Goal: Task Accomplishment & Management: Use online tool/utility

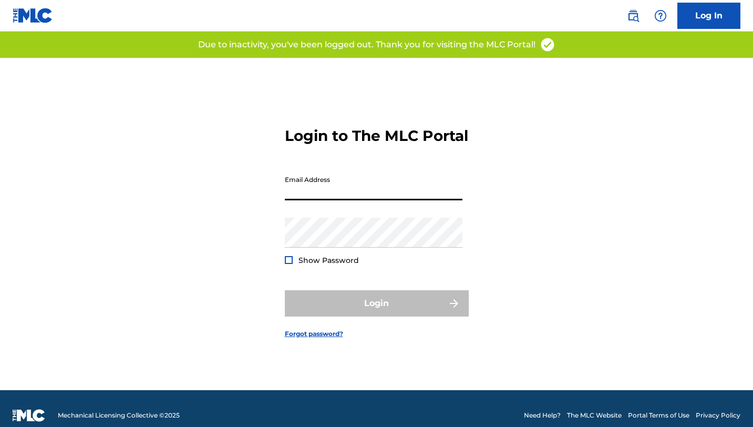
click at [328, 200] on input "Email Address" at bounding box center [374, 185] width 178 height 30
type input "[EMAIL_ADDRESS][DOMAIN_NAME]"
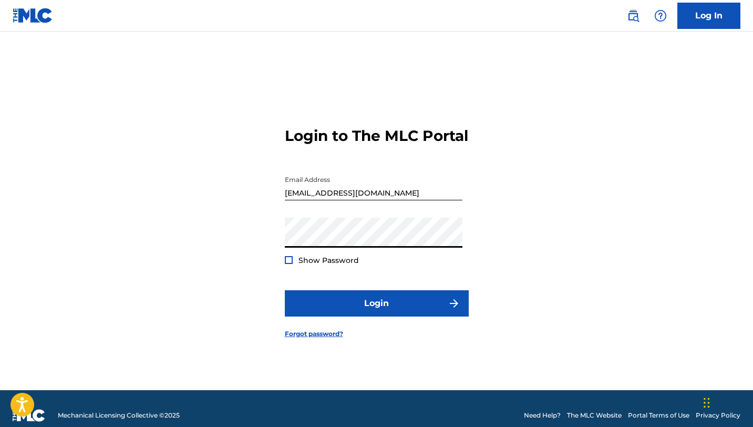
click at [285, 290] on button "Login" at bounding box center [377, 303] width 184 height 26
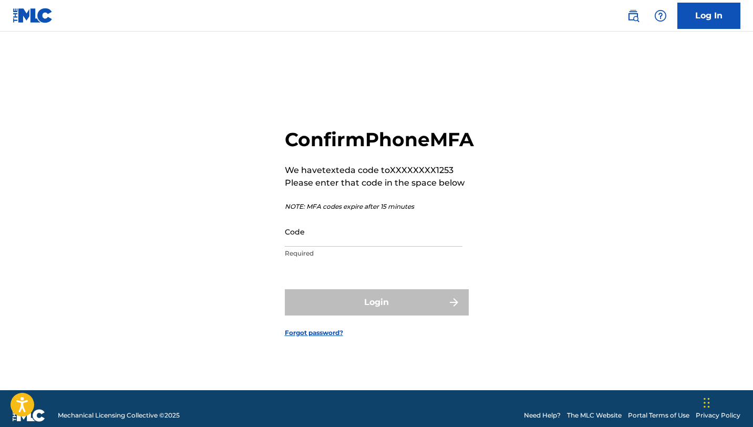
click at [346, 258] on p "Required" at bounding box center [374, 252] width 178 height 9
click at [336, 242] on input "Code" at bounding box center [374, 231] width 178 height 30
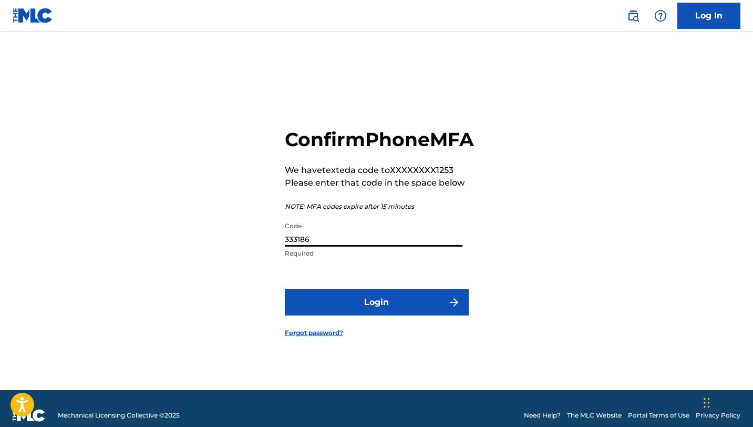
type input "333186"
click at [285, 289] on button "Login" at bounding box center [377, 302] width 184 height 26
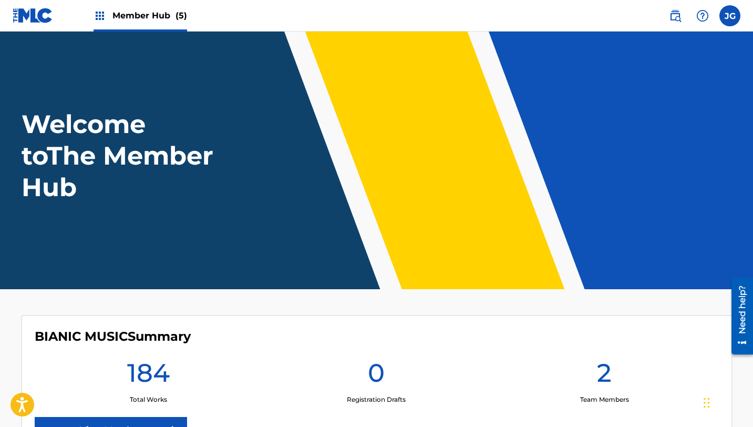
click at [153, 23] on div "Member Hub (5)" at bounding box center [139, 15] width 93 height 31
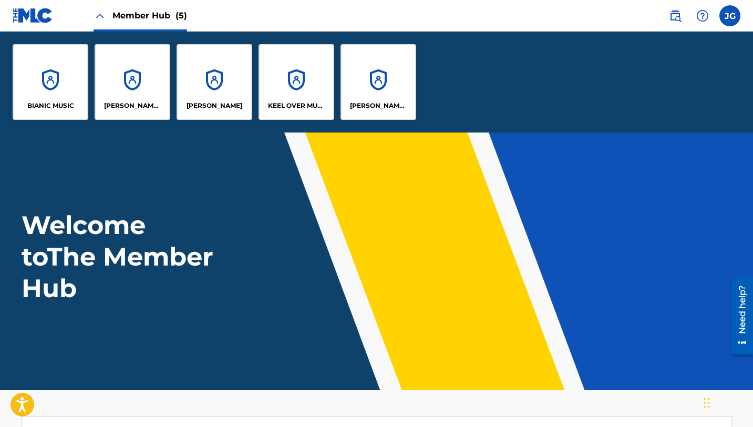
click at [151, 13] on span "Member Hub (5)" at bounding box center [149, 15] width 75 height 12
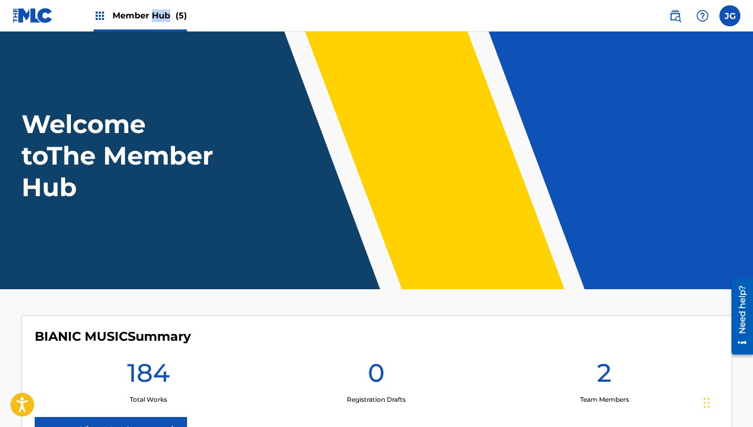
click at [151, 13] on span "Member Hub (5)" at bounding box center [149, 15] width 75 height 12
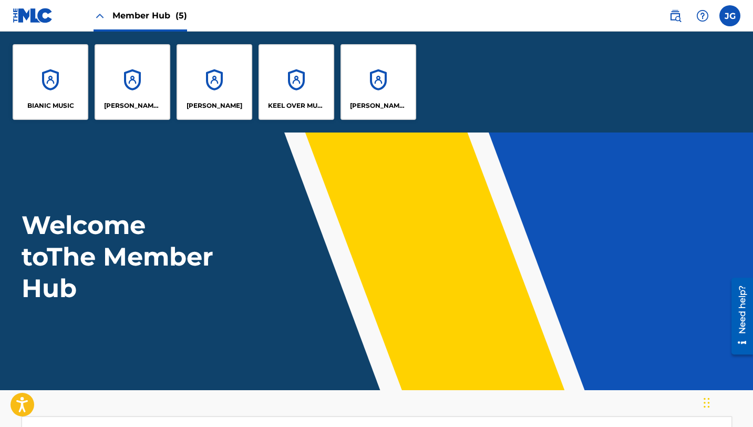
click at [339, 62] on div "BIANIC MUSIC [PERSON_NAME] MUSIC [PERSON_NAME] [PERSON_NAME] OVER MUSIC [PERSON…" at bounding box center [214, 82] width 429 height 101
click at [352, 63] on div "[PERSON_NAME] SOUNDWORKS" at bounding box center [378, 82] width 76 height 76
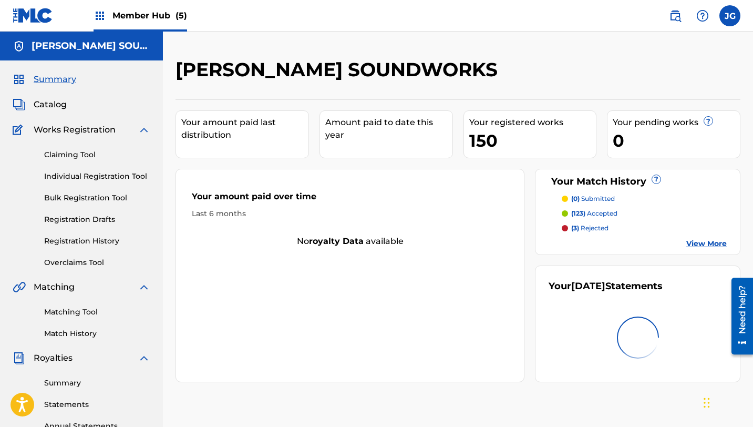
click at [143, 15] on span "Member Hub (5)" at bounding box center [149, 15] width 75 height 12
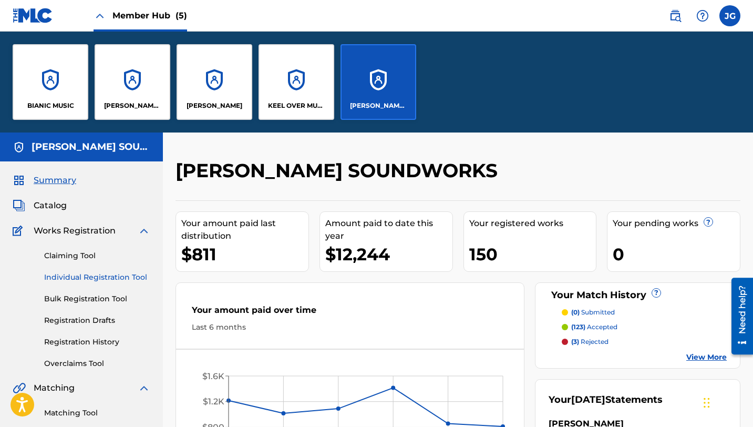
click at [70, 281] on link "Individual Registration Tool" at bounding box center [97, 277] width 106 height 11
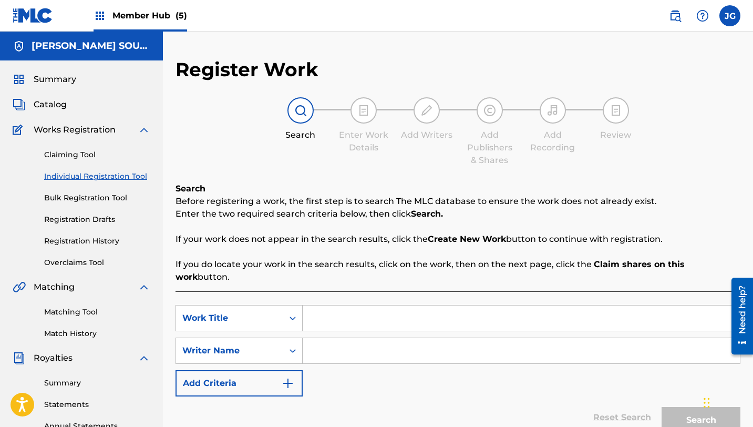
click at [121, 175] on link "Individual Registration Tool" at bounding box center [97, 176] width 106 height 11
click at [350, 308] on input "Search Form" at bounding box center [521, 317] width 437 height 25
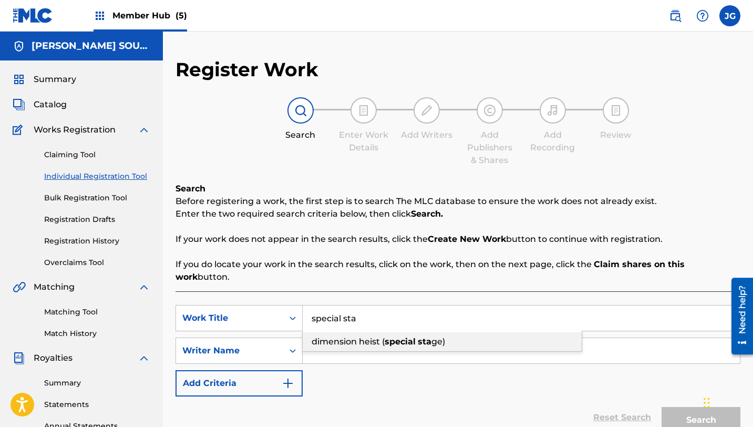
click at [389, 334] on div "dimension heist ( special sta ge)" at bounding box center [442, 341] width 279 height 19
type input "dimension heist (special stage)"
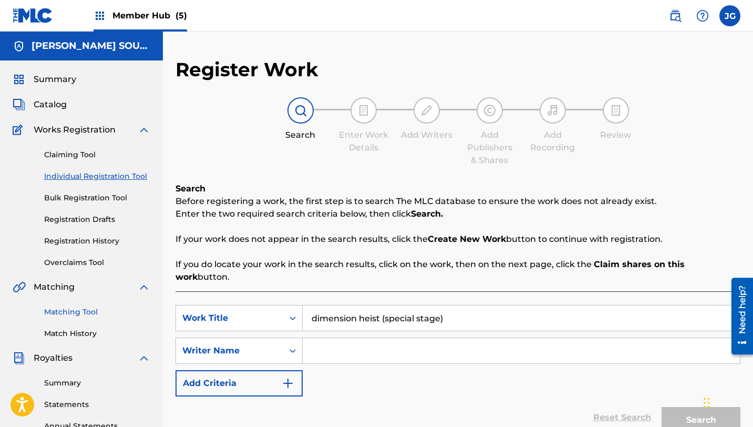
click at [57, 313] on link "Matching Tool" at bounding box center [97, 311] width 106 height 11
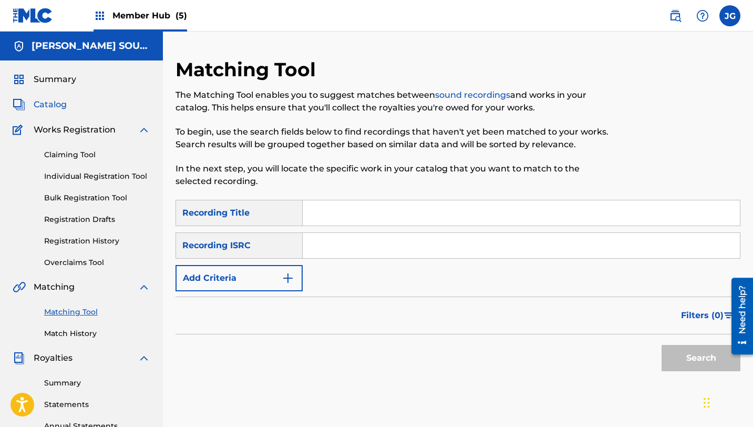
click at [59, 106] on span "Catalog" at bounding box center [50, 104] width 33 height 13
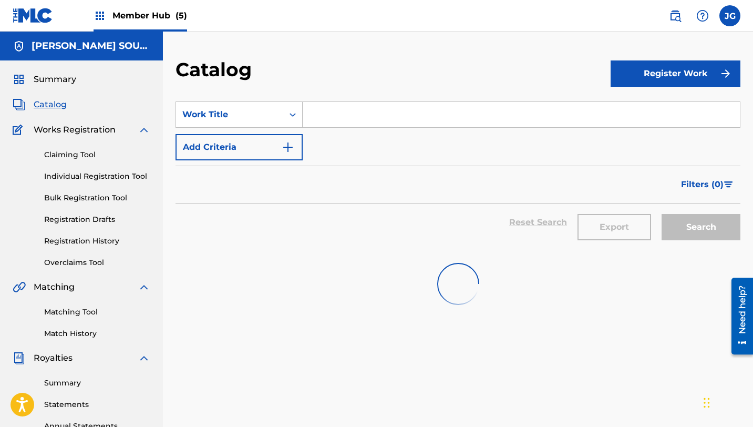
click at [310, 114] on input "Search Form" at bounding box center [521, 114] width 437 height 25
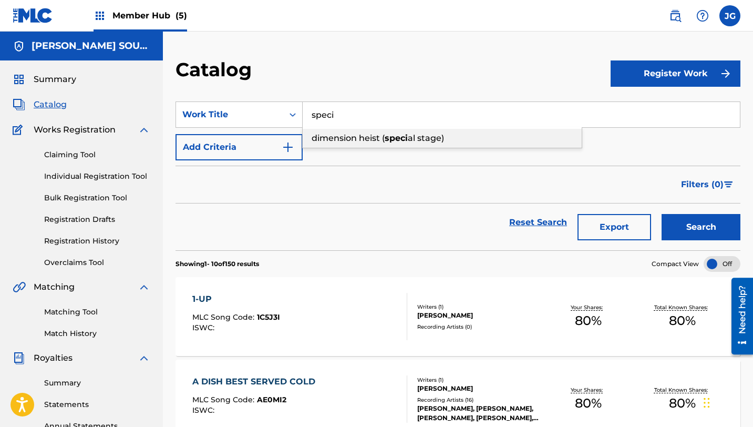
click at [350, 140] on span "dimension heist (" at bounding box center [347, 138] width 73 height 10
type input "dimension heist (special stage)"
click at [661, 214] on button "Search" at bounding box center [700, 227] width 79 height 26
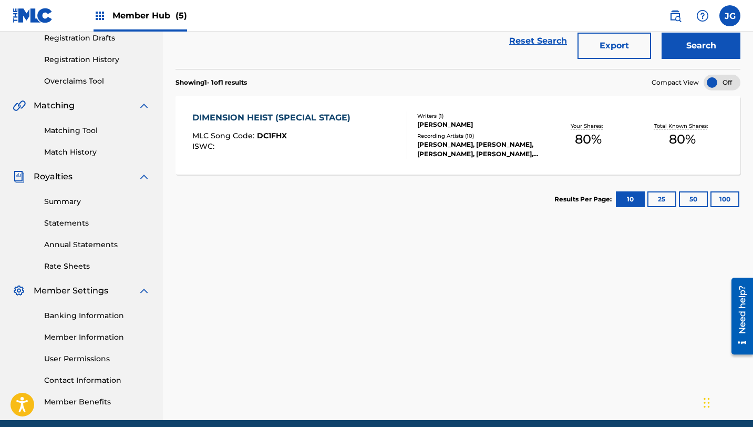
scroll to position [182, 0]
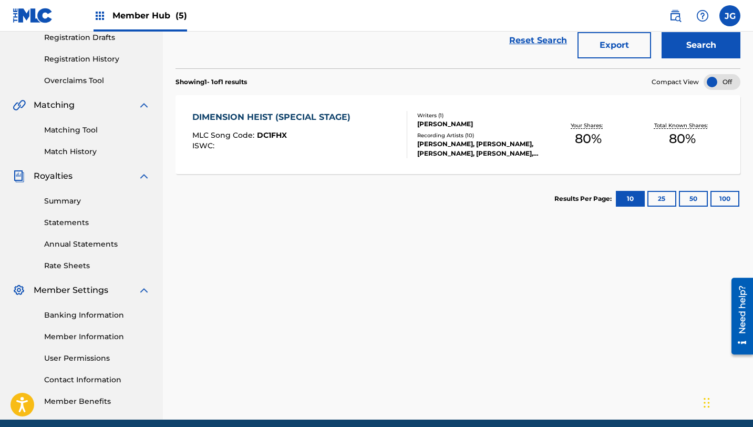
click at [263, 138] on span "DC1FHX" at bounding box center [272, 134] width 30 height 9
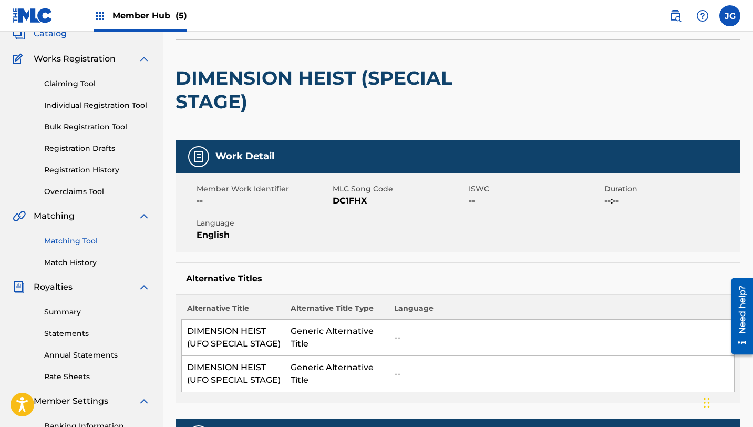
scroll to position [87, 0]
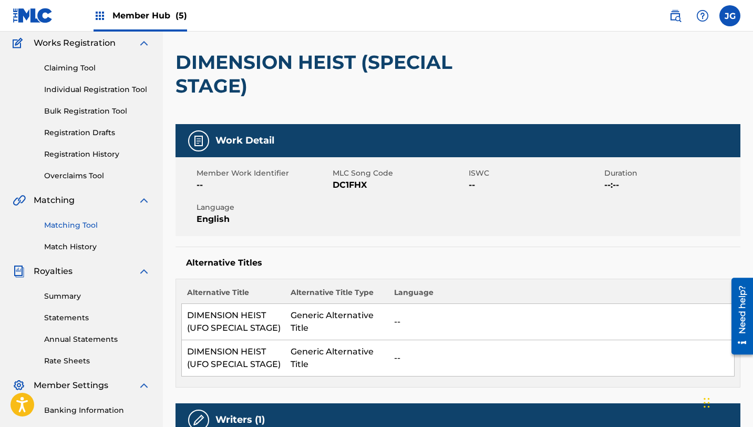
click at [71, 220] on link "Matching Tool" at bounding box center [97, 225] width 106 height 11
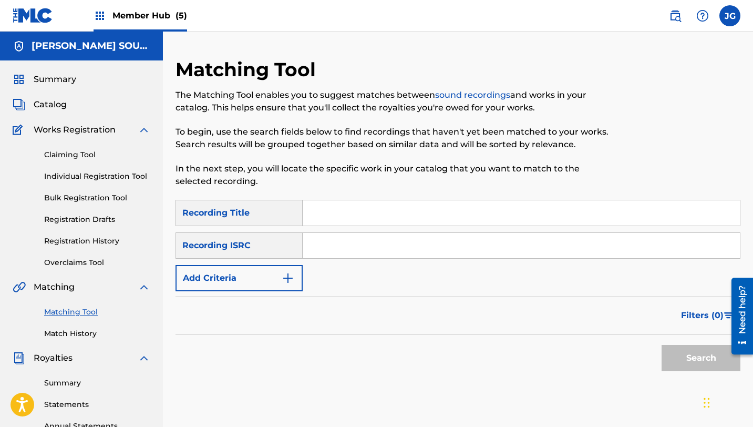
click at [425, 215] on input "Search Form" at bounding box center [521, 212] width 437 height 25
type input "special stage"
click at [661, 345] on button "Search" at bounding box center [700, 358] width 79 height 26
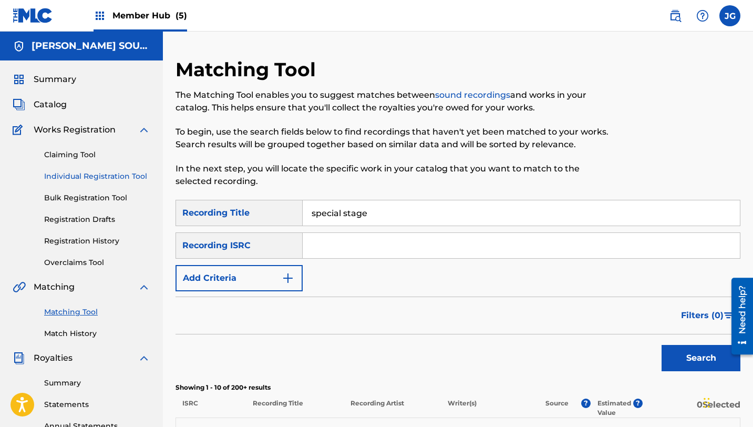
click at [69, 179] on link "Individual Registration Tool" at bounding box center [97, 176] width 106 height 11
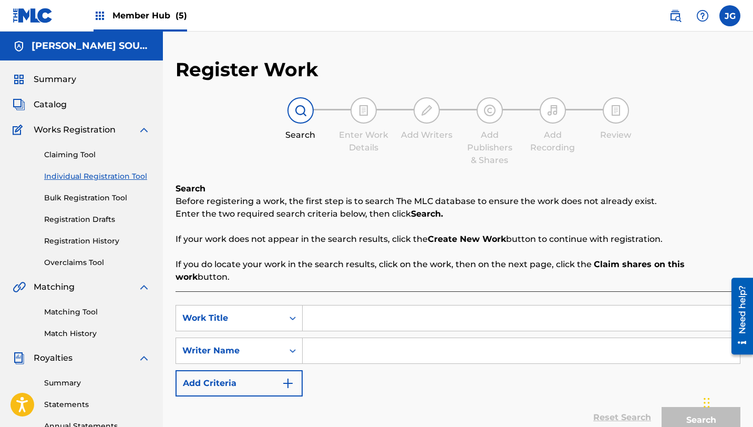
click at [398, 305] on input "Search Form" at bounding box center [521, 317] width 437 height 25
type input "special stage"
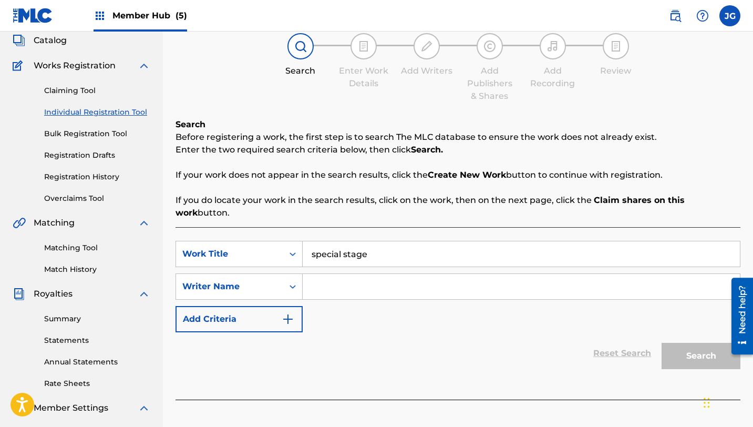
scroll to position [132, 0]
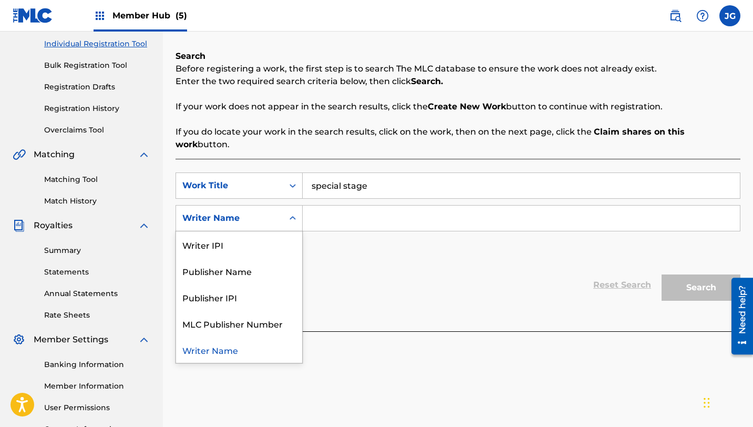
click at [228, 212] on div "Writer Name" at bounding box center [229, 218] width 95 height 13
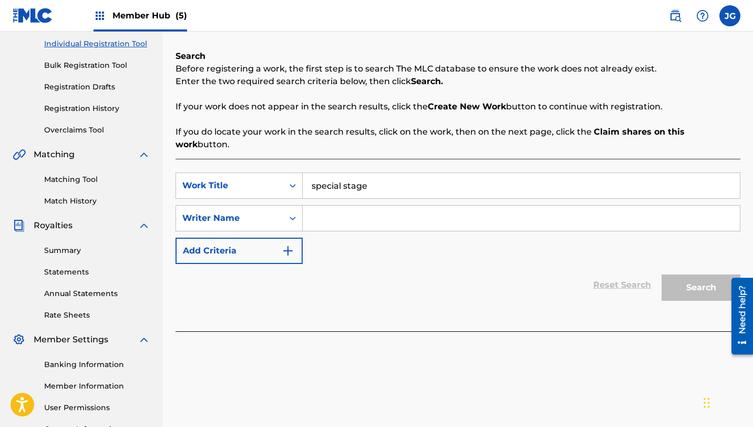
click at [370, 207] on input "Search Form" at bounding box center [521, 217] width 437 height 25
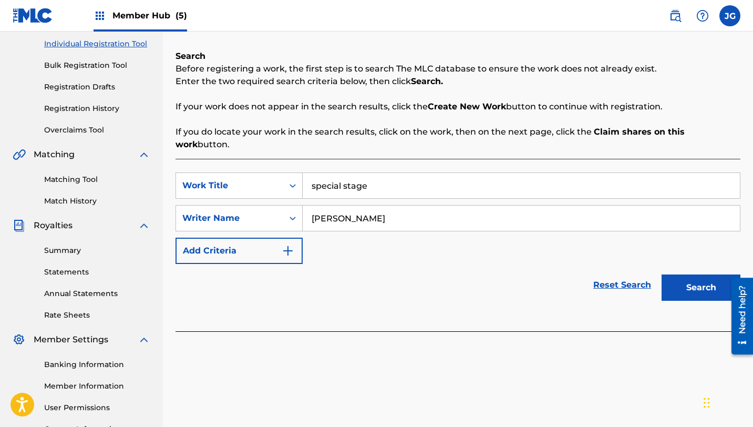
type input "[PERSON_NAME]"
click at [661, 274] on button "Search" at bounding box center [700, 287] width 79 height 26
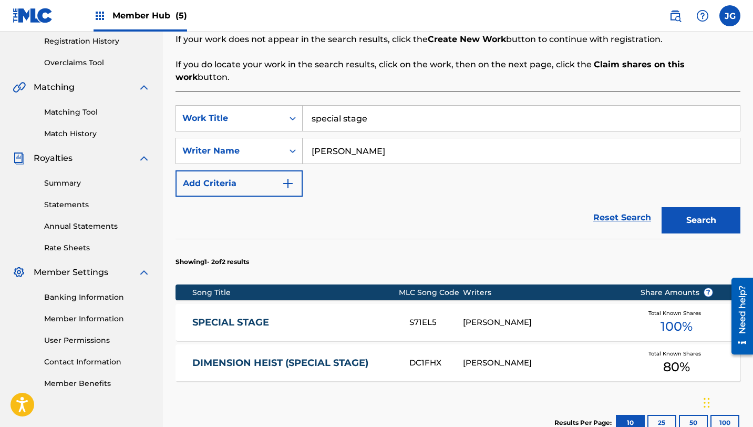
scroll to position [202, 0]
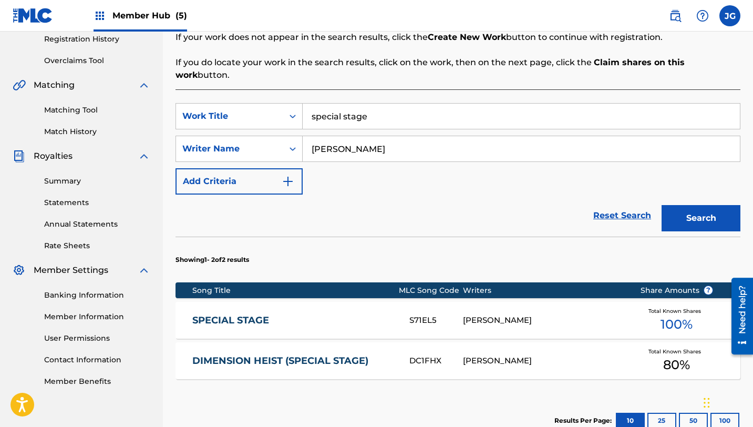
click at [216, 302] on div "SPECIAL STAGE S71EL5 [PERSON_NAME] Total Known Shares 100 %" at bounding box center [457, 320] width 565 height 37
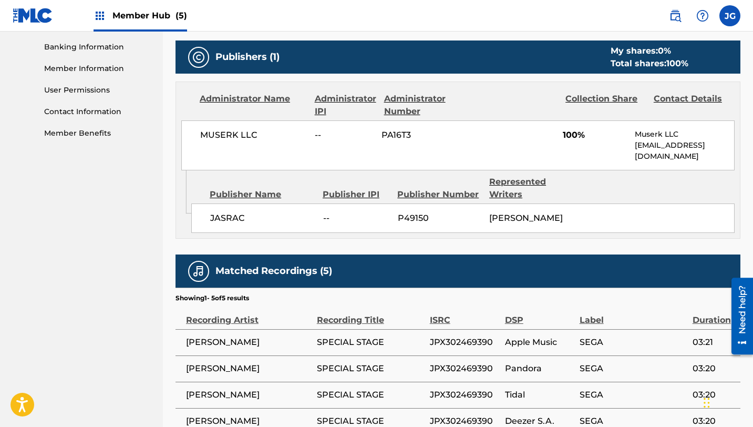
scroll to position [461, 0]
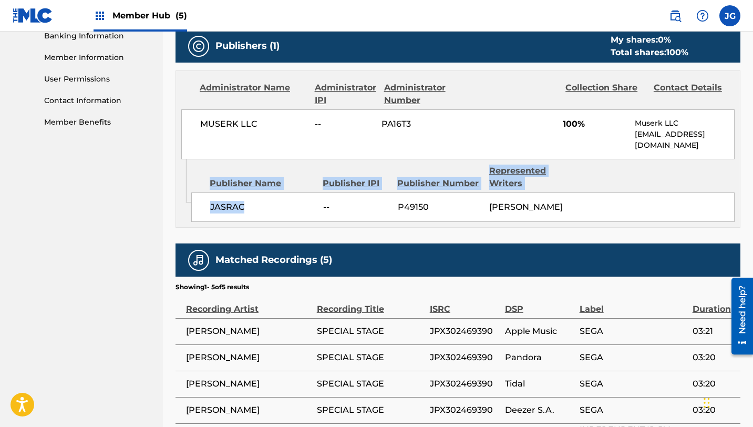
drag, startPoint x: 210, startPoint y: 174, endPoint x: 245, endPoint y: 193, distance: 40.2
click at [245, 193] on div "Publisher Name Publisher IPI Publisher Number Represented Writers JASRAC -- P49…" at bounding box center [465, 190] width 548 height 63
copy div "Publisher Name Publisher IPI Publisher Number Represented Writers JASRAC"
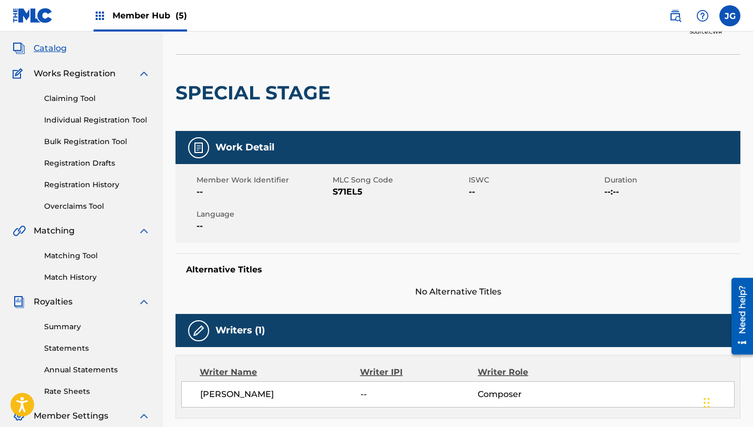
scroll to position [30, 0]
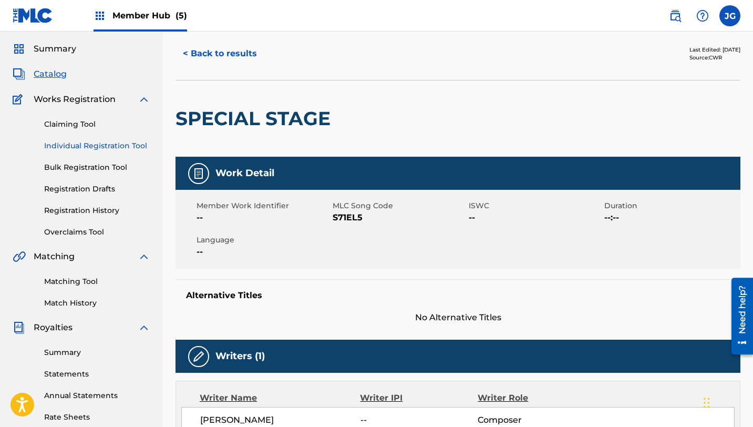
click at [75, 147] on link "Individual Registration Tool" at bounding box center [97, 145] width 106 height 11
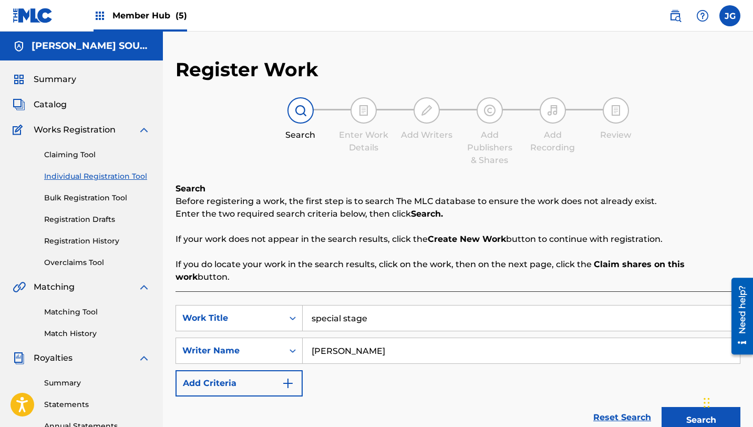
drag, startPoint x: 371, startPoint y: 305, endPoint x: 303, endPoint y: 304, distance: 68.3
click at [303, 305] on input "special stage" at bounding box center [521, 317] width 437 height 25
click at [661, 407] on button "Search" at bounding box center [700, 420] width 79 height 26
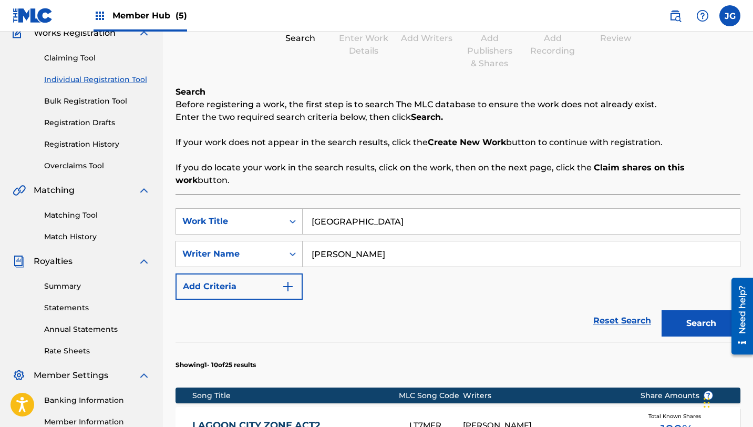
scroll to position [58, 0]
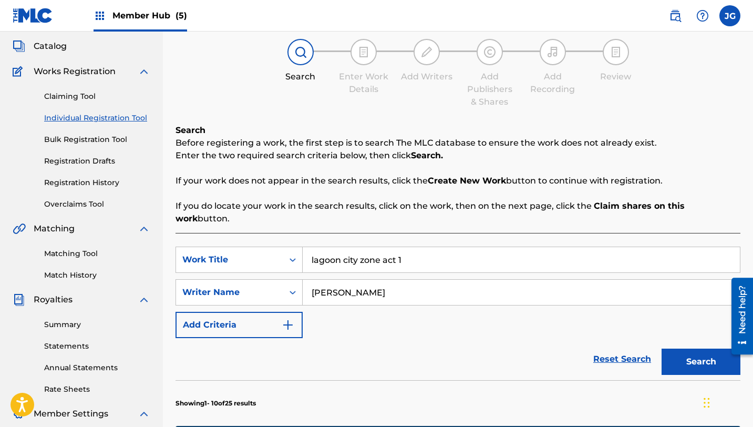
type input "lagoon city zone act 1"
click at [661, 348] on button "Search" at bounding box center [700, 361] width 79 height 26
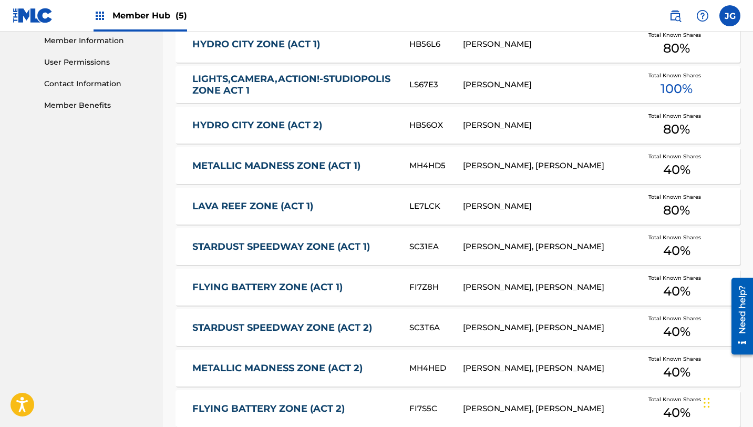
scroll to position [579, 0]
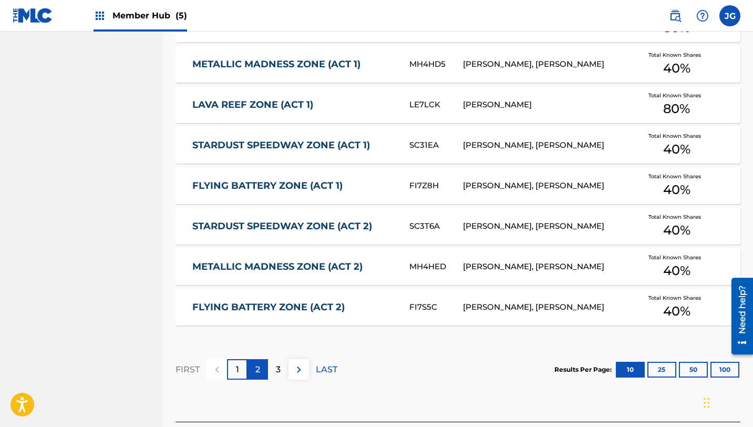
click at [258, 363] on p "2" at bounding box center [257, 369] width 5 height 13
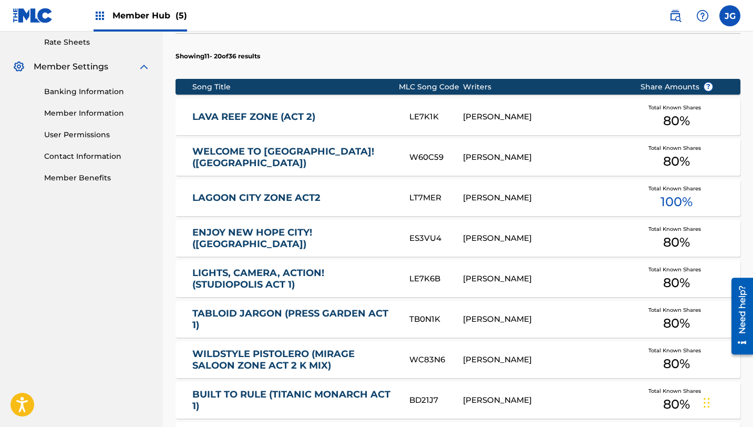
scroll to position [407, 0]
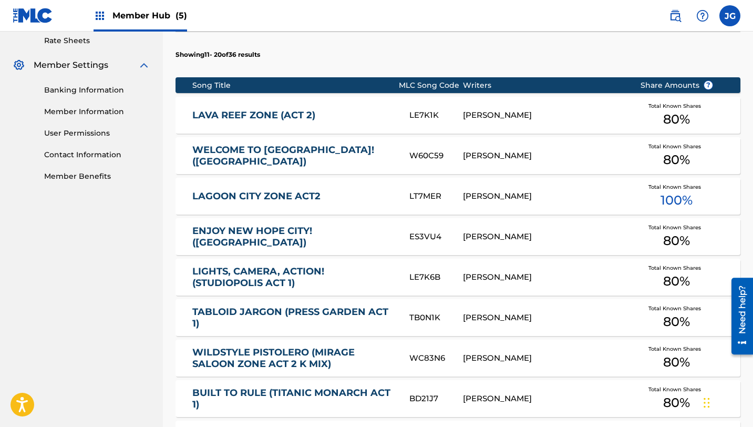
click at [292, 190] on link "LAGOON CITY ZONE ACT2" at bounding box center [293, 196] width 203 height 12
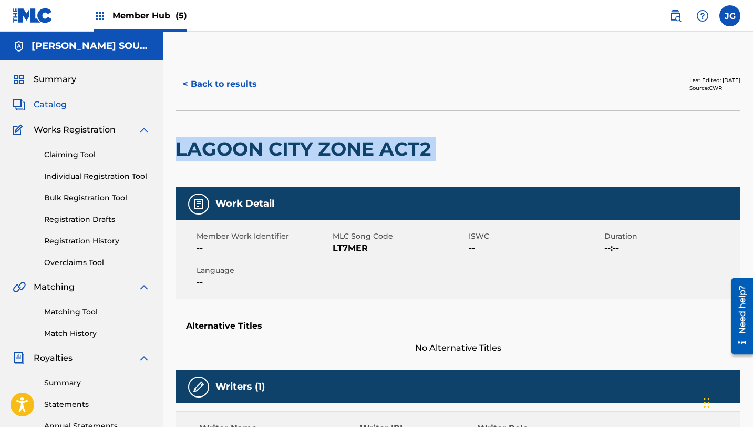
drag, startPoint x: 435, startPoint y: 146, endPoint x: 176, endPoint y: 146, distance: 259.5
click at [175, 146] on div "LAGOON CITY ZONE ACT2" at bounding box center [457, 148] width 565 height 77
copy div "LAGOON CITY ZONE ACT2"
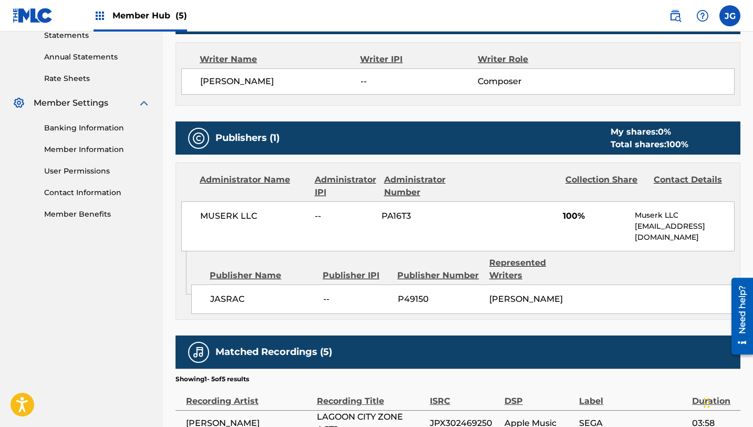
scroll to position [255, 0]
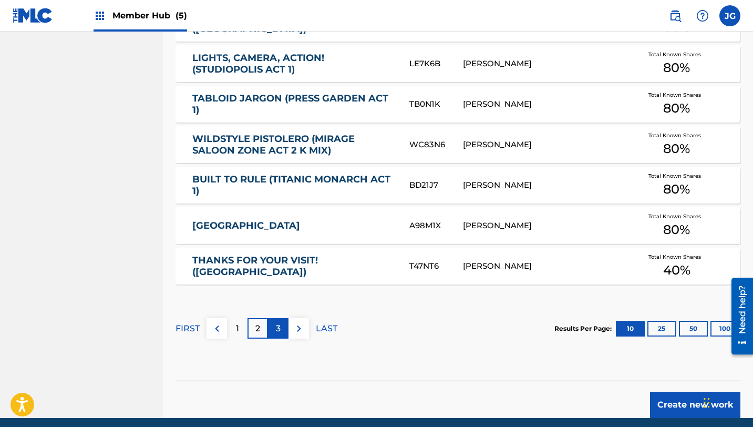
click at [276, 322] on p "3" at bounding box center [278, 328] width 5 height 13
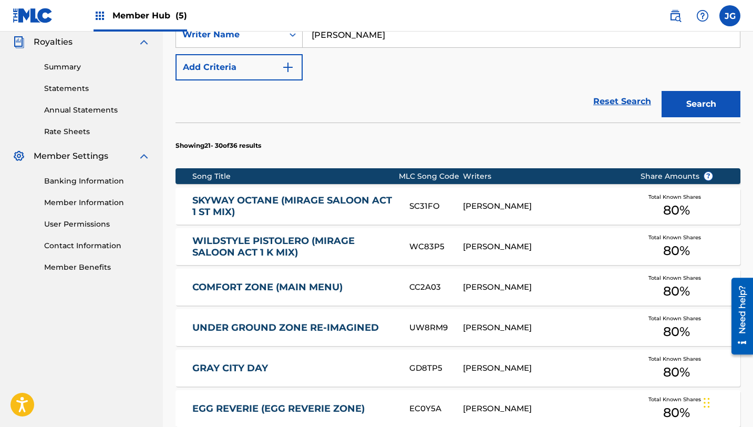
scroll to position [649, 0]
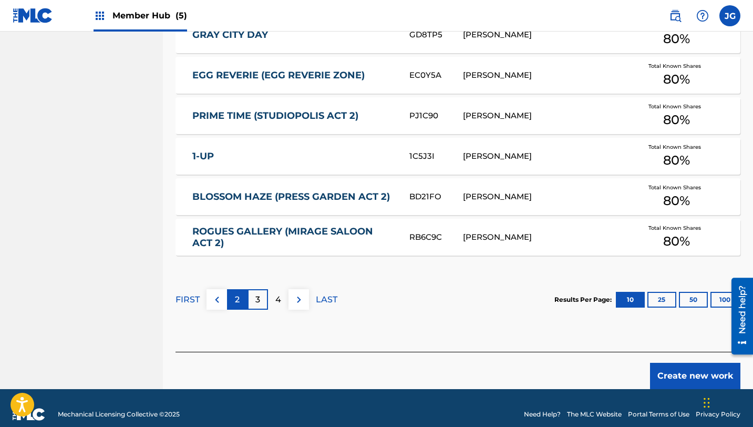
click at [239, 293] on p "2" at bounding box center [237, 299] width 5 height 13
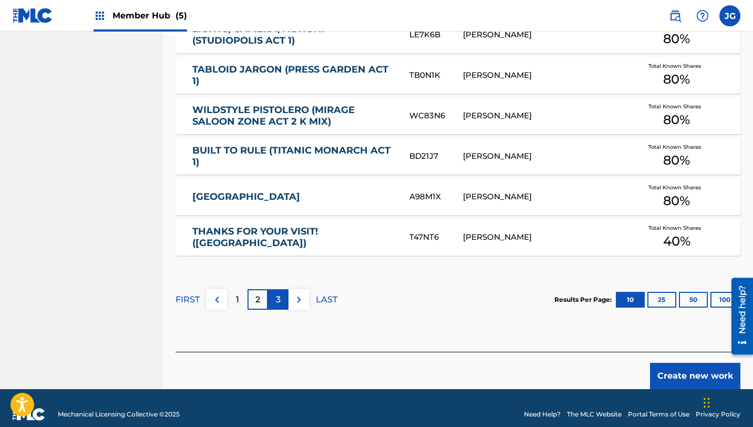
click at [279, 289] on div "3" at bounding box center [278, 299] width 20 height 20
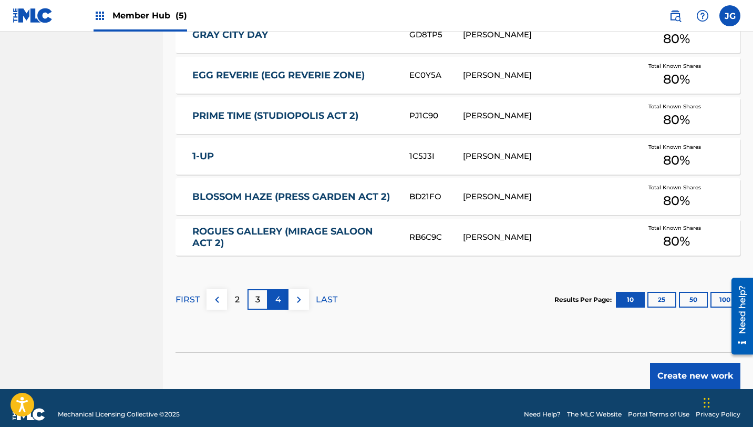
click at [280, 293] on p "4" at bounding box center [278, 299] width 6 height 13
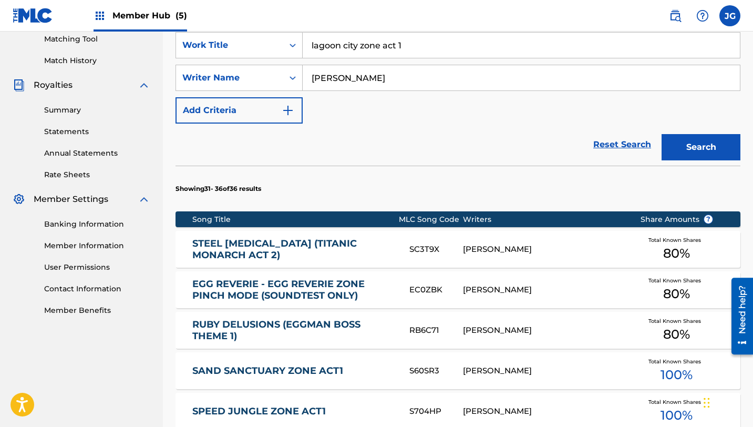
scroll to position [270, 0]
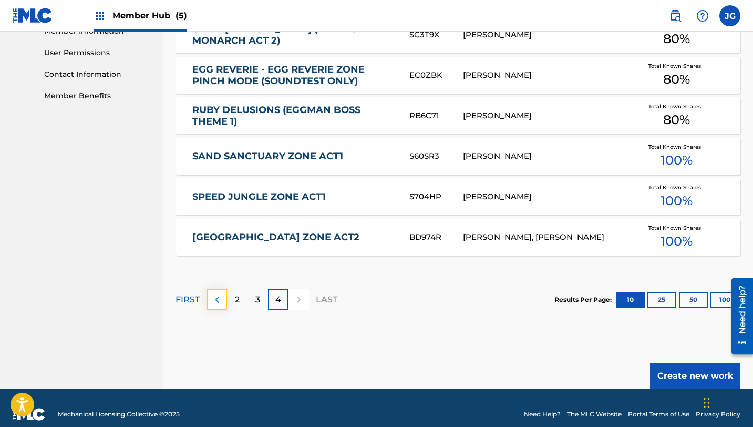
click at [215, 293] on img at bounding box center [217, 299] width 13 height 13
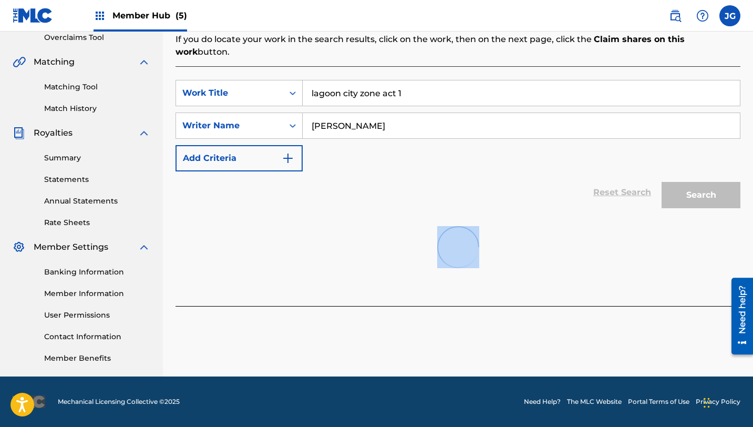
click at [215, 291] on div "SearchWithCriteriab65c3316-d121-4bc3-84fa-3fcd19b4b4d6 Work Title lagoon city z…" at bounding box center [457, 186] width 565 height 240
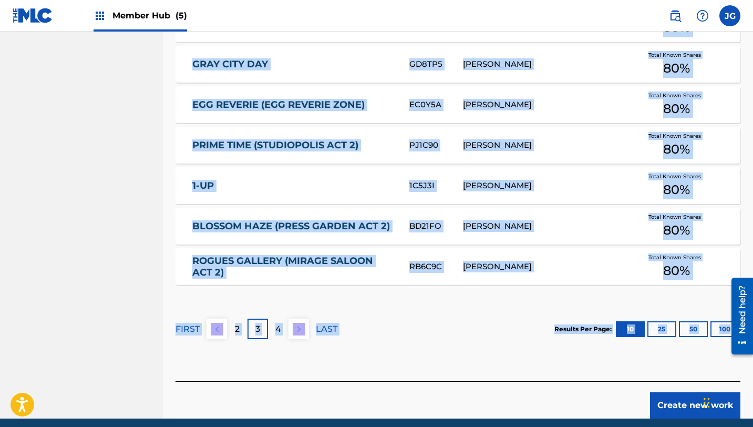
scroll to position [649, 0]
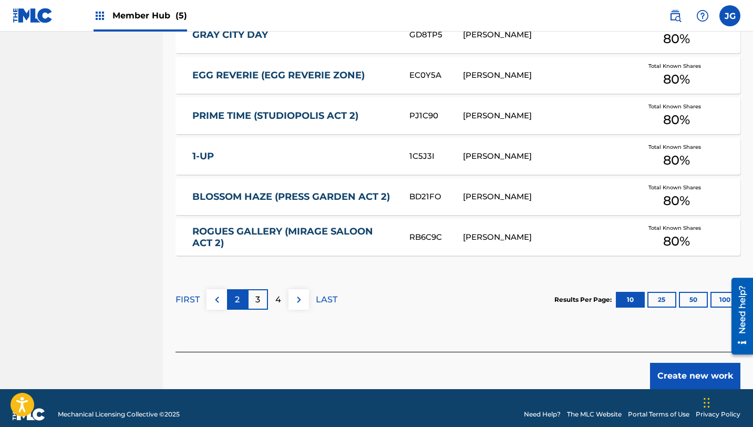
click at [246, 289] on div "2" at bounding box center [237, 299] width 20 height 20
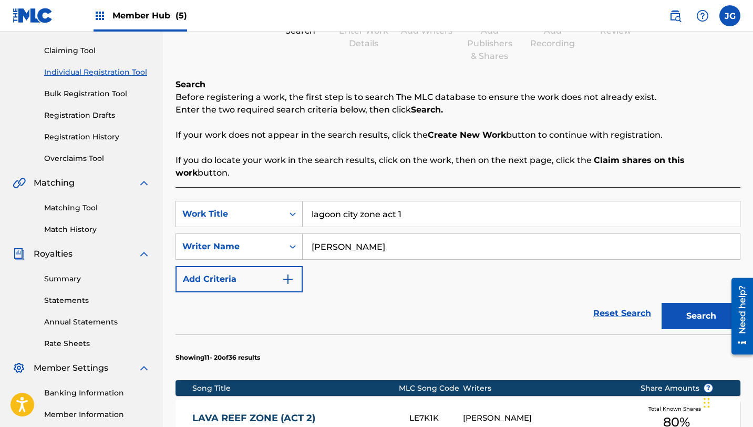
scroll to position [102, 0]
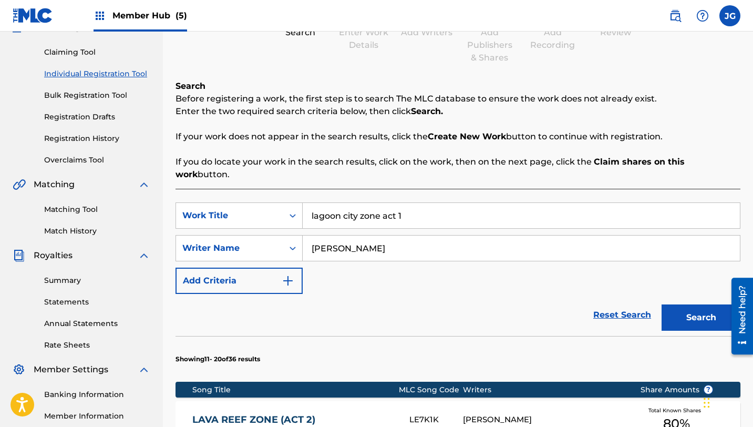
click at [419, 207] on input "lagoon city zone act 1" at bounding box center [521, 215] width 437 height 25
click at [661, 304] on button "Search" at bounding box center [700, 317] width 79 height 26
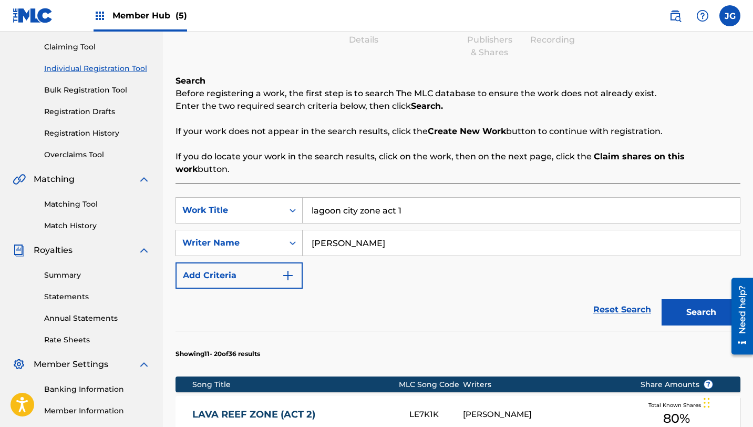
scroll to position [18, 0]
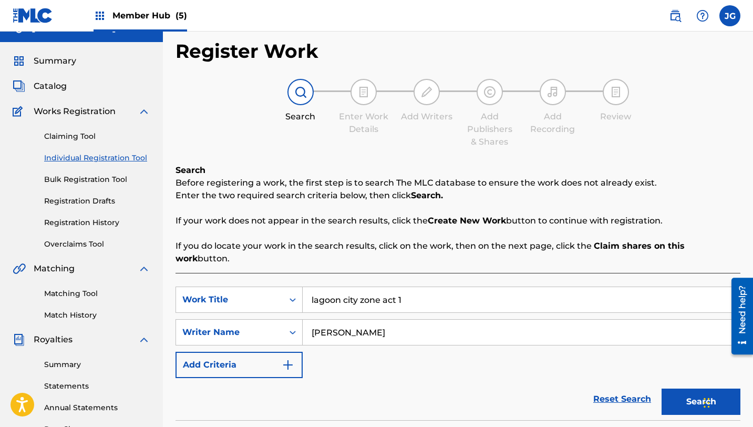
drag, startPoint x: 313, startPoint y: 287, endPoint x: 414, endPoint y: 287, distance: 101.4
click at [414, 288] on input "lagoon city zone act 1" at bounding box center [521, 299] width 437 height 25
click at [414, 287] on input "lagoon city zone act 1" at bounding box center [521, 299] width 437 height 25
drag, startPoint x: 414, startPoint y: 287, endPoint x: 285, endPoint y: 279, distance: 130.0
click at [285, 286] on div "SearchWithCriteriab65c3316-d121-4bc3-84fa-3fcd19b4b4d6 Work Title lagoon city z…" at bounding box center [457, 299] width 565 height 26
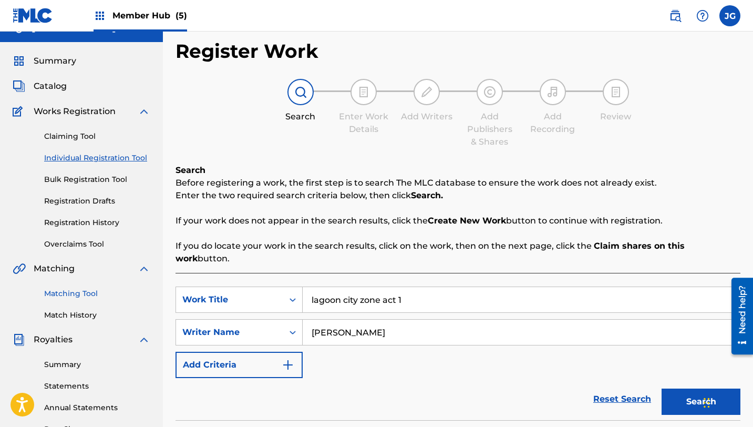
click at [82, 288] on link "Matching Tool" at bounding box center [97, 293] width 106 height 11
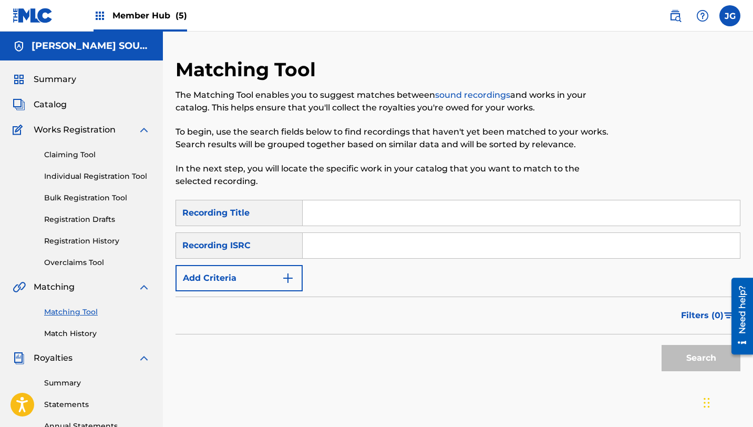
click at [408, 203] on input "Search Form" at bounding box center [521, 212] width 437 height 25
paste input "lagoon city zone act 1"
type input "lagoon city zone act 1"
click at [661, 345] on button "Search" at bounding box center [700, 358] width 79 height 26
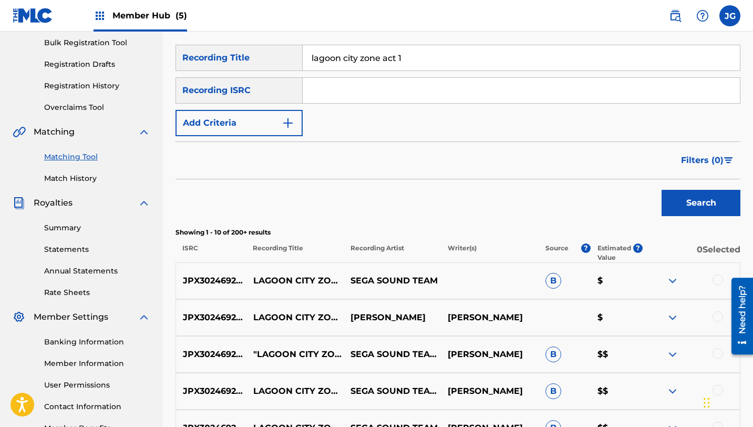
scroll to position [130, 0]
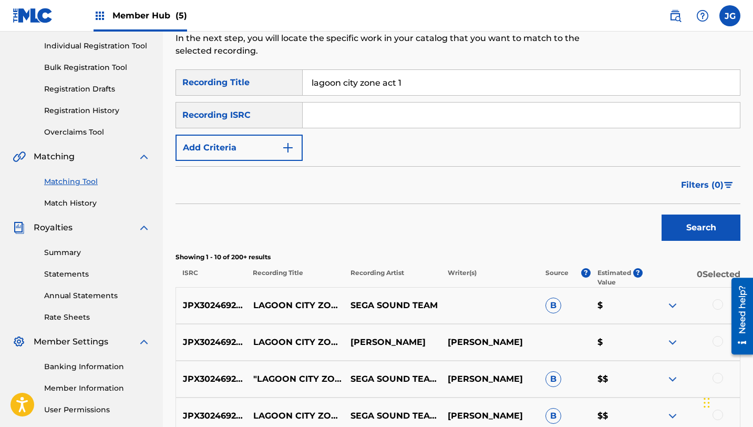
click at [281, 113] on div "Recording ISRC" at bounding box center [238, 115] width 127 height 26
click at [271, 145] on button "Add Criteria" at bounding box center [238, 147] width 127 height 26
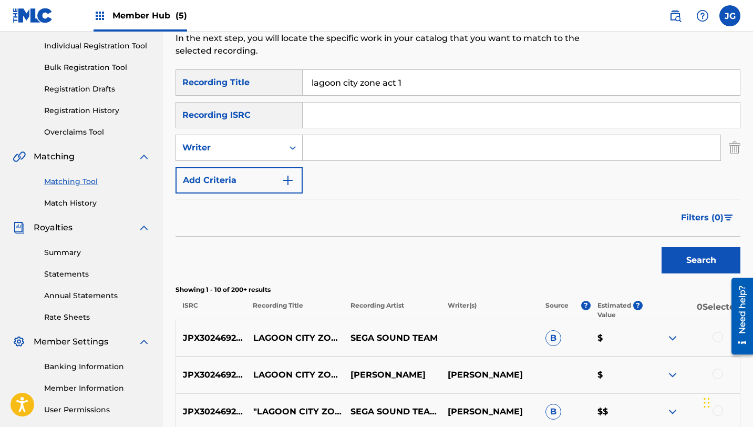
click at [364, 152] on input "Search Form" at bounding box center [512, 147] width 418 height 25
type input "[PERSON_NAME]"
click at [707, 258] on button "Search" at bounding box center [700, 260] width 79 height 26
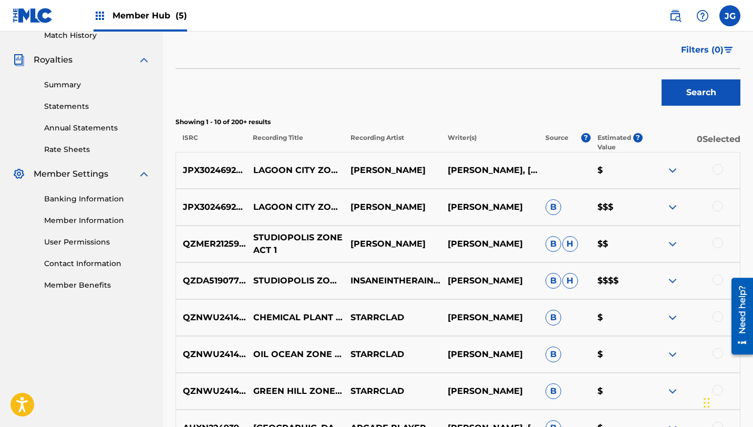
scroll to position [295, 0]
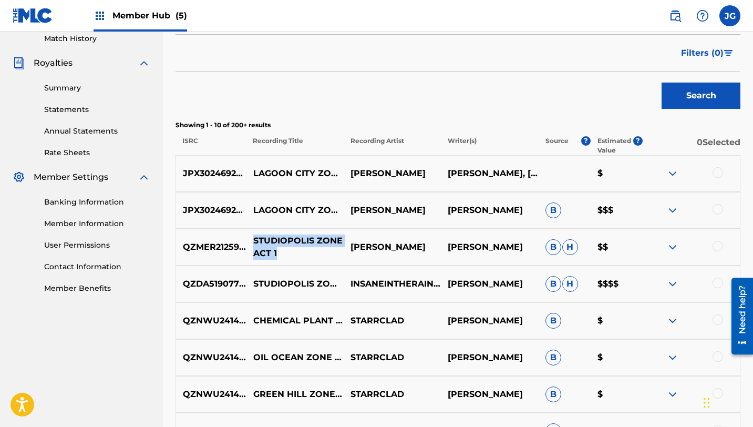
drag, startPoint x: 277, startPoint y: 256, endPoint x: 248, endPoint y: 241, distance: 32.9
click at [248, 241] on p "STUDIOPOLIS ZONE ACT 1" at bounding box center [294, 246] width 97 height 25
copy p "STUDIOPOLIS ZONE ACT 1"
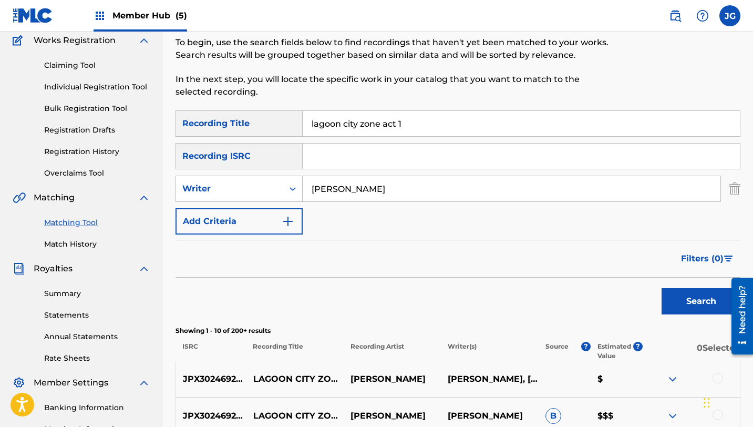
scroll to position [0, 0]
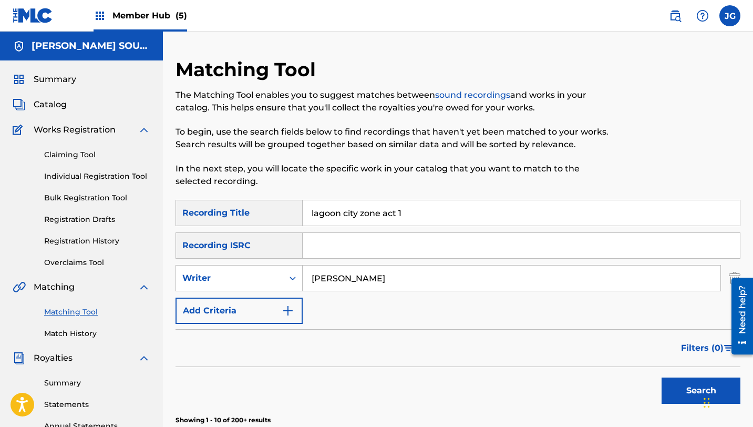
drag, startPoint x: 410, startPoint y: 215, endPoint x: 258, endPoint y: 213, distance: 151.8
click at [258, 213] on div "SearchWithCriteria0078ce1f-c438-411b-94b8-17e68e0cdac4 Recording Title lagoon c…" at bounding box center [457, 213] width 565 height 26
paste input "STUDIOPOLIS ZONE ACT"
type input "STUDIOPOLIS ZONE ACT 1"
click at [661, 377] on button "Search" at bounding box center [700, 390] width 79 height 26
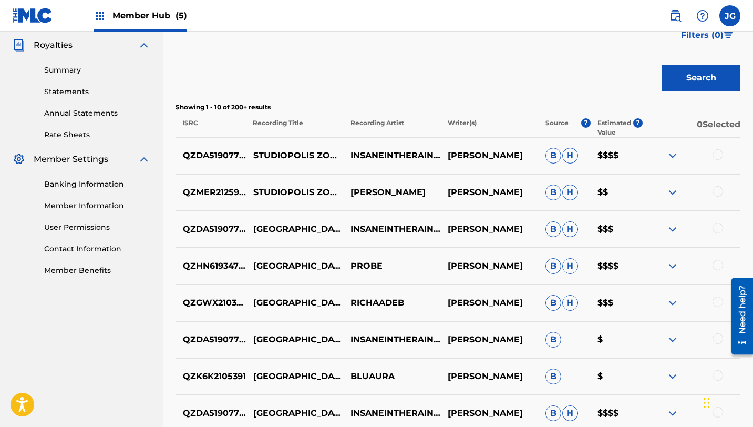
scroll to position [337, 0]
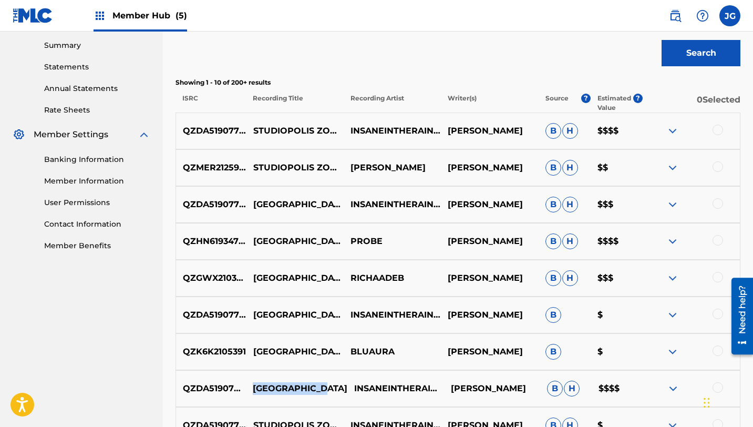
drag, startPoint x: 255, startPoint y: 387, endPoint x: 323, endPoint y: 386, distance: 68.3
click at [323, 386] on p "[GEOGRAPHIC_DATA]" at bounding box center [295, 388] width 101 height 13
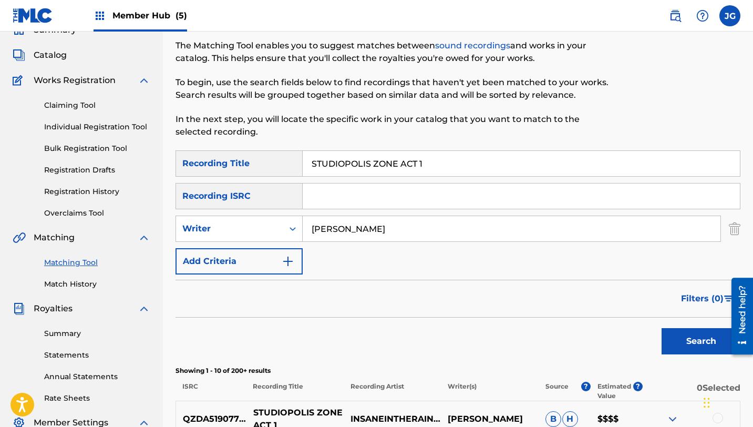
scroll to position [49, 0]
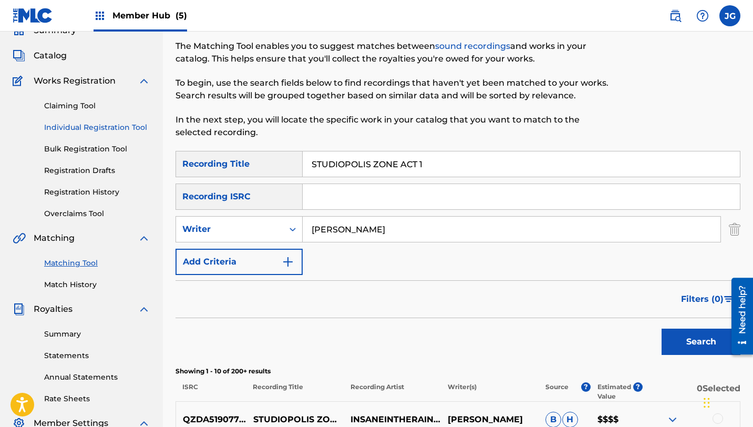
click at [111, 128] on link "Individual Registration Tool" at bounding box center [97, 127] width 106 height 11
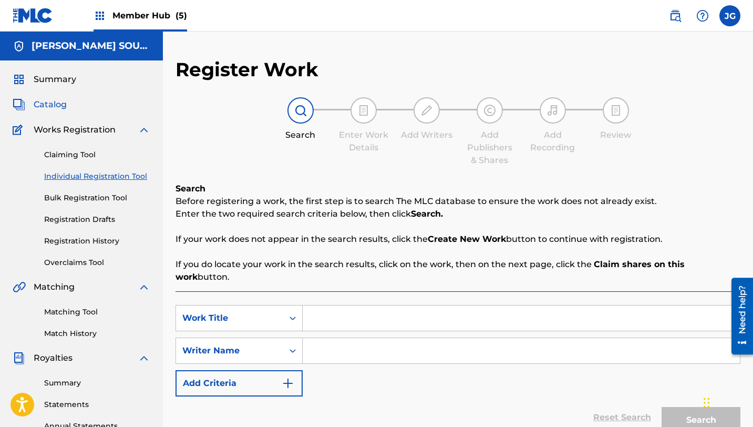
click at [54, 102] on span "Catalog" at bounding box center [50, 104] width 33 height 13
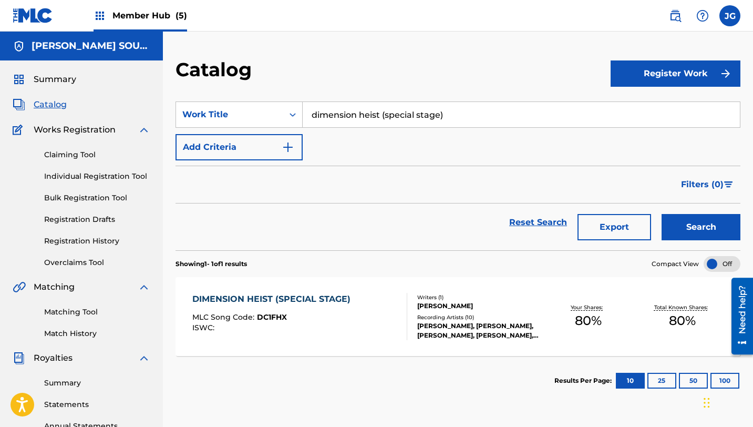
drag, startPoint x: 453, startPoint y: 118, endPoint x: 307, endPoint y: 110, distance: 146.2
click at [307, 110] on input "dimension heist (special stage)" at bounding box center [521, 114] width 437 height 25
paste input "STUDIOPOLIS ZONE ACT 1"
type input "STUDIOPOLIS ZONE ACT 1"
click at [661, 214] on button "Search" at bounding box center [700, 227] width 79 height 26
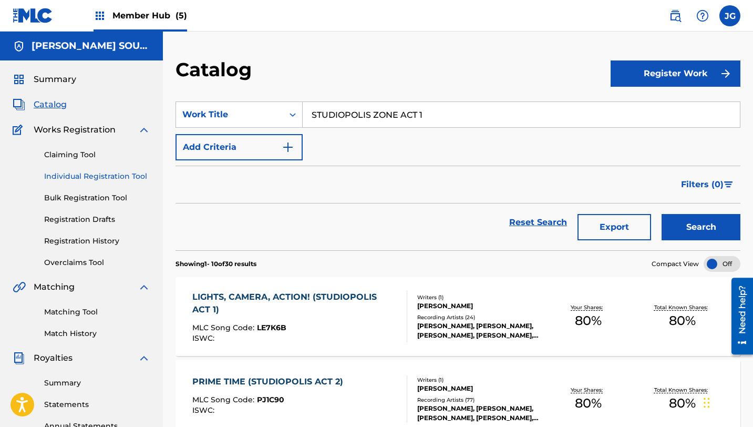
click at [97, 176] on link "Individual Registration Tool" at bounding box center [97, 176] width 106 height 11
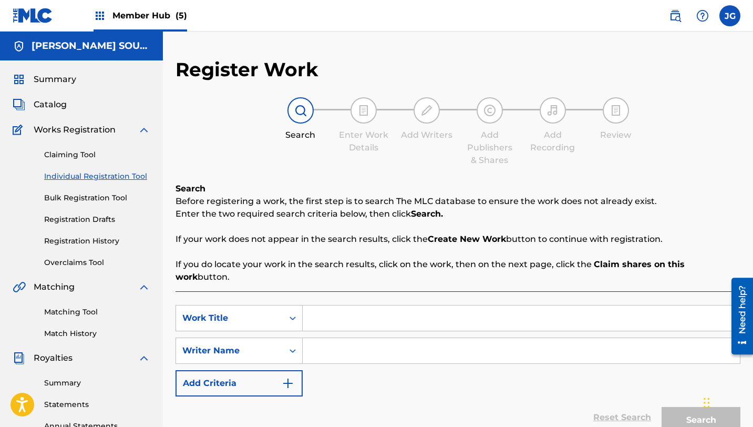
click at [351, 306] on input "Search Form" at bounding box center [521, 317] width 437 height 25
paste input "STUDIOPOLIS ZONE ACT 1"
type input "STUDIOPOLIS ZONE ACT 1"
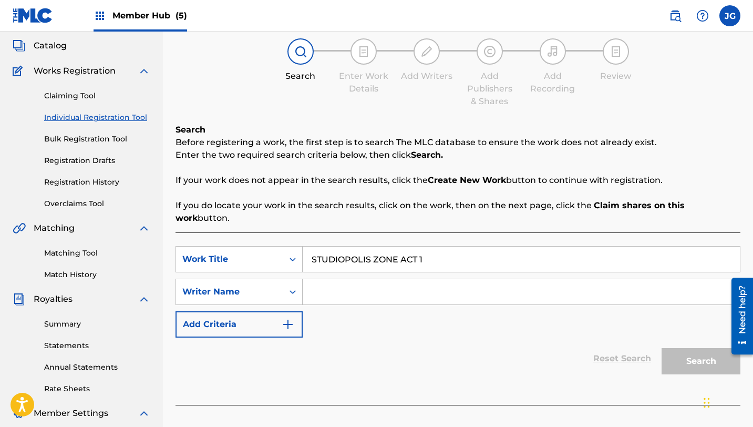
scroll to position [60, 0]
click at [275, 284] on div "Writer Name" at bounding box center [229, 290] width 95 height 13
click at [331, 290] on input "Search Form" at bounding box center [521, 290] width 437 height 25
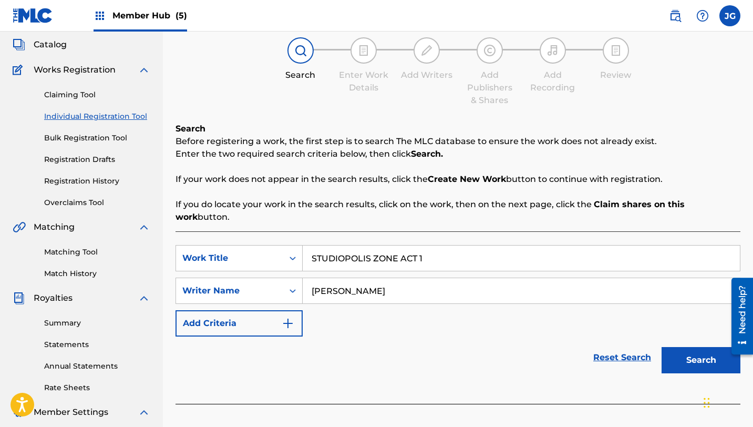
type input "[PERSON_NAME]"
click at [661, 347] on button "Search" at bounding box center [700, 360] width 79 height 26
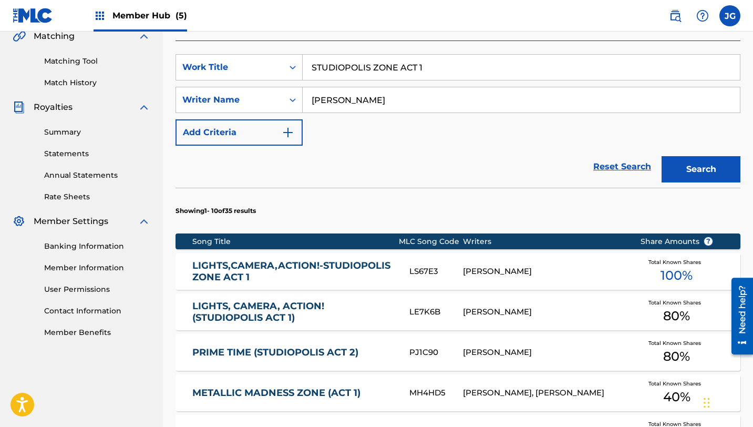
scroll to position [253, 0]
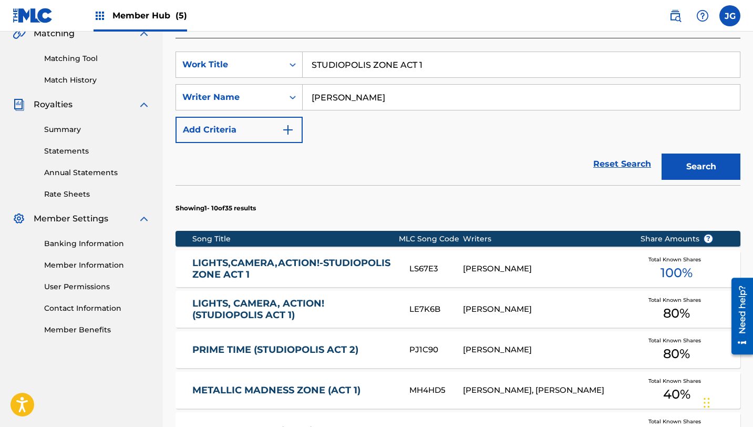
click at [282, 257] on link "LIGHTS,CAMERA,ACTION!-STUDIOPOLIS ZONE ACT 1" at bounding box center [293, 269] width 203 height 24
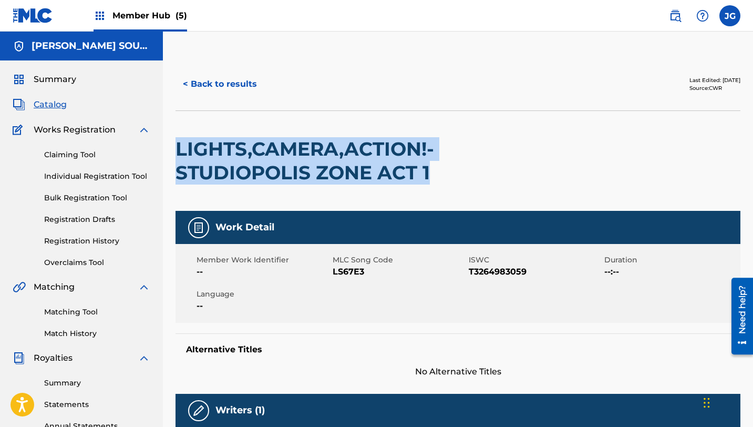
drag, startPoint x: 181, startPoint y: 145, endPoint x: 502, endPoint y: 179, distance: 323.3
click at [502, 179] on h2 "LIGHTS,CAMERA,ACTION!-STUDIOPOLIS ZONE ACT 1" at bounding box center [344, 160] width 339 height 47
copy h2 "LIGHTS,CAMERA,ACTION!-STUDIOPOLIS ZONE ACT 1"
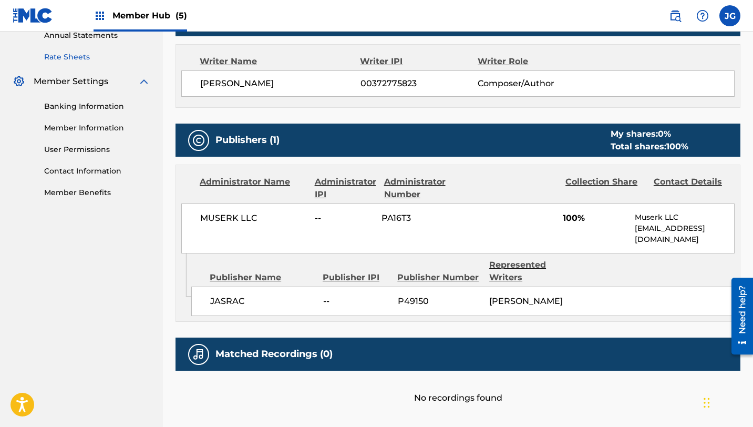
scroll to position [386, 0]
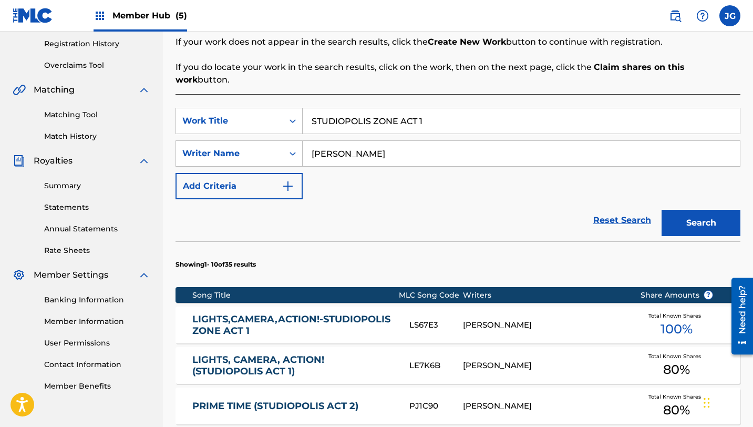
scroll to position [186, 0]
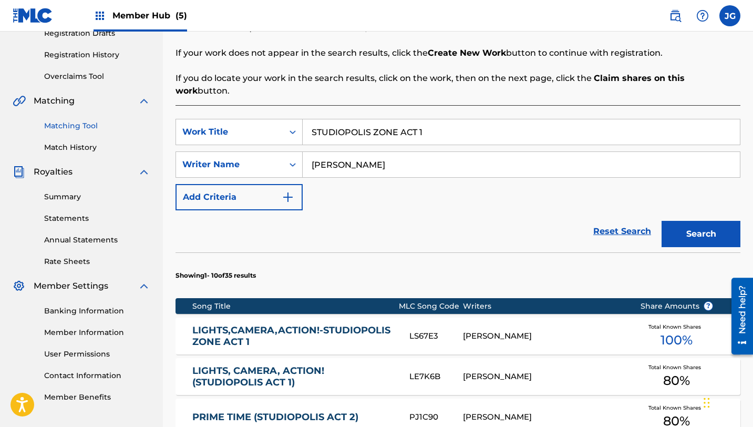
click at [79, 121] on link "Matching Tool" at bounding box center [97, 125] width 106 height 11
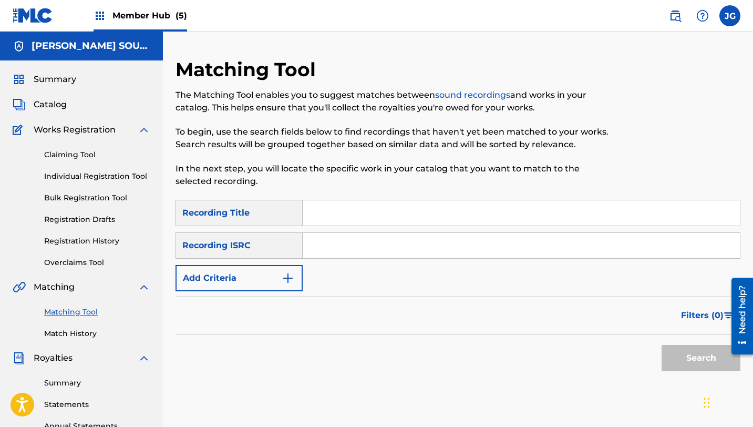
click at [354, 222] on input "Search Form" at bounding box center [521, 212] width 437 height 25
click at [367, 214] on input "Search Form" at bounding box center [521, 212] width 437 height 25
paste input "Publisher: JASRAC"
drag, startPoint x: 412, startPoint y: 208, endPoint x: 270, endPoint y: 206, distance: 142.4
click at [270, 206] on div "SearchWithCriteria0078ce1f-c438-411b-94b8-17e68e0cdac4 Recording Title Publishe…" at bounding box center [457, 213] width 565 height 26
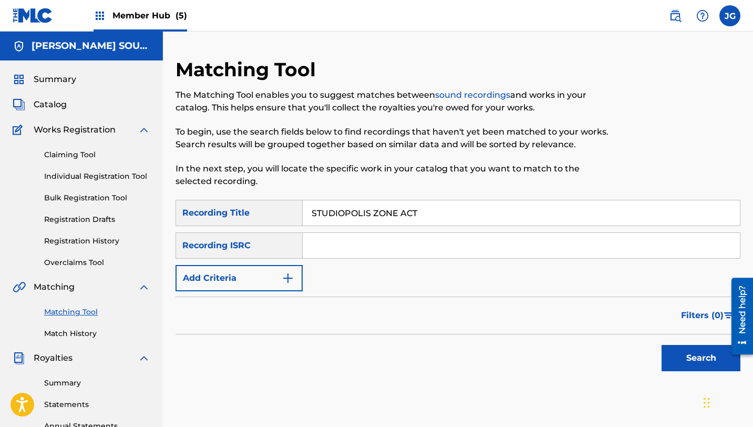
type input "STUDIOPOLIS ZONE ACT"
click at [321, 246] on input "Search Form" at bounding box center [521, 245] width 437 height 25
type input "[PERSON_NAME]"
drag, startPoint x: 4, startPoint y: 81, endPoint x: 718, endPoint y: 361, distance: 767.5
click at [718, 361] on button "Search" at bounding box center [700, 358] width 79 height 26
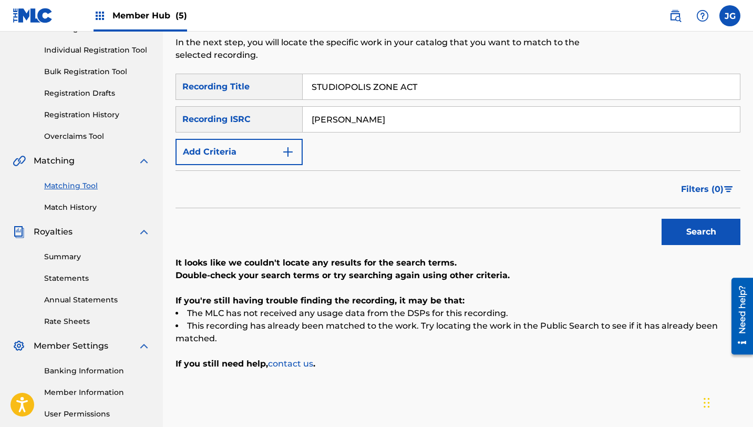
scroll to position [127, 0]
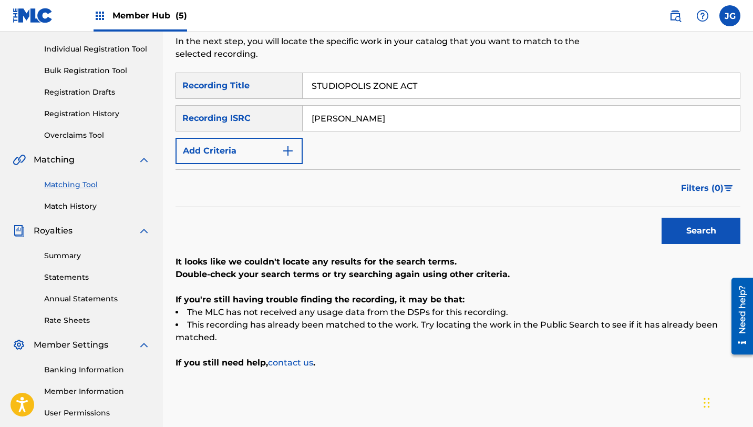
drag, startPoint x: 400, startPoint y: 85, endPoint x: 290, endPoint y: 79, distance: 109.9
click at [290, 79] on div "SearchWithCriteria0078ce1f-c438-411b-94b8-17e68e0cdac4 Recording Title STUDIOPO…" at bounding box center [457, 85] width 565 height 26
click at [661, 217] on button "Search" at bounding box center [700, 230] width 79 height 26
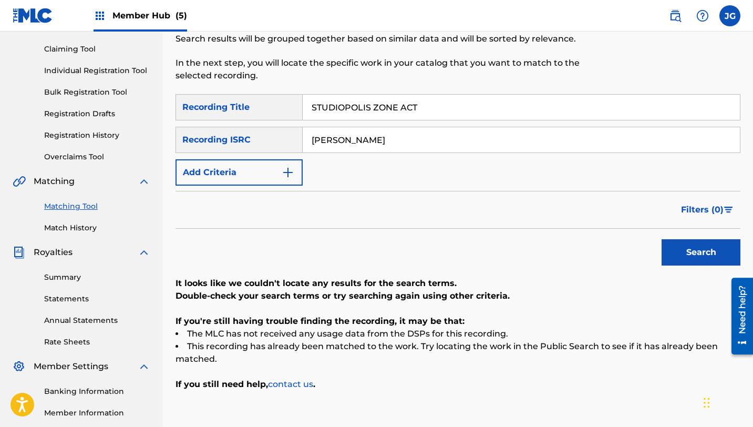
scroll to position [105, 0]
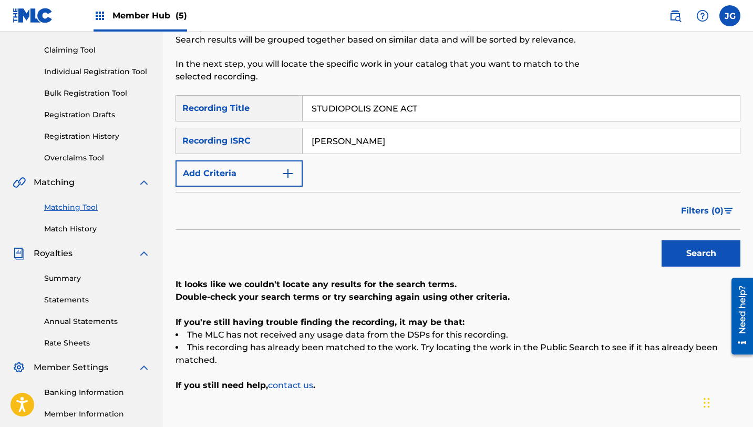
click at [76, 206] on link "Matching Tool" at bounding box center [97, 207] width 106 height 11
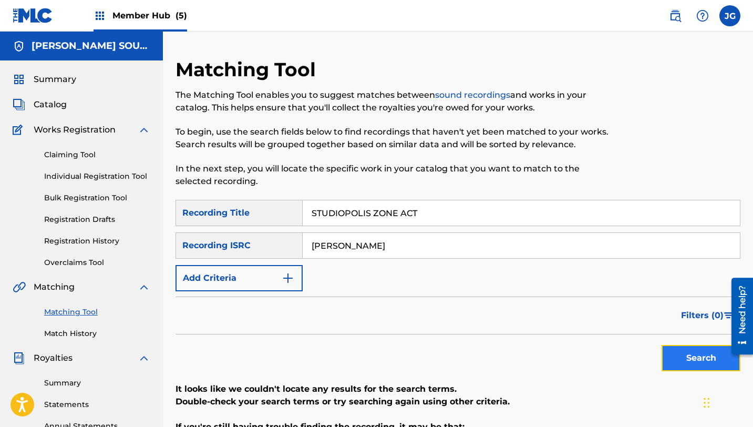
click at [696, 363] on button "Search" at bounding box center [700, 358] width 79 height 26
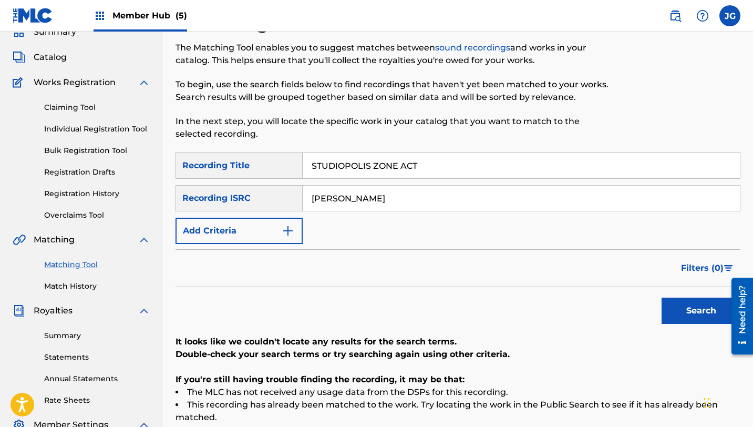
scroll to position [48, 0]
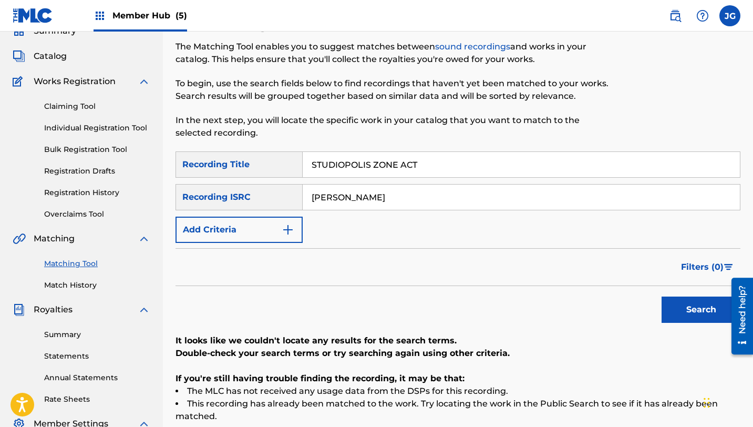
click at [431, 167] on input "STUDIOPOLIS ZONE ACT" at bounding box center [521, 164] width 437 height 25
type input "[GEOGRAPHIC_DATA]"
click at [661, 296] on button "Search" at bounding box center [700, 309] width 79 height 26
click at [243, 210] on div "Recording ISRC" at bounding box center [238, 197] width 127 height 26
click at [256, 232] on button "Add Criteria" at bounding box center [238, 229] width 127 height 26
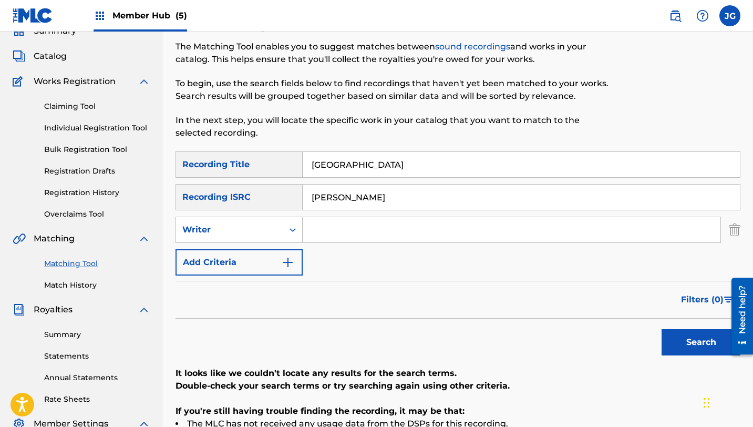
drag, startPoint x: 363, startPoint y: 200, endPoint x: 284, endPoint y: 198, distance: 79.3
click at [284, 198] on div "SearchWithCriteriaee92c96f-369c-4220-90d5-7ed164cf2c99 Recording ISRC [PERSON_N…" at bounding box center [457, 197] width 565 height 26
click at [332, 233] on input "Search Form" at bounding box center [512, 229] width 418 height 25
paste input "[PERSON_NAME]"
type input "[PERSON_NAME]"
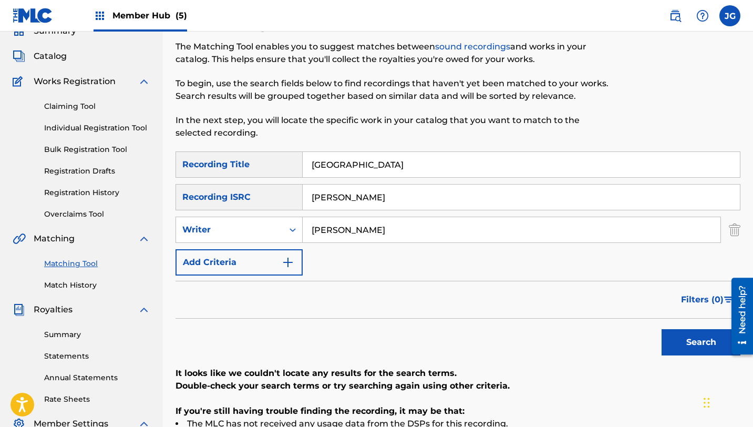
drag, startPoint x: 356, startPoint y: 196, endPoint x: 265, endPoint y: 189, distance: 90.6
click at [265, 189] on div "SearchWithCriteriaee92c96f-369c-4220-90d5-7ed164cf2c99 Recording ISRC [PERSON_N…" at bounding box center [457, 197] width 565 height 26
click at [661, 329] on button "Search" at bounding box center [700, 342] width 79 height 26
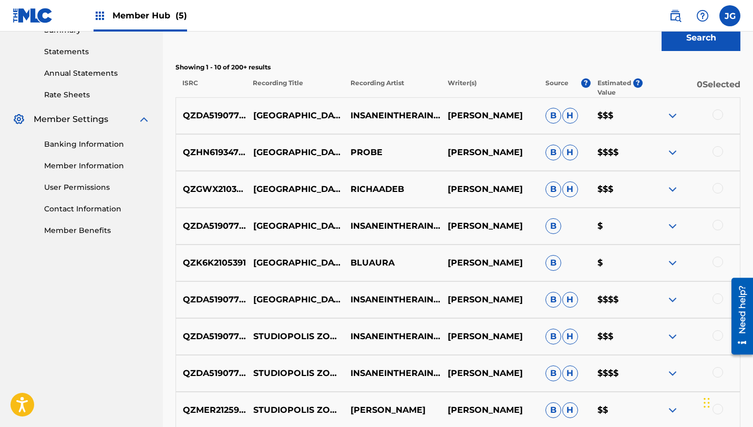
scroll to position [351, 0]
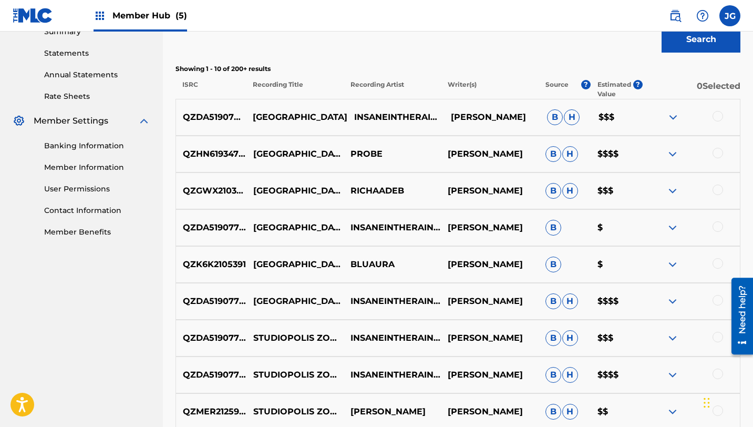
click at [297, 119] on p "[GEOGRAPHIC_DATA]" at bounding box center [295, 117] width 101 height 13
click at [228, 154] on p "QZHN61934776" at bounding box center [212, 154] width 73 height 13
click at [219, 155] on p "QZHN61934776" at bounding box center [212, 154] width 73 height 13
click at [207, 193] on p "QZGWX2103689" at bounding box center [214, 190] width 77 height 13
click at [212, 228] on p "QZDA51907721" at bounding box center [211, 227] width 71 height 13
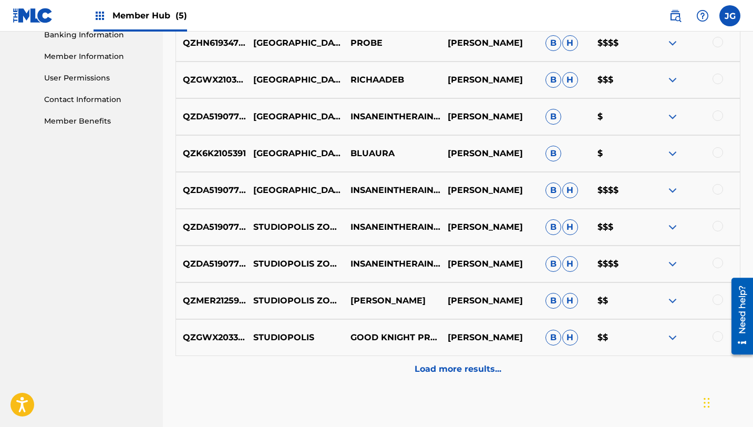
scroll to position [467, 0]
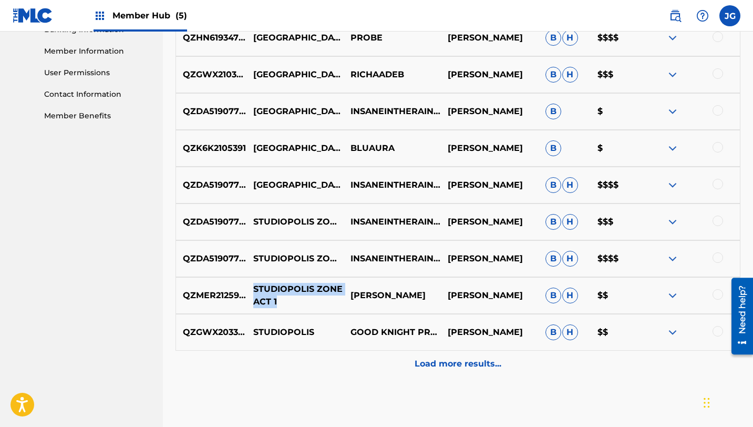
drag, startPoint x: 276, startPoint y: 303, endPoint x: 252, endPoint y: 288, distance: 28.7
click at [252, 288] on p "STUDIOPOLIS ZONE ACT 1" at bounding box center [294, 295] width 97 height 25
copy p "STUDIOPOLIS ZONE ACT 1"
click at [228, 297] on p "QZMER2125937" at bounding box center [212, 295] width 73 height 13
click at [299, 295] on p "STUDIOPOLIS ZONE ACT 1" at bounding box center [294, 295] width 97 height 25
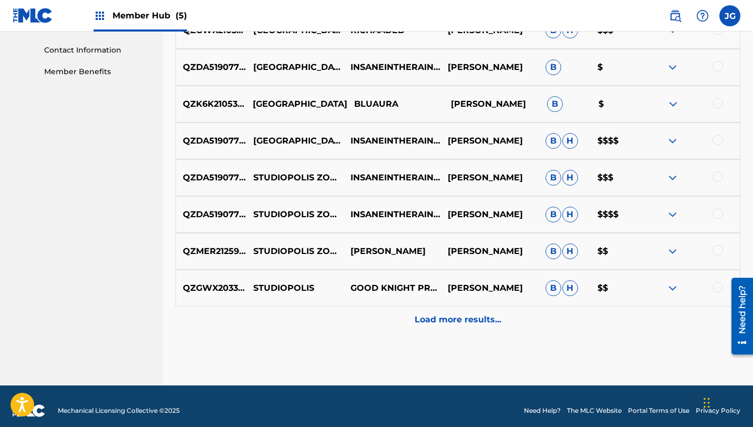
scroll to position [520, 0]
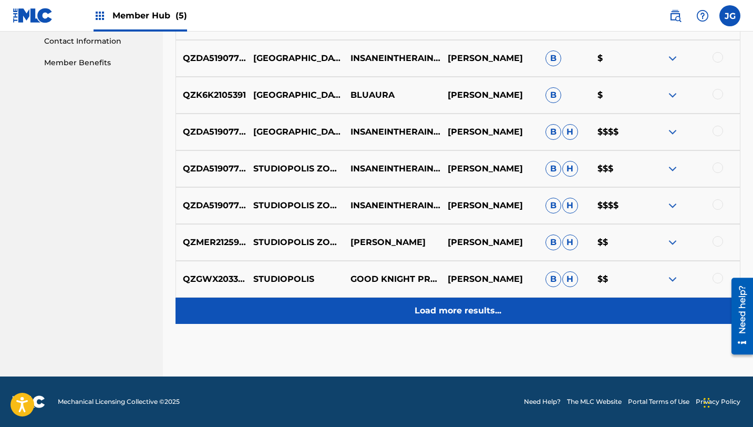
click at [415, 318] on div "Load more results..." at bounding box center [457, 310] width 565 height 26
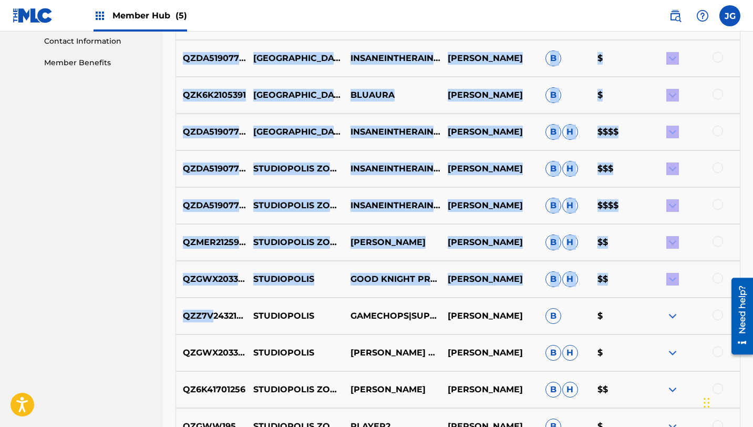
drag, startPoint x: 211, startPoint y: 311, endPoint x: 146, endPoint y: 386, distance: 99.4
click at [146, 386] on main "[PERSON_NAME] SOUNDWORKS Summary Catalog Works Registration Claiming Tool Indiv…" at bounding box center [376, 127] width 753 height 1232
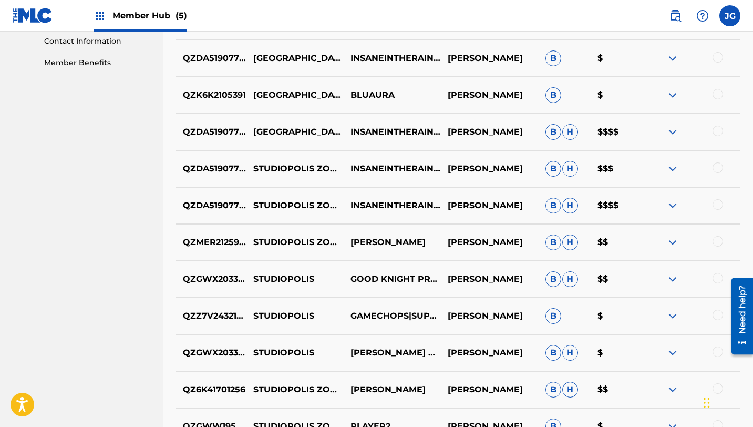
click at [181, 392] on p "QZ6K41701256" at bounding box center [211, 389] width 70 height 13
click at [181, 391] on p "QZ6K41701256" at bounding box center [211, 389] width 70 height 13
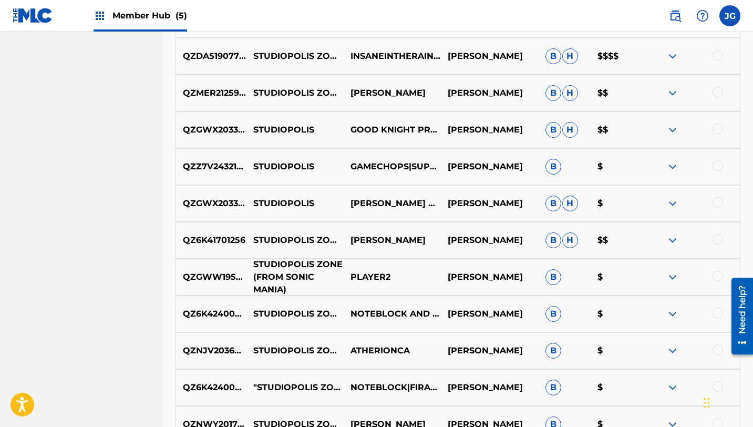
scroll to position [679, 0]
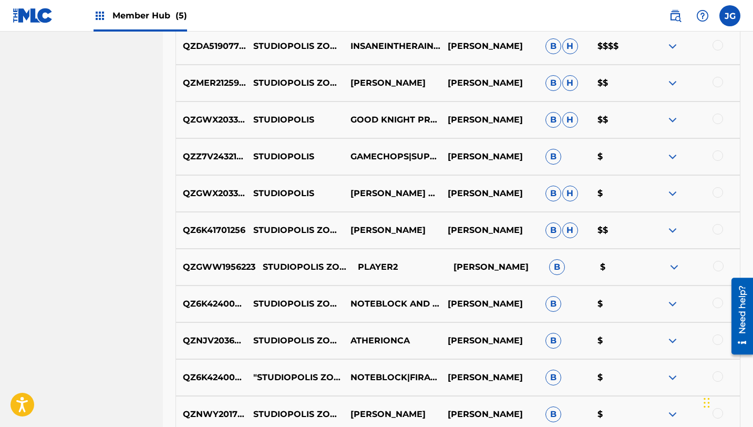
click at [217, 271] on p "QZGWW1956223" at bounding box center [215, 267] width 79 height 13
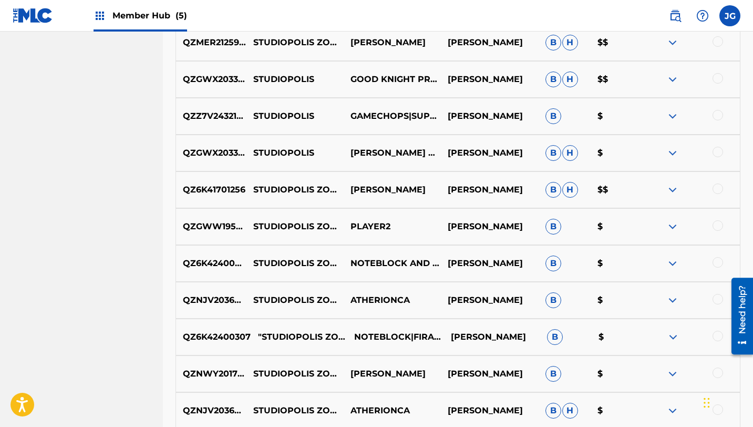
scroll to position [722, 0]
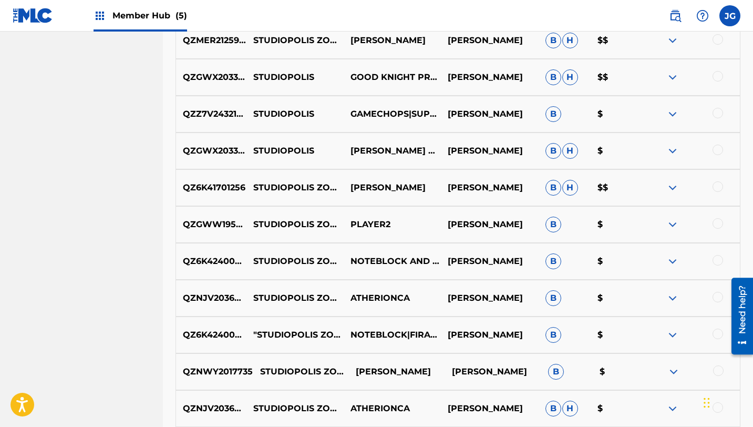
click at [209, 371] on p "QZNWY2017735" at bounding box center [214, 371] width 77 height 13
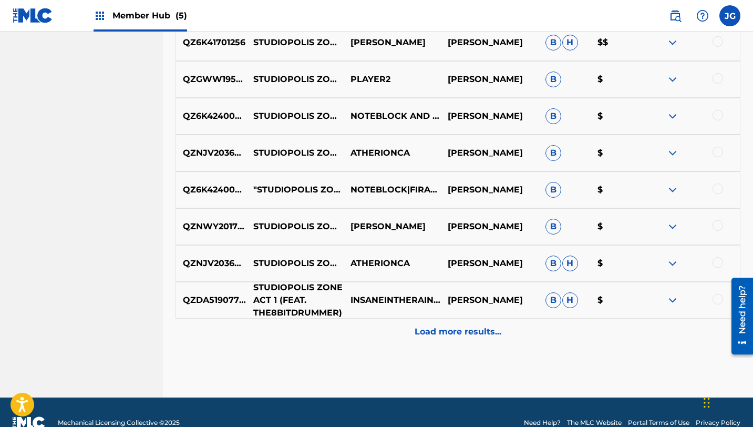
scroll to position [888, 0]
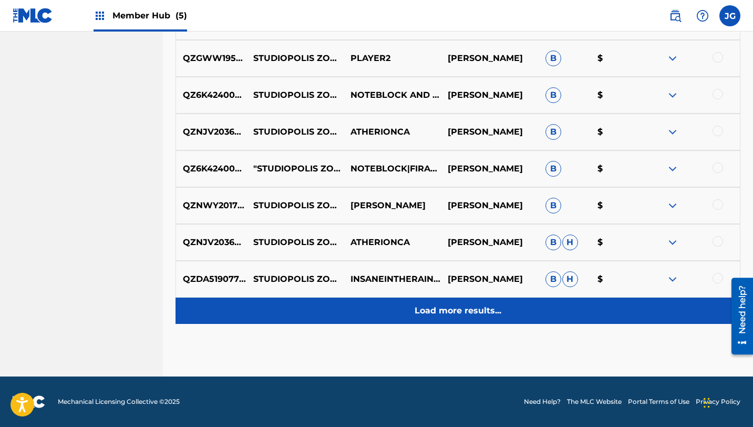
click at [484, 316] on p "Load more results..." at bounding box center [457, 310] width 87 height 13
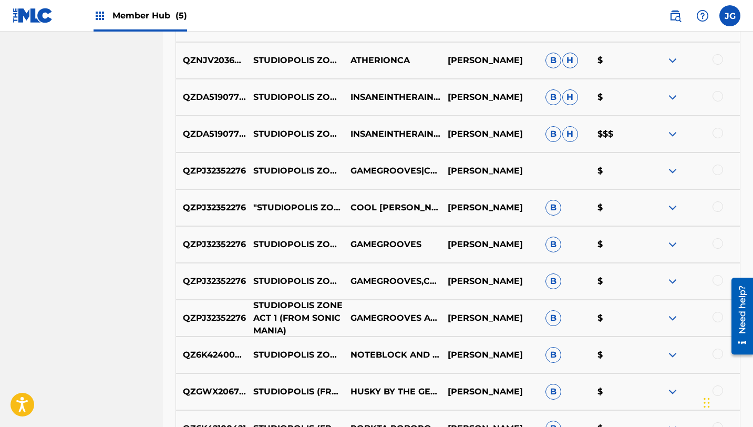
scroll to position [1071, 0]
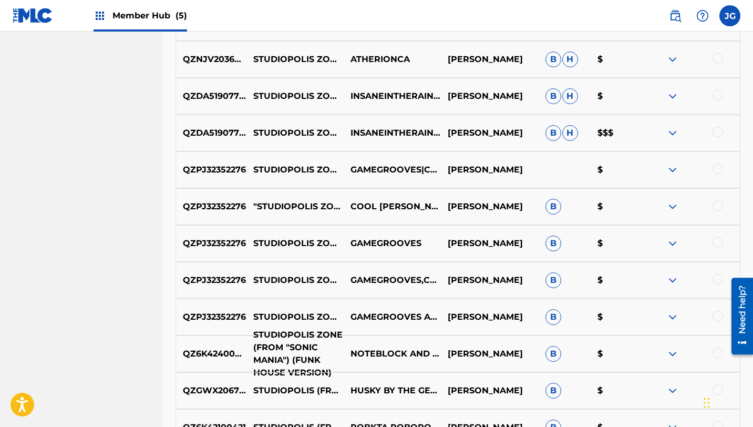
drag, startPoint x: 270, startPoint y: 352, endPoint x: 263, endPoint y: 351, distance: 6.8
click at [269, 351] on p "STUDIOPOLIS ZONE (FROM "SONIC MANIA") (FUNK HOUSE VERSION)" at bounding box center [294, 353] width 97 height 50
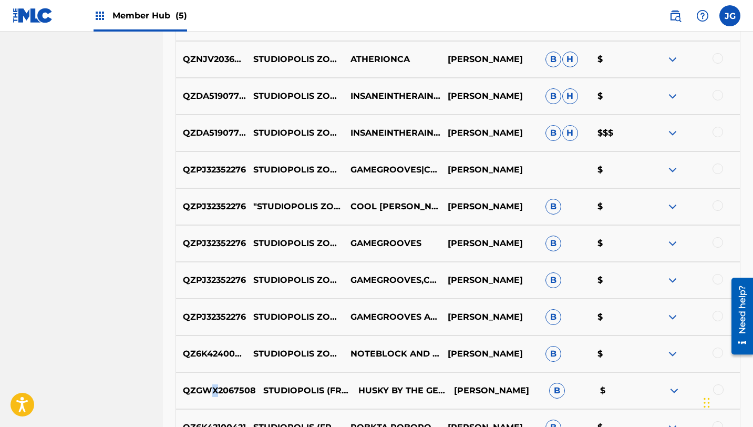
click at [215, 392] on p "QZGWX2067508" at bounding box center [216, 390] width 80 height 13
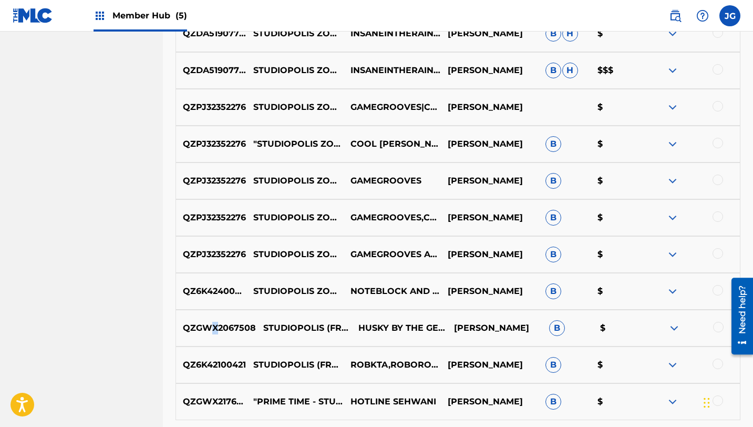
scroll to position [1141, 0]
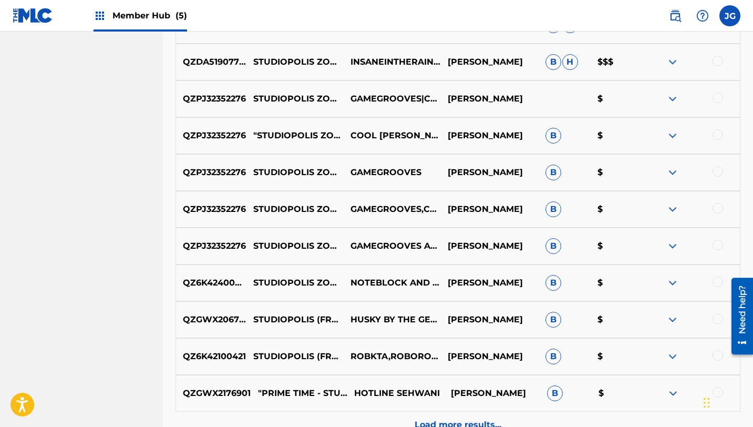
click at [219, 392] on p "QZGWX2176901" at bounding box center [213, 393] width 75 height 13
click at [219, 354] on p "QZ6K42100421" at bounding box center [211, 356] width 70 height 13
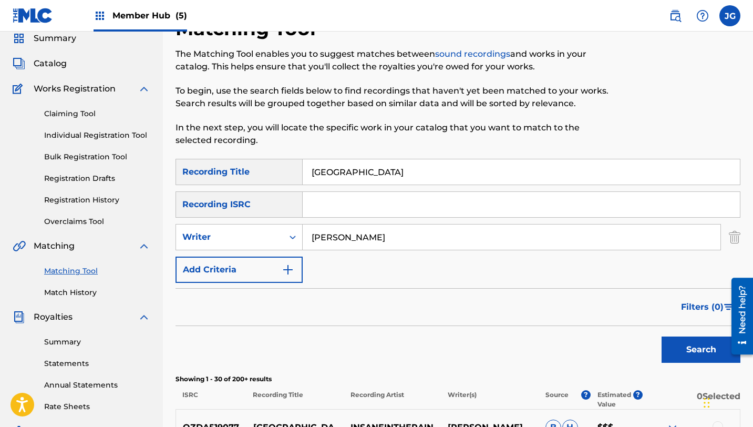
scroll to position [0, 0]
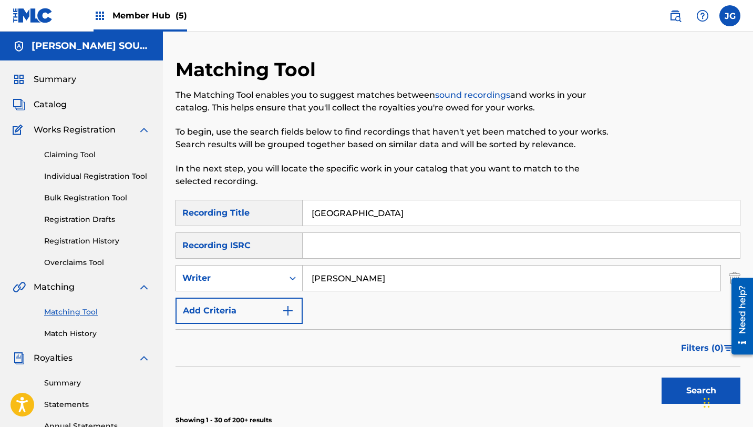
drag, startPoint x: 404, startPoint y: 214, endPoint x: 305, endPoint y: 213, distance: 99.3
click at [305, 213] on input "[GEOGRAPHIC_DATA]" at bounding box center [521, 212] width 437 height 25
click at [351, 216] on input "[GEOGRAPHIC_DATA]" at bounding box center [521, 212] width 437 height 25
click at [664, 384] on button "Search" at bounding box center [700, 390] width 79 height 26
click at [78, 175] on link "Individual Registration Tool" at bounding box center [97, 176] width 106 height 11
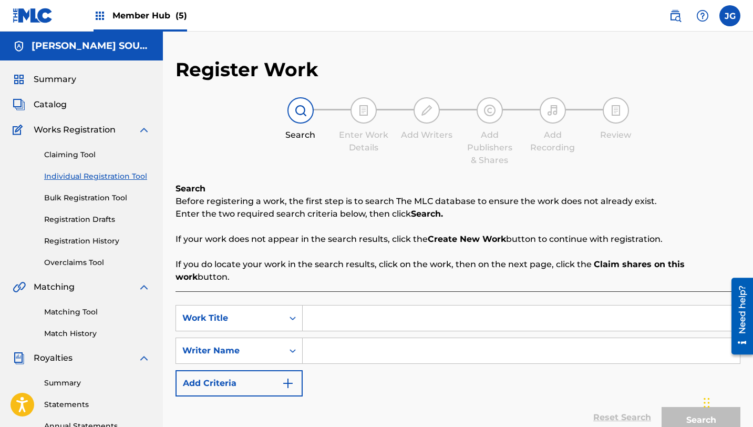
click at [355, 309] on input "Search Form" at bounding box center [521, 317] width 437 height 25
paste input "[GEOGRAPHIC_DATA]"
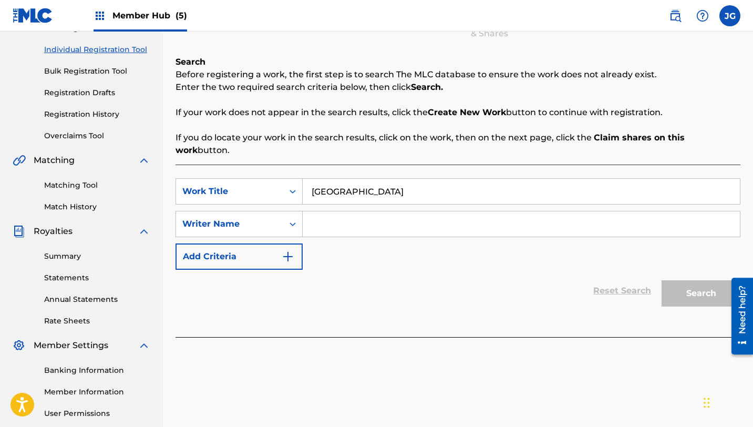
scroll to position [133, 0]
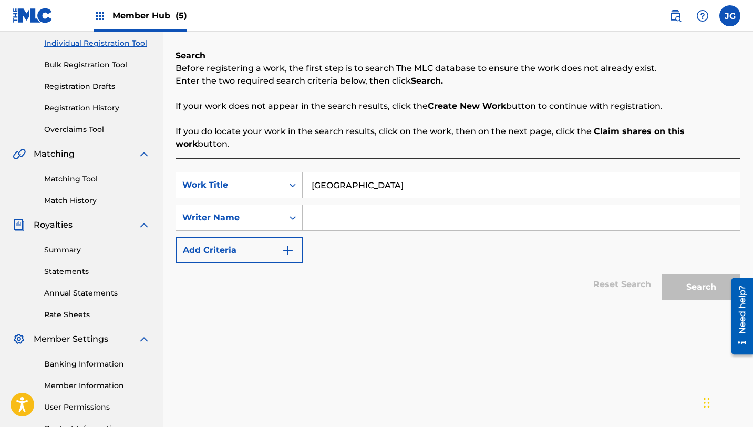
type input "[GEOGRAPHIC_DATA]"
click at [367, 211] on input "Search Form" at bounding box center [521, 217] width 437 height 25
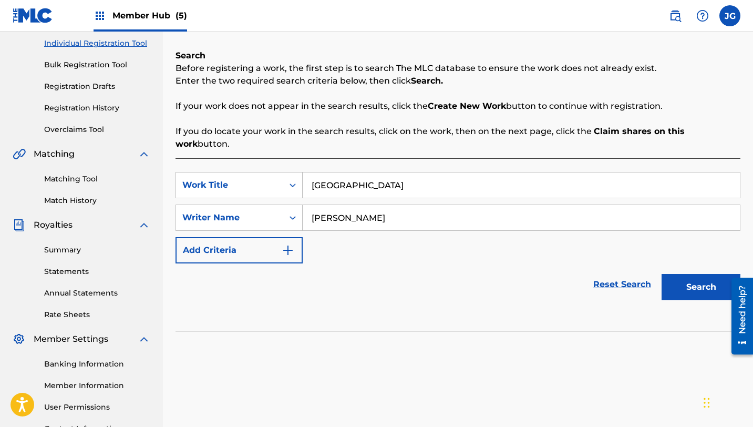
type input "[PERSON_NAME]"
click at [661, 274] on button "Search" at bounding box center [700, 287] width 79 height 26
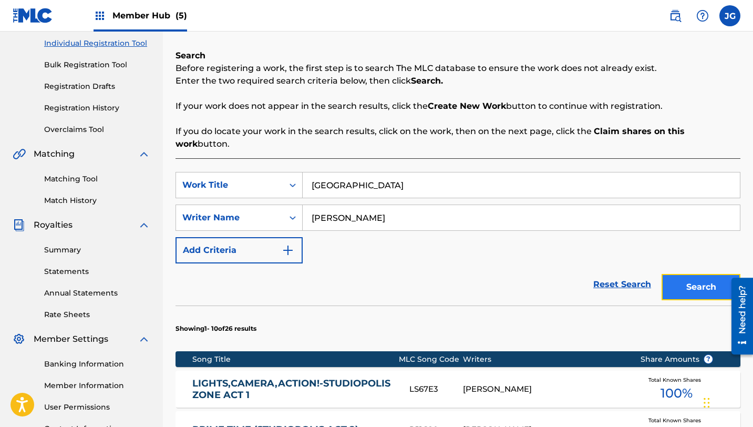
click at [689, 277] on button "Search" at bounding box center [700, 287] width 79 height 26
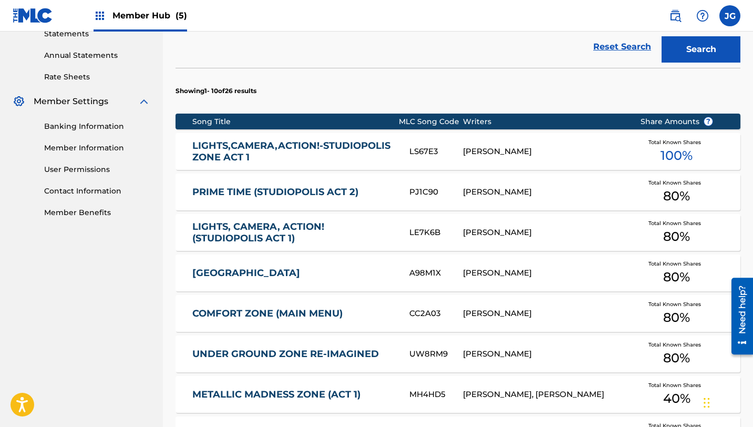
scroll to position [367, 0]
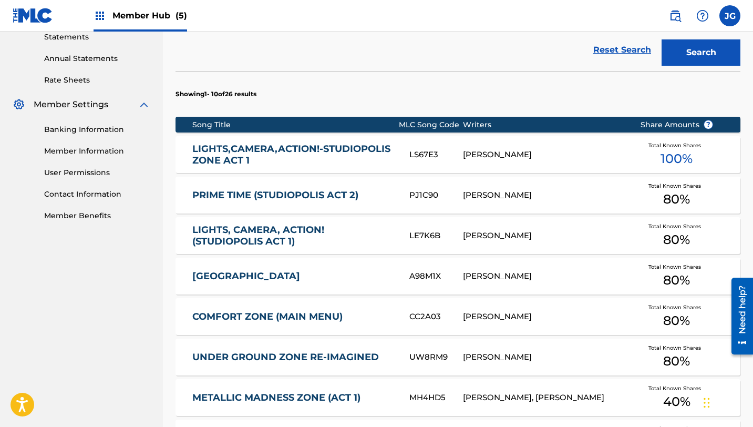
click at [196, 224] on link "LIGHTS, CAMERA, ACTION! (STUDIOPOLIS ACT 1)" at bounding box center [293, 236] width 203 height 24
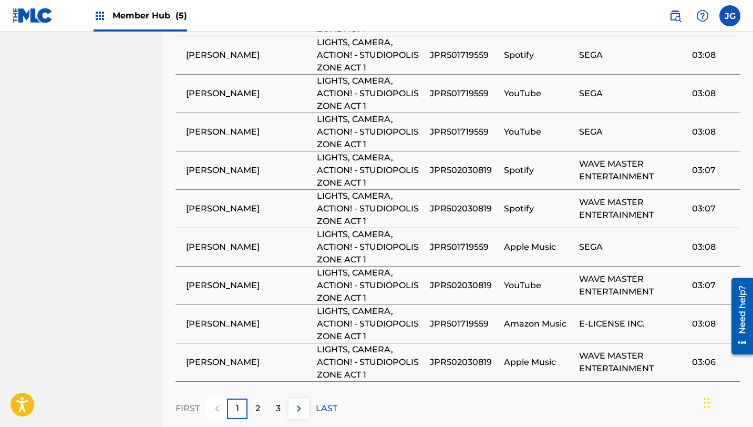
scroll to position [764, 0]
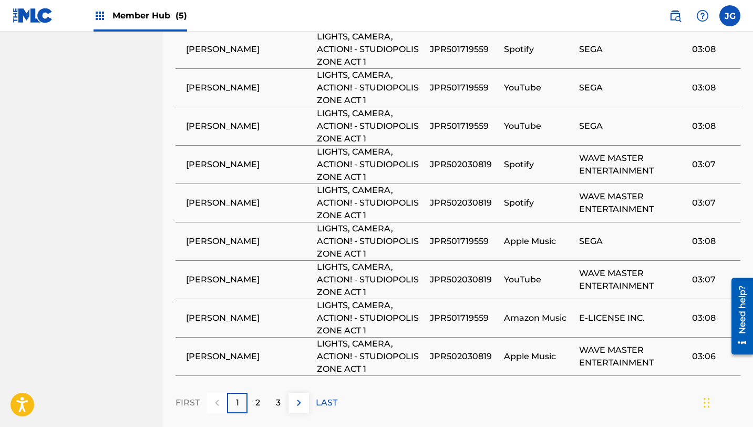
drag, startPoint x: 484, startPoint y: 330, endPoint x: 304, endPoint y: 233, distance: 204.9
click at [304, 233] on tbody "[PERSON_NAME] LIGHTS, CAMERA, ACTION! - STUDIOPOLIS ZONE ACT 1 JPR501719559 Spo…" at bounding box center [457, 183] width 565 height 383
click at [255, 396] on p "2" at bounding box center [257, 402] width 5 height 13
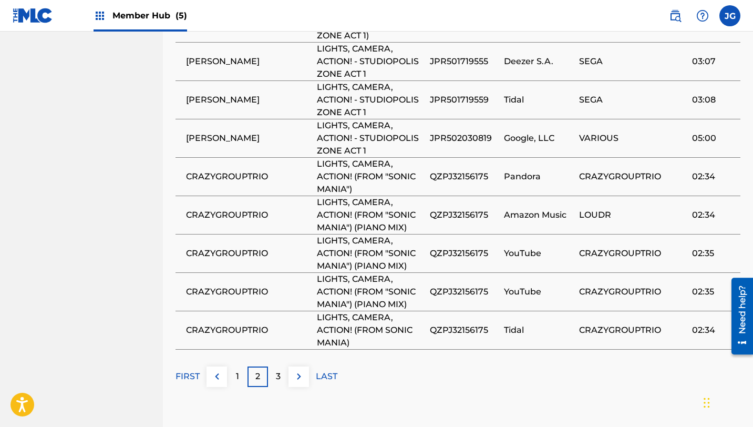
scroll to position [832, 0]
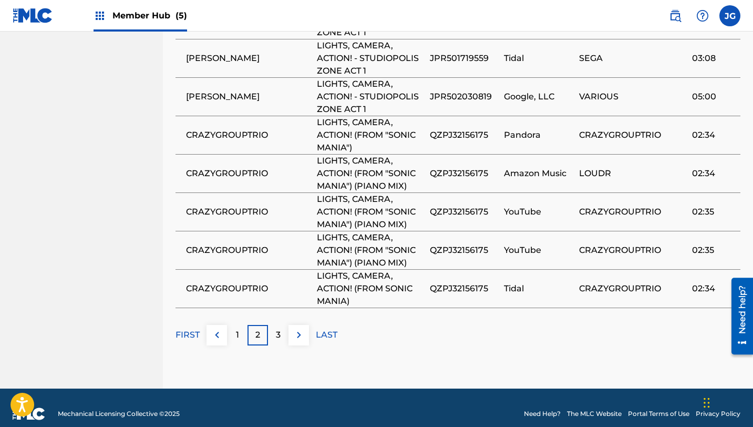
click at [263, 325] on div "2" at bounding box center [257, 335] width 20 height 20
drag, startPoint x: 263, startPoint y: 321, endPoint x: 268, endPoint y: 319, distance: 5.4
click at [280, 326] on div "3" at bounding box center [278, 335] width 20 height 20
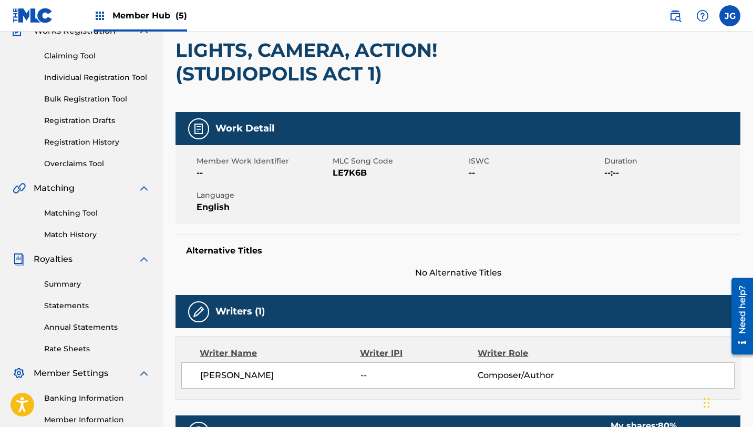
scroll to position [0, 0]
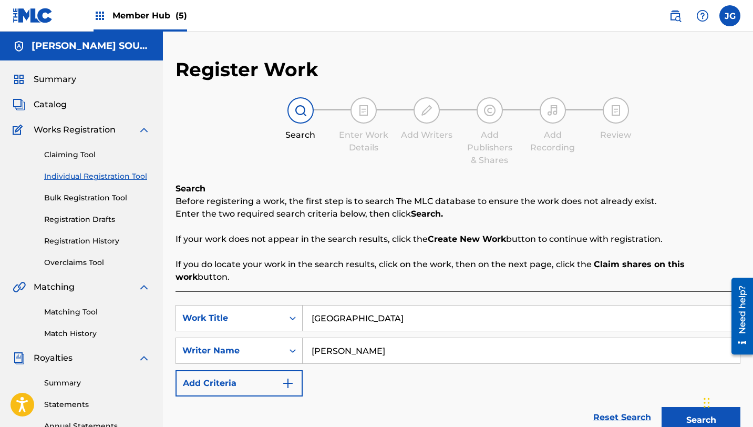
scroll to position [225, 0]
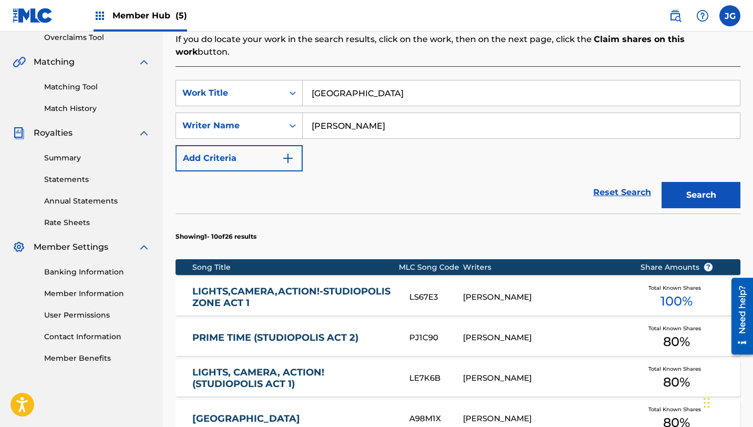
click at [307, 285] on link "LIGHTS,CAMERA,ACTION!-STUDIOPOLIS ZONE ACT 1" at bounding box center [293, 297] width 203 height 24
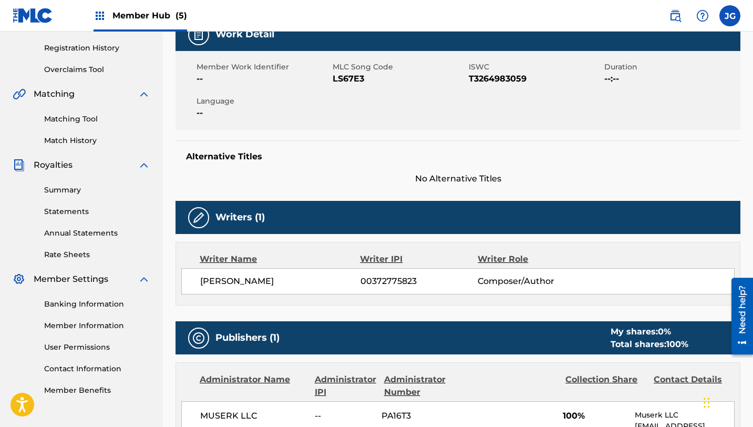
scroll to position [448, 0]
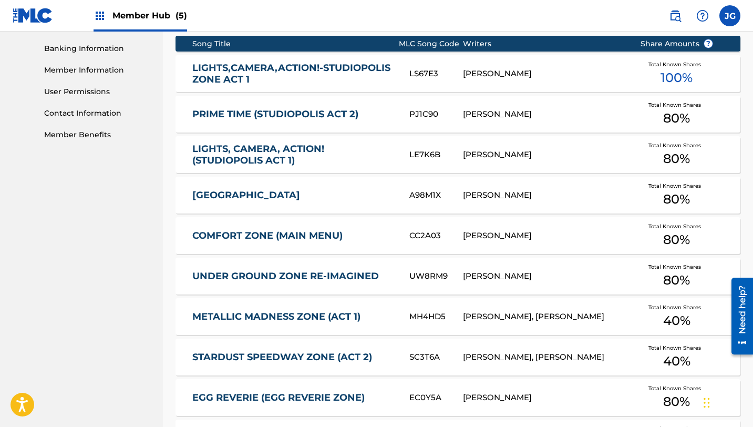
click at [215, 62] on link "LIGHTS,CAMERA,ACTION!-STUDIOPOLIS ZONE ACT 1" at bounding box center [293, 74] width 203 height 24
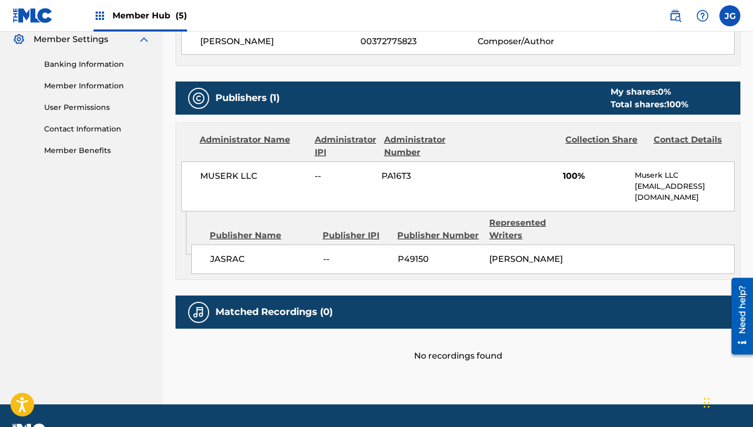
scroll to position [448, 0]
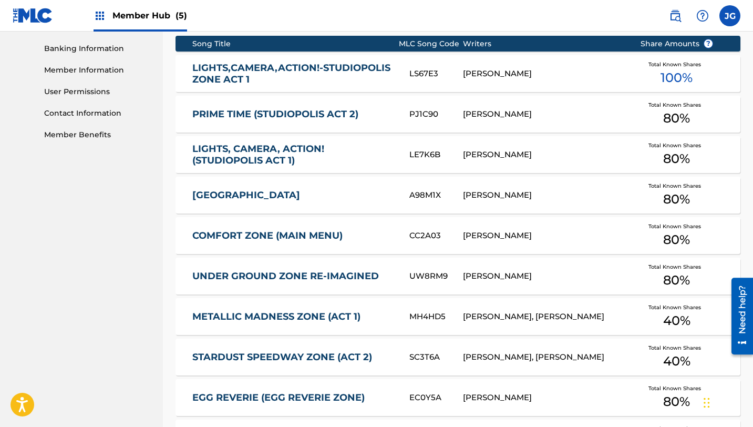
click at [307, 110] on div "PRIME TIME (STUDIOPOLIS ACT 2) PJ1C90 [PERSON_NAME] Total Known Shares 80 %" at bounding box center [457, 114] width 565 height 37
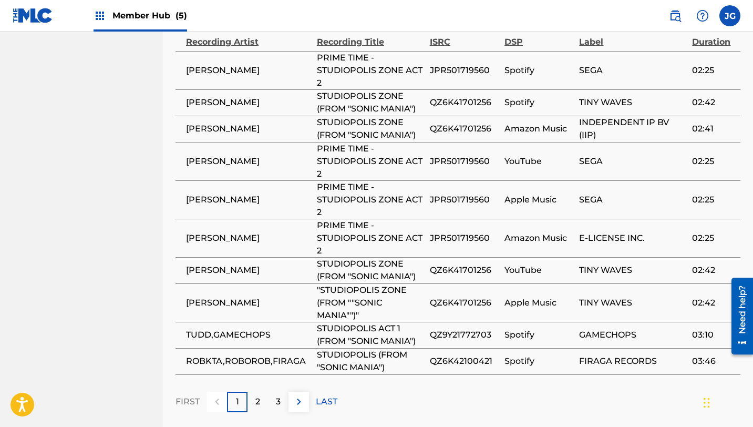
scroll to position [682, 0]
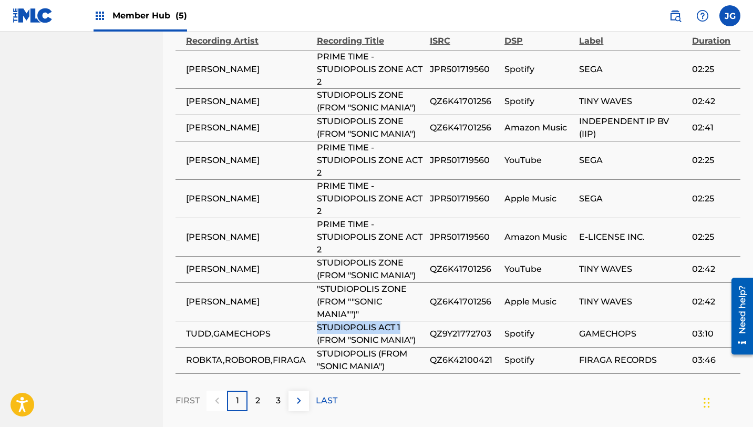
drag, startPoint x: 400, startPoint y: 340, endPoint x: 312, endPoint y: 340, distance: 88.2
click at [312, 340] on tr "TUDD,GAMECHOPS STUDIOPOLIS ACT 1 (FROM "SONIC MANIA") QZ9Y21772703 Spotify GAME…" at bounding box center [457, 333] width 565 height 26
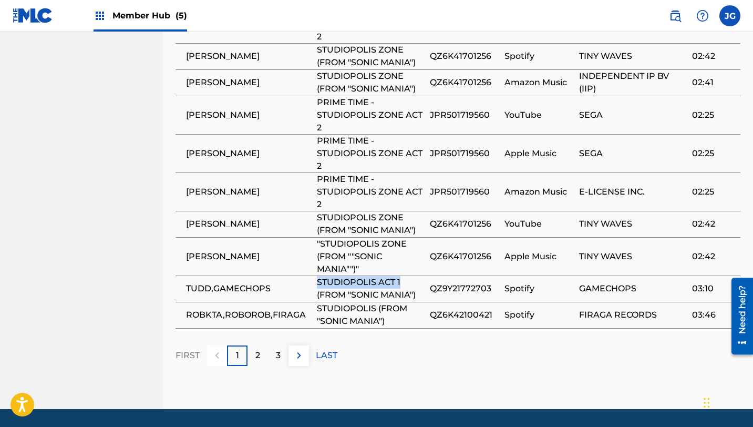
scroll to position [728, 0]
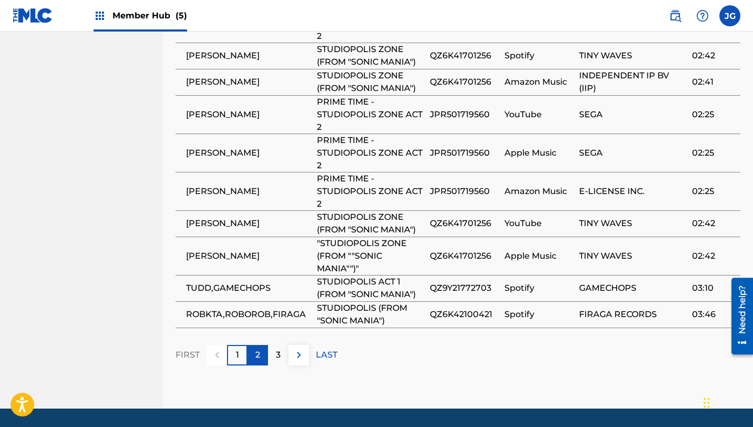
click at [257, 361] on p "2" at bounding box center [257, 354] width 5 height 13
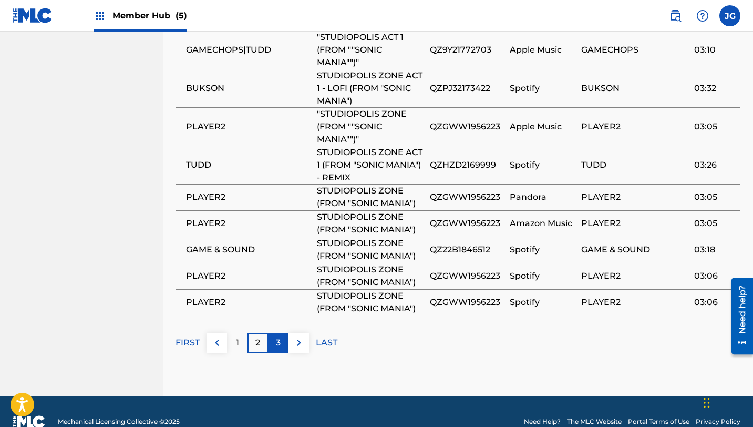
click at [285, 347] on div "3" at bounding box center [278, 342] width 20 height 20
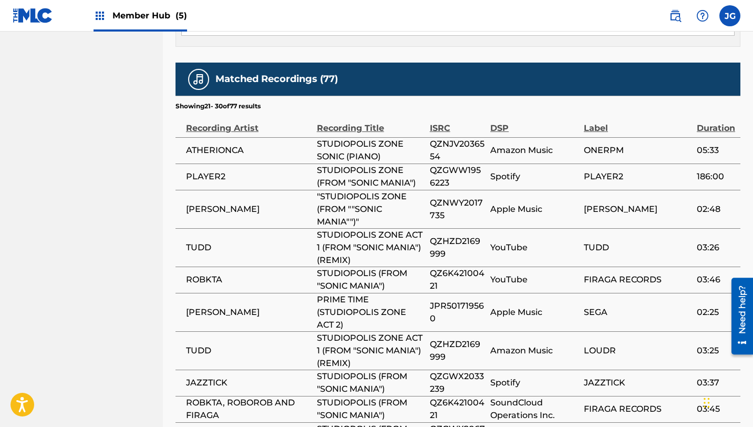
scroll to position [596, 0]
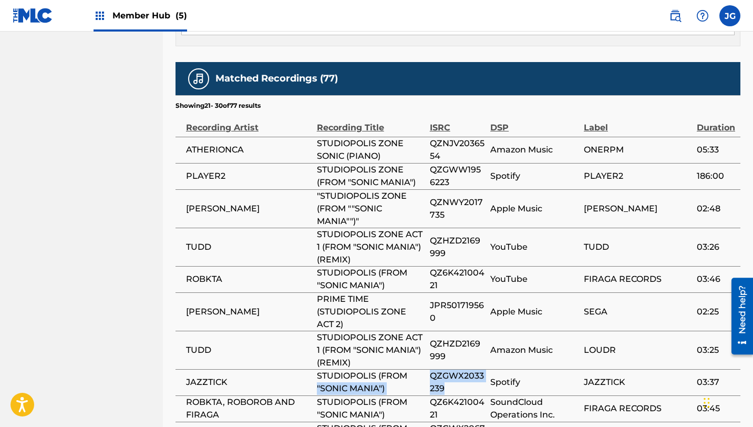
drag, startPoint x: 446, startPoint y: 399, endPoint x: 421, endPoint y: 383, distance: 29.7
click at [421, 383] on tr "JAZZTICK STUDIOPOLIS (FROM "SONIC MANIA") QZGWX2033239 Spotify JAZZTICK 03:37" at bounding box center [457, 382] width 565 height 26
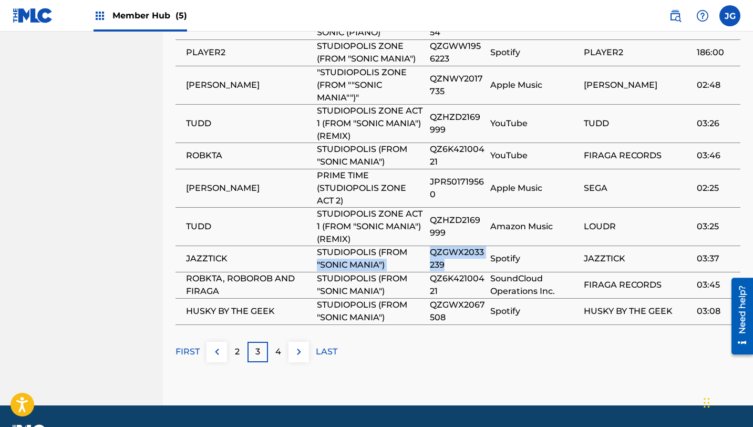
scroll to position [720, 0]
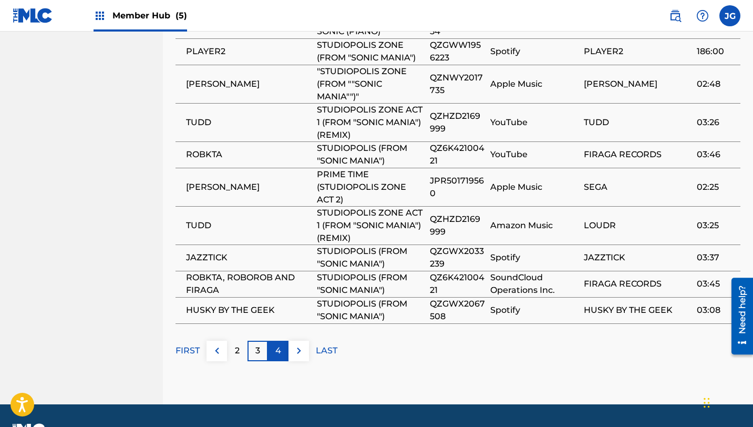
click at [281, 360] on div "4" at bounding box center [278, 350] width 20 height 20
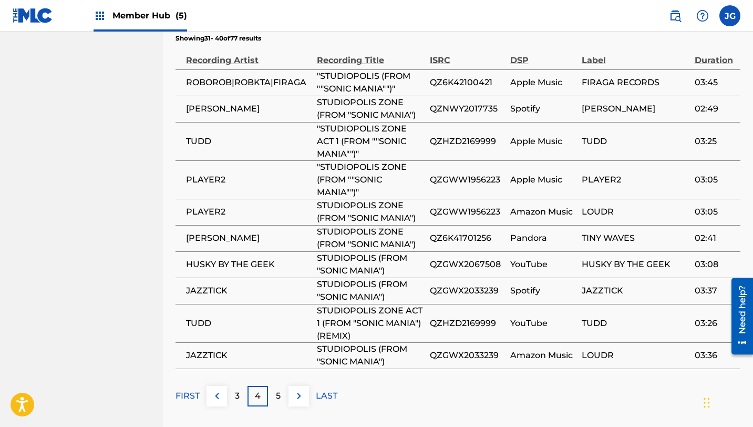
scroll to position [667, 0]
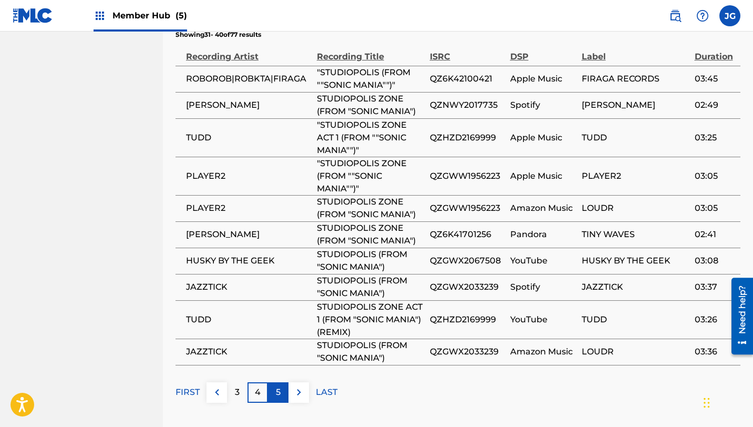
click at [277, 398] on p "5" at bounding box center [278, 392] width 5 height 13
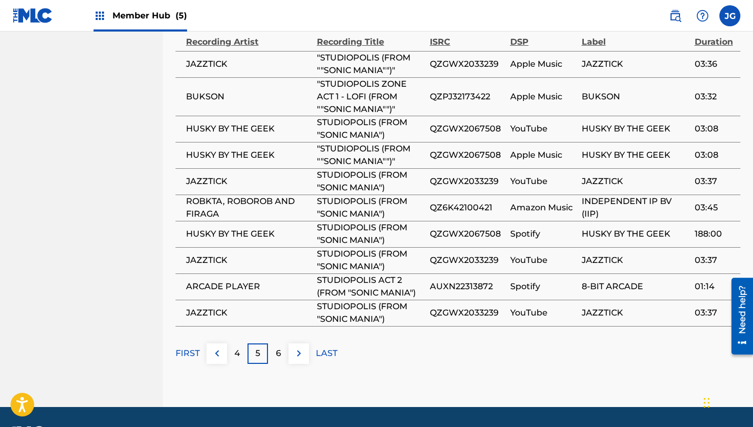
scroll to position [687, 0]
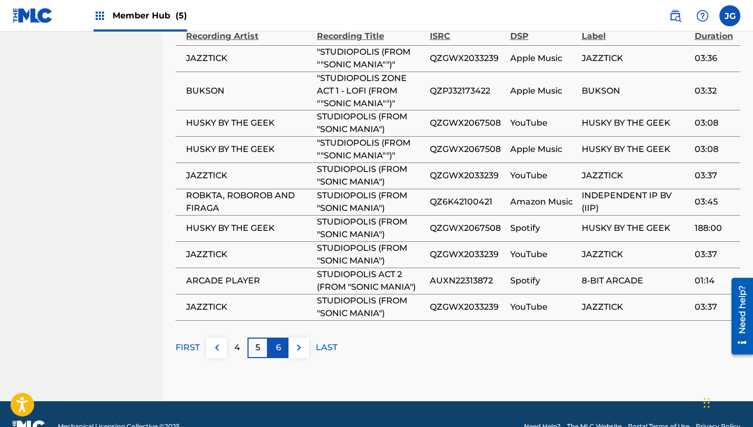
click at [274, 358] on div "6" at bounding box center [278, 347] width 20 height 20
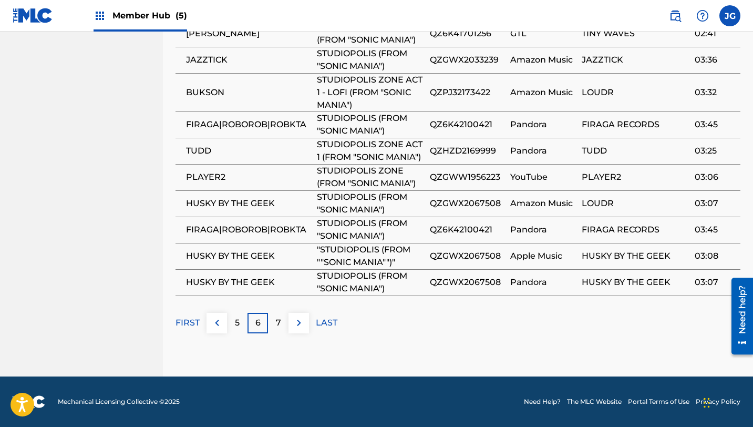
scroll to position [723, 0]
click at [277, 327] on p "7" at bounding box center [278, 322] width 5 height 13
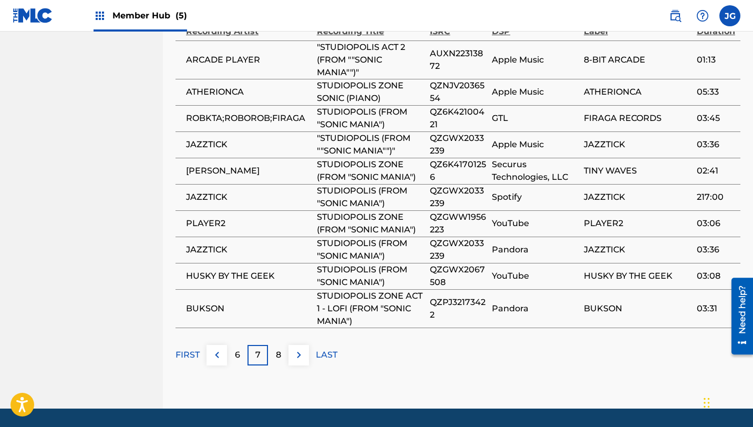
scroll to position [687, 0]
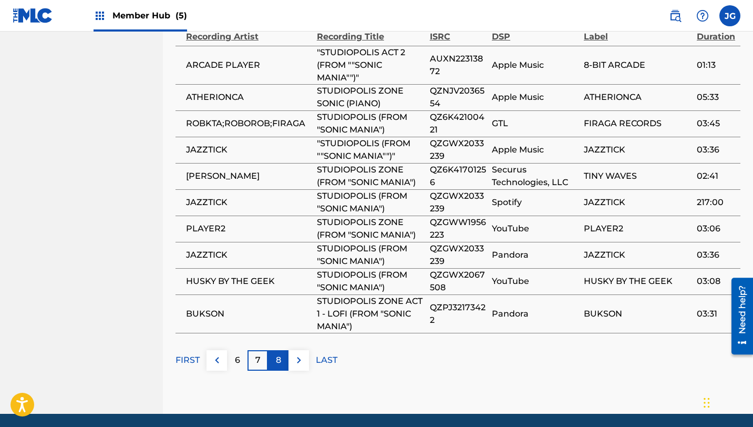
click at [274, 370] on div "8" at bounding box center [278, 360] width 20 height 20
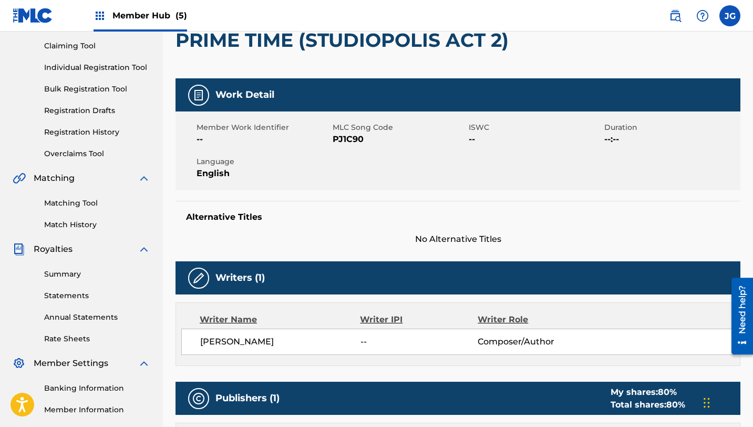
scroll to position [0, 0]
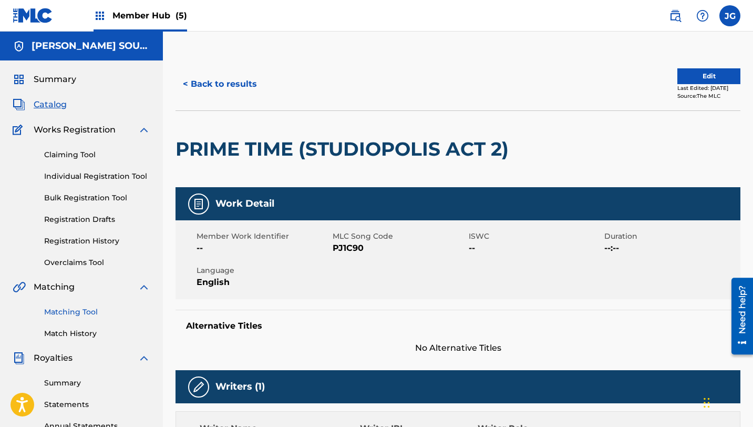
click at [65, 310] on link "Matching Tool" at bounding box center [97, 311] width 106 height 11
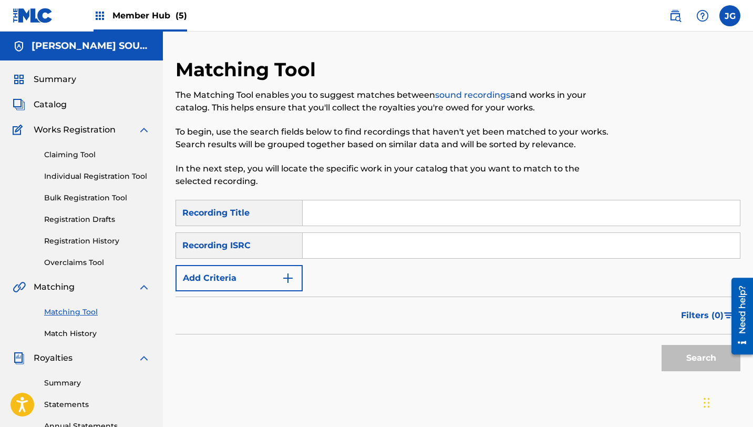
click at [334, 213] on input "Search Form" at bounding box center [521, 212] width 437 height 25
paste input "[GEOGRAPHIC_DATA]"
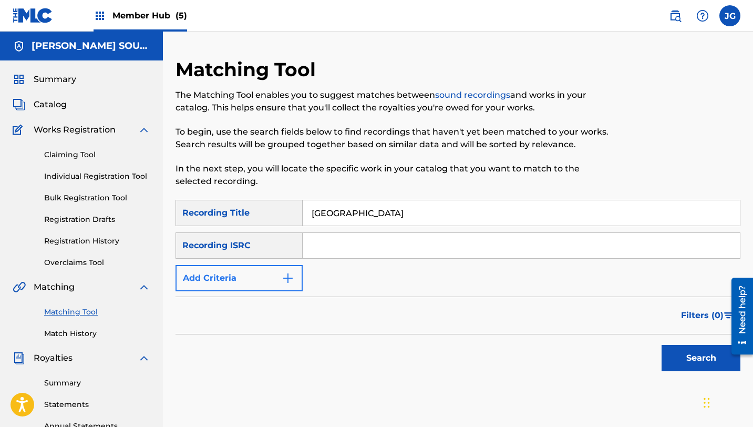
type input "[GEOGRAPHIC_DATA]"
click at [258, 276] on button "Add Criteria" at bounding box center [238, 278] width 127 height 26
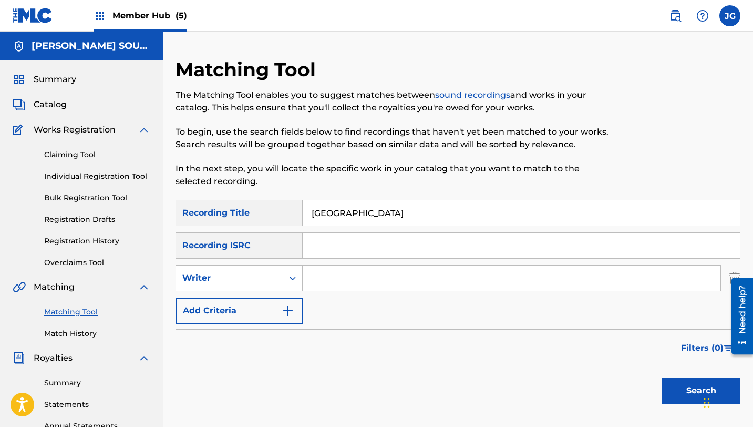
click at [317, 280] on input "Search Form" at bounding box center [512, 277] width 418 height 25
type input "[PERSON_NAME]"
click at [674, 391] on button "Search" at bounding box center [700, 390] width 79 height 26
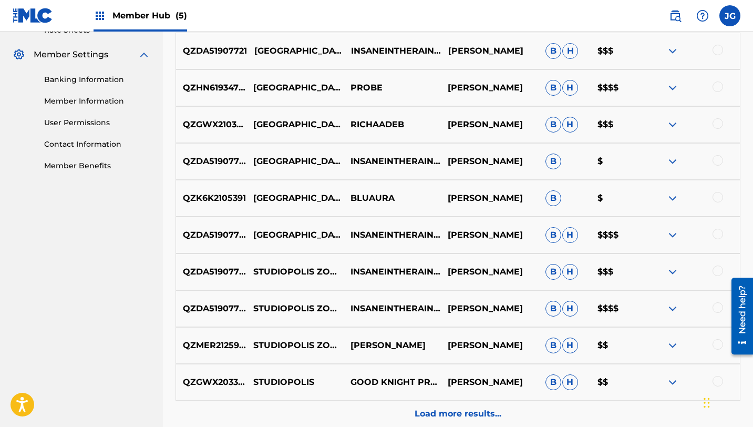
scroll to position [424, 0]
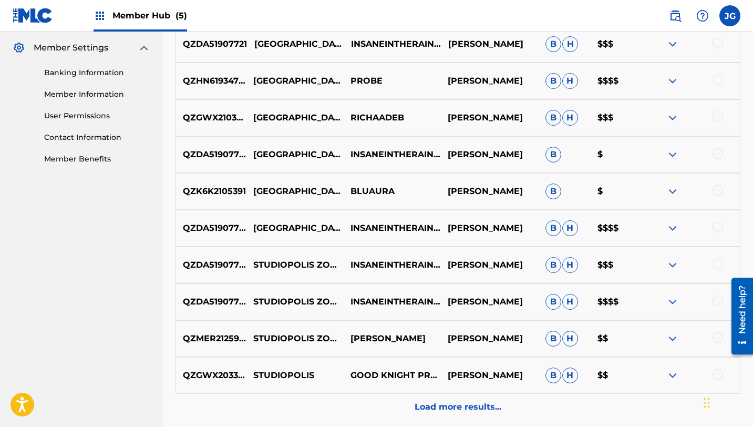
click at [231, 45] on p "QZDA51907721" at bounding box center [211, 44] width 71 height 13
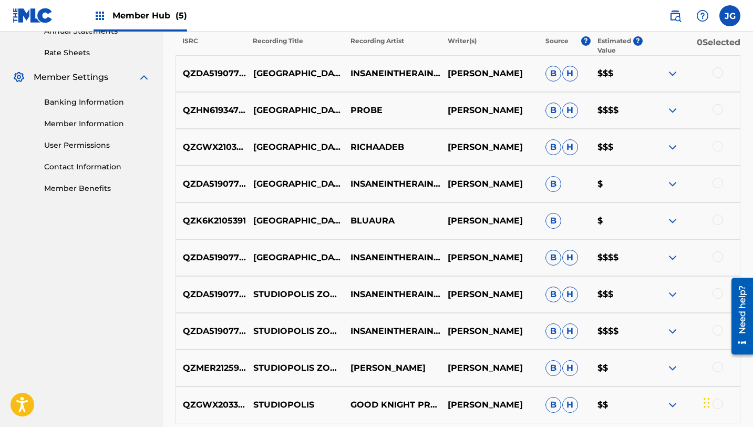
scroll to position [380, 0]
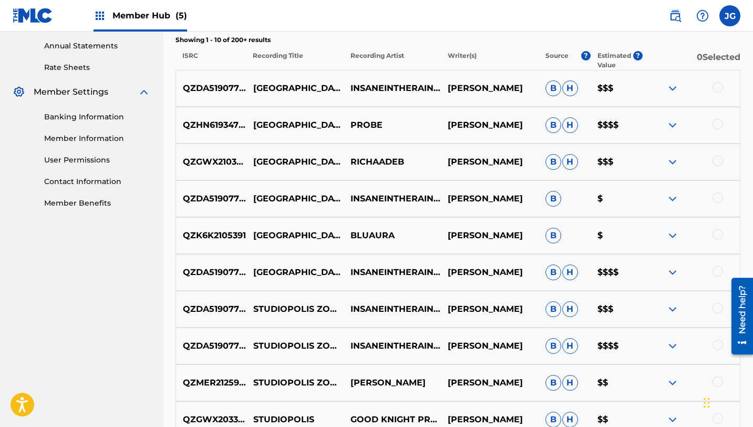
click at [716, 89] on div at bounding box center [717, 87] width 11 height 11
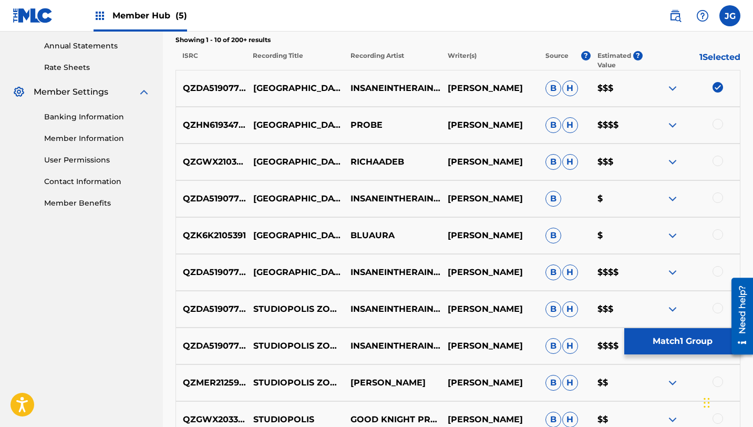
click at [717, 122] on div at bounding box center [717, 124] width 11 height 11
click at [717, 161] on div at bounding box center [717, 160] width 11 height 11
click at [721, 199] on div at bounding box center [717, 197] width 11 height 11
click at [719, 233] on div at bounding box center [717, 234] width 11 height 11
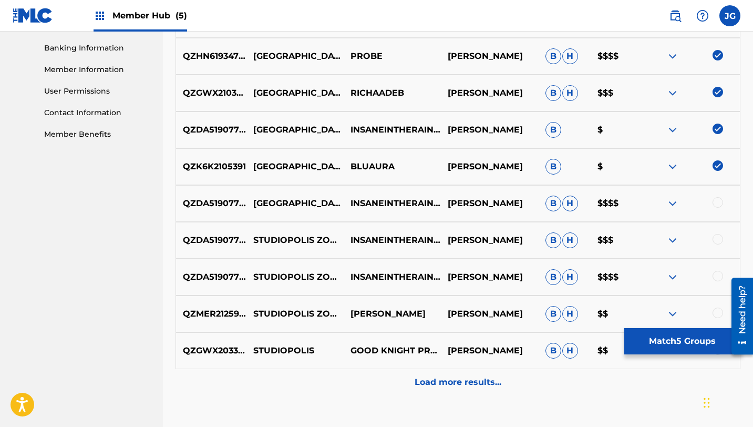
scroll to position [452, 0]
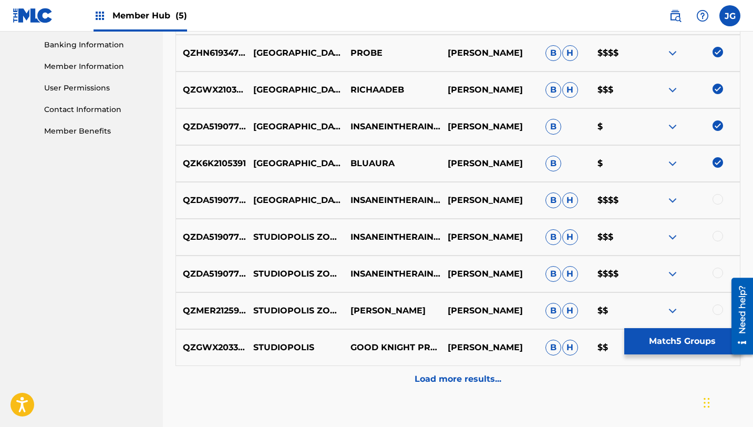
click at [721, 199] on div at bounding box center [717, 199] width 11 height 11
click at [719, 235] on div at bounding box center [717, 236] width 11 height 11
click at [719, 274] on div at bounding box center [717, 272] width 11 height 11
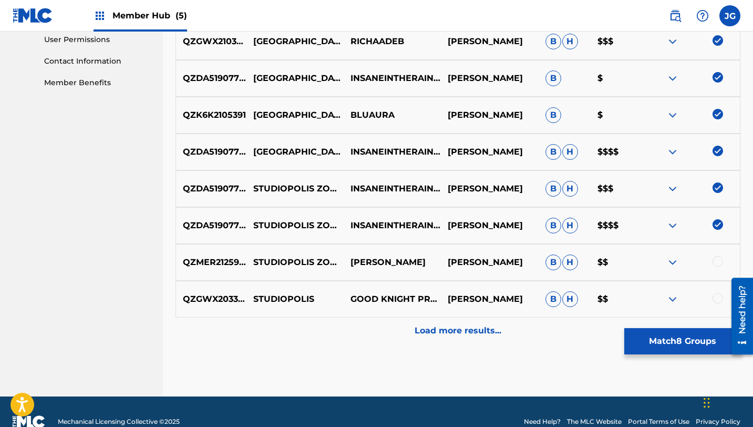
scroll to position [520, 0]
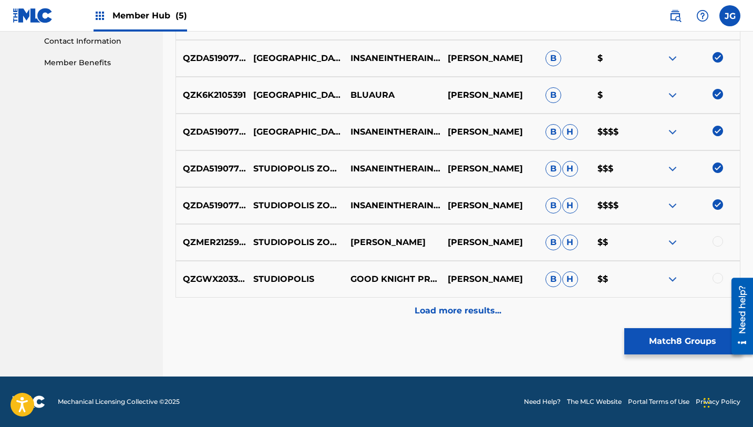
click at [719, 245] on div at bounding box center [717, 241] width 11 height 11
click at [718, 279] on div at bounding box center [717, 278] width 11 height 11
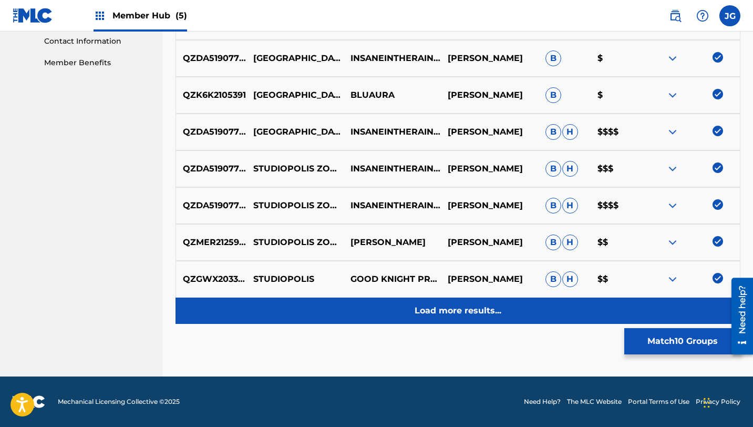
click at [486, 310] on p "Load more results..." at bounding box center [457, 310] width 87 height 13
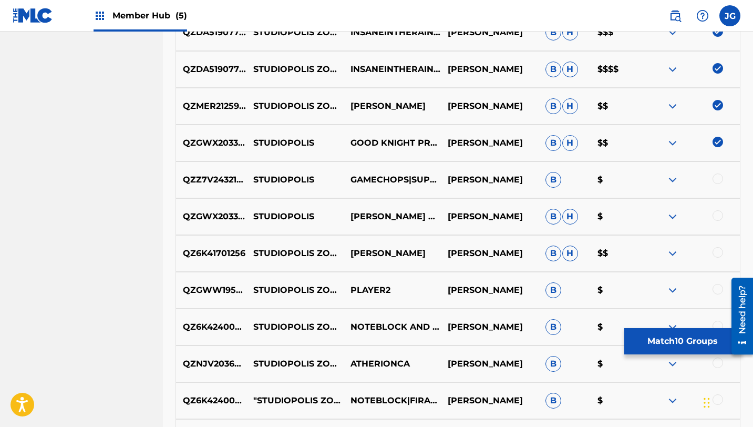
scroll to position [672, 0]
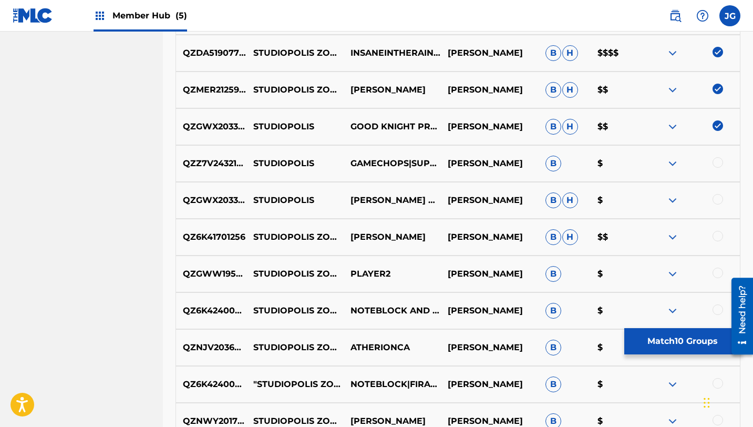
click at [718, 163] on div at bounding box center [717, 162] width 11 height 11
click at [716, 199] on div at bounding box center [717, 199] width 11 height 11
click at [719, 236] on div at bounding box center [717, 236] width 11 height 11
click at [720, 277] on div at bounding box center [690, 273] width 97 height 13
click at [716, 272] on div at bounding box center [717, 272] width 11 height 11
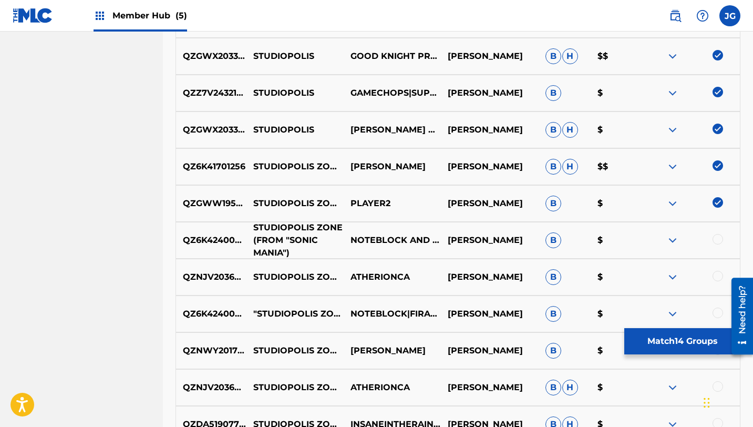
scroll to position [747, 0]
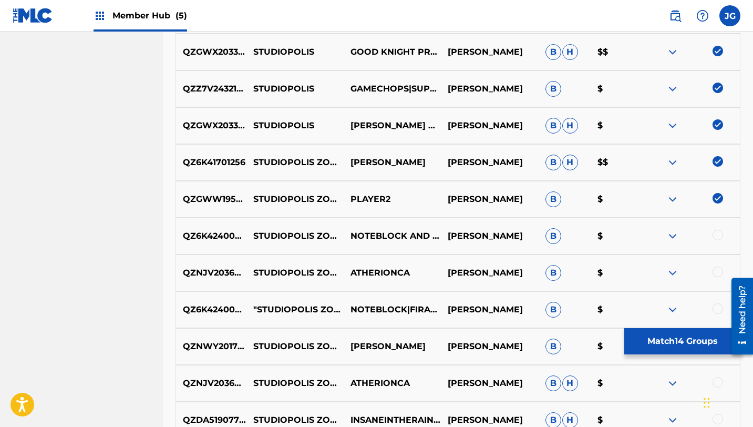
click at [713, 235] on div at bounding box center [717, 235] width 11 height 11
click at [718, 274] on div at bounding box center [717, 271] width 11 height 11
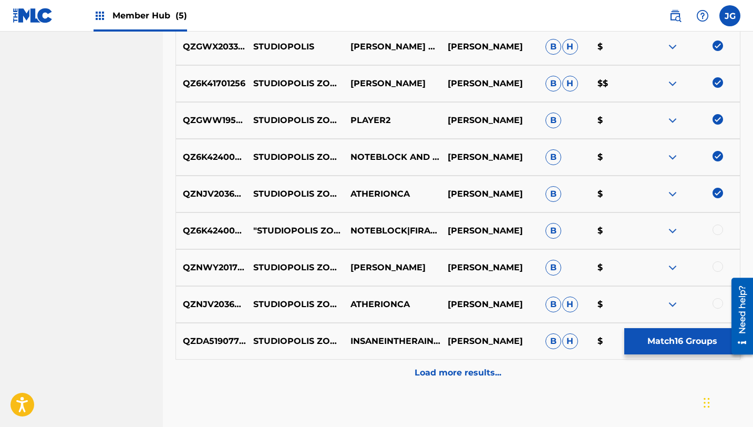
scroll to position [832, 0]
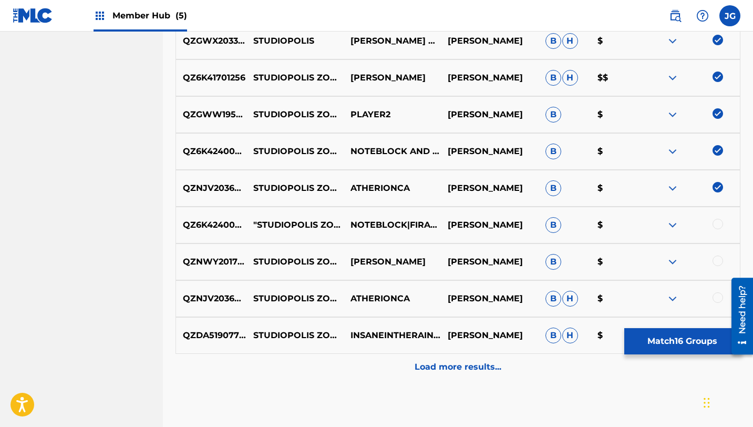
click at [714, 226] on div at bounding box center [717, 224] width 11 height 11
click at [716, 263] on div at bounding box center [717, 260] width 11 height 11
click at [719, 298] on div at bounding box center [717, 297] width 11 height 11
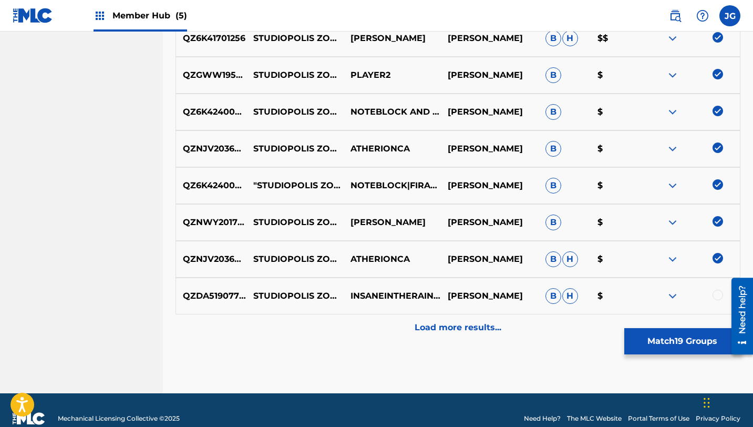
scroll to position [888, 0]
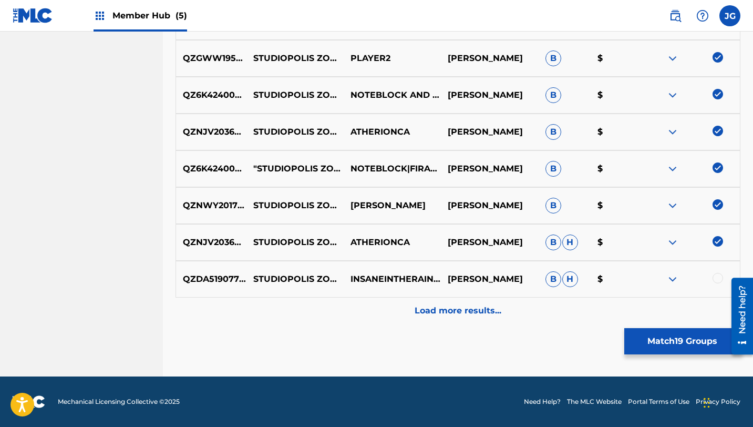
click at [713, 275] on div at bounding box center [717, 278] width 11 height 11
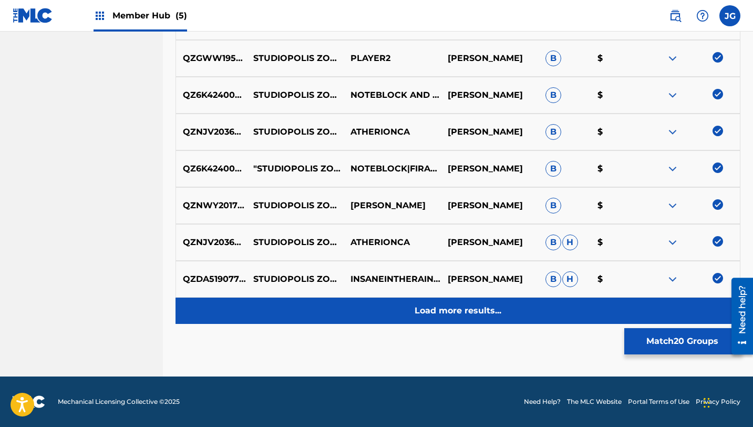
click at [441, 310] on p "Load more results..." at bounding box center [457, 310] width 87 height 13
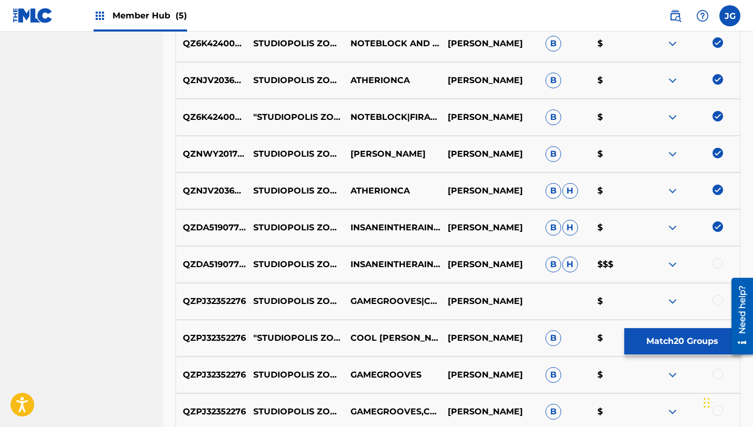
scroll to position [984, 0]
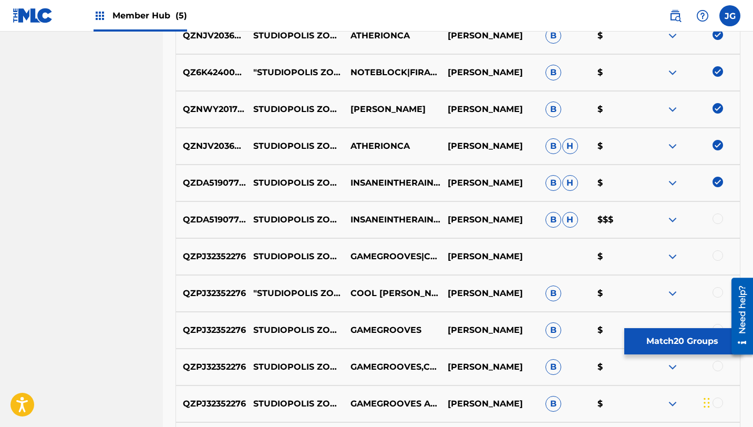
click at [719, 220] on div at bounding box center [717, 218] width 11 height 11
click at [718, 257] on div at bounding box center [717, 255] width 11 height 11
click at [714, 294] on div at bounding box center [717, 292] width 11 height 11
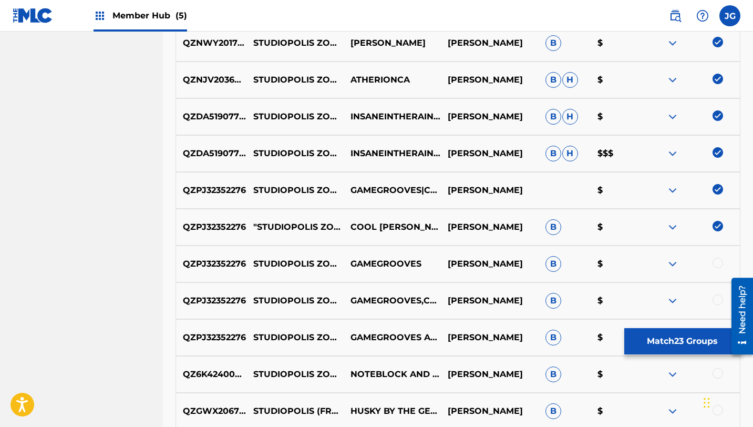
scroll to position [1067, 0]
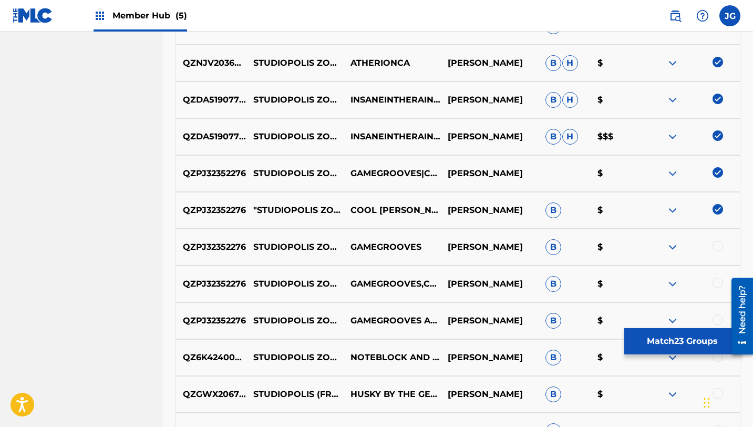
click at [719, 248] on div at bounding box center [717, 246] width 11 height 11
click at [713, 287] on div at bounding box center [690, 283] width 97 height 13
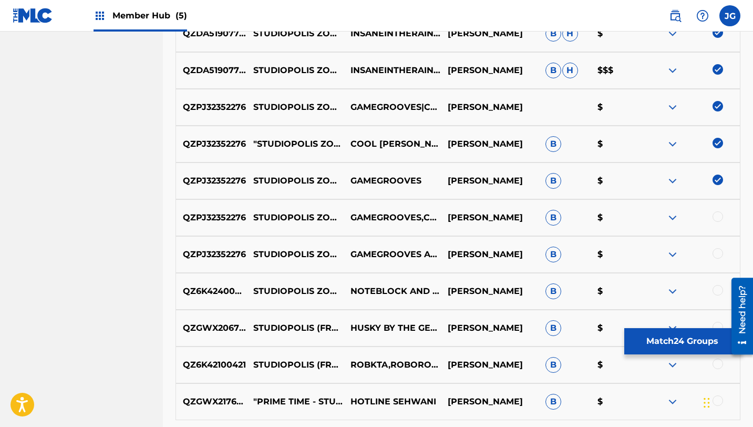
scroll to position [1146, 0]
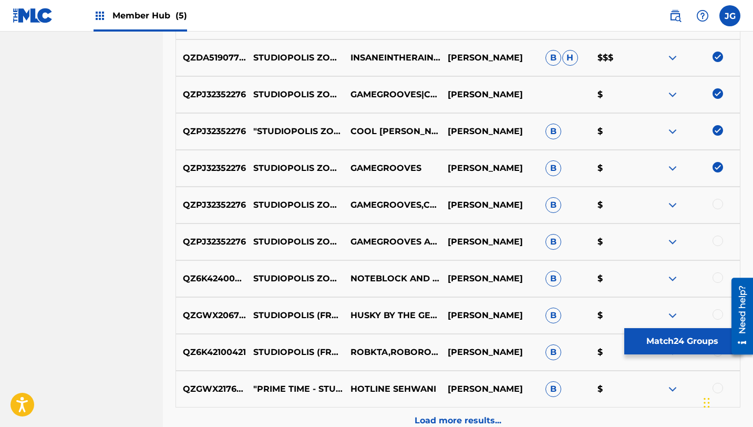
click at [719, 206] on div at bounding box center [717, 204] width 11 height 11
click at [718, 243] on div at bounding box center [717, 240] width 11 height 11
click at [719, 279] on div at bounding box center [717, 277] width 11 height 11
click at [717, 317] on div at bounding box center [717, 314] width 11 height 11
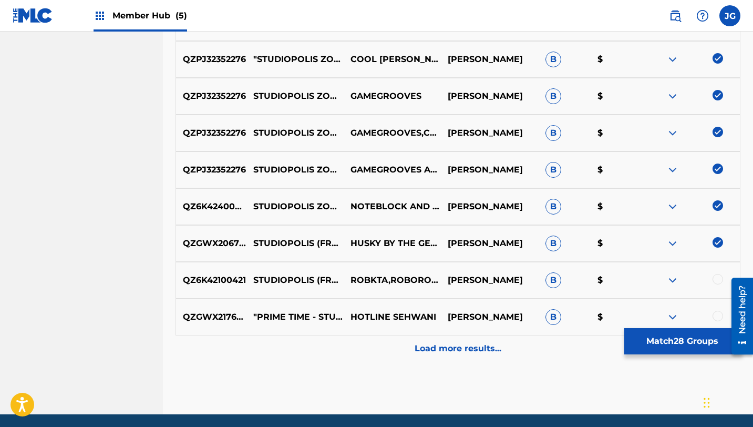
scroll to position [1255, 0]
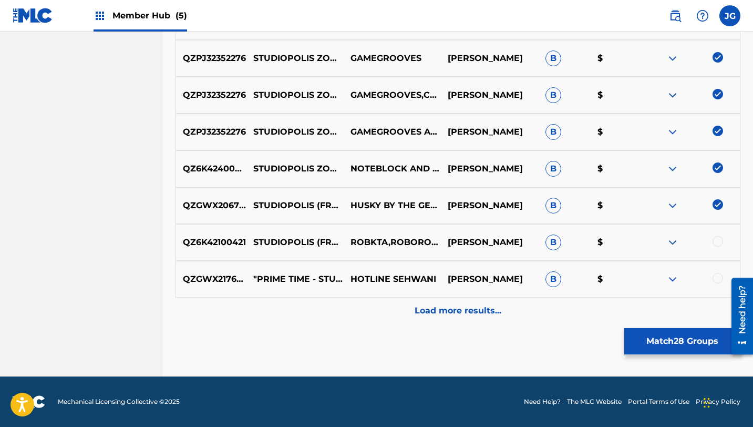
click at [721, 241] on div at bounding box center [717, 241] width 11 height 11
click at [716, 283] on div at bounding box center [717, 278] width 11 height 11
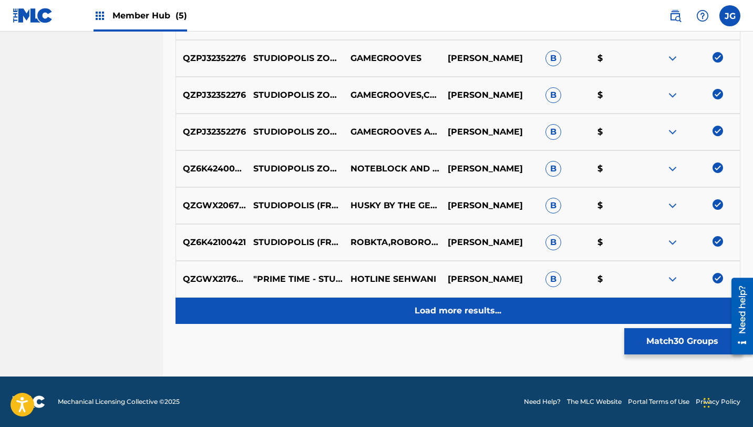
click at [481, 311] on p "Load more results..." at bounding box center [457, 310] width 87 height 13
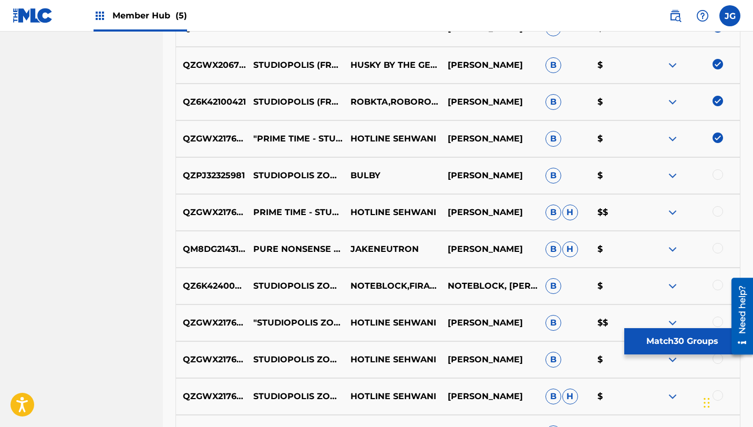
scroll to position [1450, 0]
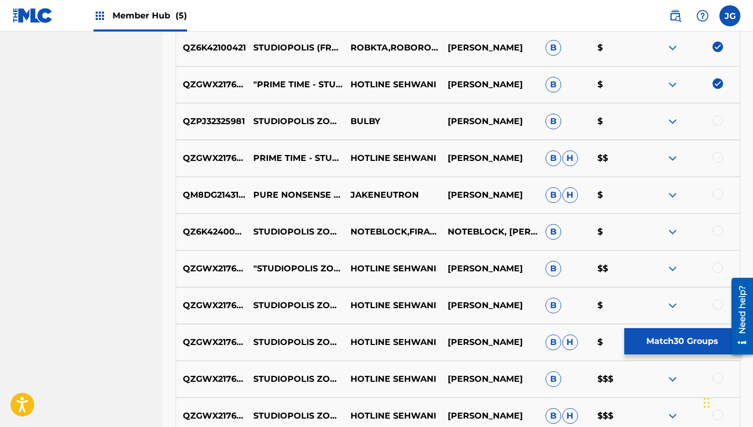
click at [722, 121] on div at bounding box center [690, 121] width 97 height 13
click at [717, 121] on div at bounding box center [717, 120] width 11 height 11
click at [717, 156] on div at bounding box center [717, 157] width 11 height 11
click at [719, 194] on div at bounding box center [717, 194] width 11 height 11
click at [719, 233] on div at bounding box center [717, 230] width 11 height 11
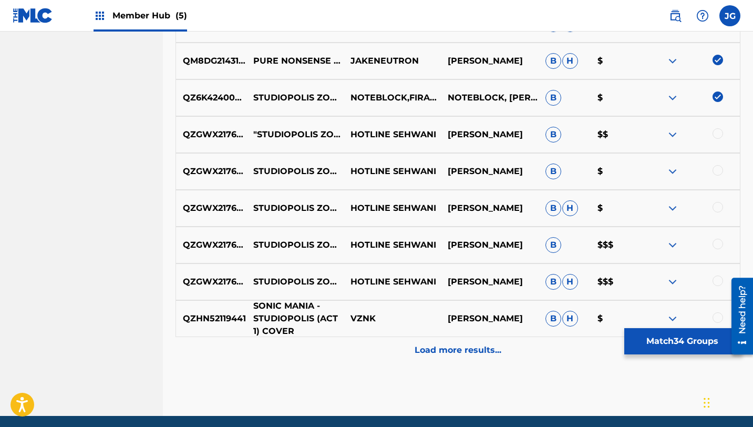
scroll to position [1587, 0]
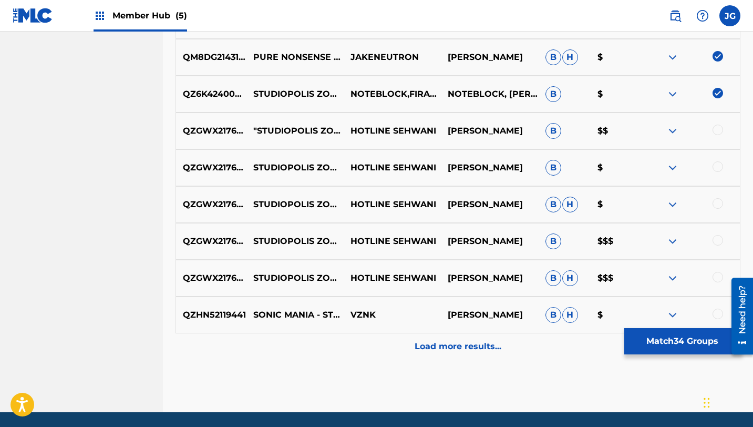
click at [721, 314] on div at bounding box center [717, 313] width 11 height 11
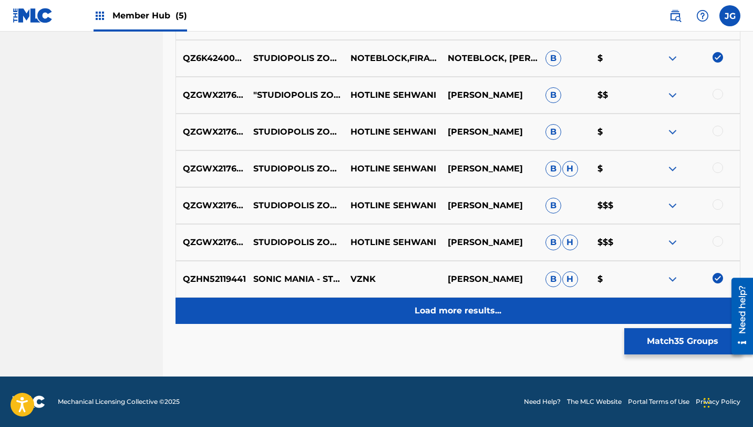
click at [483, 316] on p "Load more results..." at bounding box center [457, 310] width 87 height 13
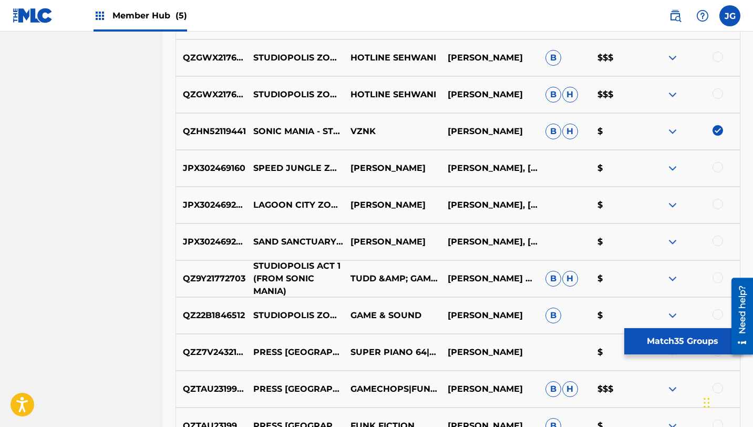
scroll to position [1773, 0]
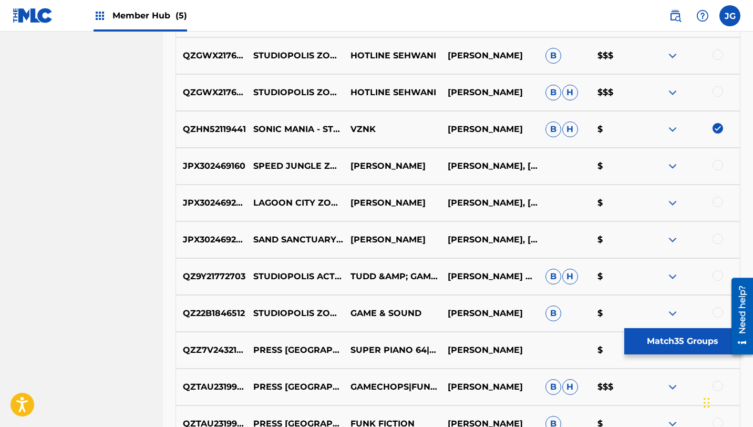
click at [715, 279] on div at bounding box center [717, 275] width 11 height 11
click at [294, 306] on p "STUDIOPOLIS ZONE (FROM SONIC MANIA)" at bounding box center [294, 313] width 97 height 38
click at [717, 312] on div at bounding box center [717, 312] width 11 height 11
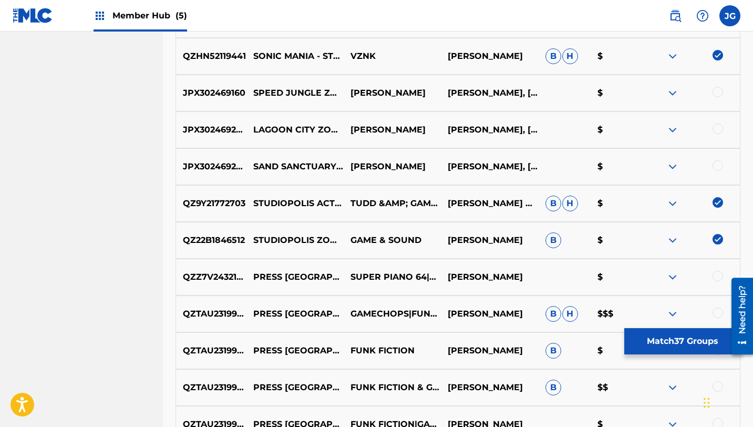
scroll to position [1847, 0]
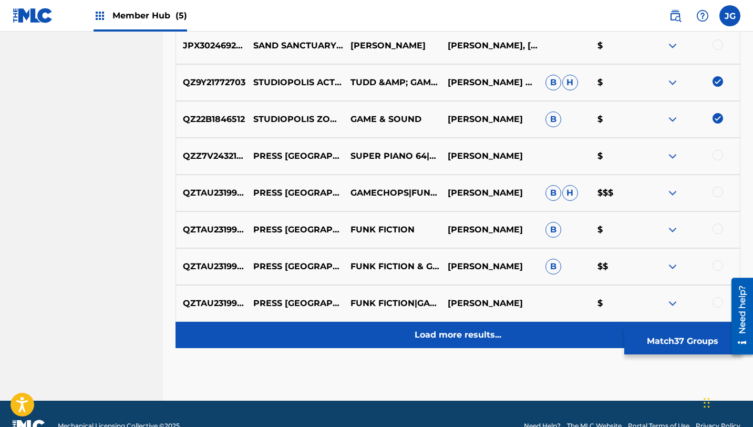
click at [424, 343] on div "Load more results..." at bounding box center [457, 334] width 565 height 26
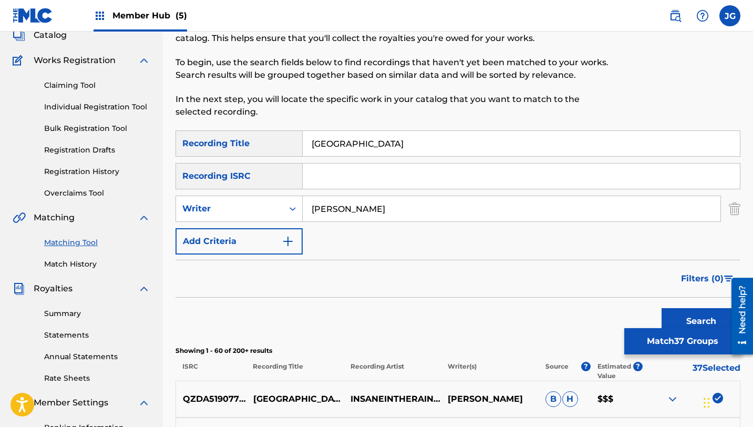
scroll to position [68, 0]
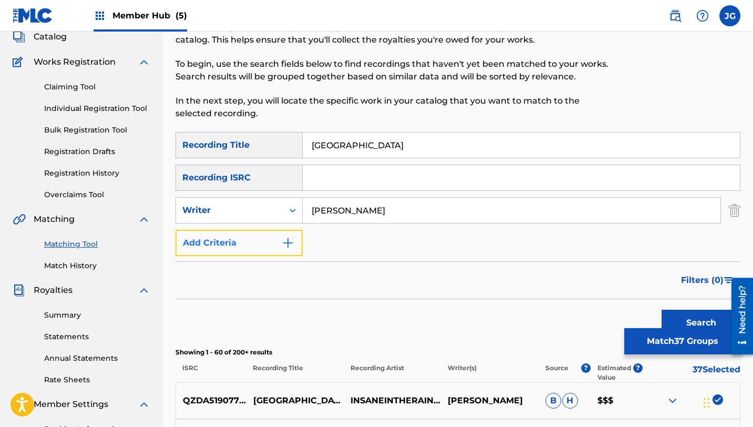
click at [259, 243] on button "Add Criteria" at bounding box center [238, 243] width 127 height 26
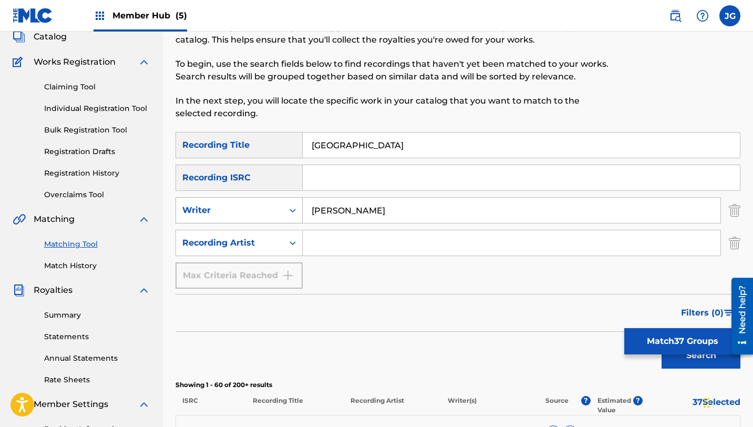
drag, startPoint x: 358, startPoint y: 209, endPoint x: 299, endPoint y: 206, distance: 58.9
click at [299, 207] on div "SearchWithCriteria4db9f13a-06b8-4de7-8061-de9f90e59d73 Writer [PERSON_NAME]" at bounding box center [457, 210] width 565 height 26
click at [331, 239] on input "Search Form" at bounding box center [512, 242] width 418 height 25
paste input "[PERSON_NAME]"
type input "[PERSON_NAME]"
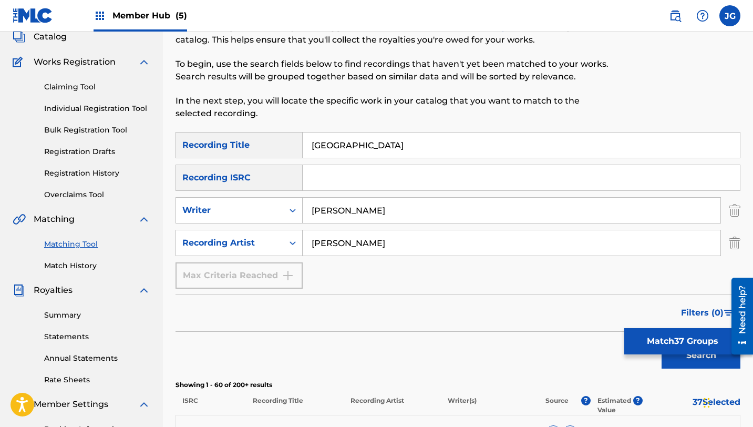
click at [661, 342] on button "Search" at bounding box center [700, 355] width 79 height 26
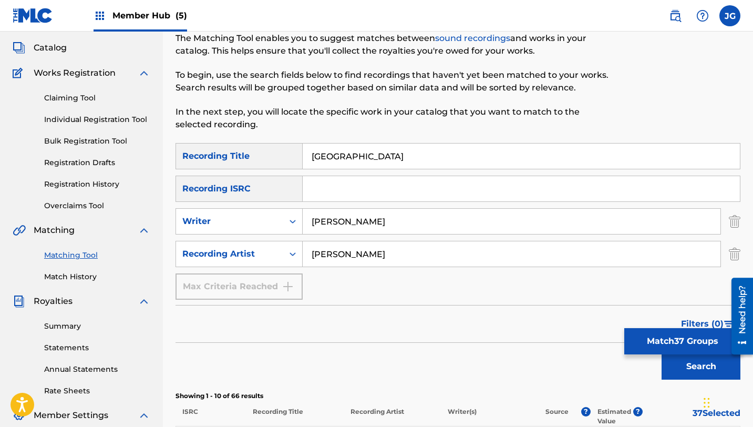
scroll to position [51, 0]
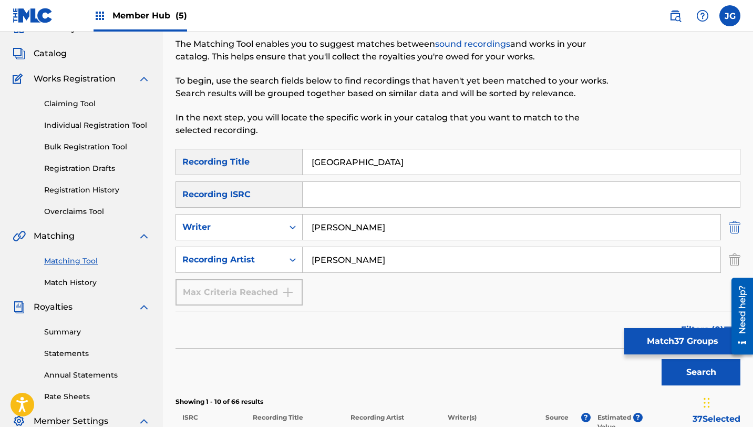
click at [736, 231] on img "Search Form" at bounding box center [735, 227] width 12 height 26
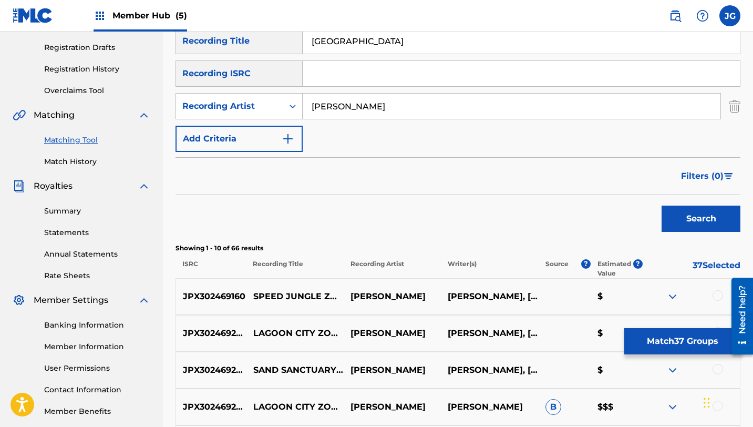
scroll to position [174, 0]
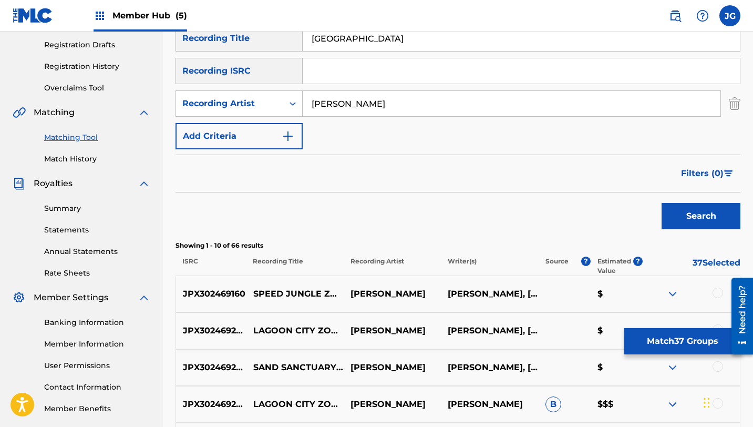
click at [691, 201] on div "Search" at bounding box center [698, 213] width 84 height 42
click at [691, 208] on button "Search" at bounding box center [700, 216] width 79 height 26
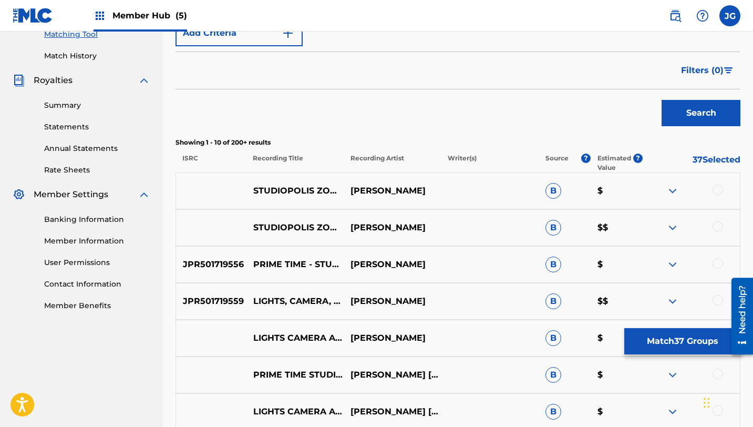
scroll to position [288, 0]
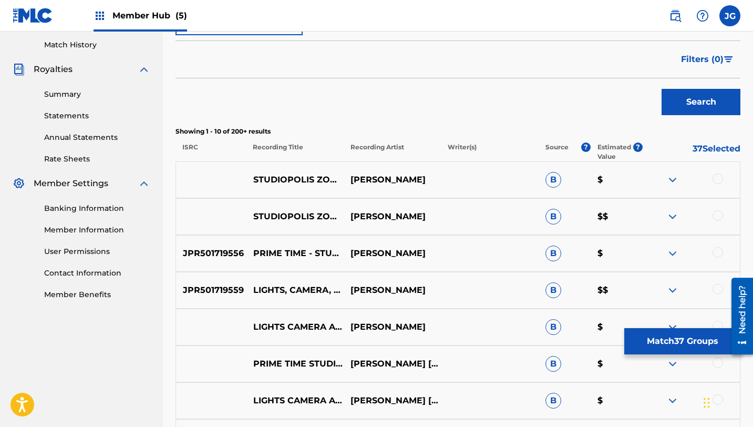
click at [719, 179] on div at bounding box center [717, 178] width 11 height 11
click at [719, 215] on div at bounding box center [717, 215] width 11 height 11
click at [715, 253] on div at bounding box center [717, 252] width 11 height 11
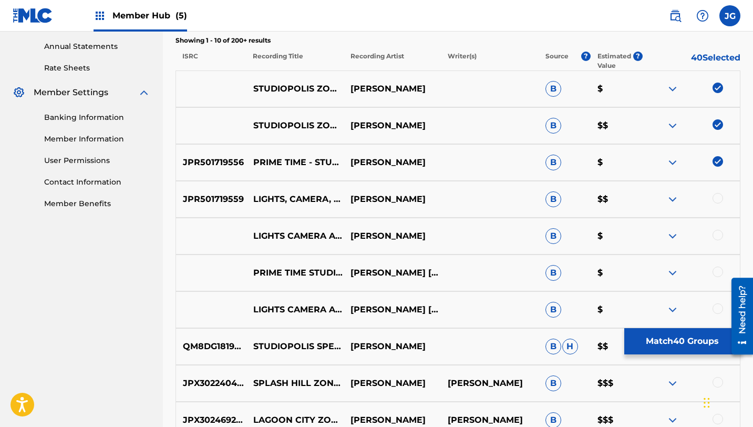
scroll to position [396, 0]
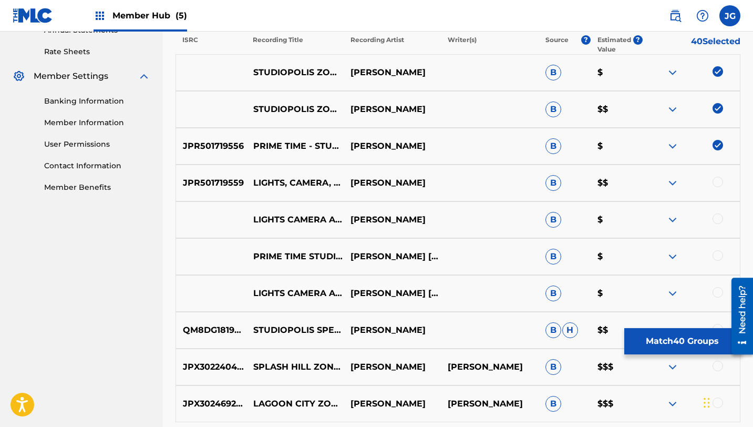
click at [716, 256] on div at bounding box center [717, 255] width 11 height 11
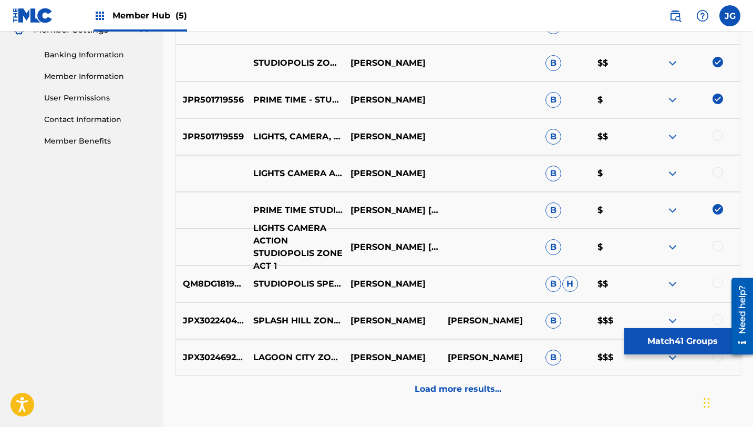
scroll to position [464, 0]
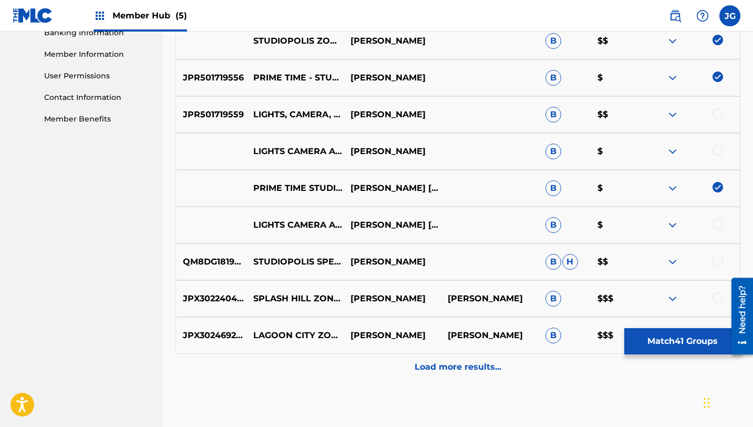
click at [722, 261] on div at bounding box center [717, 260] width 11 height 11
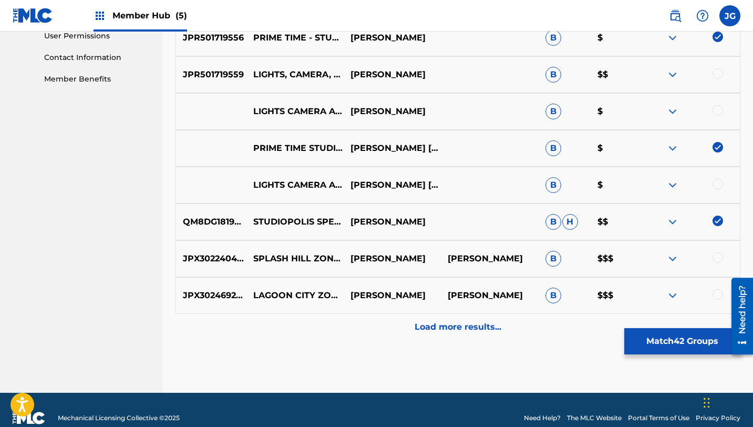
scroll to position [520, 0]
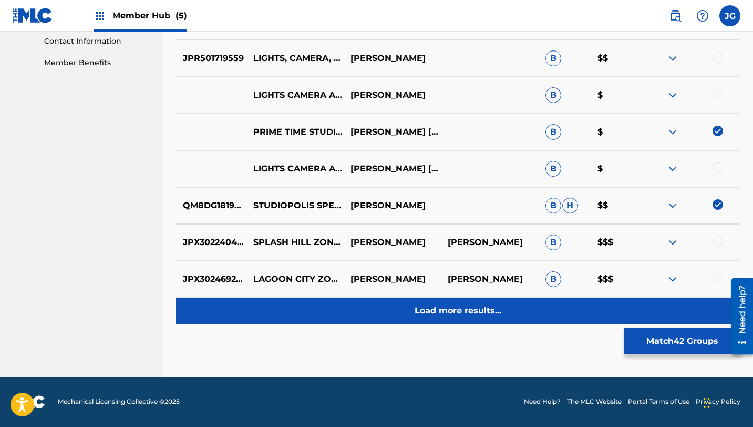
click at [442, 319] on div "Load more results..." at bounding box center [457, 310] width 565 height 26
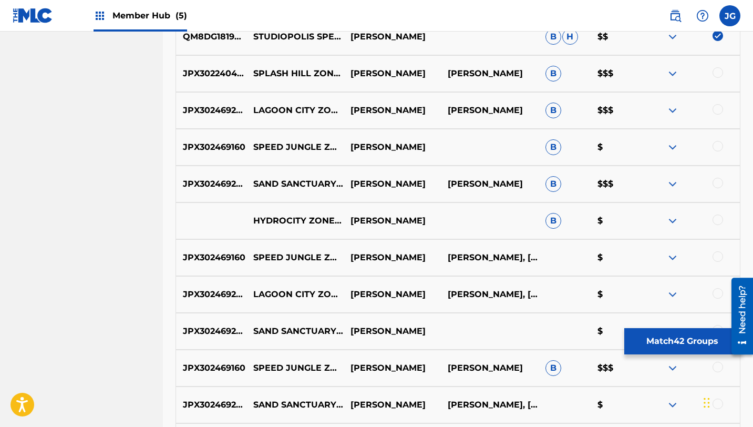
scroll to position [690, 0]
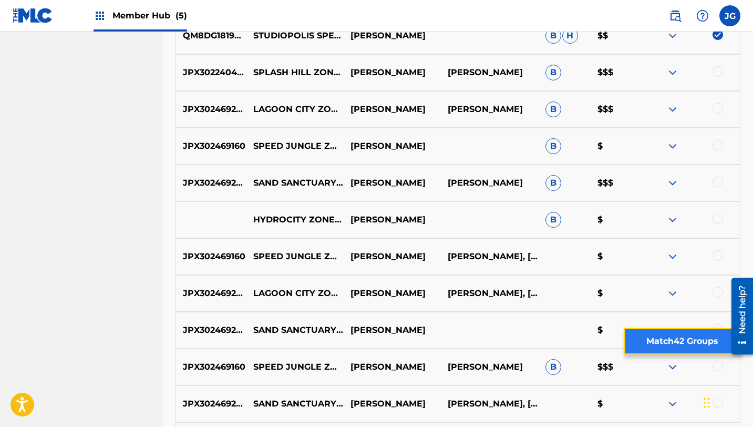
click at [642, 345] on button "Match 42 Groups" at bounding box center [682, 341] width 116 height 26
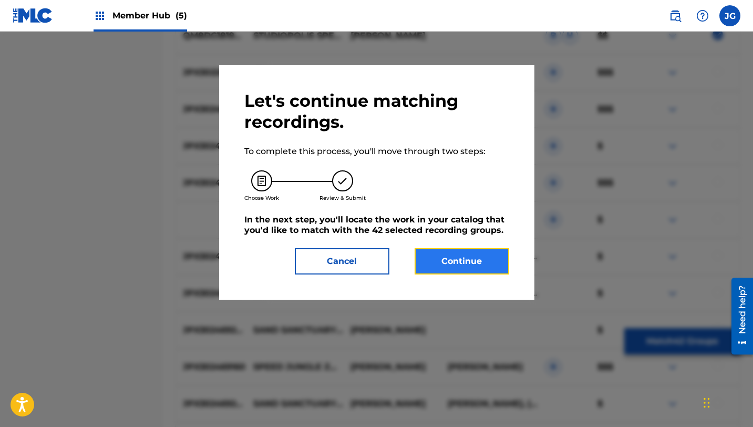
click at [449, 273] on button "Continue" at bounding box center [461, 261] width 95 height 26
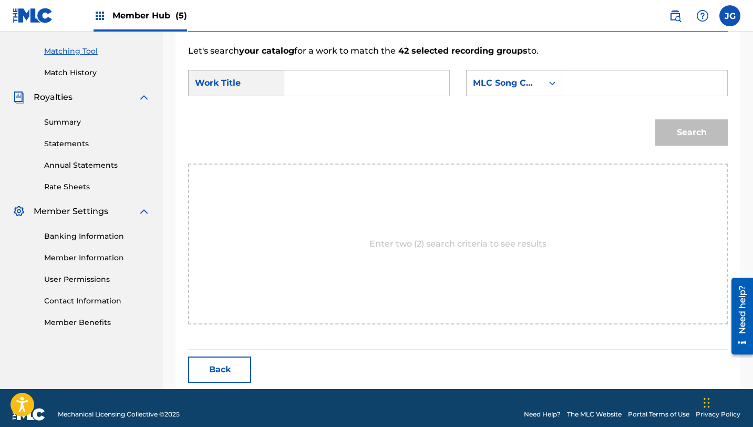
scroll to position [273, 0]
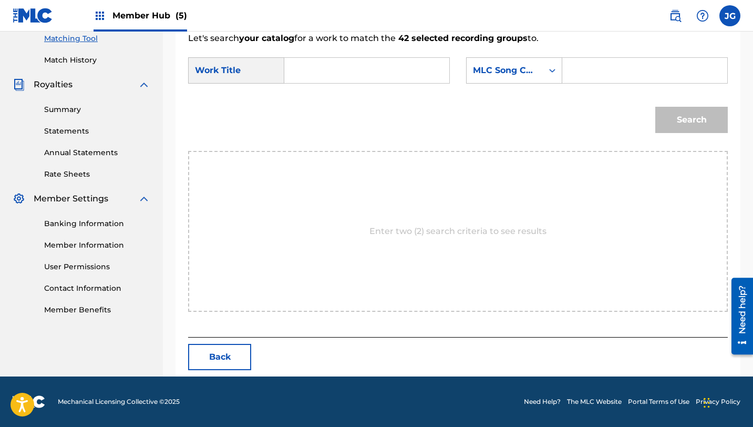
drag, startPoint x: 320, startPoint y: 88, endPoint x: 320, endPoint y: 70, distance: 17.3
click at [320, 87] on div "SearchWithCriteriab65c3316-d121-4bc3-84fa-3fcd19b4b4d6 Work Title SearchWithCri…" at bounding box center [457, 73] width 539 height 33
click at [320, 70] on input "Search Form" at bounding box center [366, 70] width 147 height 25
type input "v"
paste input "[PERSON_NAME]"
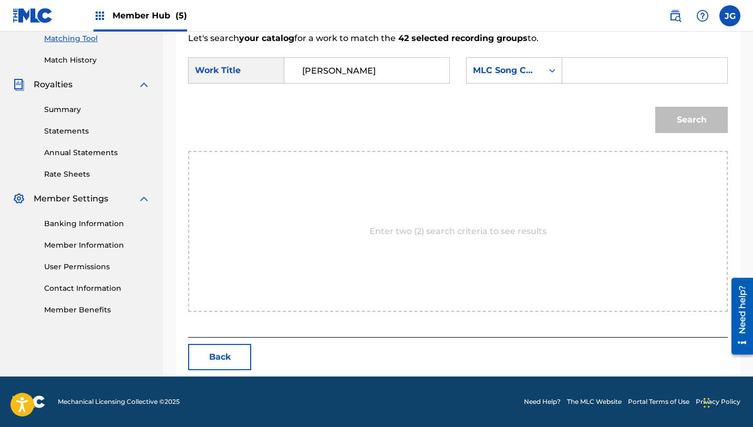
drag, startPoint x: 345, startPoint y: 76, endPoint x: 298, endPoint y: 70, distance: 46.6
click at [298, 70] on input "[PERSON_NAME]" at bounding box center [366, 70] width 147 height 25
type input "[PERSON_NAME]"
click at [595, 72] on input "Search Form" at bounding box center [644, 70] width 147 height 25
paste input "[PERSON_NAME]"
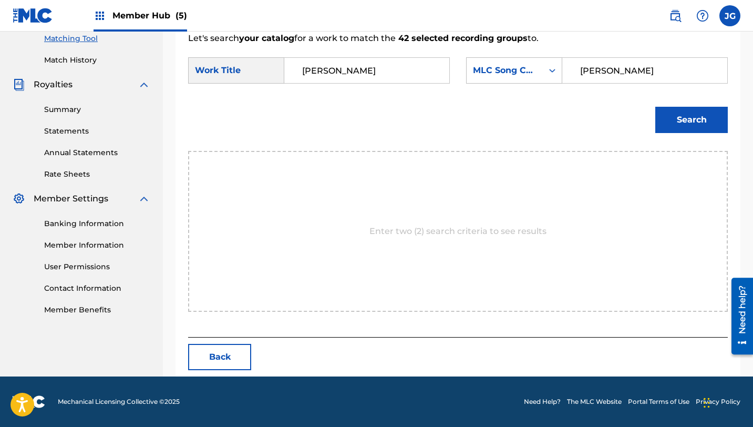
type input "[PERSON_NAME]"
click at [328, 80] on input "[PERSON_NAME]" at bounding box center [366, 70] width 147 height 25
drag, startPoint x: 337, startPoint y: 68, endPoint x: 255, endPoint y: 66, distance: 81.4
click at [255, 66] on div "SearchWithCriteriab65c3316-d121-4bc3-84fa-3fcd19b4b4d6 Work Title [PERSON_NAME]" at bounding box center [319, 70] width 262 height 26
click at [289, 59] on div "s" at bounding box center [366, 70] width 165 height 26
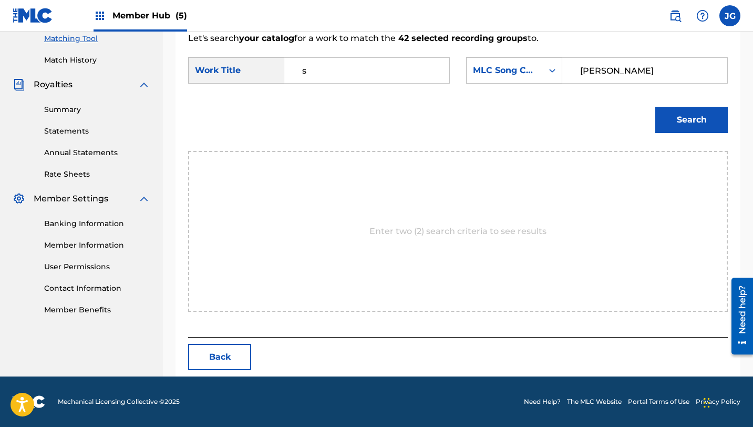
click at [312, 76] on input "s" at bounding box center [366, 70] width 147 height 25
type input "s"
type input "t"
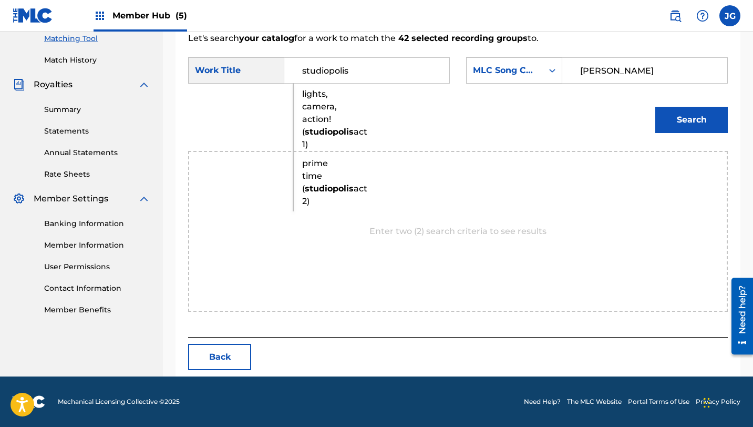
click at [312, 193] on strong "studiopolis" at bounding box center [329, 188] width 49 height 10
type input "prime time (studiopolis act 2)"
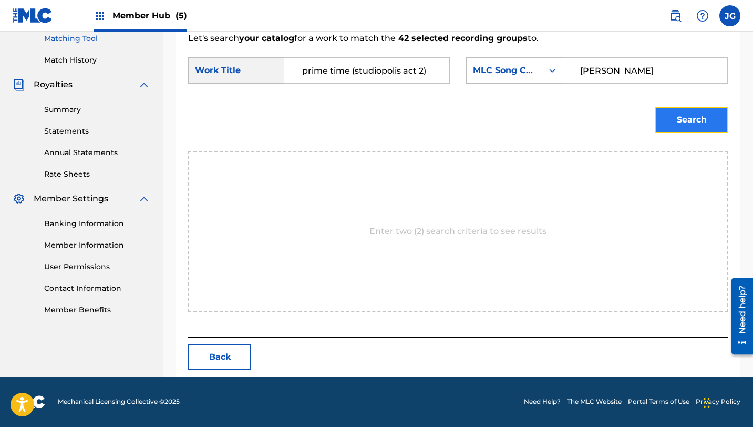
click at [690, 123] on button "Search" at bounding box center [691, 120] width 72 height 26
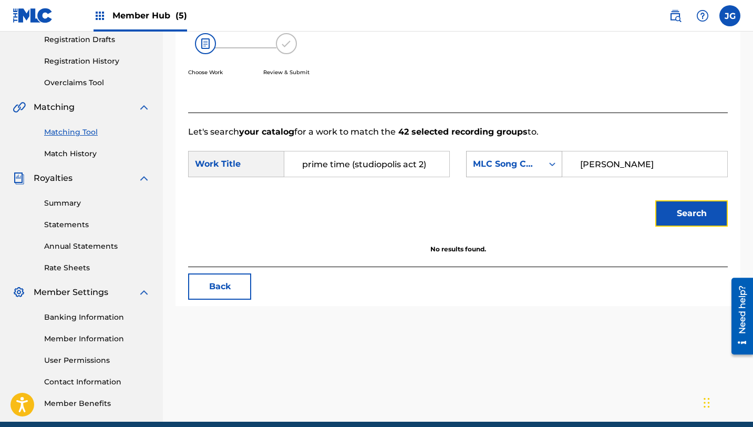
scroll to position [171, 0]
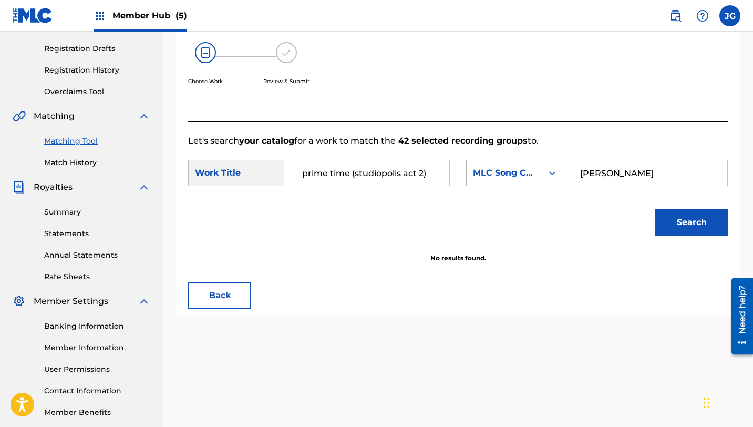
click at [519, 178] on div "MLC Song Code" at bounding box center [505, 173] width 64 height 13
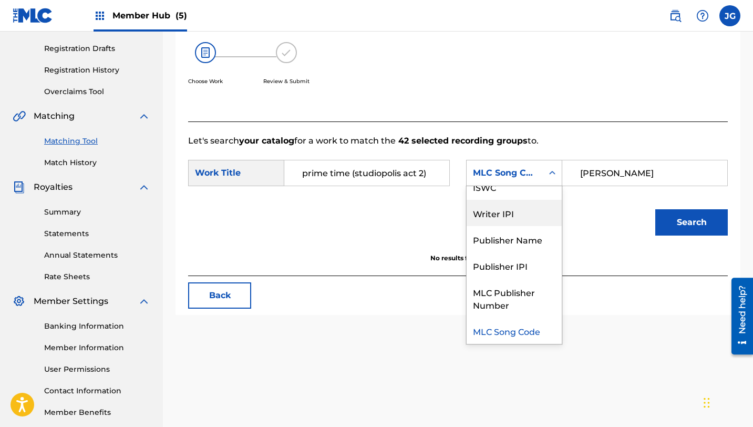
scroll to position [0, 0]
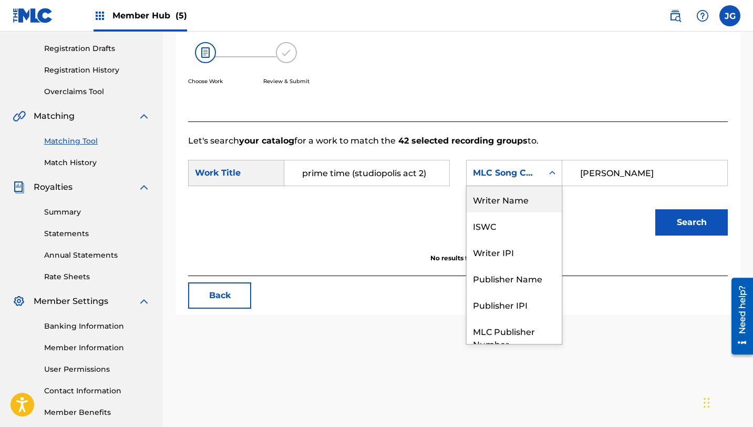
click at [502, 198] on div "Writer Name" at bounding box center [513, 199] width 95 height 26
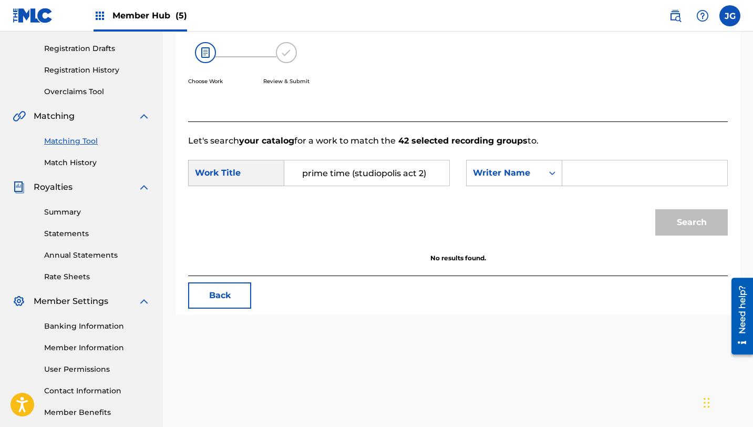
click at [653, 172] on input "Search Form" at bounding box center [644, 172] width 147 height 25
type input "[PERSON_NAME]"
click at [655, 209] on button "Search" at bounding box center [691, 222] width 72 height 26
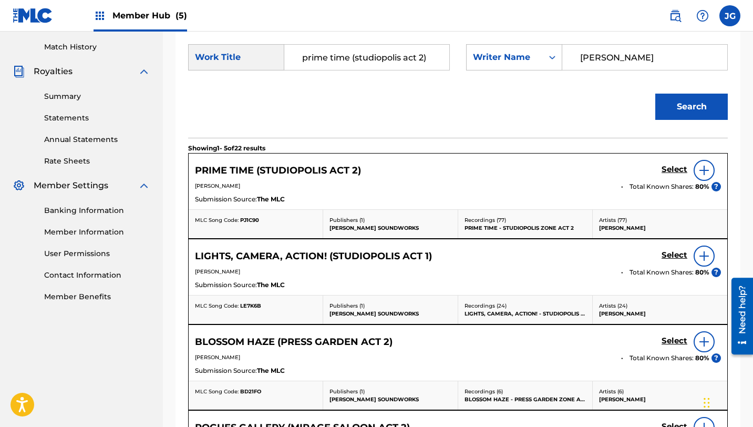
scroll to position [286, 0]
click at [679, 173] on h5 "Select" at bounding box center [674, 170] width 26 height 10
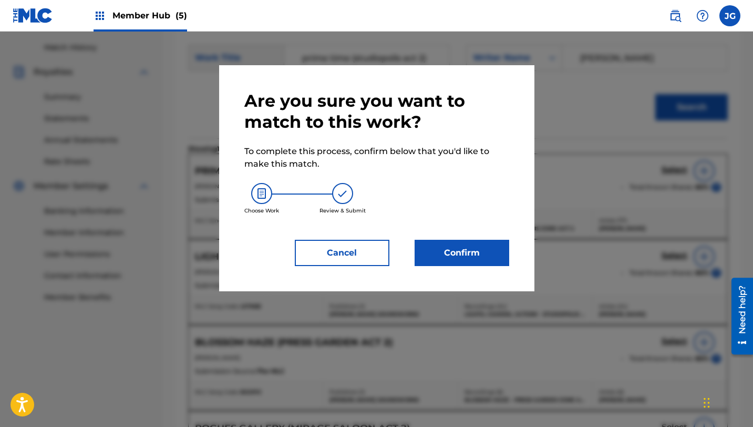
click at [329, 268] on div "Are you sure you want to match to this work? To complete this process, confirm …" at bounding box center [376, 178] width 315 height 226
click at [331, 260] on button "Cancel" at bounding box center [342, 253] width 95 height 26
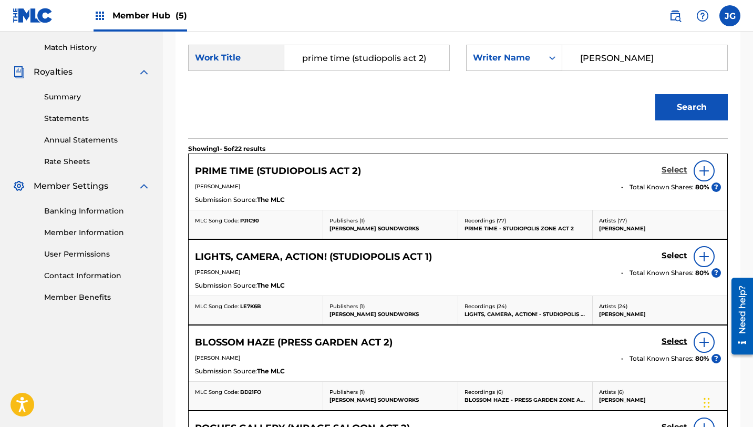
click at [676, 170] on h5 "Select" at bounding box center [674, 170] width 26 height 10
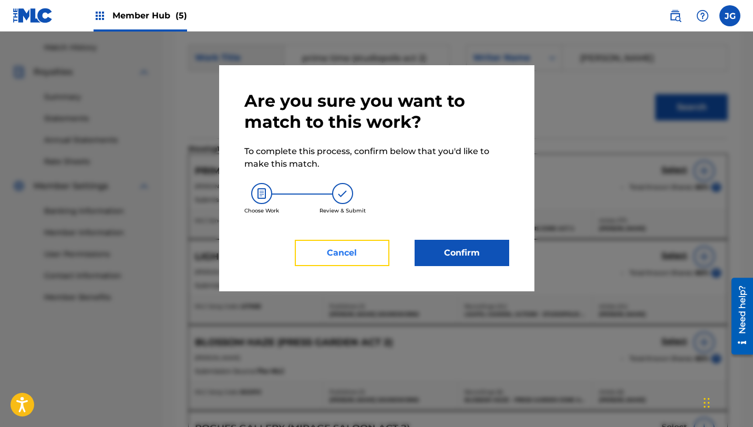
click at [354, 250] on button "Cancel" at bounding box center [342, 253] width 95 height 26
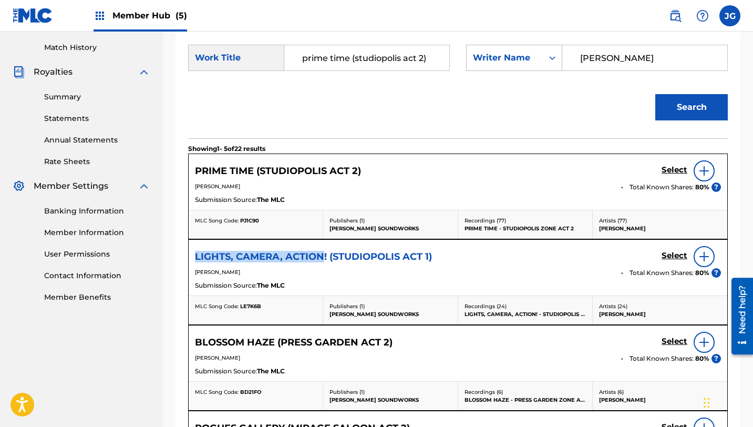
drag, startPoint x: 193, startPoint y: 257, endPoint x: 321, endPoint y: 254, distance: 128.7
click at [321, 254] on div "LIGHTS, CAMERA, ACTION! (STUDIOPOLIS ACT 1) Select [PERSON_NAME] Total Known Sh…" at bounding box center [458, 268] width 538 height 56
copy h5 "LIGHTS, CAMERA, ACTION"
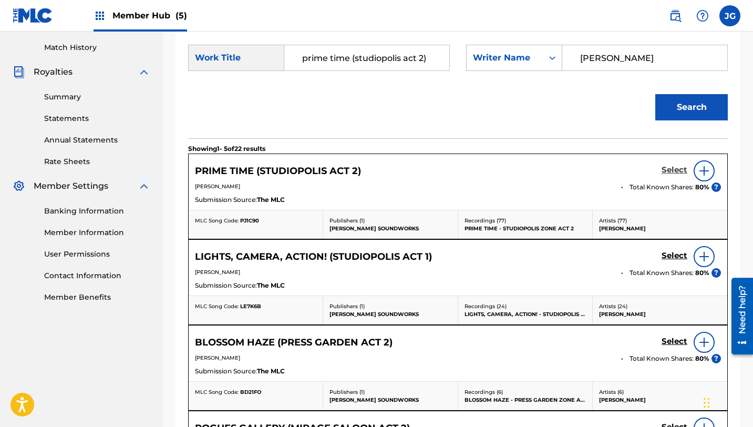
click at [668, 172] on h5 "Select" at bounding box center [674, 170] width 26 height 10
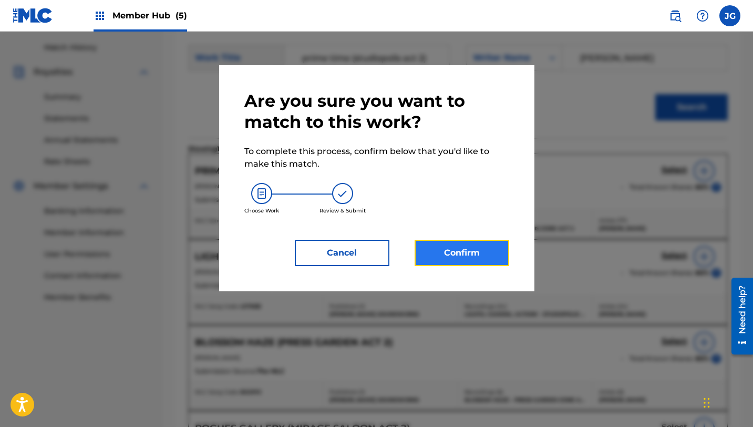
click at [456, 252] on button "Confirm" at bounding box center [461, 253] width 95 height 26
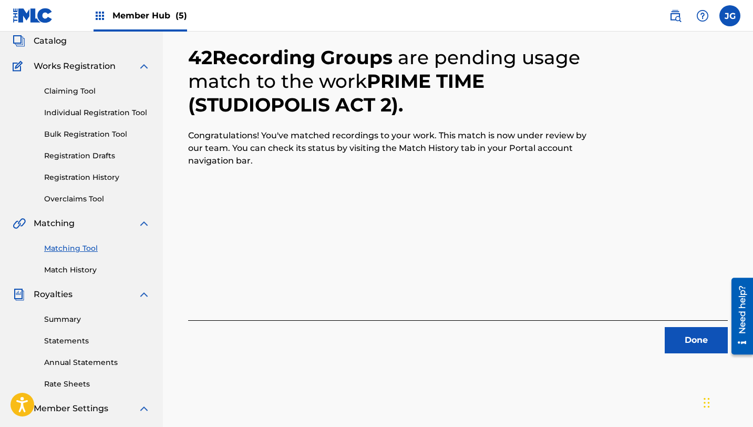
scroll to position [106, 0]
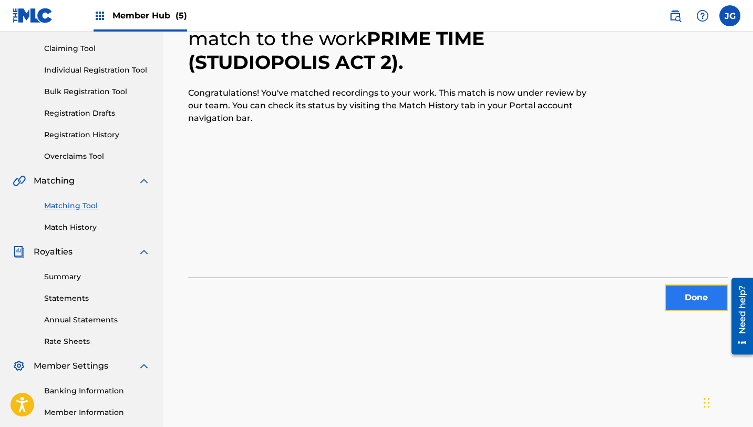
click at [692, 300] on button "Done" at bounding box center [695, 297] width 63 height 26
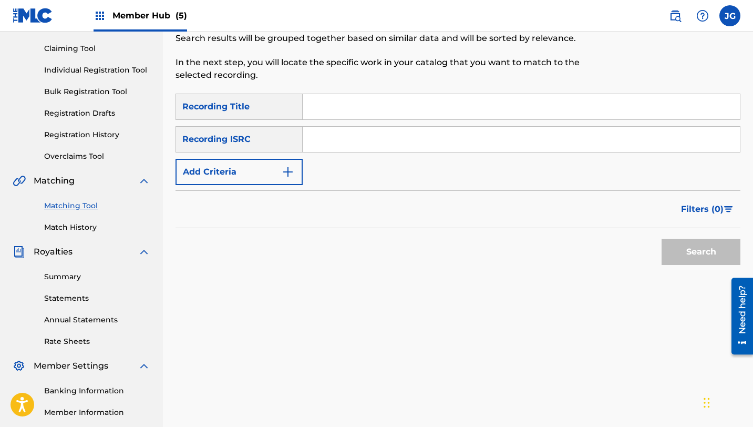
click at [314, 105] on input "Search Form" at bounding box center [521, 106] width 437 height 25
paste input "LIGHTS, CAMERA, ACTION"
type input "LIGHTS, CAMERA, ACTION"
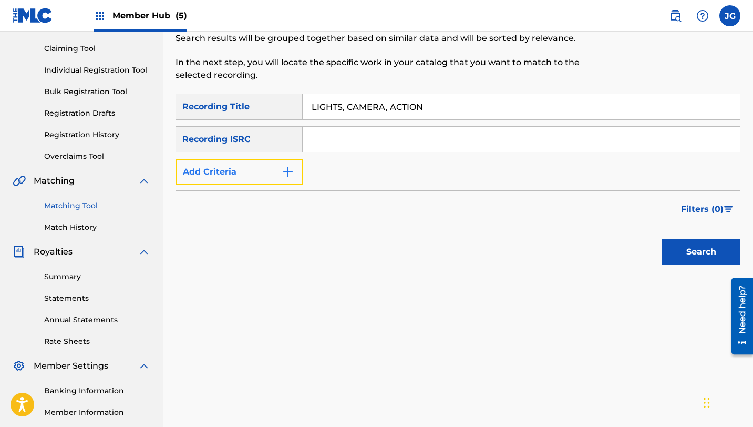
click at [266, 174] on button "Add Criteria" at bounding box center [238, 172] width 127 height 26
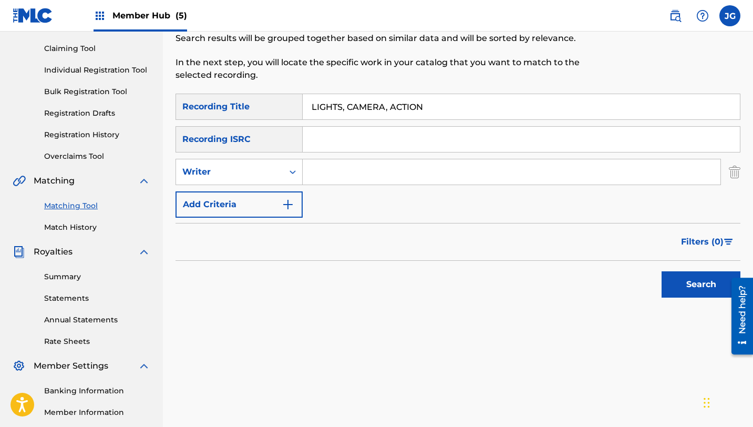
click at [323, 177] on input "Search Form" at bounding box center [512, 171] width 418 height 25
type input "[PERSON_NAME]"
click at [673, 283] on button "Search" at bounding box center [700, 284] width 79 height 26
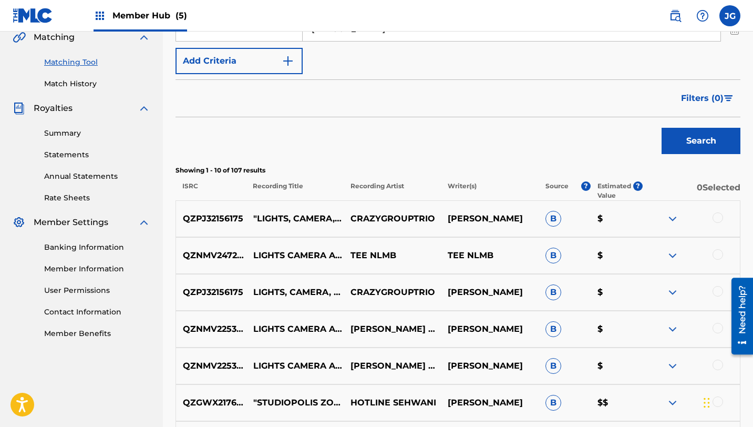
scroll to position [257, 0]
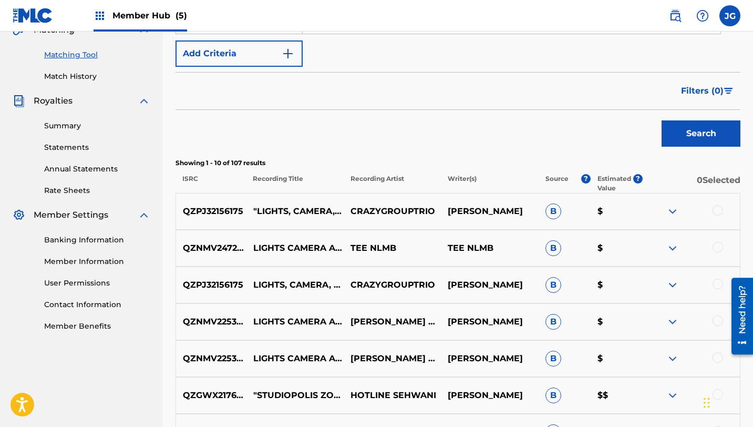
click at [719, 211] on div at bounding box center [717, 210] width 11 height 11
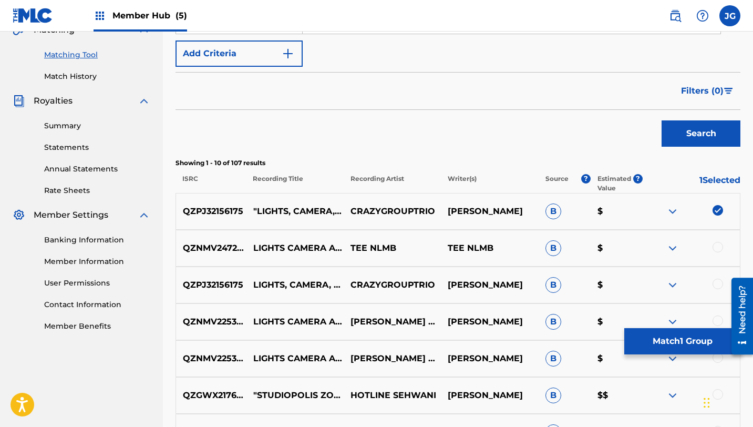
click at [715, 250] on div at bounding box center [717, 247] width 11 height 11
click at [717, 282] on div at bounding box center [717, 283] width 11 height 11
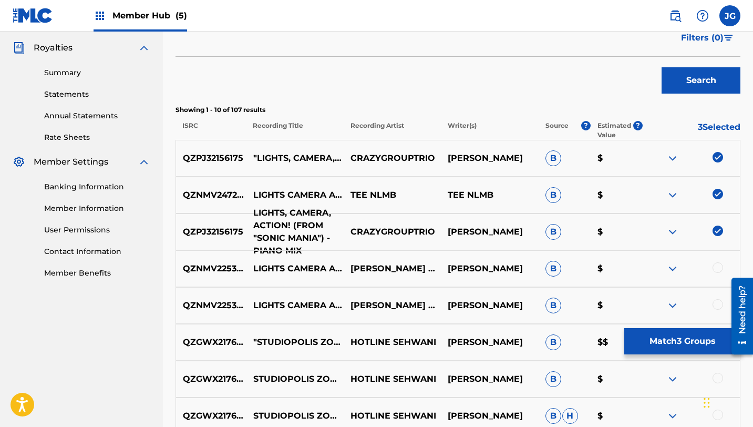
scroll to position [313, 0]
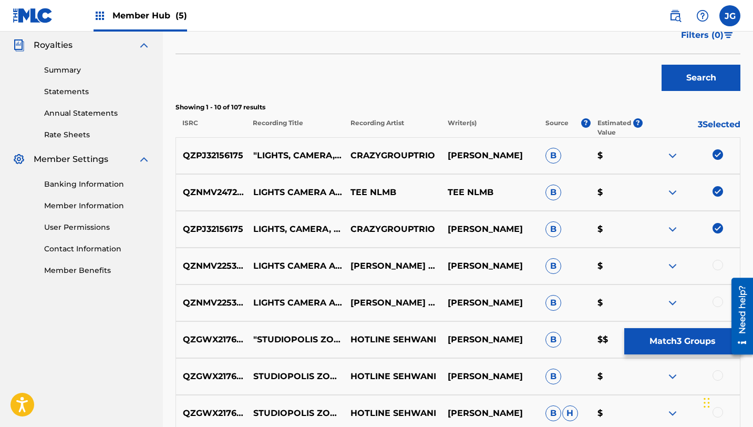
click at [716, 266] on div at bounding box center [717, 264] width 11 height 11
click at [719, 267] on img at bounding box center [717, 264] width 11 height 11
click at [718, 190] on img at bounding box center [717, 191] width 11 height 11
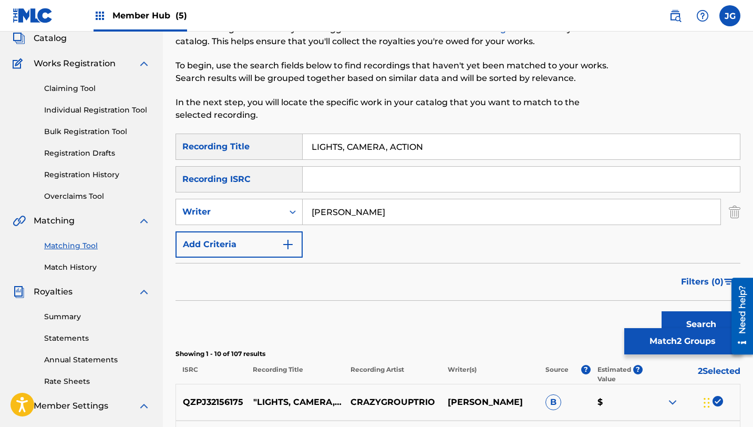
scroll to position [0, 0]
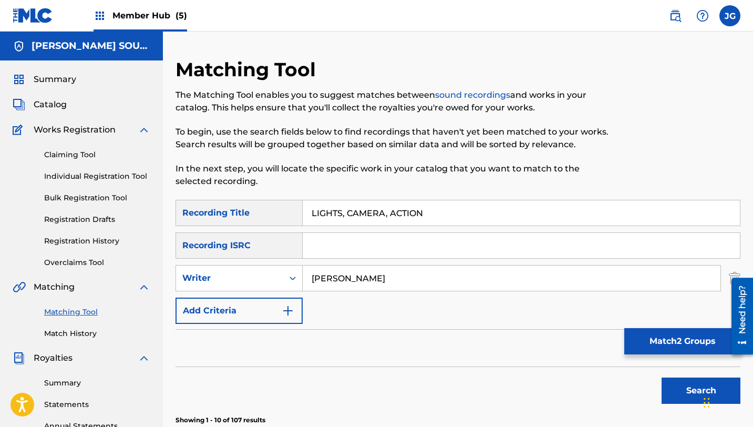
click at [452, 211] on input "LIGHTS, CAMERA, ACTION" at bounding box center [521, 212] width 437 height 25
type input "LIGHTS, CAMERA, ACTION studiopolis"
click at [661, 377] on button "Search" at bounding box center [700, 390] width 79 height 26
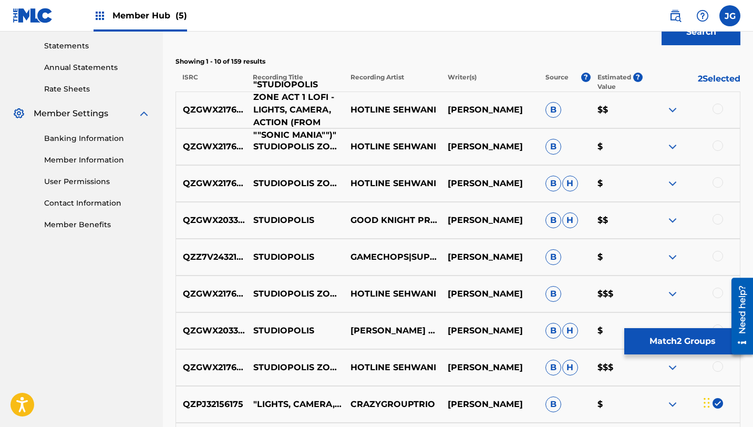
scroll to position [359, 0]
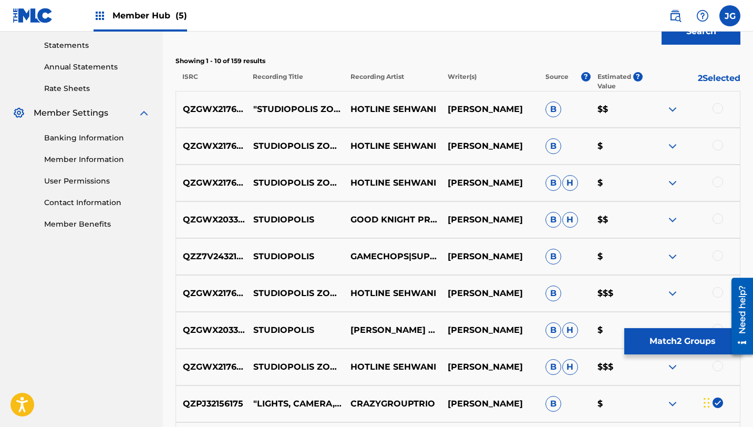
click at [718, 108] on div at bounding box center [717, 108] width 11 height 11
click at [719, 143] on div at bounding box center [717, 145] width 11 height 11
click at [717, 181] on div at bounding box center [717, 181] width 11 height 11
click at [715, 218] on div at bounding box center [717, 218] width 11 height 11
click at [719, 257] on div at bounding box center [717, 255] width 11 height 11
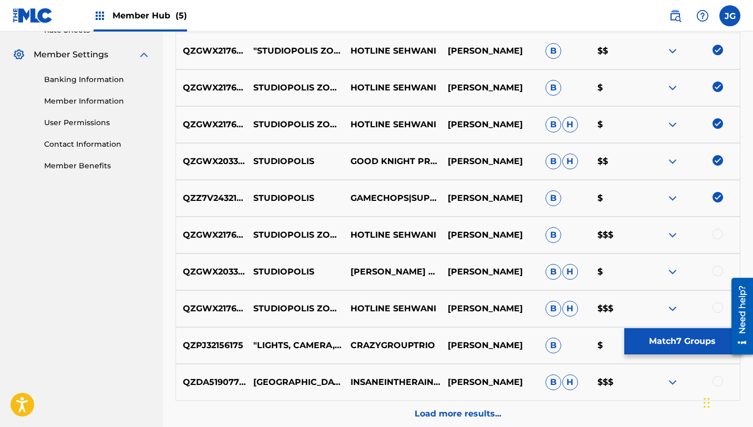
scroll to position [421, 0]
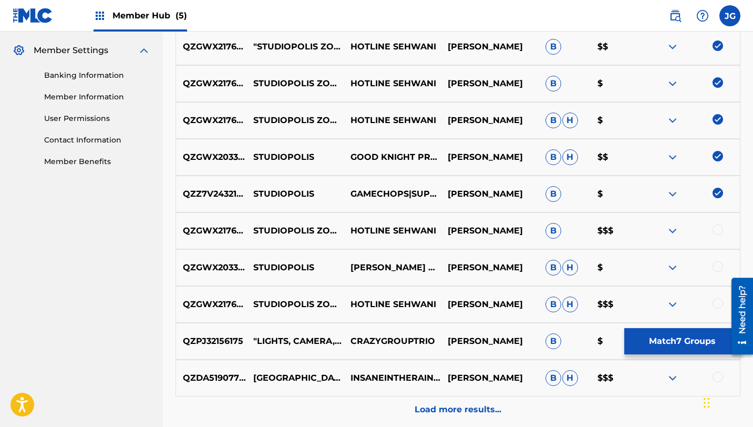
click at [720, 229] on div at bounding box center [717, 229] width 11 height 11
click at [715, 267] on div at bounding box center [717, 266] width 11 height 11
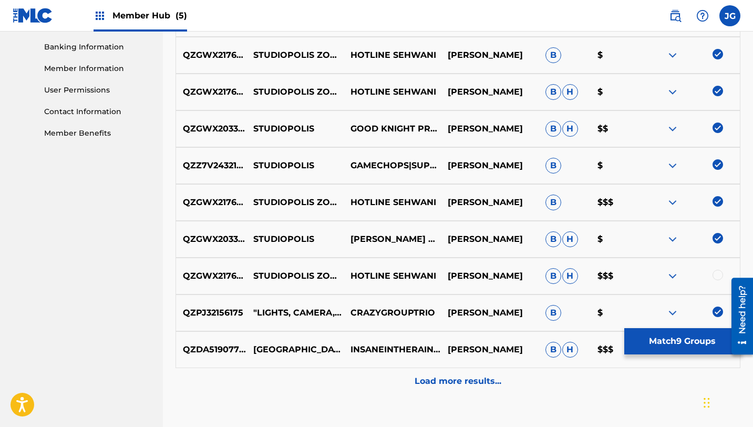
scroll to position [456, 0]
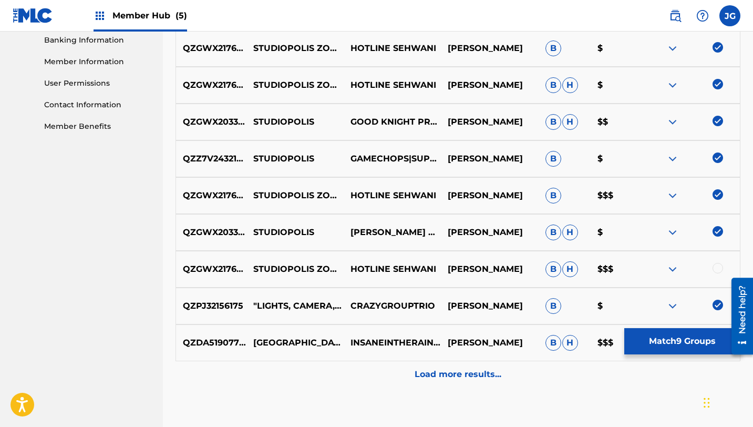
click at [717, 265] on div at bounding box center [717, 268] width 11 height 11
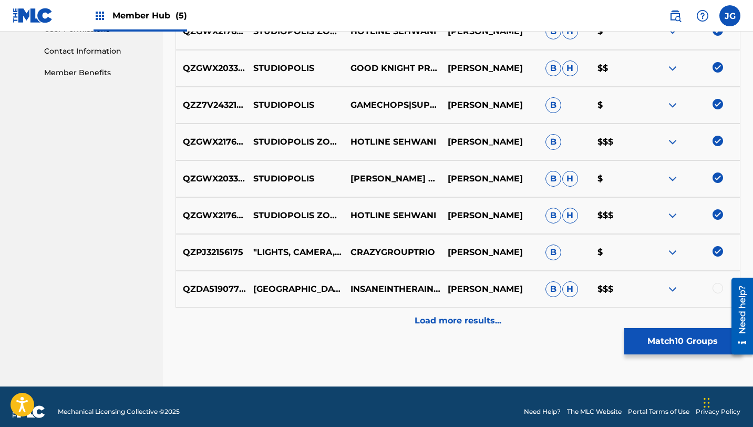
scroll to position [516, 0]
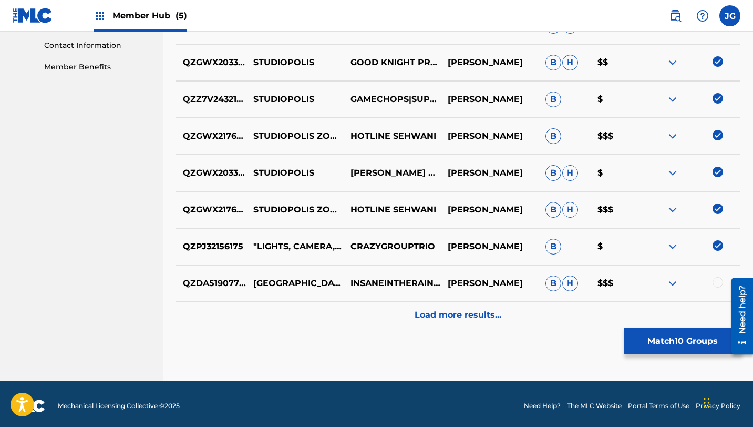
click at [720, 286] on div at bounding box center [717, 282] width 11 height 11
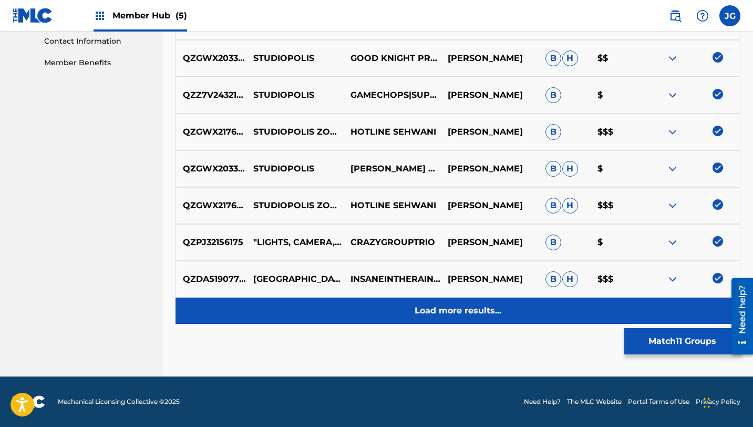
click at [472, 315] on p "Load more results..." at bounding box center [457, 310] width 87 height 13
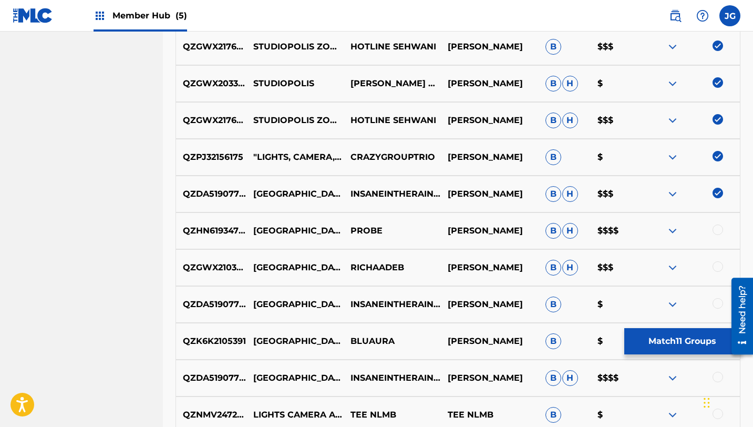
scroll to position [621, 0]
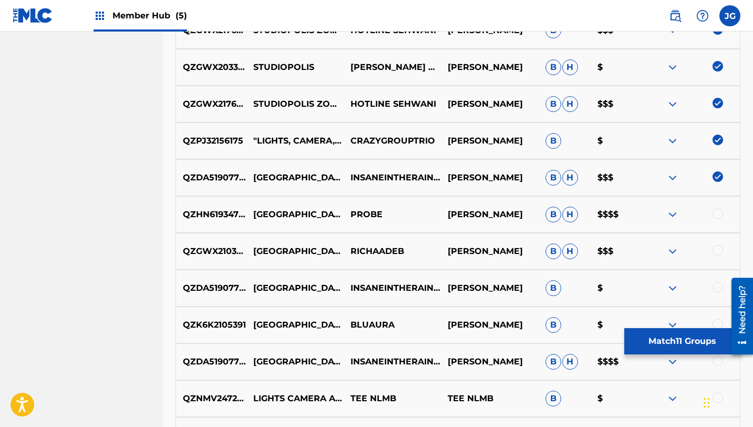
click at [719, 212] on div at bounding box center [717, 213] width 11 height 11
click at [714, 251] on div at bounding box center [717, 250] width 11 height 11
click at [719, 289] on div at bounding box center [717, 287] width 11 height 11
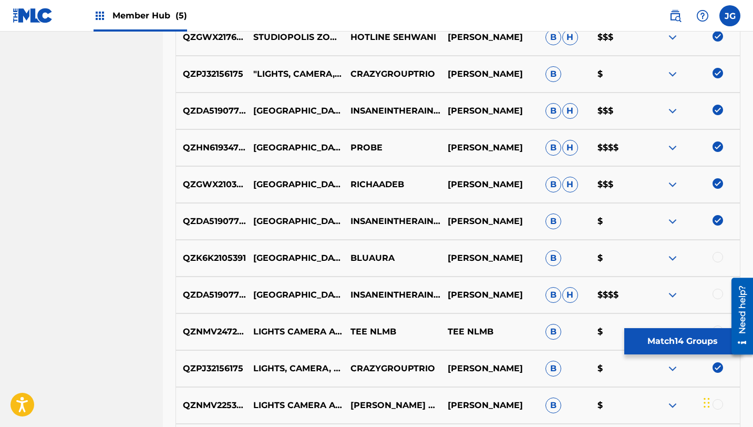
scroll to position [698, 0]
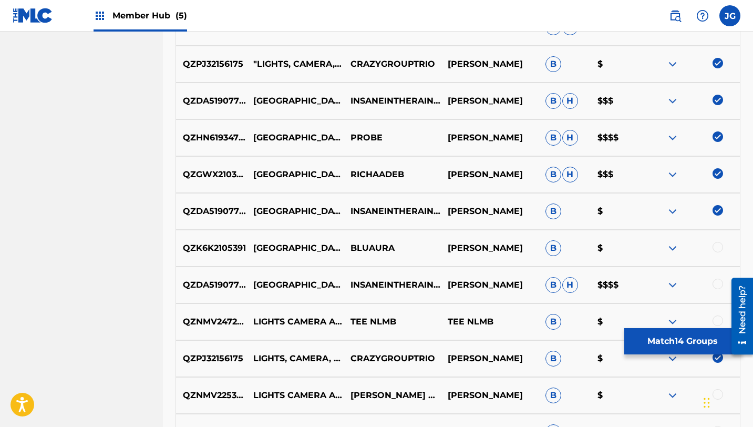
click at [714, 244] on div at bounding box center [717, 247] width 11 height 11
click at [717, 283] on div at bounding box center [717, 283] width 11 height 11
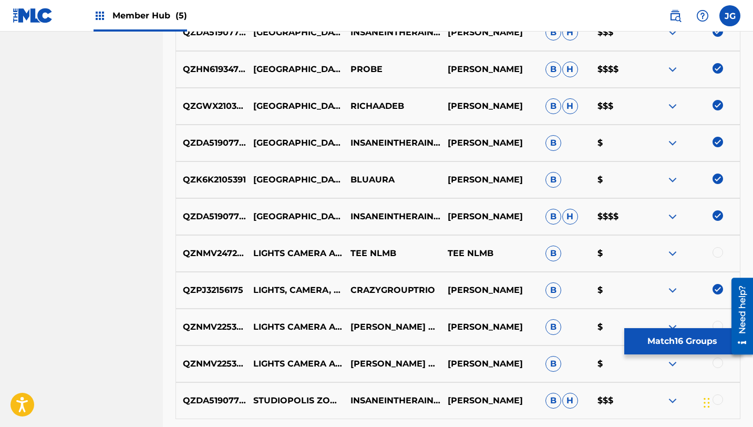
scroll to position [772, 0]
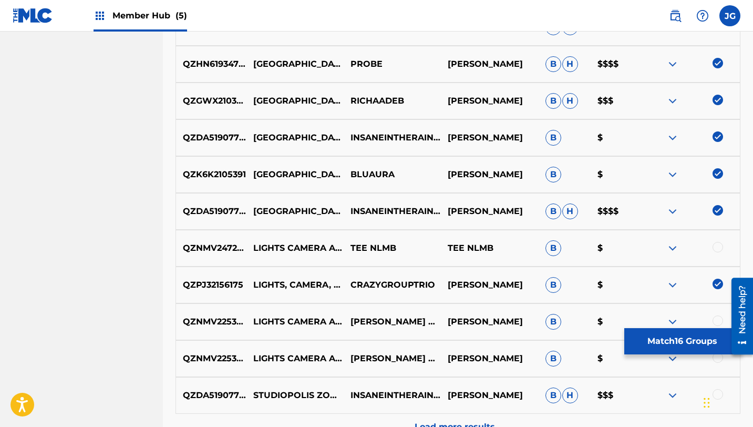
click at [715, 248] on div at bounding box center [717, 247] width 11 height 11
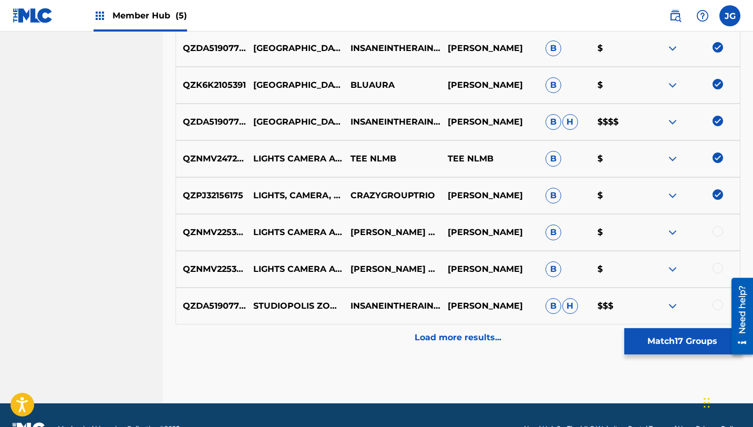
scroll to position [860, 0]
click at [715, 305] on div at bounding box center [717, 305] width 11 height 11
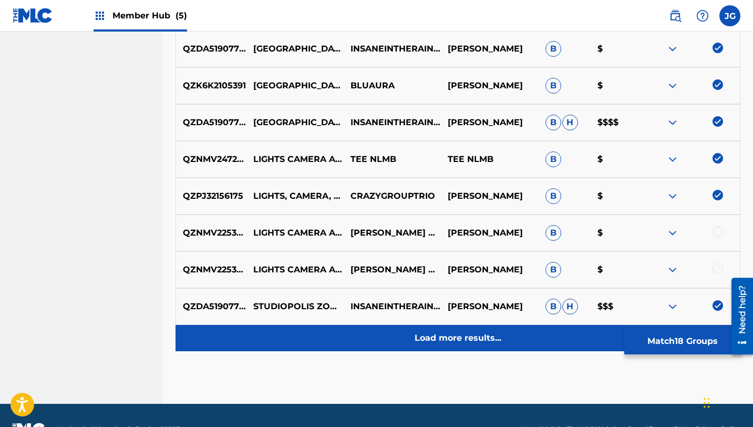
click at [516, 345] on div "Load more results..." at bounding box center [457, 338] width 565 height 26
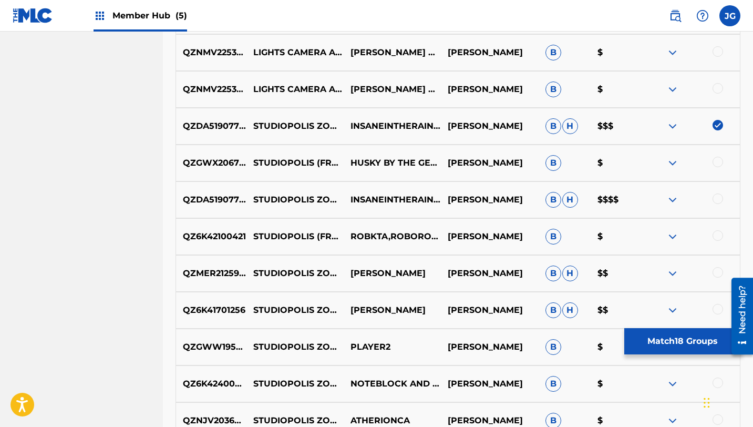
scroll to position [1048, 0]
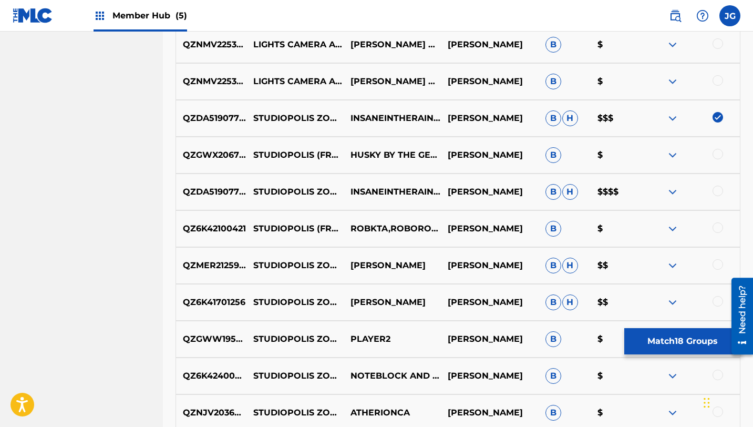
click at [718, 157] on div at bounding box center [717, 154] width 11 height 11
click at [717, 191] on div at bounding box center [717, 190] width 11 height 11
click at [717, 303] on div at bounding box center [717, 301] width 11 height 11
click at [715, 269] on div at bounding box center [717, 264] width 11 height 11
click at [714, 227] on div at bounding box center [717, 227] width 11 height 11
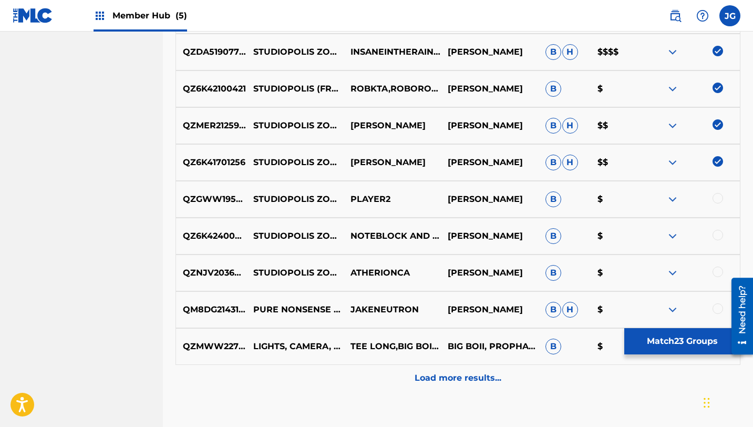
scroll to position [1202, 0]
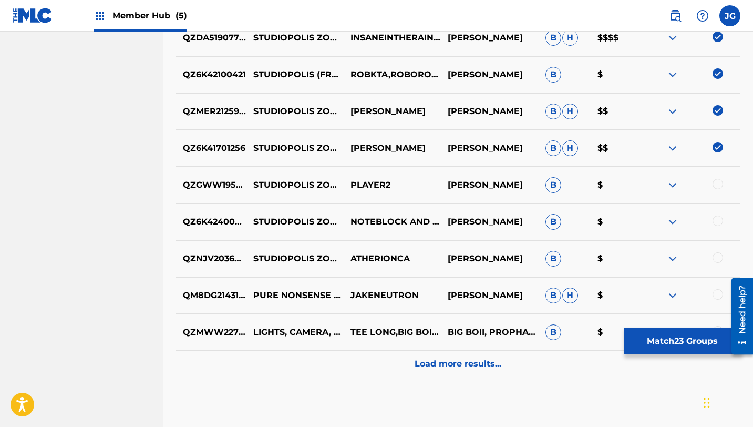
click at [718, 184] on div at bounding box center [717, 184] width 11 height 11
click at [719, 223] on div at bounding box center [717, 220] width 11 height 11
click at [718, 260] on div at bounding box center [717, 257] width 11 height 11
click at [721, 295] on div at bounding box center [717, 294] width 11 height 11
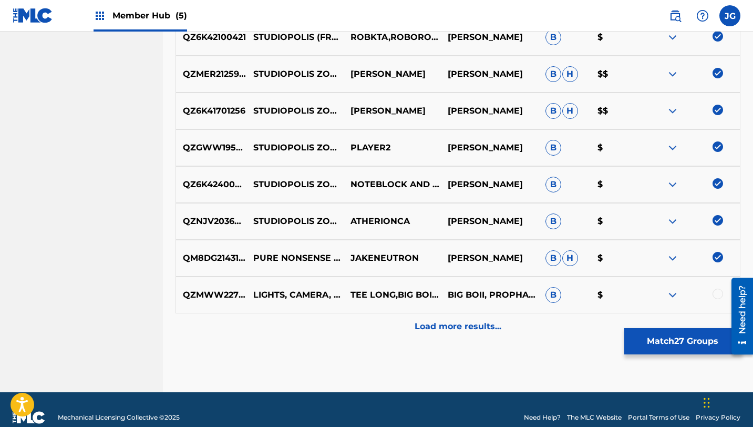
scroll to position [1255, 0]
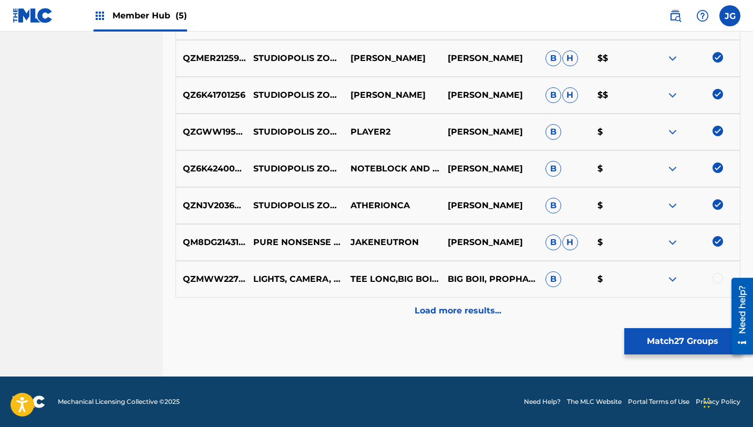
click at [719, 283] on div at bounding box center [717, 278] width 11 height 11
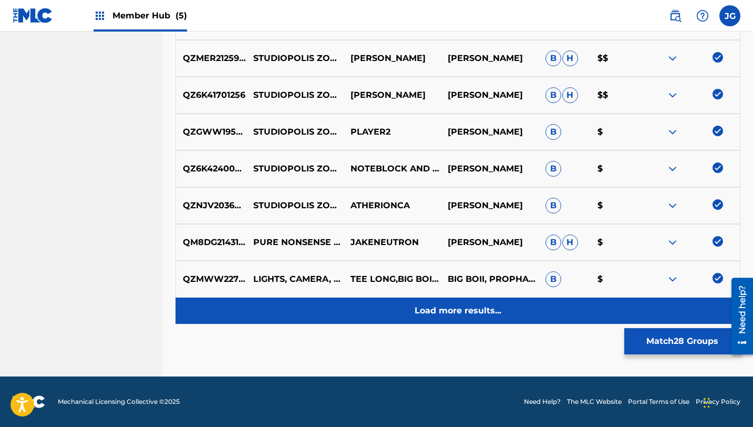
click at [456, 318] on div "Load more results..." at bounding box center [457, 310] width 565 height 26
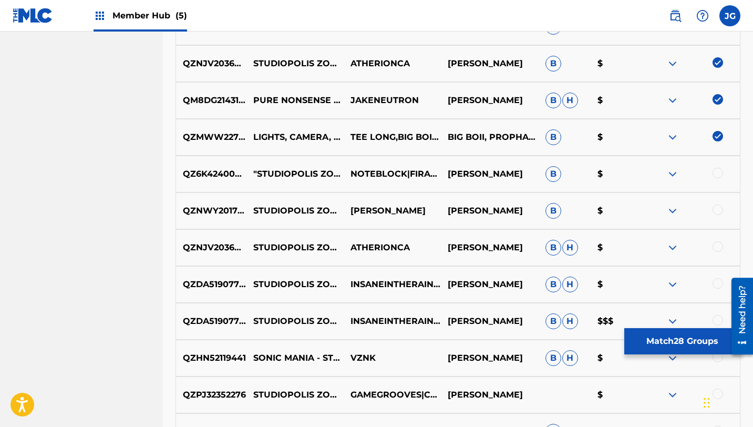
scroll to position [1407, 0]
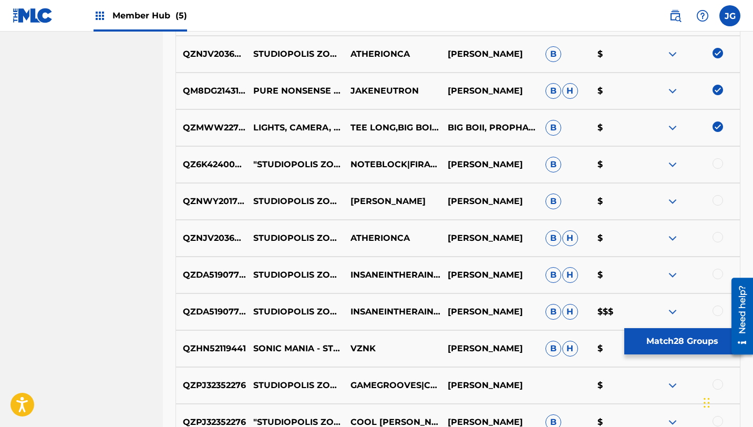
click at [715, 168] on div at bounding box center [717, 163] width 11 height 11
click at [716, 195] on div at bounding box center [717, 200] width 11 height 11
click at [719, 237] on div at bounding box center [717, 237] width 11 height 11
click at [715, 275] on div at bounding box center [717, 273] width 11 height 11
click at [717, 316] on div at bounding box center [690, 311] width 97 height 13
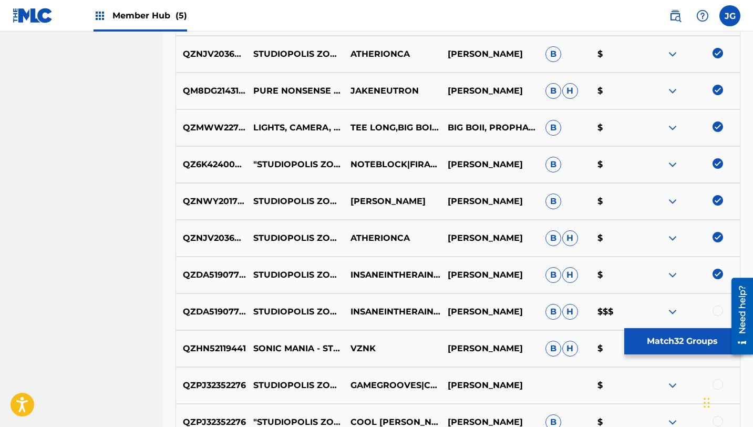
click at [717, 311] on div at bounding box center [717, 310] width 11 height 11
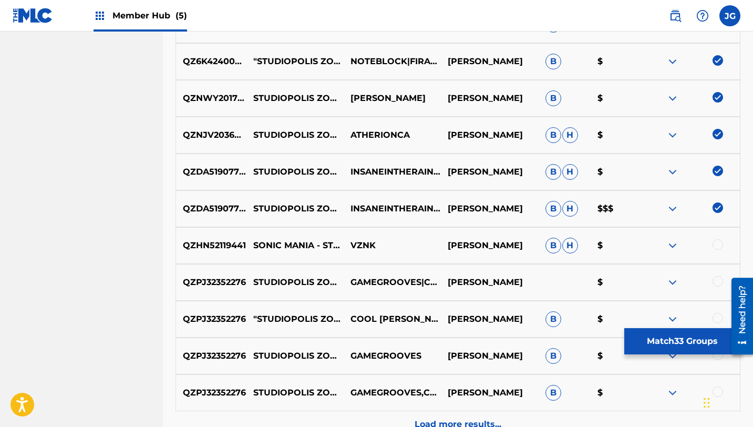
scroll to position [1512, 0]
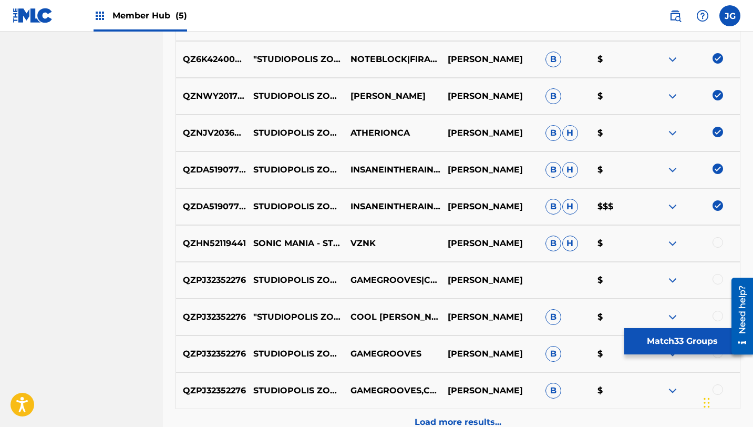
click at [720, 244] on div at bounding box center [717, 242] width 11 height 11
click at [716, 280] on div at bounding box center [717, 279] width 11 height 11
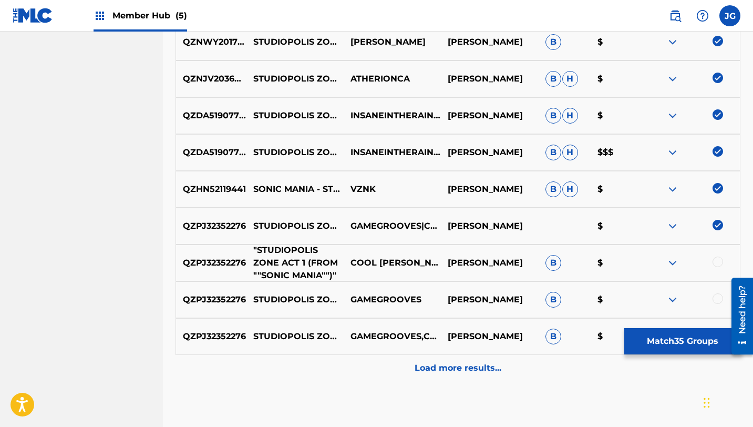
scroll to position [1566, 0]
click at [719, 261] on div at bounding box center [717, 261] width 11 height 11
click at [718, 298] on div at bounding box center [717, 298] width 11 height 11
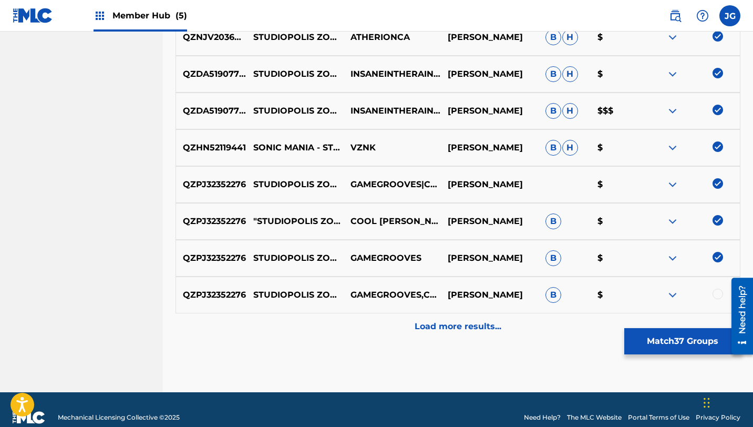
scroll to position [1623, 0]
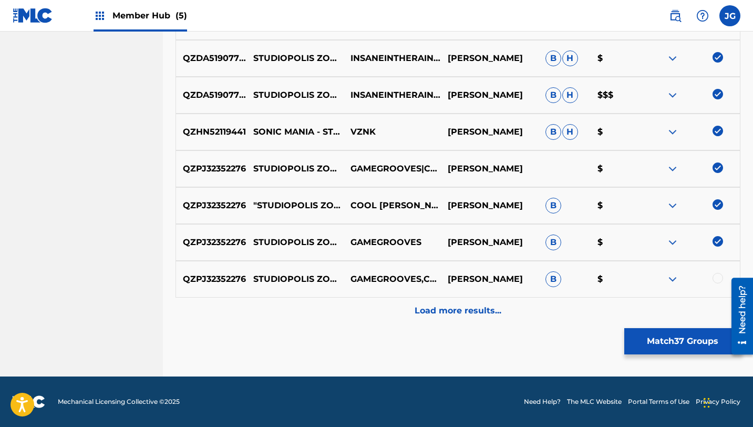
click at [720, 280] on div at bounding box center [717, 278] width 11 height 11
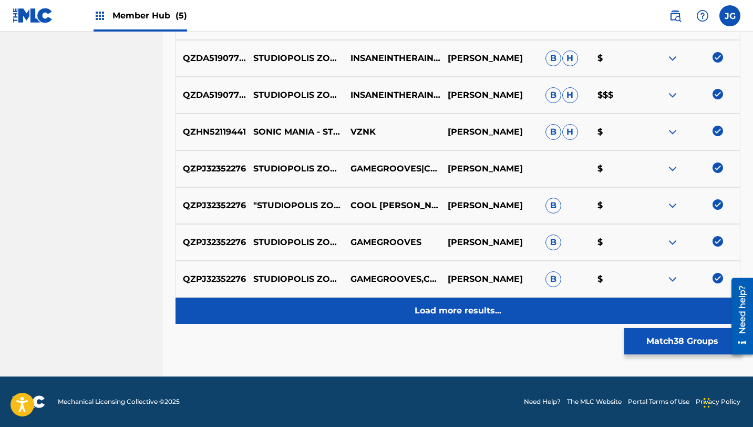
click at [483, 308] on p "Load more results..." at bounding box center [457, 310] width 87 height 13
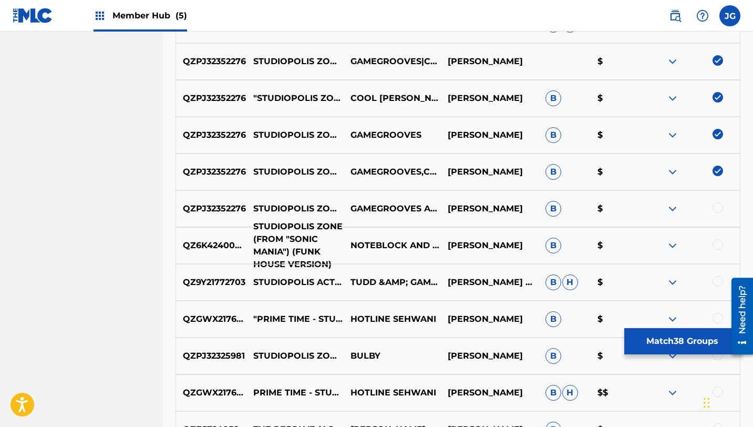
scroll to position [1745, 0]
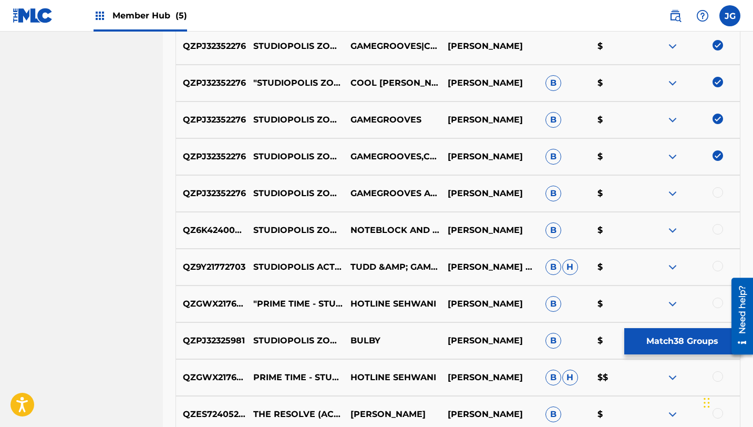
click at [716, 194] on div at bounding box center [717, 192] width 11 height 11
click at [717, 230] on div at bounding box center [717, 229] width 11 height 11
click at [720, 271] on div at bounding box center [690, 267] width 97 height 13
click at [719, 266] on div at bounding box center [717, 266] width 11 height 11
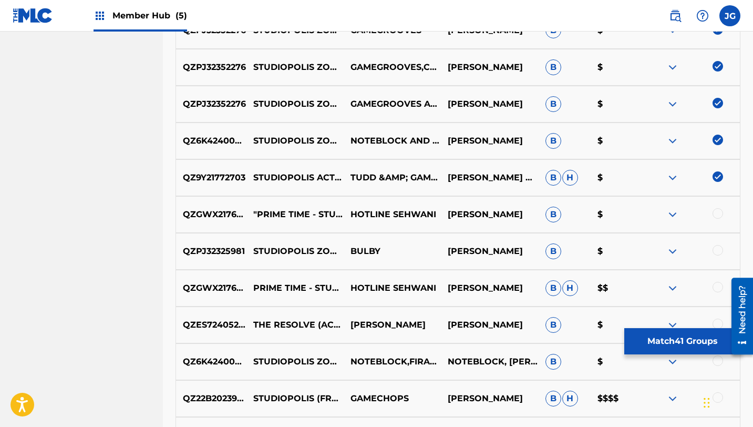
scroll to position [1841, 0]
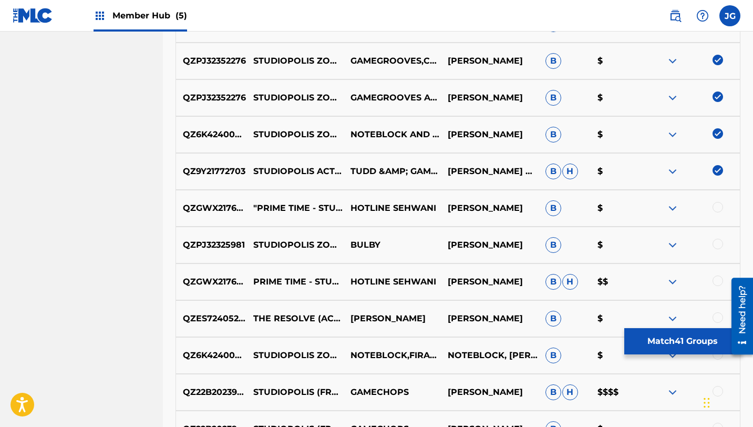
click at [719, 245] on div at bounding box center [717, 243] width 11 height 11
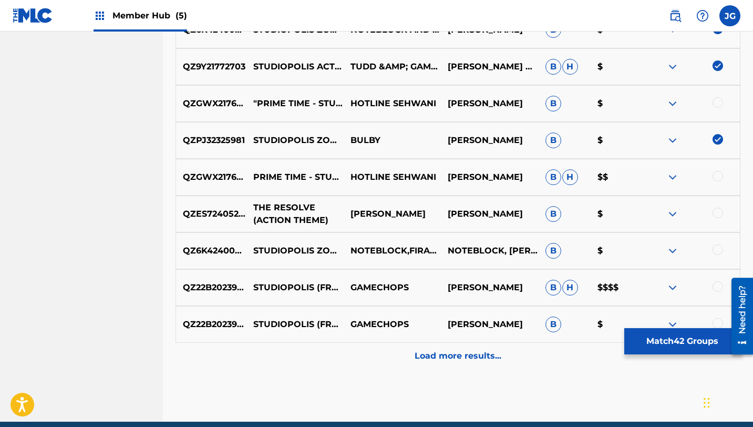
scroll to position [1950, 0]
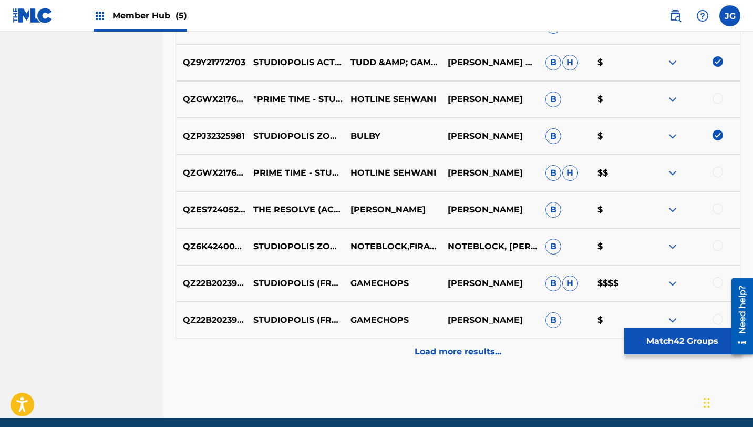
click at [714, 243] on div at bounding box center [717, 245] width 11 height 11
click at [717, 283] on div at bounding box center [717, 282] width 11 height 11
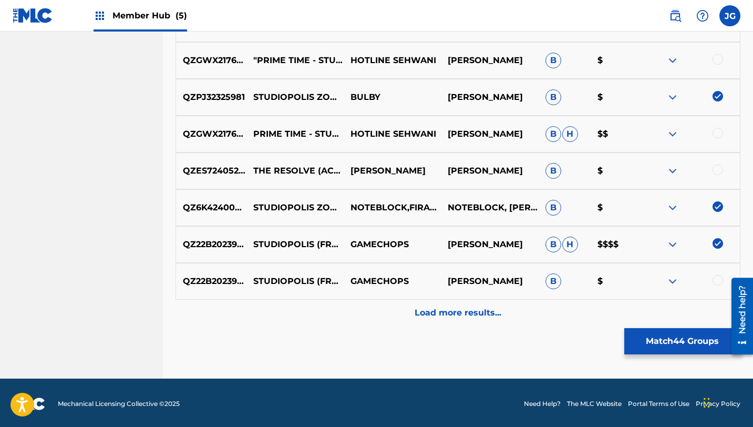
scroll to position [1991, 0]
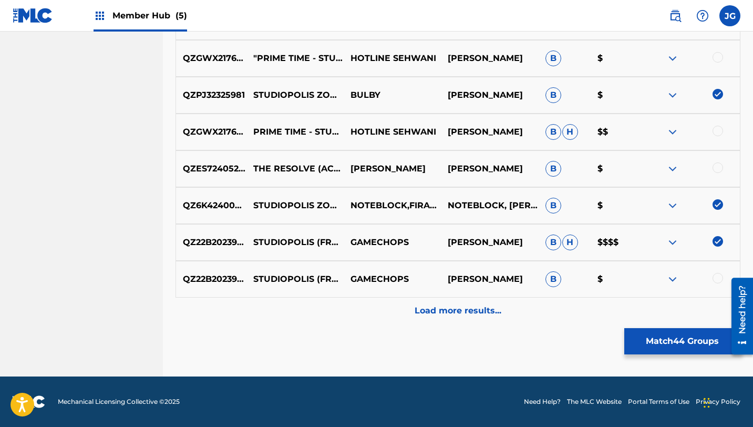
click at [717, 283] on div at bounding box center [717, 278] width 11 height 11
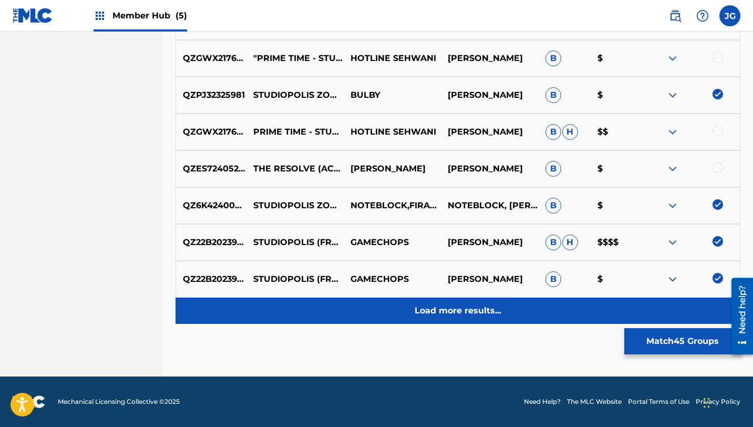
click at [482, 314] on p "Load more results..." at bounding box center [457, 310] width 87 height 13
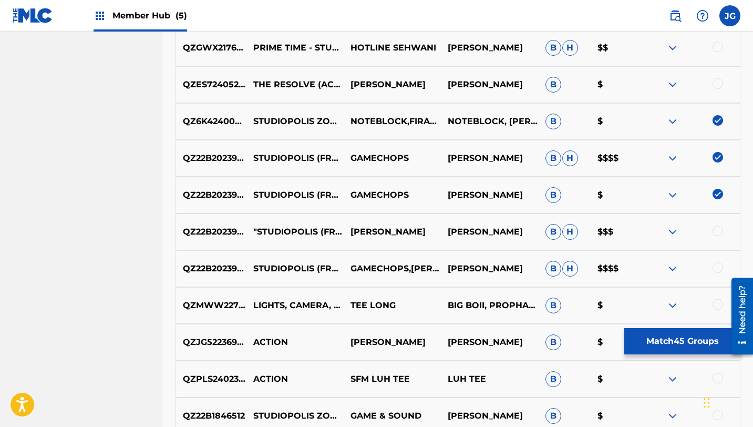
scroll to position [2088, 0]
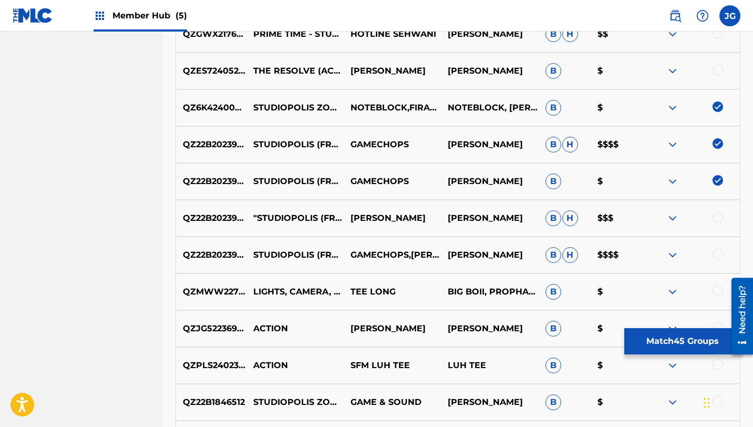
click at [723, 217] on div at bounding box center [690, 218] width 97 height 13
click at [719, 216] on div at bounding box center [717, 217] width 11 height 11
click at [718, 255] on div at bounding box center [717, 253] width 11 height 11
click at [718, 294] on div at bounding box center [717, 290] width 11 height 11
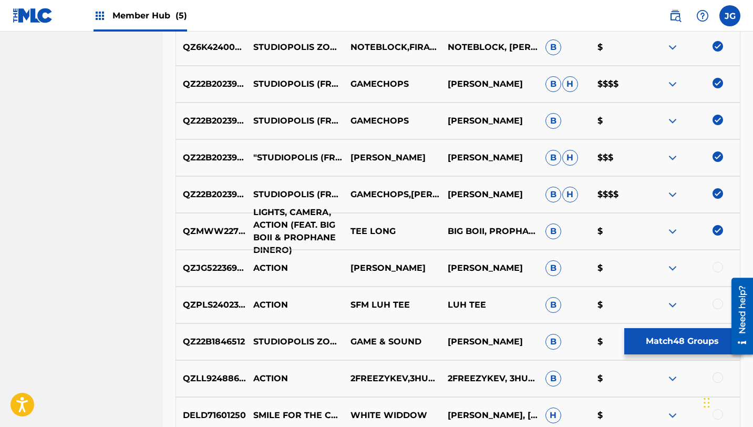
scroll to position [2152, 0]
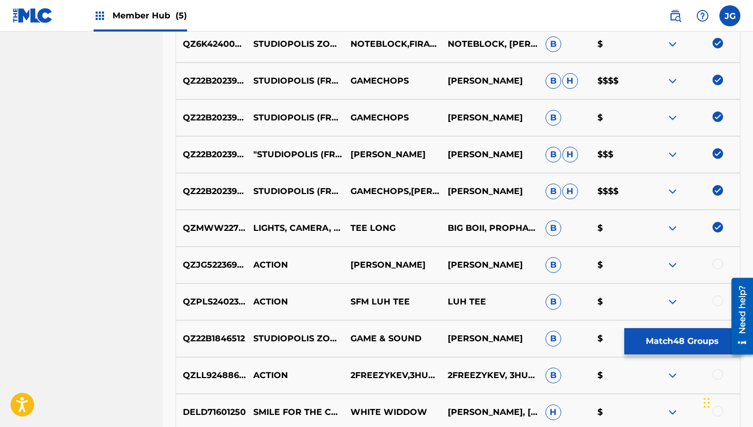
click at [718, 226] on img at bounding box center [717, 227] width 11 height 11
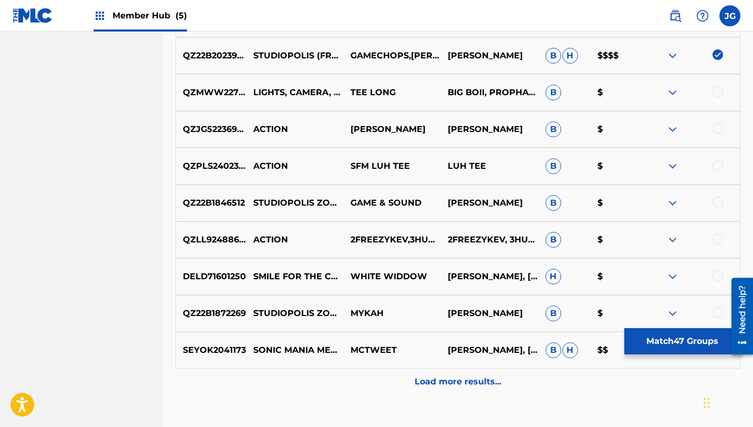
scroll to position [2292, 0]
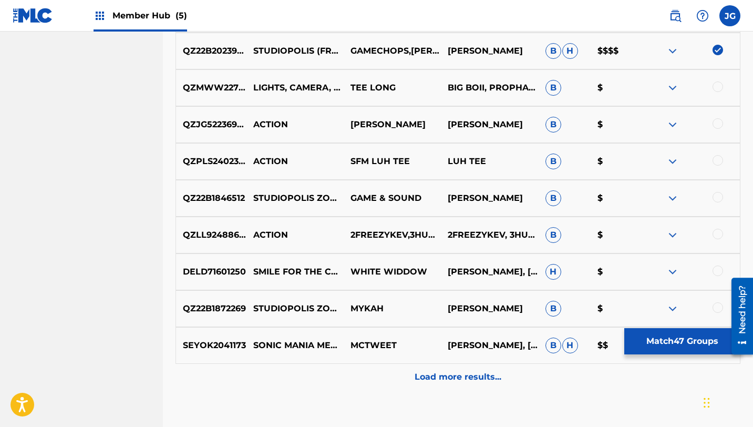
click at [717, 307] on div at bounding box center [717, 307] width 11 height 11
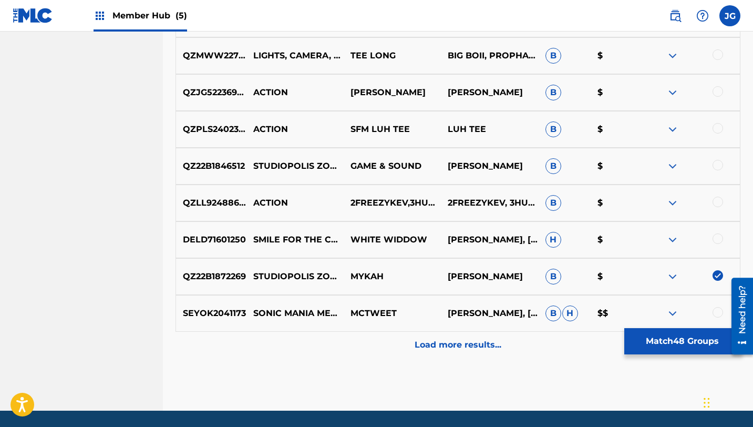
scroll to position [2358, 0]
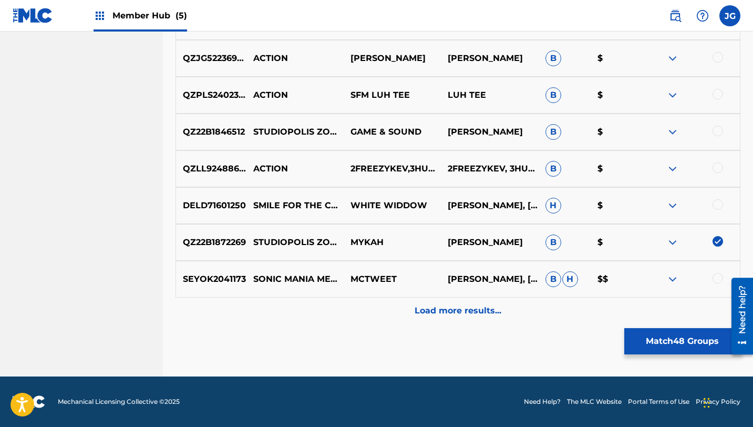
click at [716, 279] on div at bounding box center [717, 278] width 11 height 11
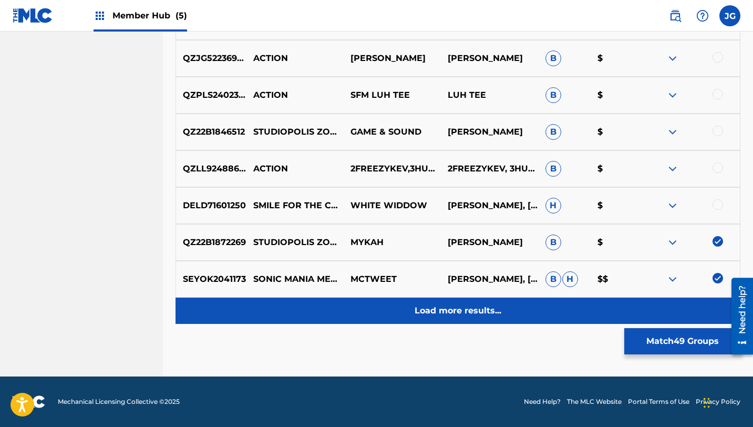
click at [490, 314] on p "Load more results..." at bounding box center [457, 310] width 87 height 13
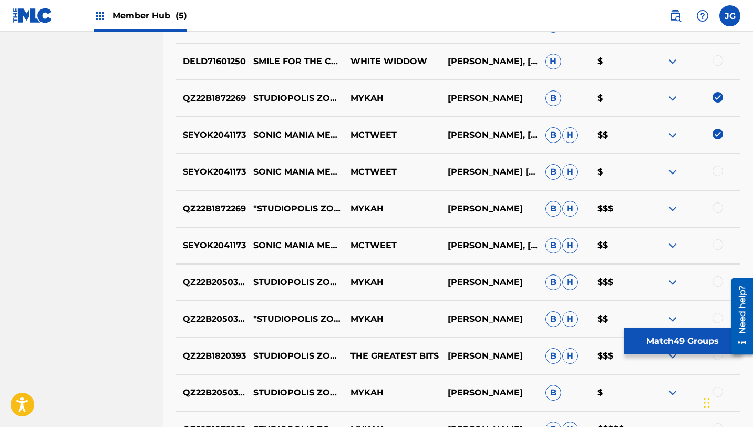
scroll to position [2513, 0]
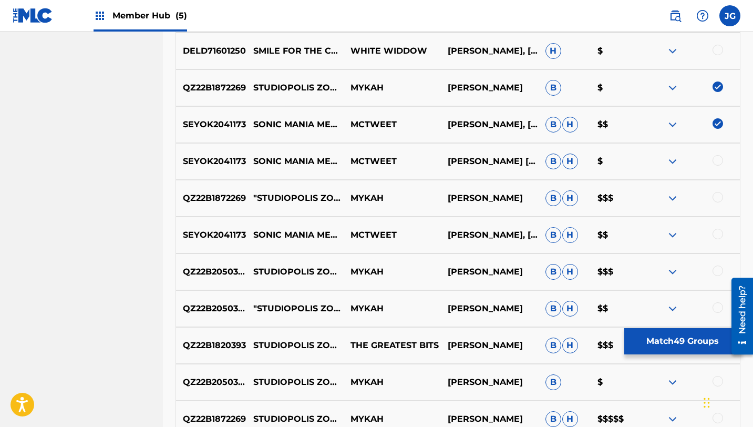
click at [718, 158] on div at bounding box center [717, 160] width 11 height 11
click at [716, 199] on div at bounding box center [717, 197] width 11 height 11
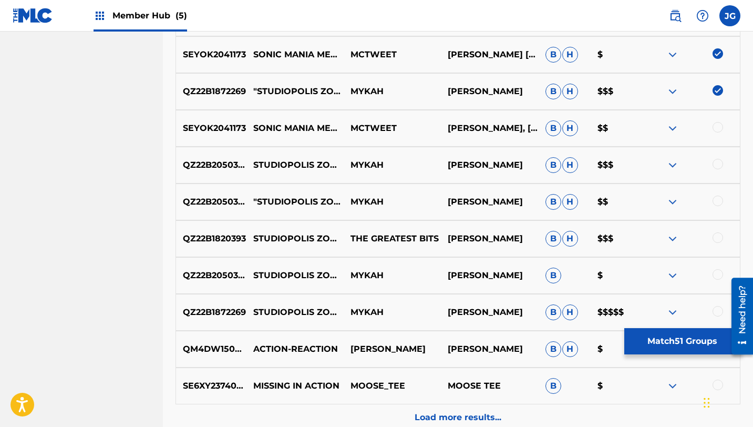
scroll to position [2621, 0]
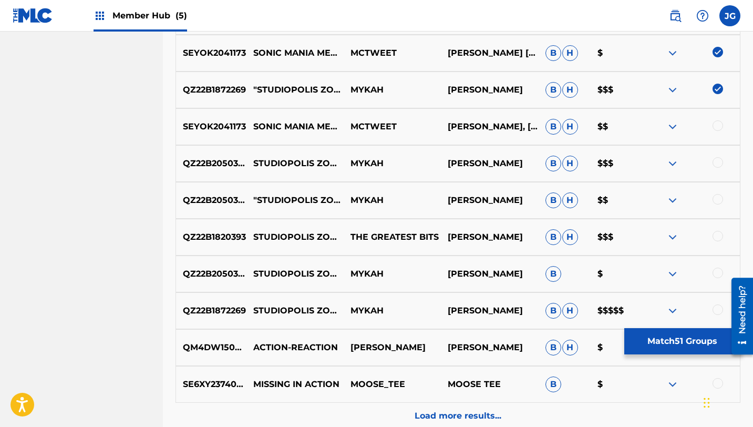
click at [720, 311] on div at bounding box center [717, 309] width 11 height 11
click at [718, 270] on div at bounding box center [717, 272] width 11 height 11
click at [718, 237] on div at bounding box center [717, 236] width 11 height 11
click at [718, 207] on div "QZ22B2050354 "STUDIOPOLIS ZONE ACT 2 (FROM ""SONIC MANIA"")" [PERSON_NAME] [PER…" at bounding box center [457, 200] width 565 height 37
click at [718, 192] on div "QZ22B2050354 "STUDIOPOLIS ZONE ACT 2 (FROM ""SONIC MANIA"")" [PERSON_NAME] [PER…" at bounding box center [457, 200] width 565 height 37
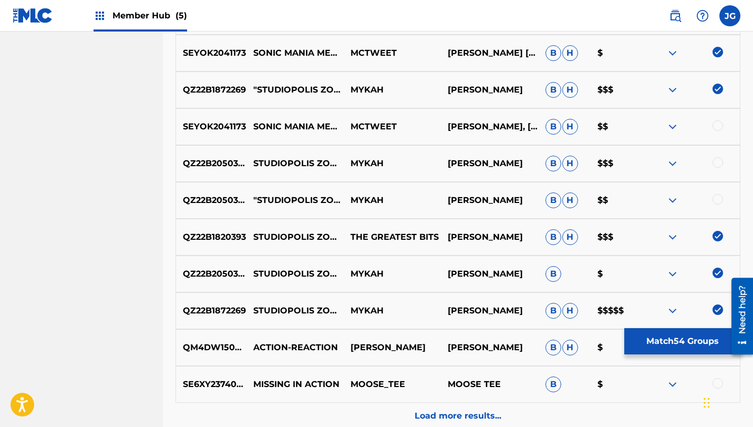
click at [716, 164] on div at bounding box center [717, 162] width 11 height 11
click at [720, 128] on div at bounding box center [717, 125] width 11 height 11
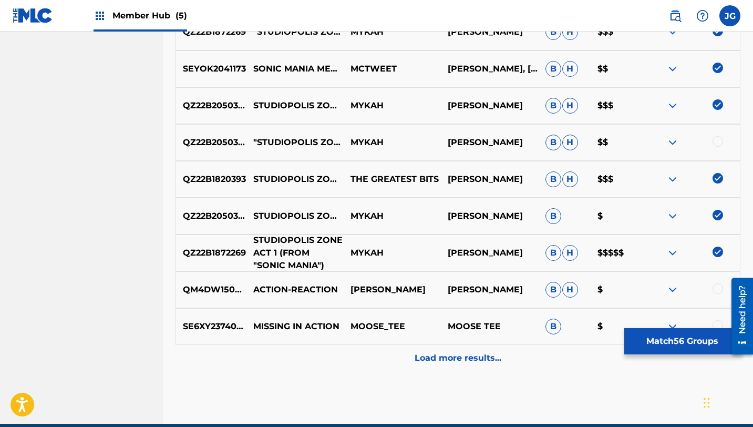
scroll to position [2726, 0]
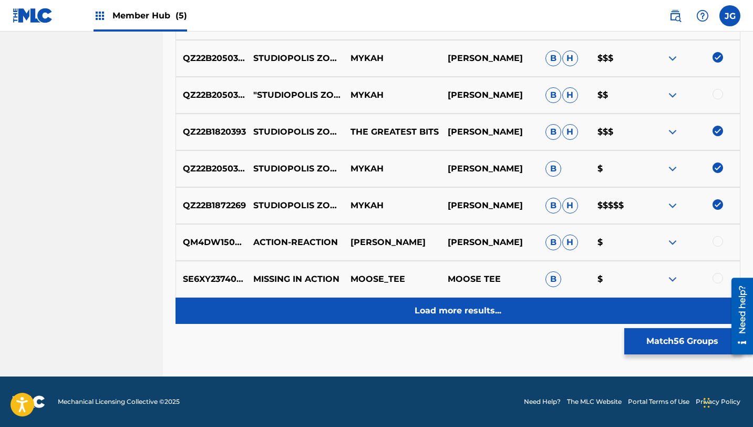
click at [435, 315] on p "Load more results..." at bounding box center [457, 310] width 87 height 13
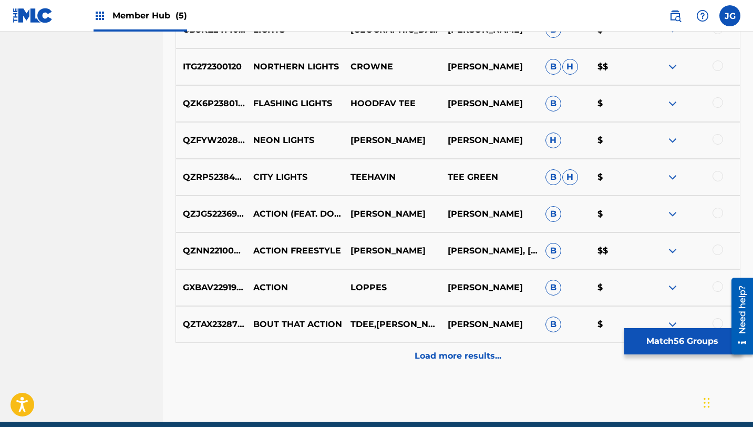
scroll to position [3050, 0]
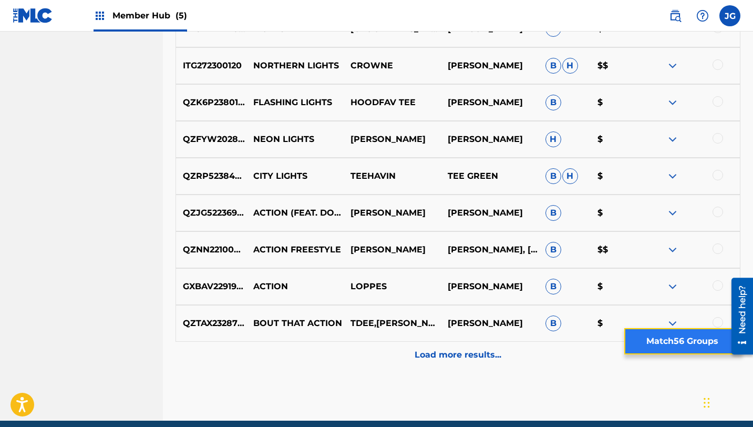
click at [661, 346] on button "Match 56 Groups" at bounding box center [682, 341] width 116 height 26
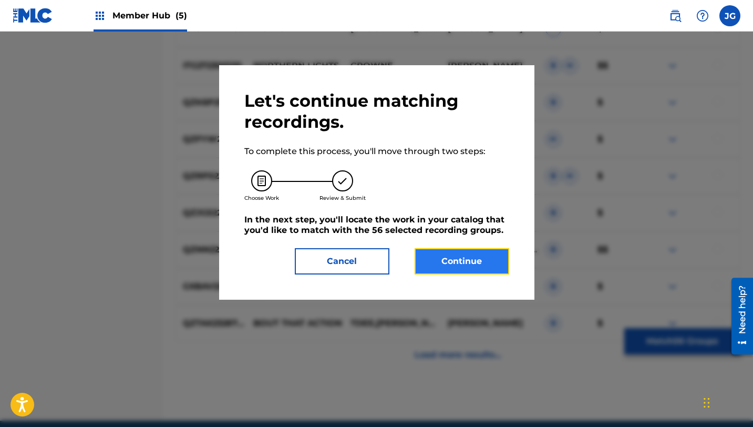
click at [464, 256] on button "Continue" at bounding box center [461, 261] width 95 height 26
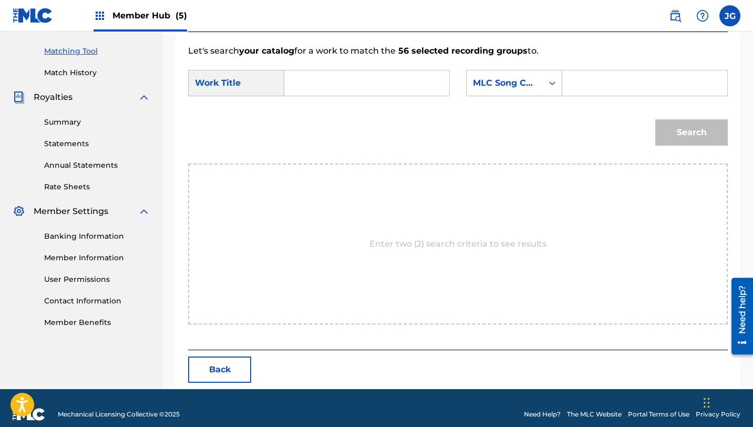
scroll to position [273, 0]
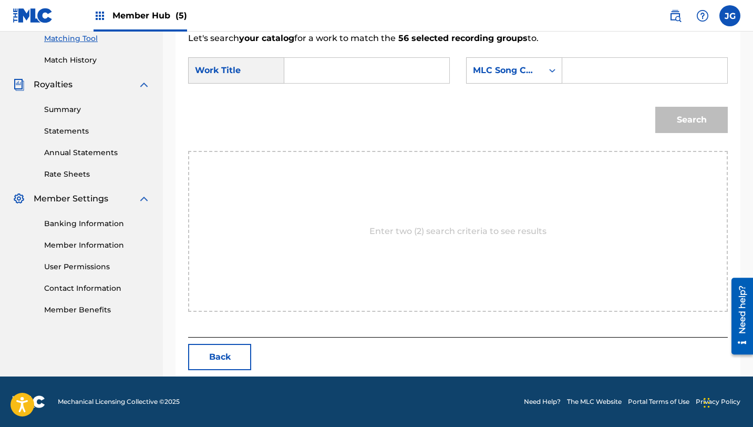
click at [307, 65] on input "Search Form" at bounding box center [366, 70] width 147 height 25
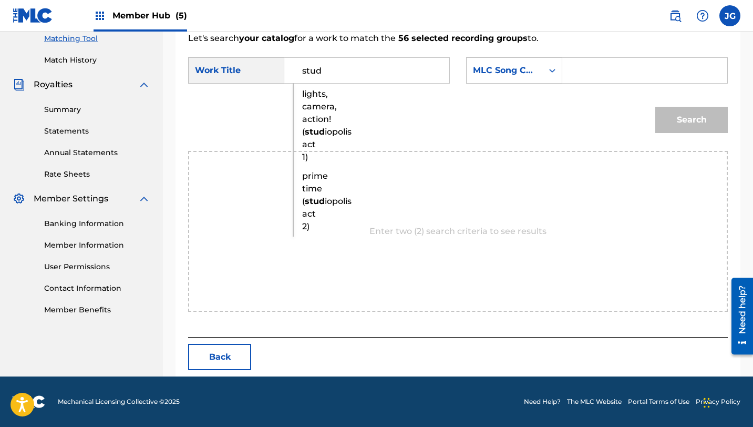
click at [312, 115] on span "lights, camera, action! (" at bounding box center [319, 113] width 35 height 48
type input "lights, camera, action! (studiopolis act 1)"
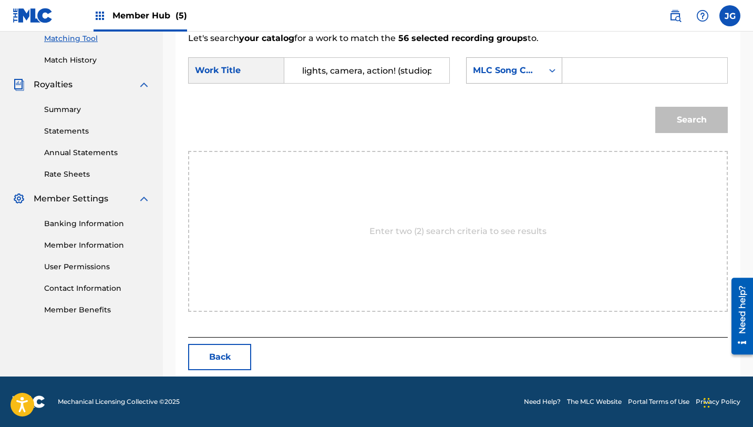
click at [542, 71] on div "MLC Song Code" at bounding box center [504, 70] width 76 height 20
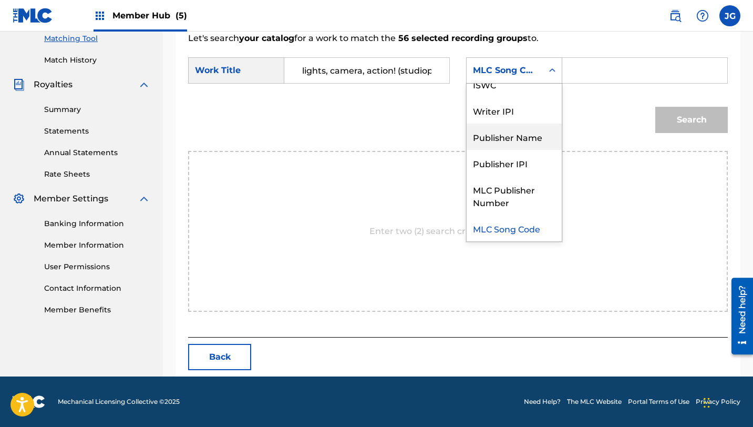
scroll to position [0, 0]
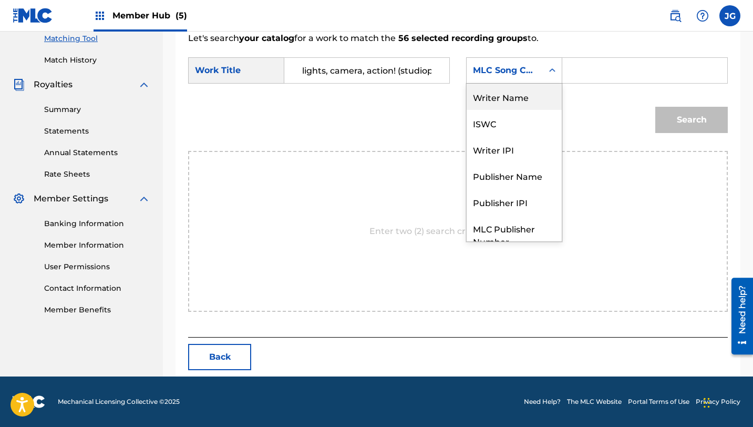
click at [511, 106] on div "Writer Name" at bounding box center [513, 97] width 95 height 26
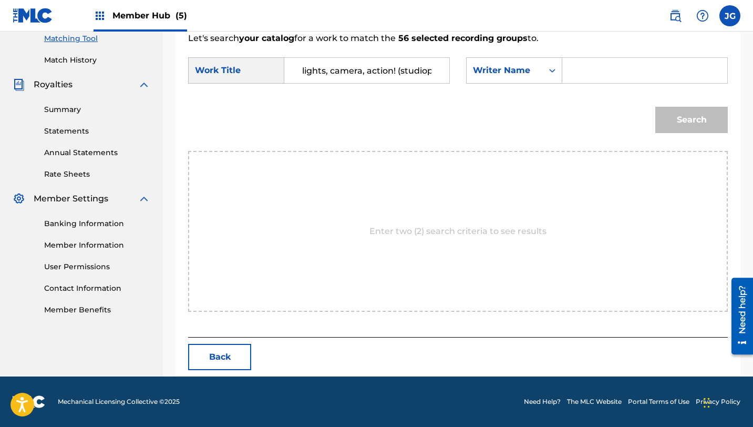
click at [592, 71] on input "Search Form" at bounding box center [644, 70] width 147 height 25
type input "[PERSON_NAME]"
click at [655, 107] on button "Search" at bounding box center [691, 120] width 72 height 26
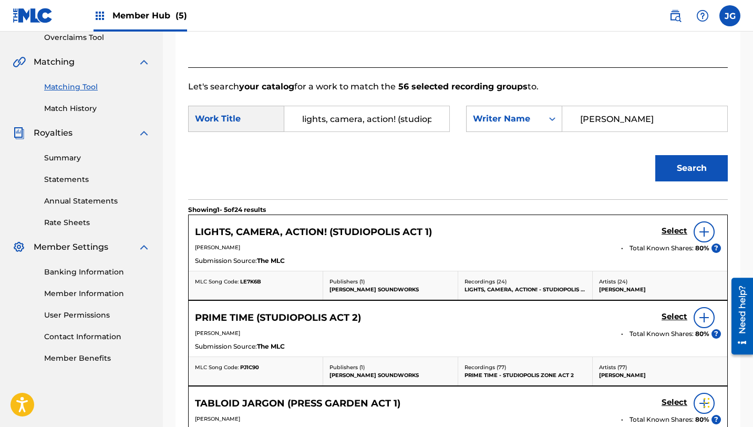
scroll to position [273, 0]
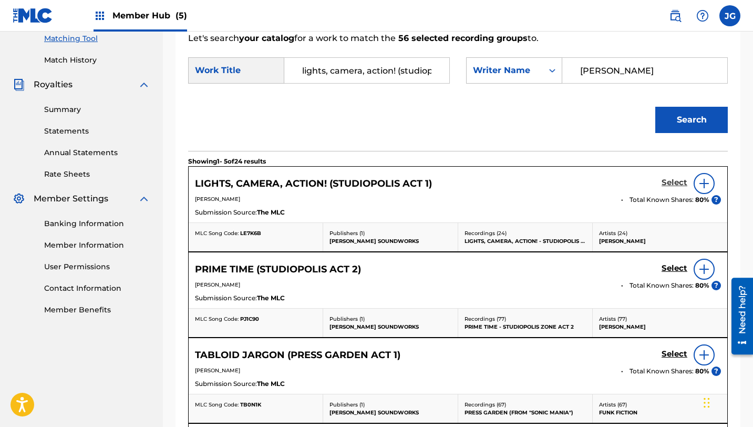
click at [673, 185] on h5 "Select" at bounding box center [674, 183] width 26 height 10
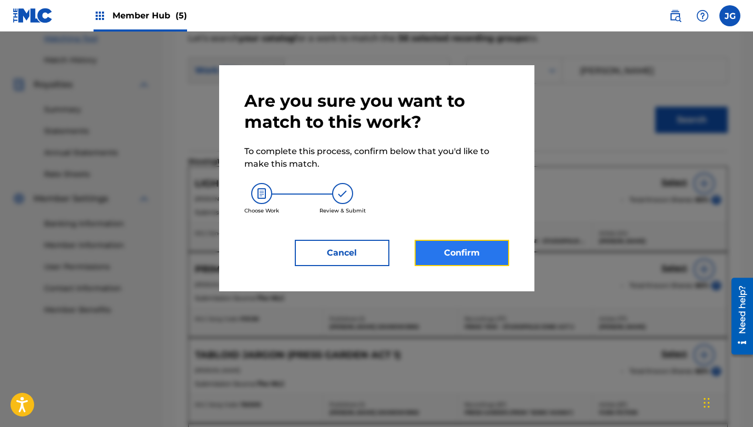
click at [445, 260] on button "Confirm" at bounding box center [461, 253] width 95 height 26
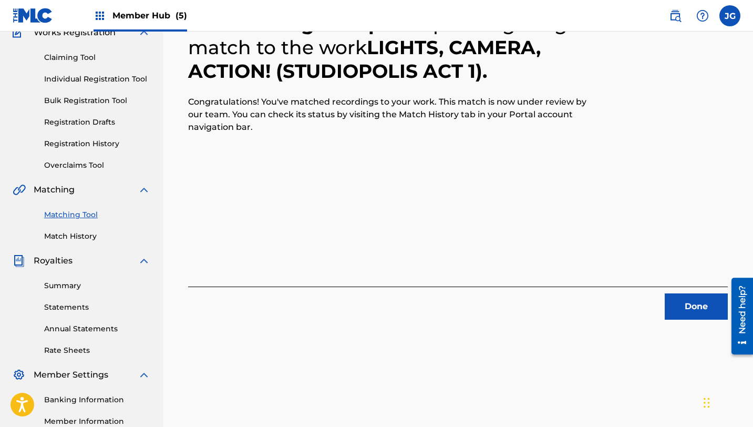
scroll to position [0, 0]
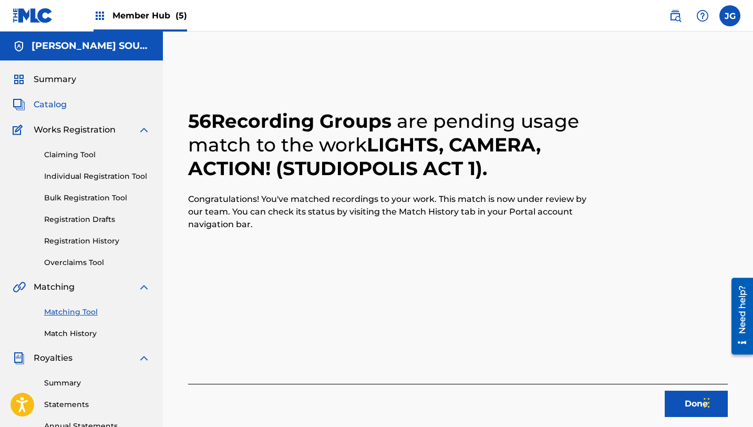
click at [44, 103] on span "Catalog" at bounding box center [50, 104] width 33 height 13
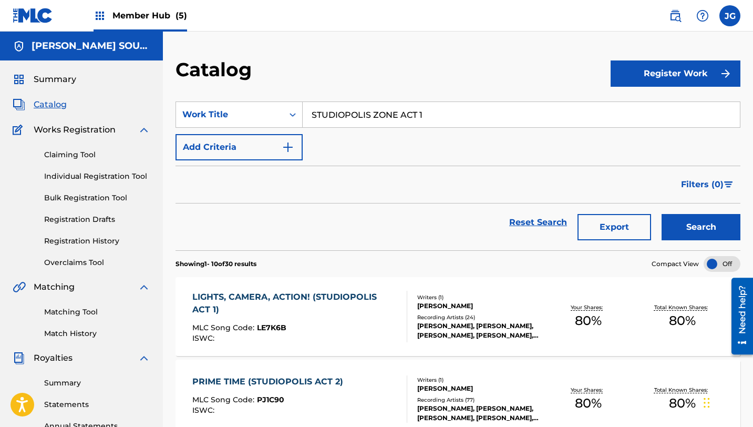
drag, startPoint x: 427, startPoint y: 115, endPoint x: 308, endPoint y: 110, distance: 118.8
click at [308, 110] on input "STUDIOPOLIS ZONE ACT 1" at bounding box center [521, 114] width 437 height 25
type input "speed jungle zone"
click at [661, 214] on button "Search" at bounding box center [700, 227] width 79 height 26
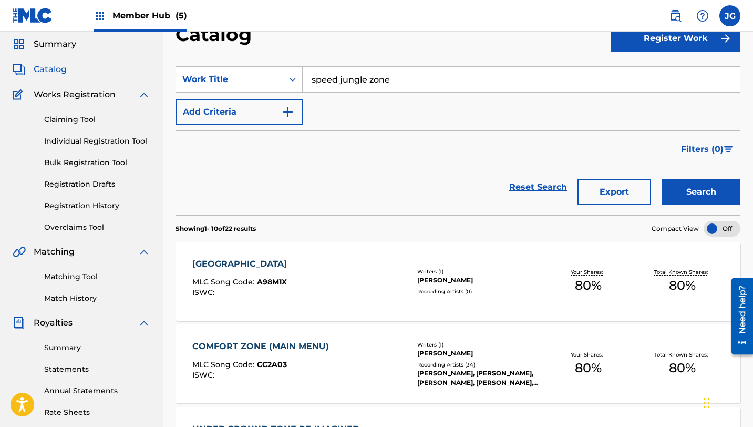
scroll to position [21, 0]
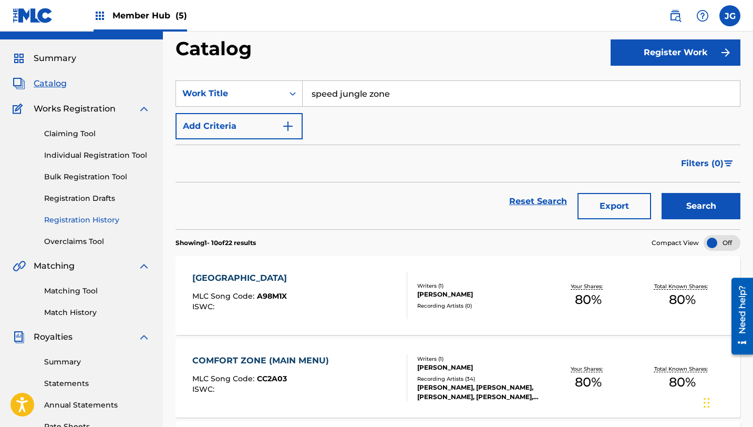
click at [81, 222] on link "Registration History" at bounding box center [97, 219] width 106 height 11
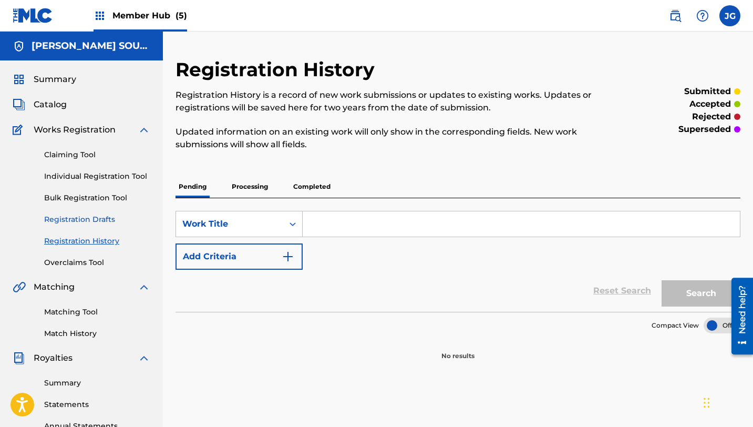
click at [82, 221] on link "Registration Drafts" at bounding box center [97, 219] width 106 height 11
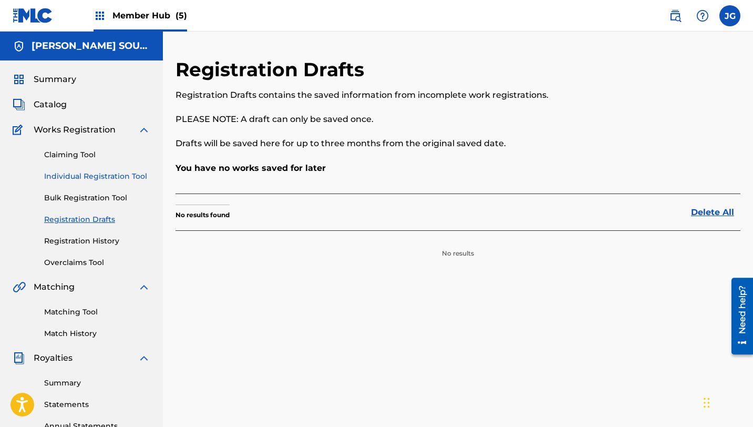
click at [89, 180] on link "Individual Registration Tool" at bounding box center [97, 176] width 106 height 11
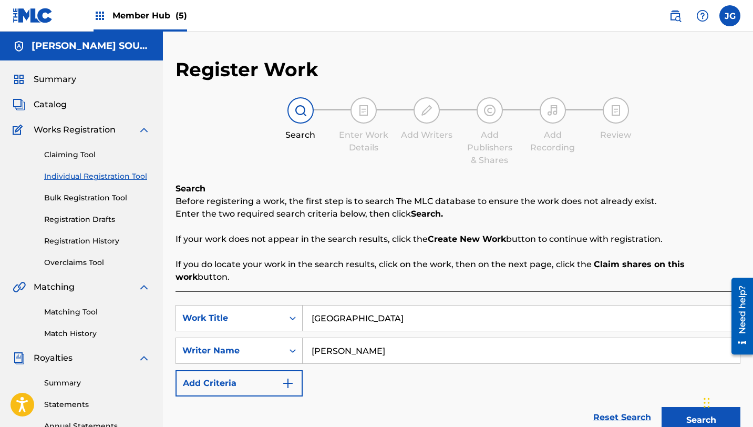
drag, startPoint x: 404, startPoint y: 309, endPoint x: 307, endPoint y: 305, distance: 97.8
click at [307, 305] on input "[GEOGRAPHIC_DATA]" at bounding box center [521, 317] width 437 height 25
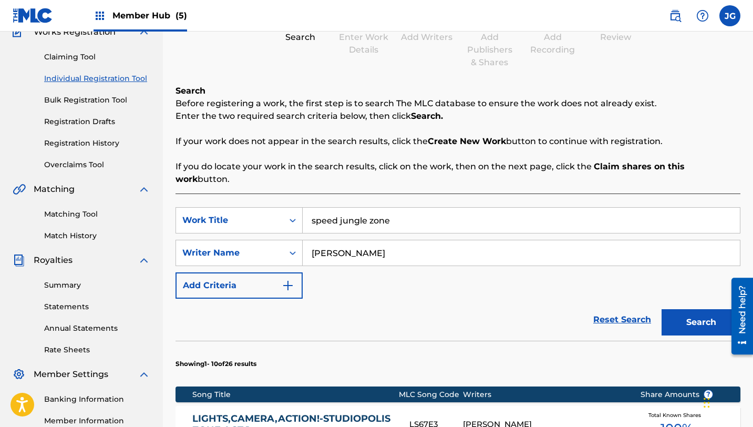
scroll to position [100, 0]
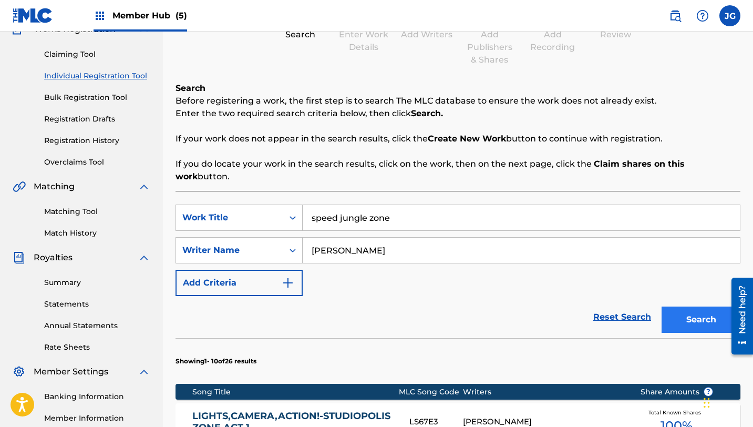
type input "speed jungle zone"
click at [676, 316] on button "Search" at bounding box center [700, 319] width 79 height 26
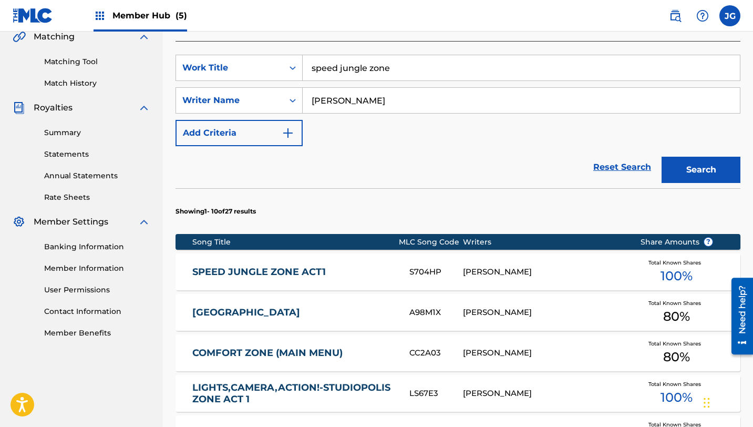
scroll to position [253, 0]
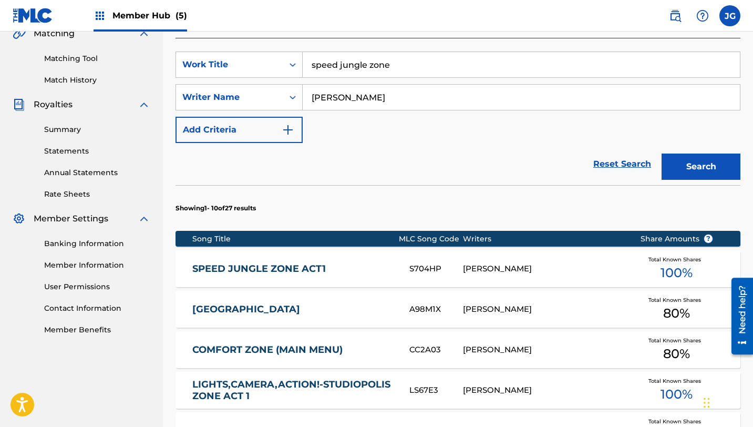
click at [260, 263] on link "SPEED JUNGLE ZONE ACT1" at bounding box center [293, 269] width 203 height 12
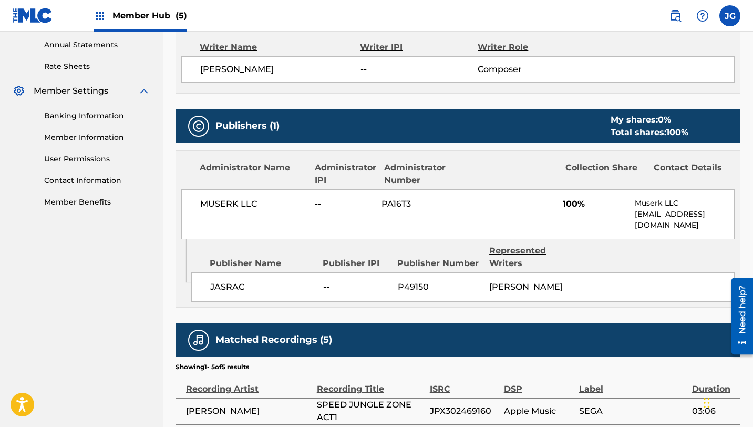
scroll to position [390, 0]
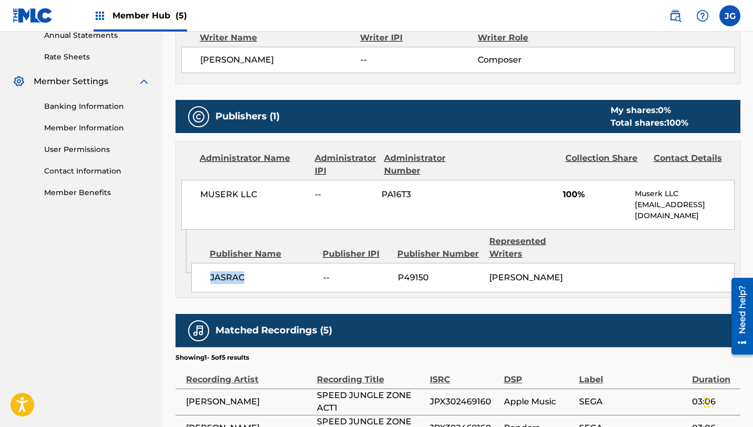
drag, startPoint x: 210, startPoint y: 265, endPoint x: 244, endPoint y: 266, distance: 34.7
click at [244, 271] on span "JASRAC" at bounding box center [262, 277] width 105 height 13
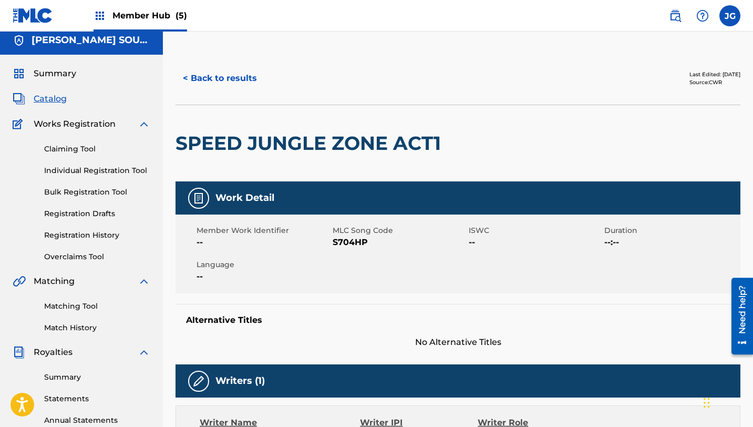
scroll to position [0, 0]
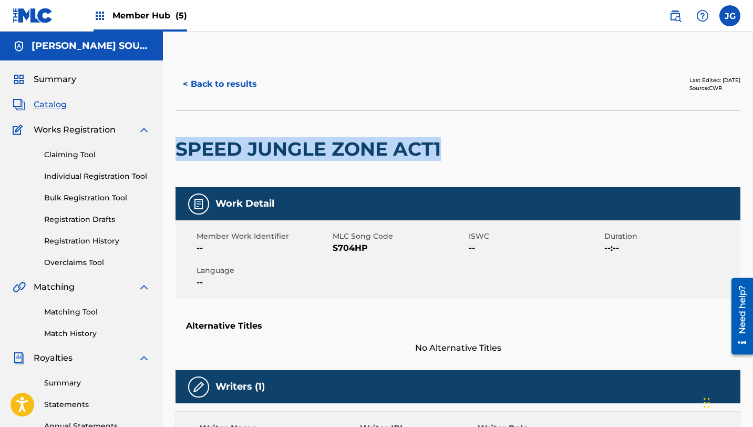
drag, startPoint x: 441, startPoint y: 151, endPoint x: 180, endPoint y: 151, distance: 260.5
click at [180, 151] on h2 "SPEED JUNGLE ZONE ACT1" at bounding box center [310, 149] width 271 height 24
copy h2 "SPEED JUNGLE ZONE ACT1"
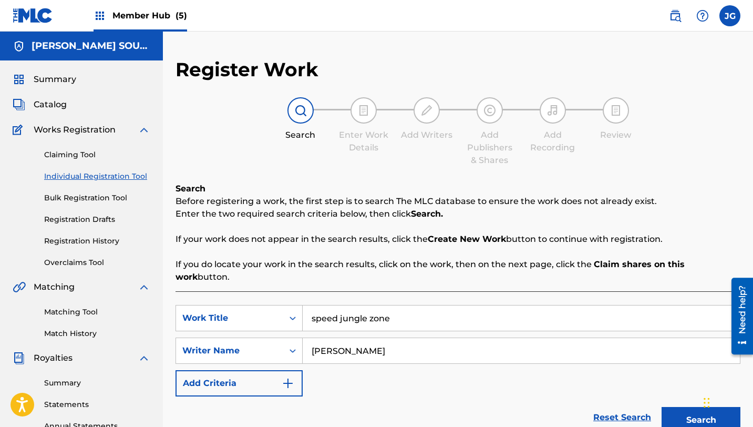
scroll to position [225, 0]
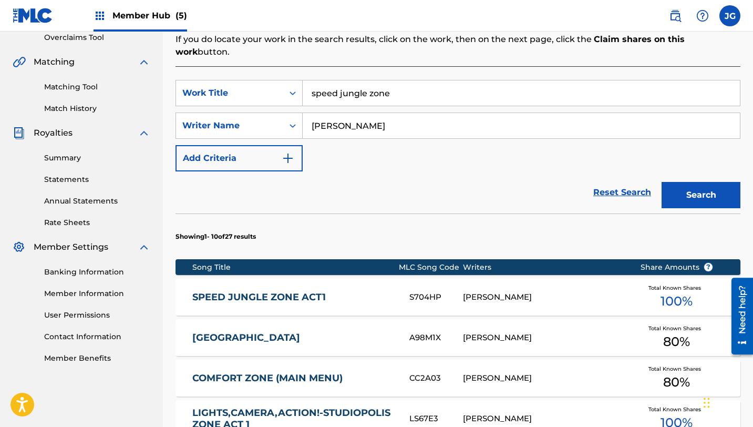
drag, startPoint x: 402, startPoint y: 84, endPoint x: 306, endPoint y: 82, distance: 95.6
click at [306, 83] on input "speed jungle zone" at bounding box center [521, 92] width 437 height 25
type input "sand sanctuary"
click at [661, 182] on button "Search" at bounding box center [700, 195] width 79 height 26
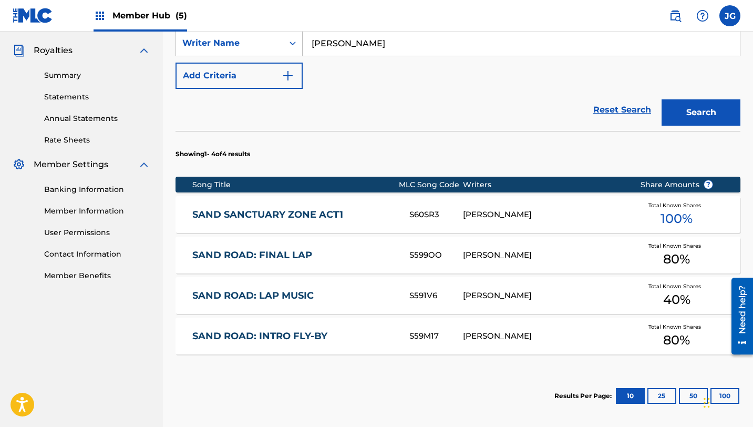
scroll to position [311, 0]
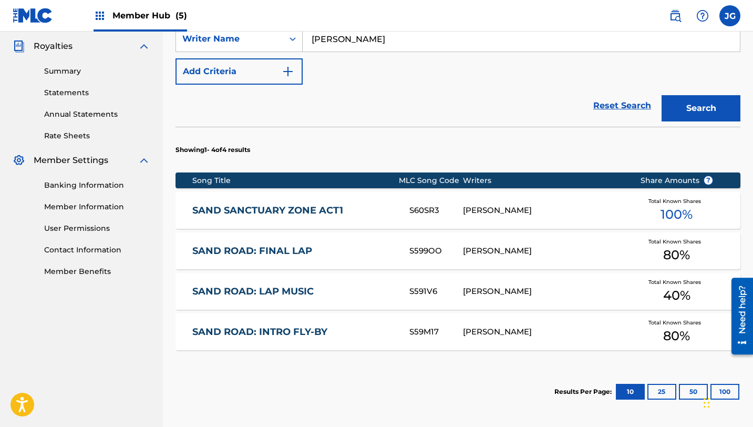
click at [287, 204] on link "SAND SANCTUARY ZONE ACT1" at bounding box center [293, 210] width 203 height 12
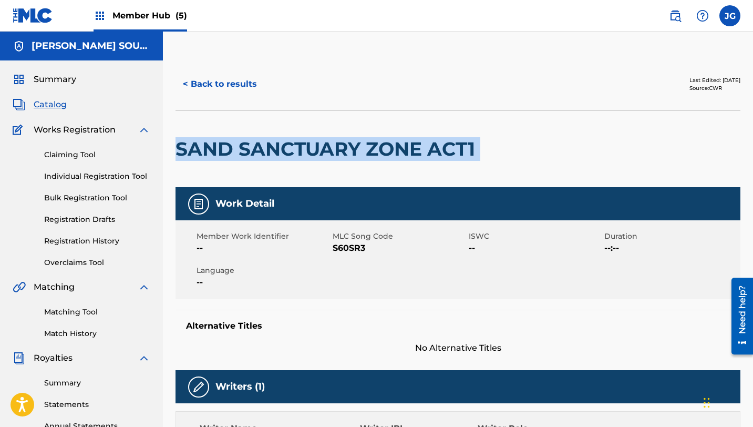
drag, startPoint x: 481, startPoint y: 140, endPoint x: 235, endPoint y: 126, distance: 246.3
click at [235, 126] on div "SAND SANCTUARY ZONE ACT1" at bounding box center [457, 148] width 565 height 77
copy div "SAND SANCTUARY ZONE ACT1"
click at [304, 154] on h2 "SAND SANCTUARY ZONE ACT1" at bounding box center [327, 149] width 305 height 24
drag, startPoint x: 177, startPoint y: 148, endPoint x: 483, endPoint y: 173, distance: 306.8
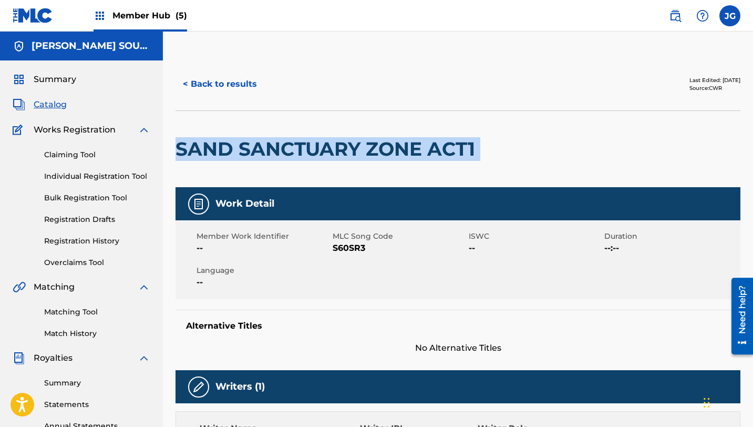
click at [483, 173] on div "SAND SANCTUARY ZONE ACT1" at bounding box center [457, 148] width 565 height 77
copy div "SAND SANCTUARY ZONE ACT1"
click at [64, 101] on span "Catalog" at bounding box center [50, 104] width 33 height 13
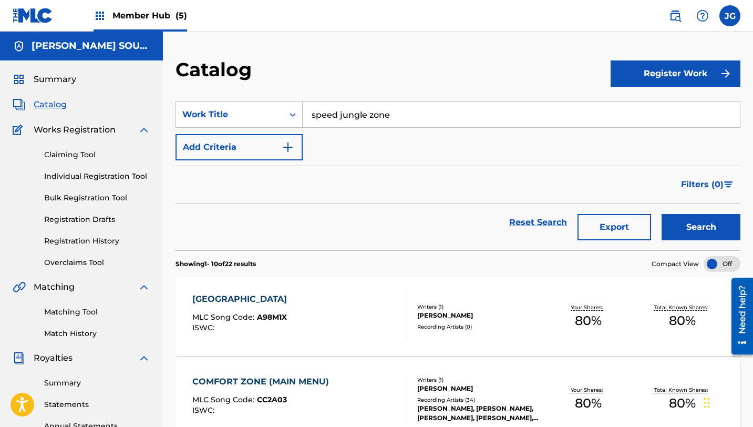
drag, startPoint x: 393, startPoint y: 116, endPoint x: 304, endPoint y: 118, distance: 89.9
click at [304, 118] on input "speed jungle zone" at bounding box center [521, 114] width 437 height 25
click at [349, 144] on div "emerald power: super sonic" at bounding box center [442, 138] width 279 height 19
type input "emerald power: super sonic"
click at [661, 214] on button "Search" at bounding box center [700, 227] width 79 height 26
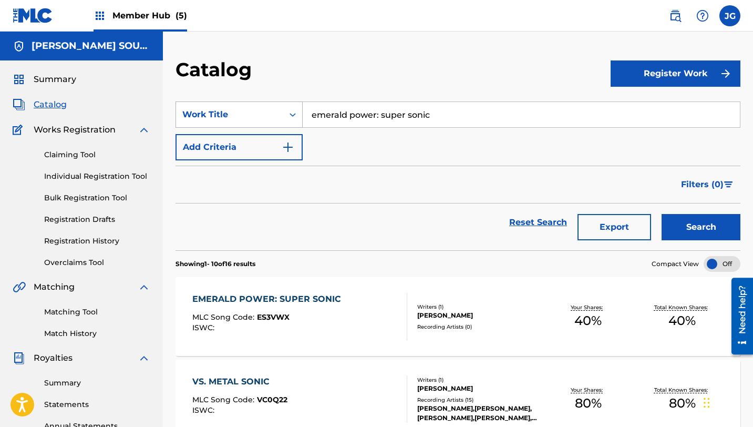
drag, startPoint x: 434, startPoint y: 119, endPoint x: 277, endPoint y: 116, distance: 156.6
click at [277, 116] on div "SearchWithCriteria31c6b072-648b-4127-bd5c-a9e4512481d4 Work Title emerald power…" at bounding box center [457, 114] width 565 height 26
click at [59, 313] on link "Matching Tool" at bounding box center [97, 311] width 106 height 11
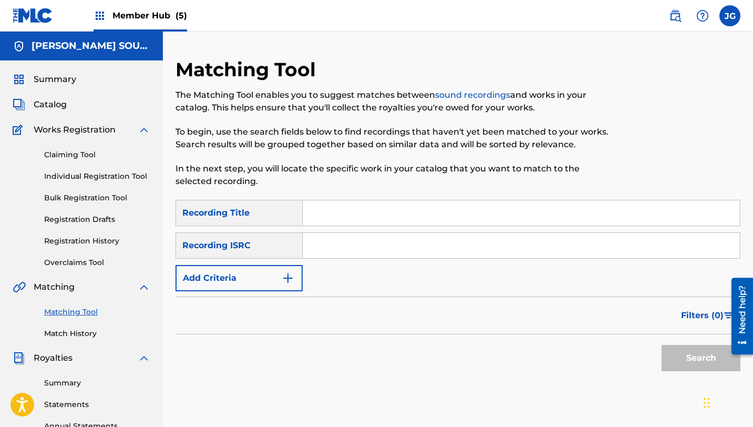
click at [331, 216] on input "Search Form" at bounding box center [521, 212] width 437 height 25
paste input "emerald power: super sonic"
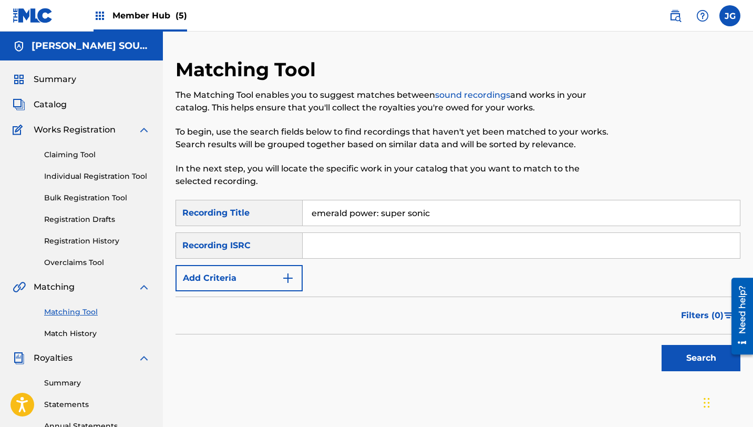
click at [382, 215] on input "emerald power: super sonic" at bounding box center [521, 212] width 437 height 25
click at [379, 213] on input "emerald power: super sonic" at bounding box center [521, 212] width 437 height 25
type input "emerald power super sonic"
click at [661, 345] on button "Search" at bounding box center [700, 358] width 79 height 26
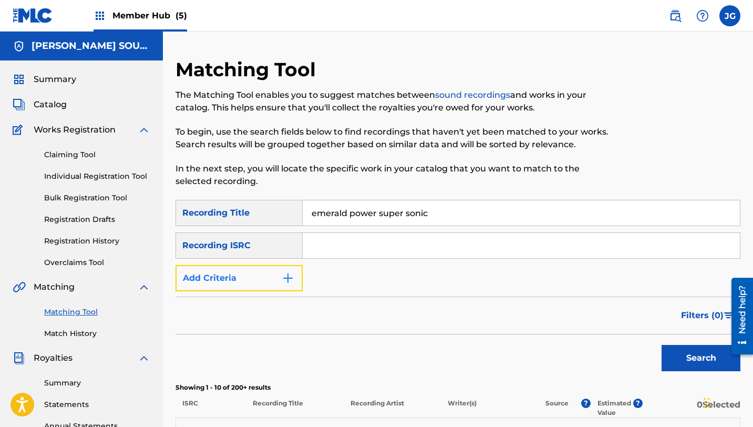
click at [223, 280] on button "Add Criteria" at bounding box center [238, 278] width 127 height 26
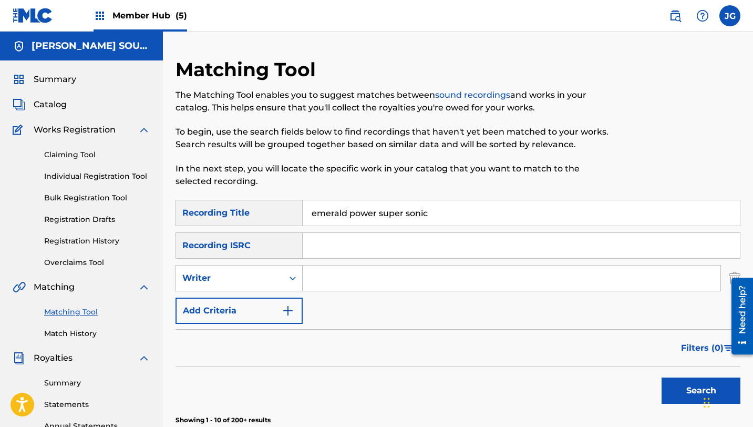
click at [307, 280] on input "Search Form" at bounding box center [512, 277] width 418 height 25
type input "[PERSON_NAME]"
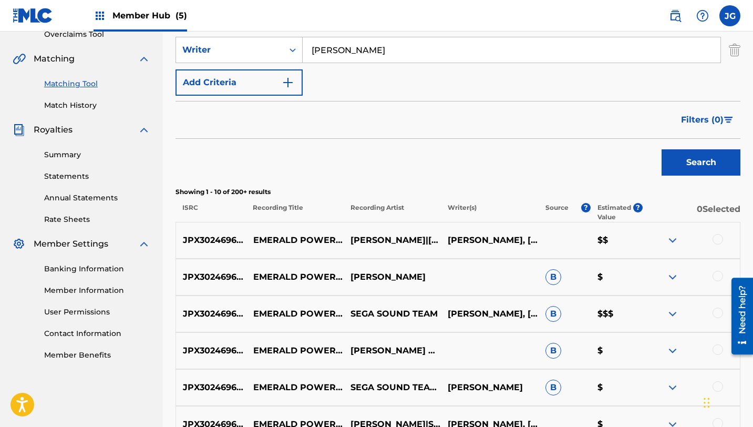
scroll to position [260, 0]
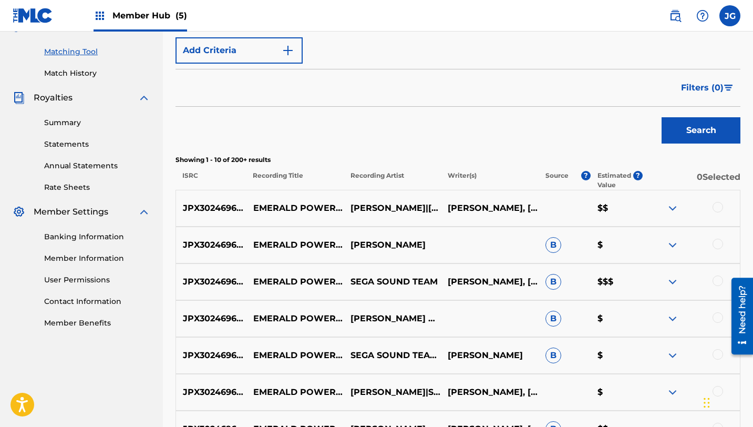
click at [720, 206] on div at bounding box center [717, 207] width 11 height 11
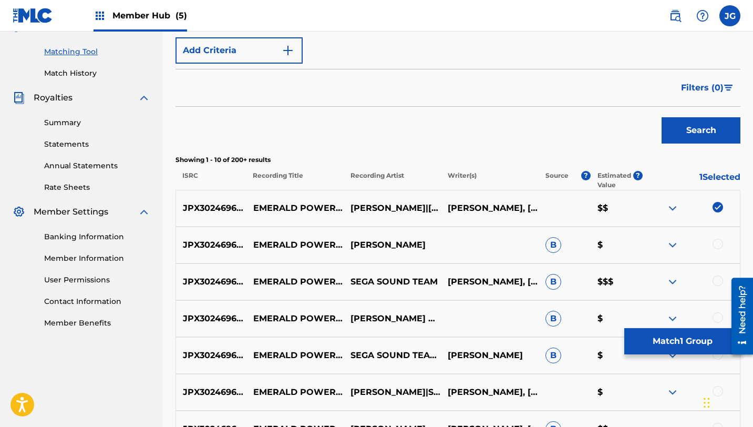
click at [717, 242] on div at bounding box center [717, 243] width 11 height 11
click at [723, 277] on iframe at bounding box center [737, 315] width 29 height 85
click at [721, 279] on div at bounding box center [717, 280] width 11 height 11
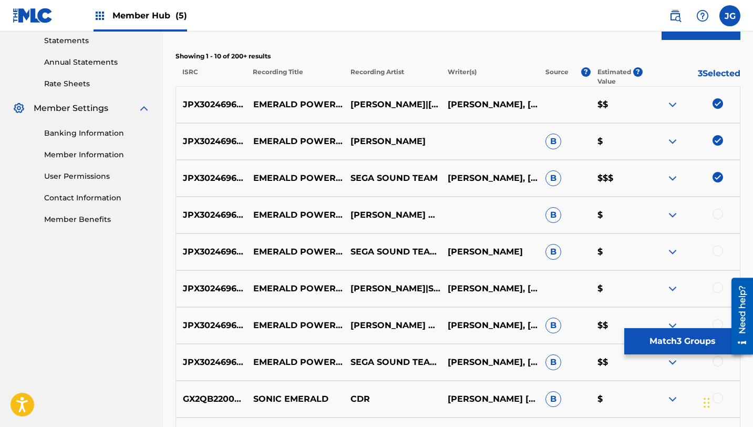
scroll to position [375, 0]
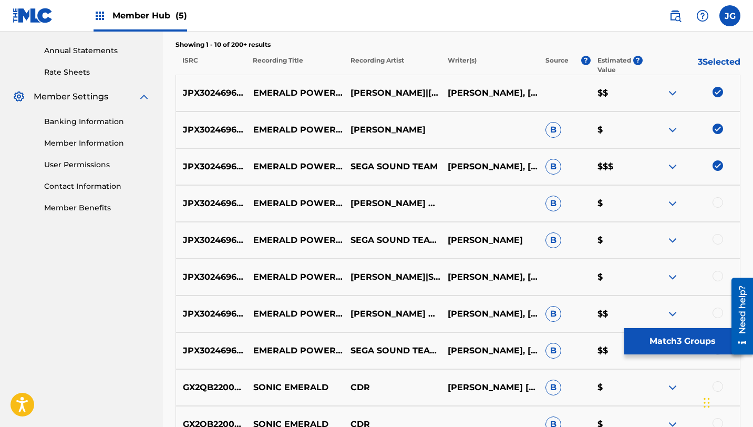
click at [716, 202] on div at bounding box center [717, 202] width 11 height 11
click at [720, 240] on div at bounding box center [717, 239] width 11 height 11
click at [720, 276] on div at bounding box center [717, 276] width 11 height 11
click at [718, 313] on div at bounding box center [717, 312] width 11 height 11
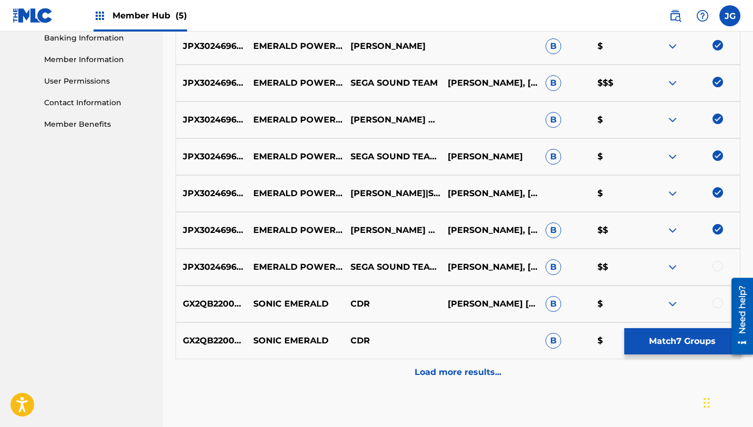
scroll to position [467, 0]
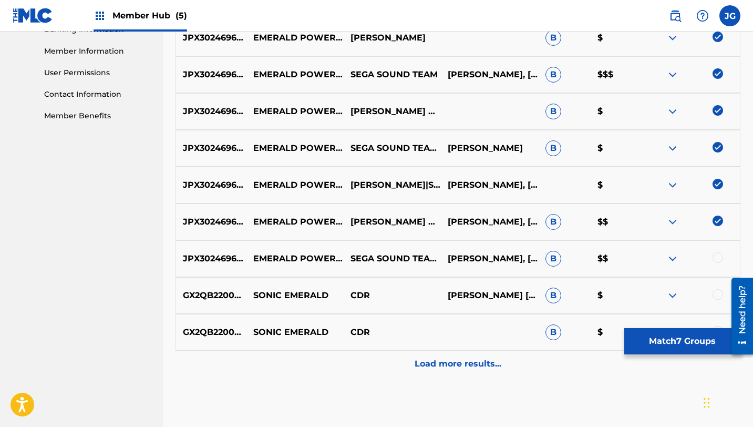
click at [718, 258] on div at bounding box center [717, 257] width 11 height 11
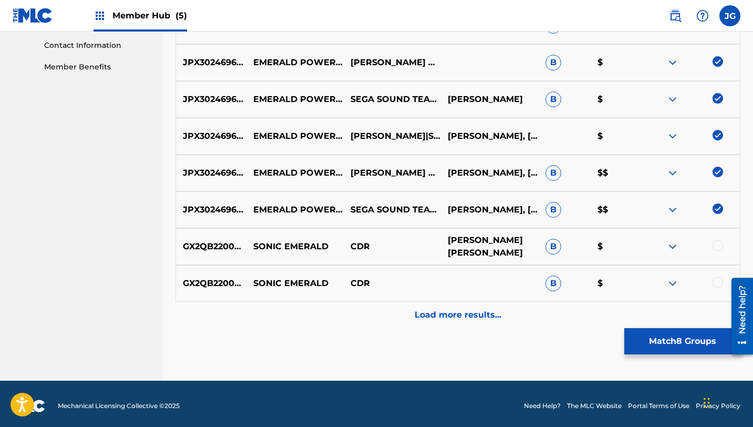
scroll to position [520, 0]
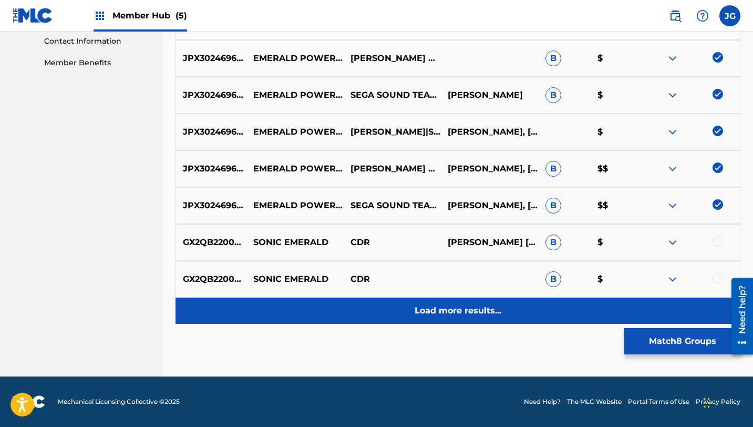
click at [444, 309] on p "Load more results..." at bounding box center [457, 310] width 87 height 13
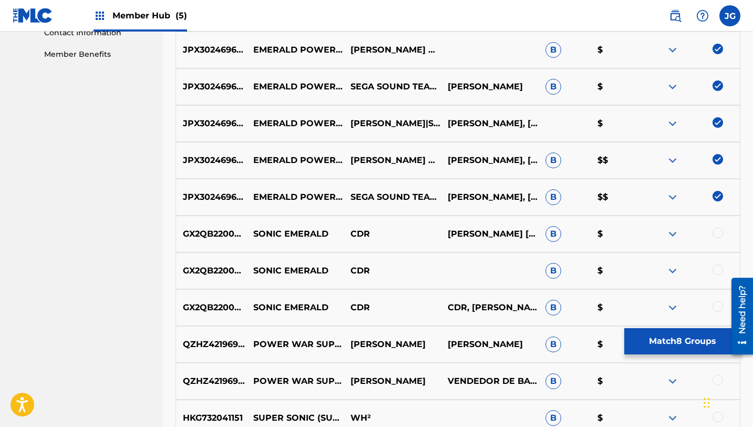
scroll to position [521, 0]
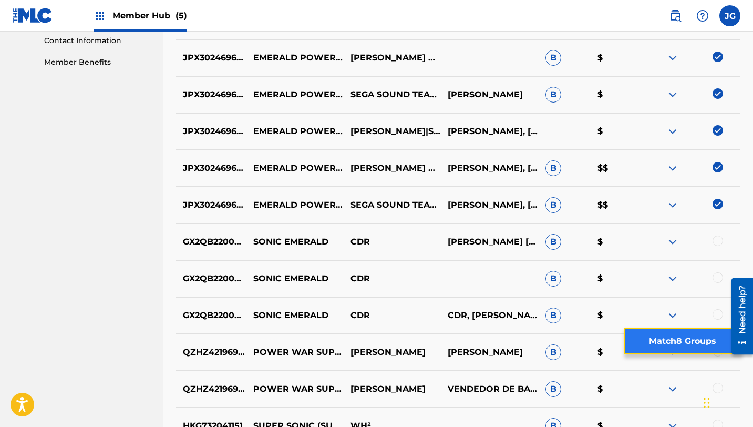
click at [641, 344] on button "Match 8 Groups" at bounding box center [682, 341] width 116 height 26
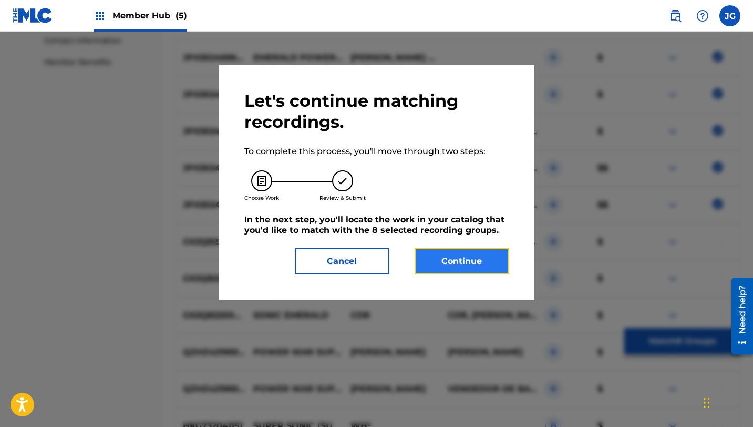
click at [444, 261] on button "Continue" at bounding box center [461, 261] width 95 height 26
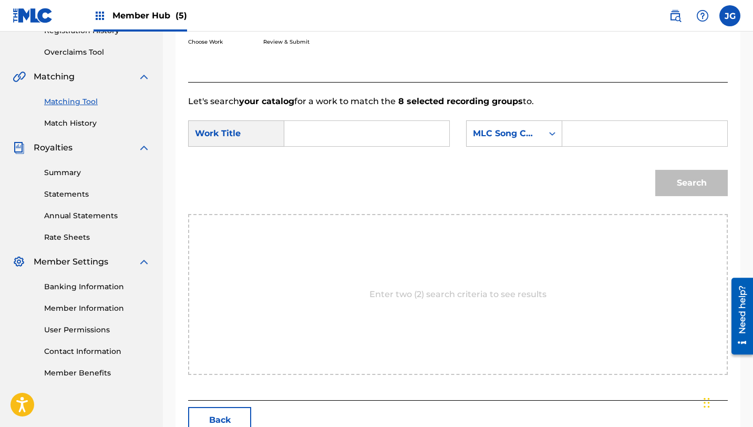
scroll to position [202, 0]
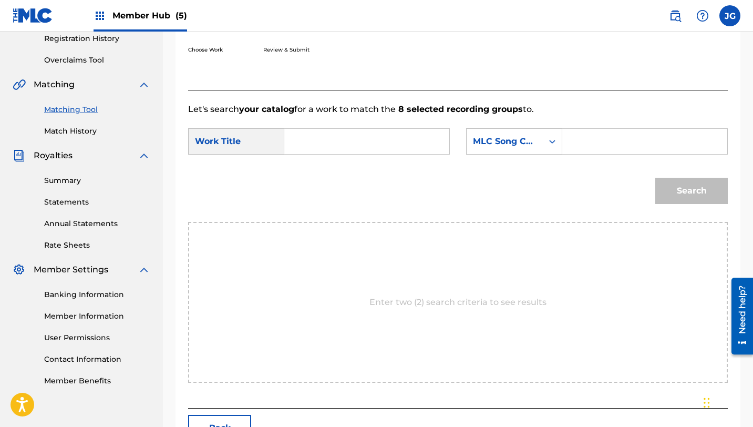
click at [344, 146] on input "Search Form" at bounding box center [366, 141] width 147 height 25
paste input "emerald power: super sonic"
type input "emerald power: super sonic"
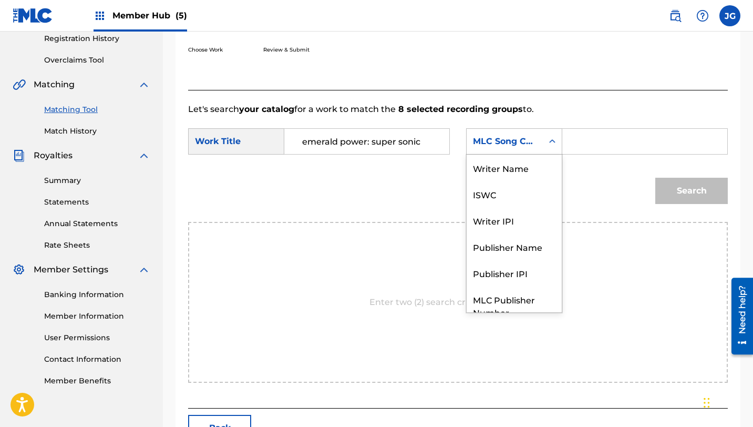
click at [510, 148] on div "MLC Song Code" at bounding box center [504, 141] width 76 height 20
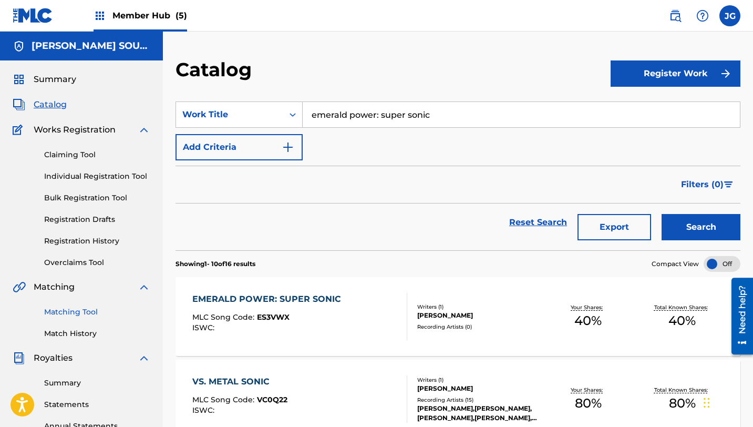
click at [59, 310] on link "Matching Tool" at bounding box center [97, 311] width 106 height 11
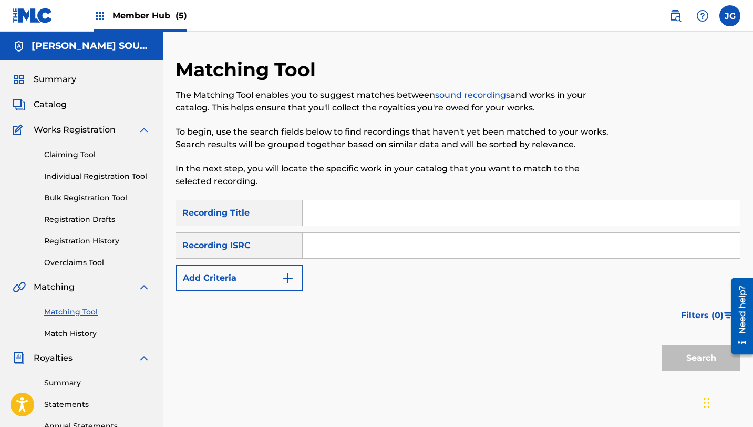
click at [342, 220] on input "Search Form" at bounding box center [521, 212] width 437 height 25
paste input "emerald power: super sonic"
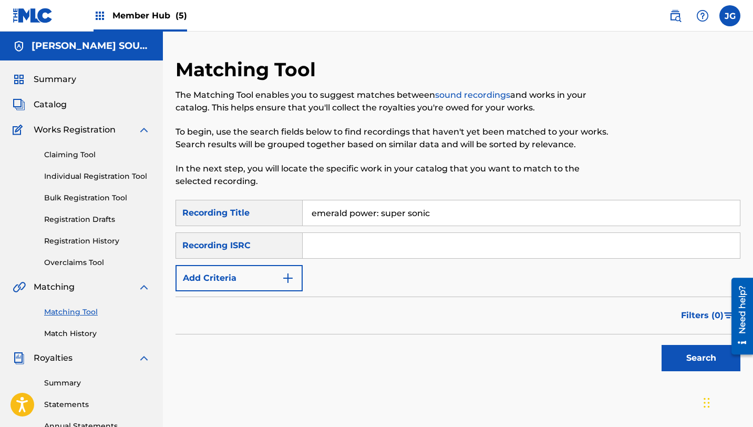
click at [380, 216] on input "emerald power: super sonic" at bounding box center [521, 212] width 437 height 25
type input "emerald power super sonic"
click at [661, 345] on button "Search" at bounding box center [700, 358] width 79 height 26
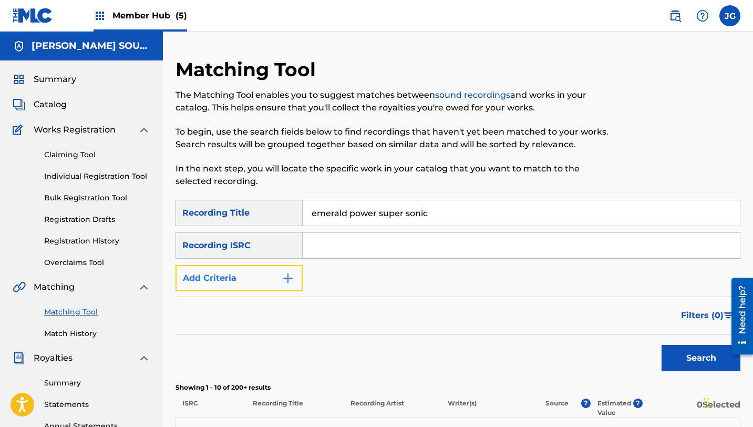
click at [211, 278] on button "Add Criteria" at bounding box center [238, 278] width 127 height 26
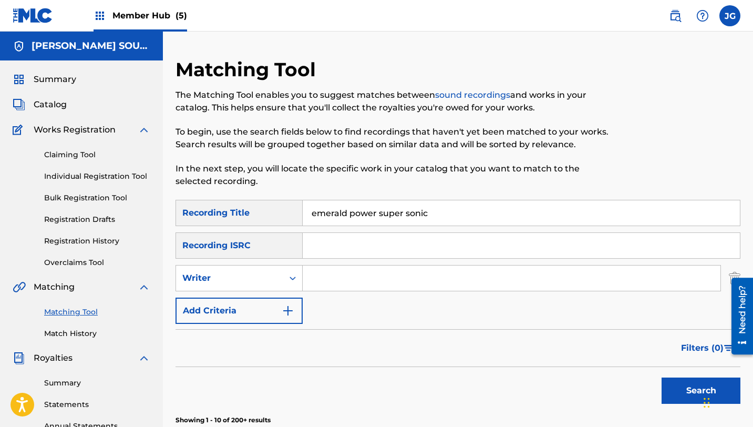
click at [325, 279] on input "Search Form" at bounding box center [512, 277] width 418 height 25
type input "[PERSON_NAME]"
click at [672, 388] on button "Search" at bounding box center [700, 390] width 79 height 26
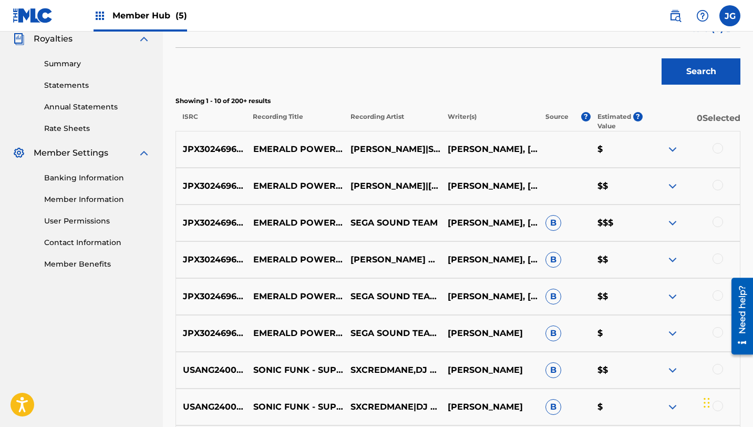
scroll to position [322, 0]
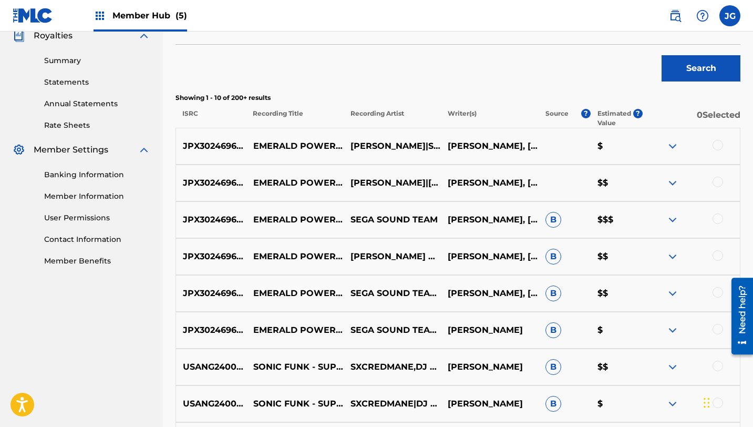
click at [719, 142] on div at bounding box center [717, 145] width 11 height 11
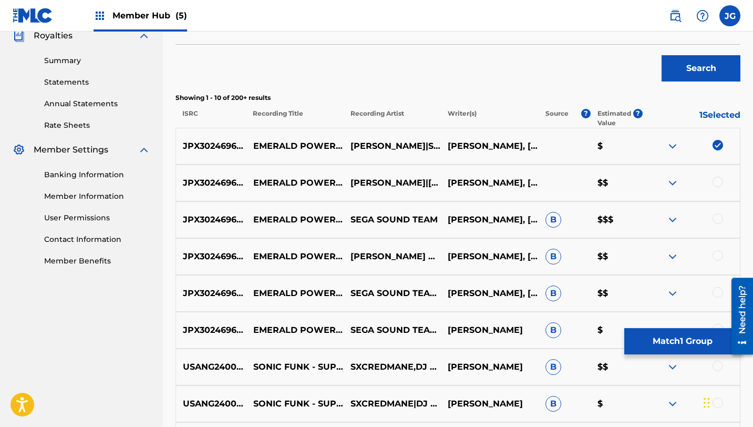
click at [717, 181] on div at bounding box center [717, 181] width 11 height 11
click at [716, 219] on div at bounding box center [717, 218] width 11 height 11
click at [719, 255] on div at bounding box center [717, 255] width 11 height 11
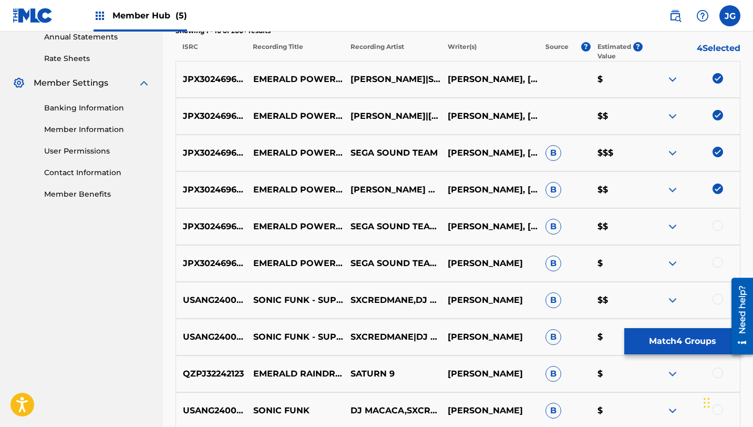
scroll to position [397, 0]
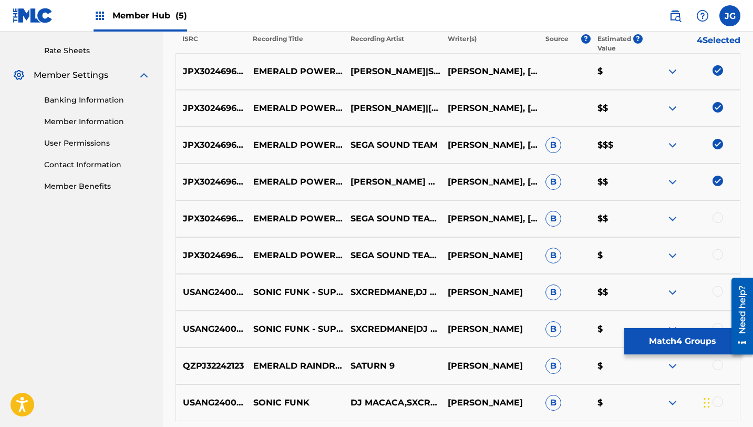
click at [716, 219] on div at bounding box center [717, 217] width 11 height 11
click at [716, 254] on div at bounding box center [717, 254] width 11 height 11
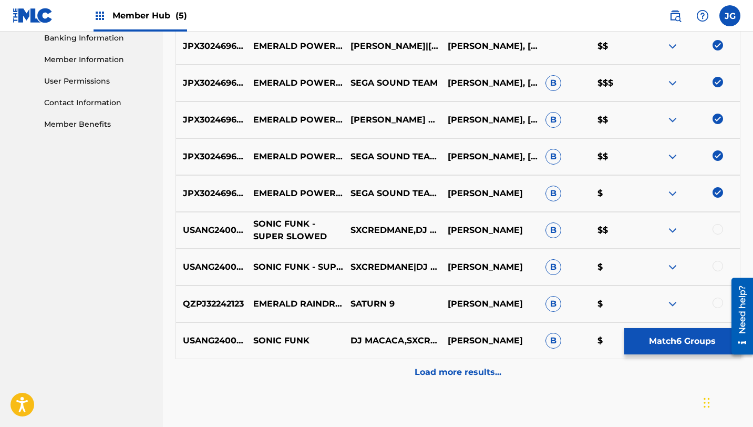
scroll to position [465, 0]
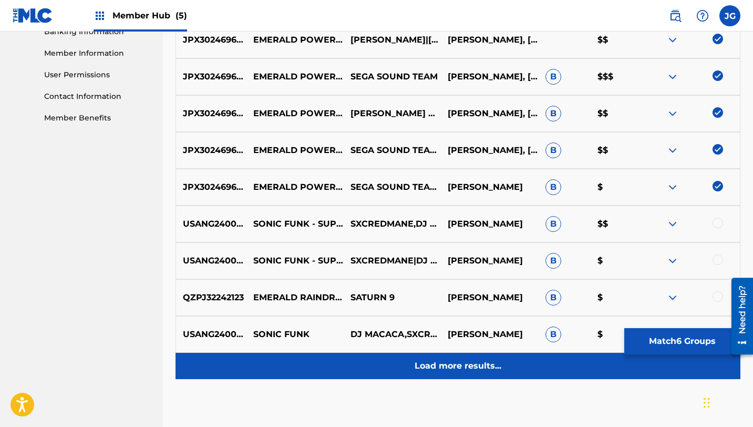
click at [418, 371] on p "Load more results..." at bounding box center [457, 365] width 87 height 13
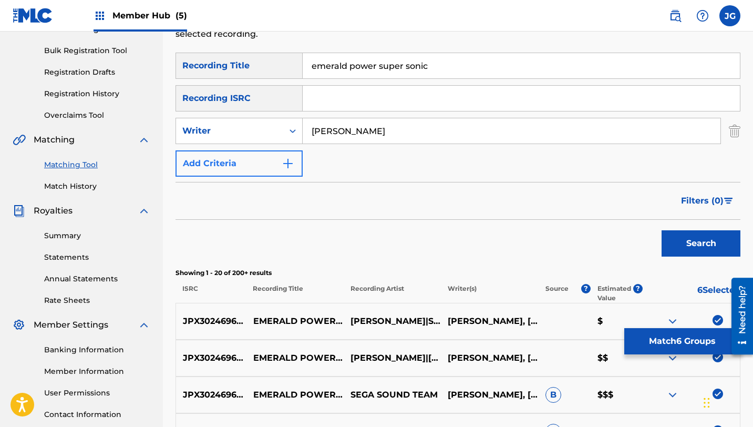
scroll to position [128, 0]
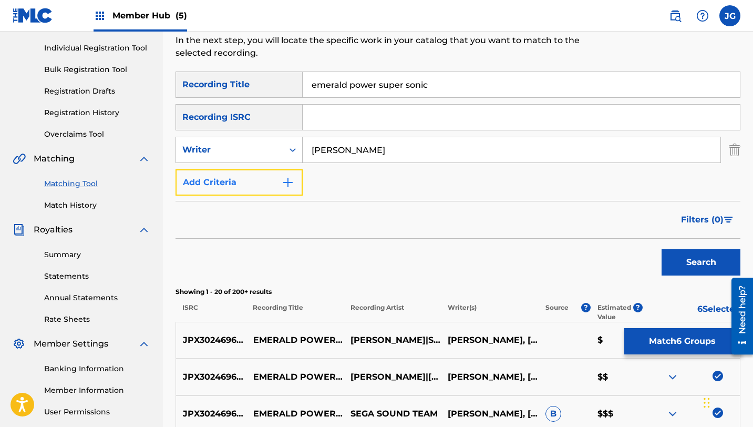
click at [275, 180] on button "Add Criteria" at bounding box center [238, 182] width 127 height 26
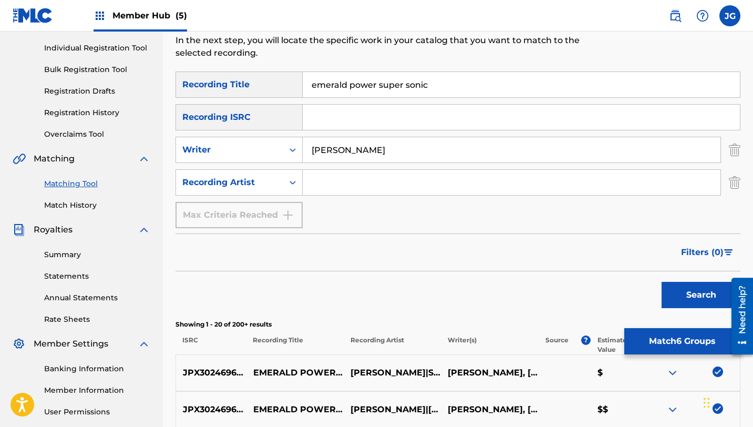
click at [330, 184] on input "Search Form" at bounding box center [512, 182] width 418 height 25
type input "[PERSON_NAME]"
click at [682, 298] on button "Search" at bounding box center [700, 295] width 79 height 26
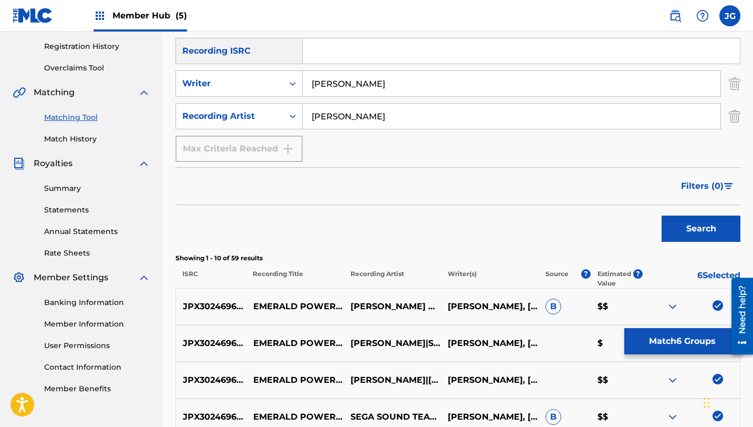
scroll to position [153, 0]
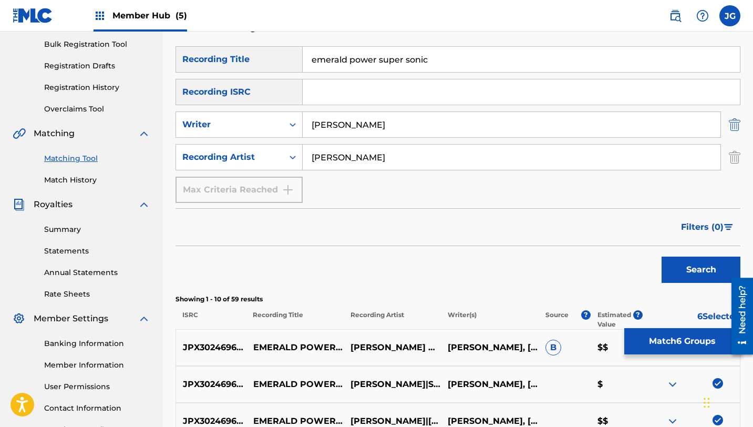
click at [735, 127] on img "Search Form" at bounding box center [735, 124] width 12 height 26
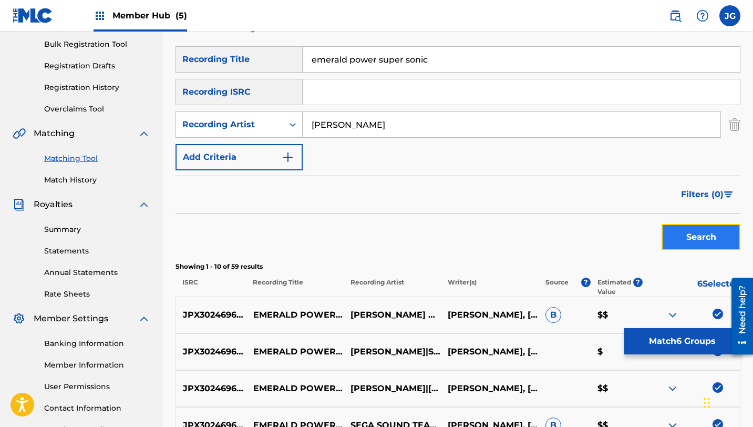
click at [705, 241] on button "Search" at bounding box center [700, 237] width 79 height 26
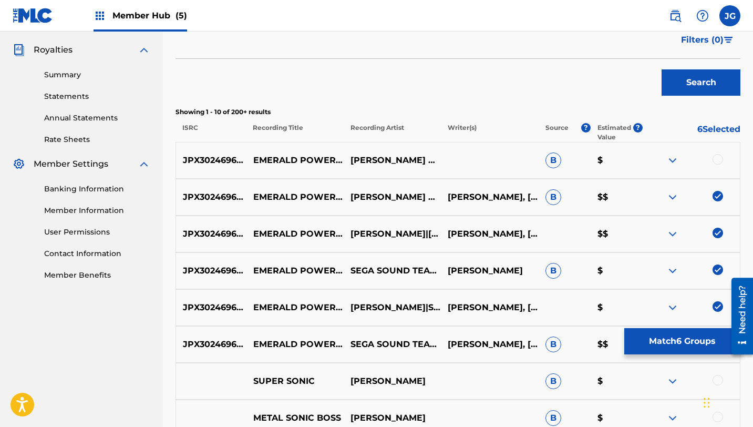
scroll to position [318, 0]
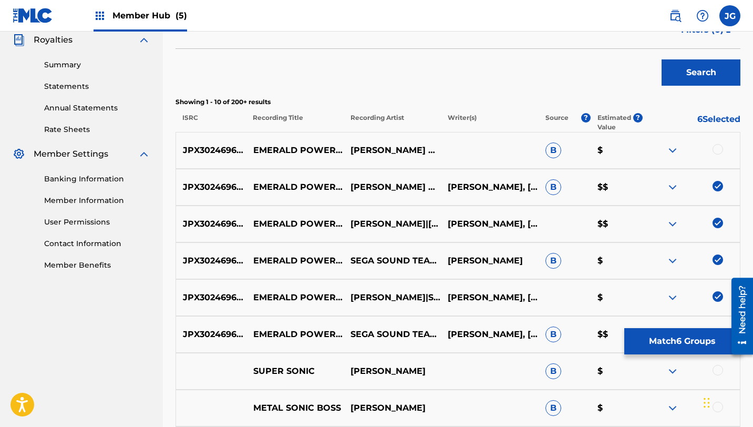
click at [715, 151] on div at bounding box center [717, 149] width 11 height 11
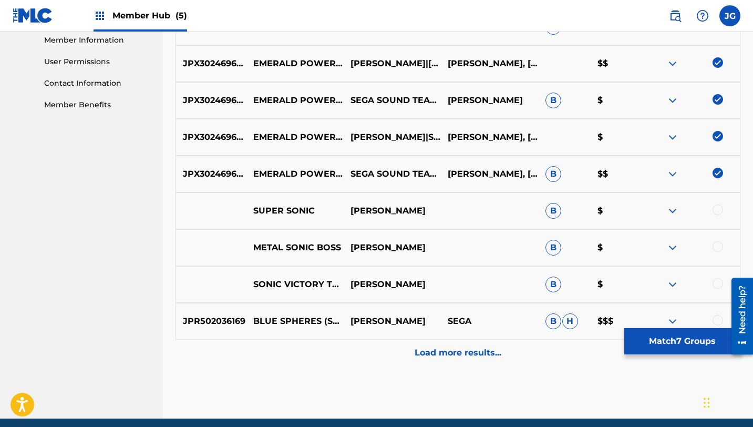
scroll to position [481, 0]
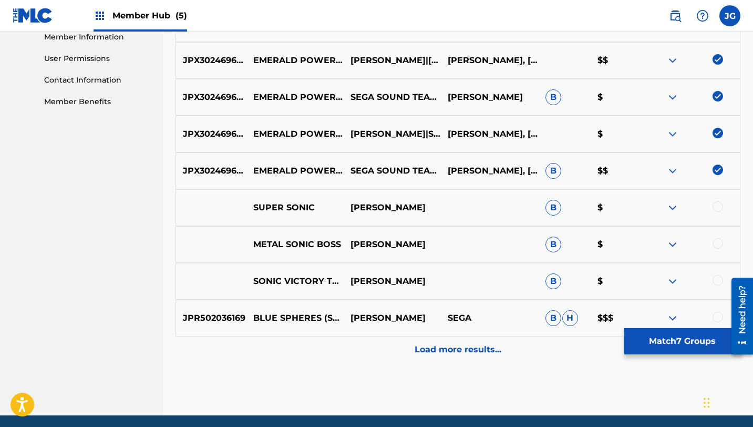
click at [295, 213] on p "SUPER SONIC" at bounding box center [294, 207] width 97 height 13
click at [718, 205] on div at bounding box center [717, 206] width 11 height 11
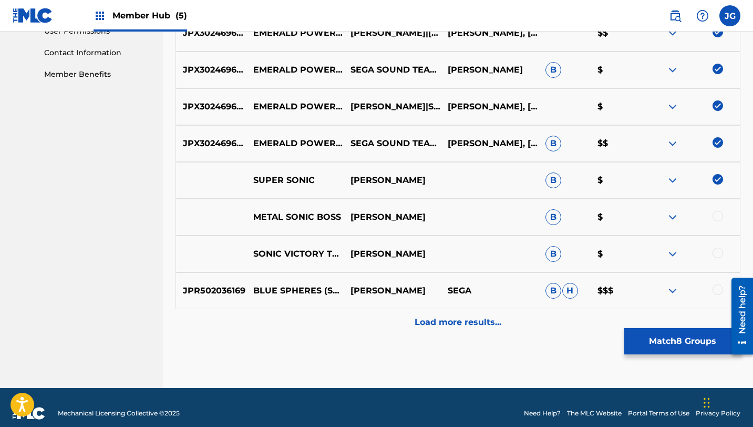
scroll to position [520, 0]
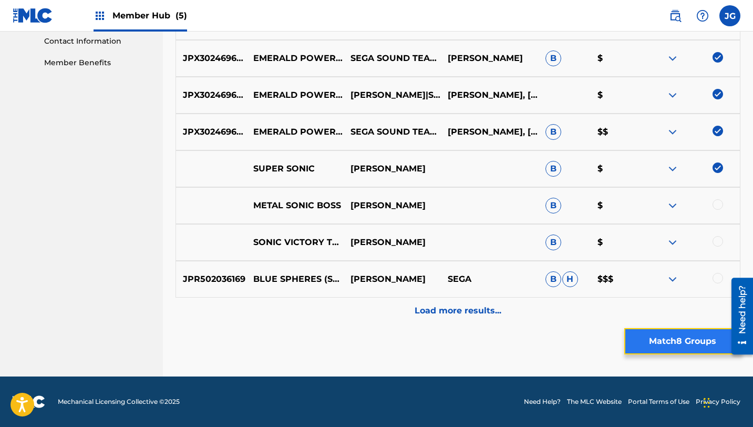
click at [668, 345] on button "Match 8 Groups" at bounding box center [682, 341] width 116 height 26
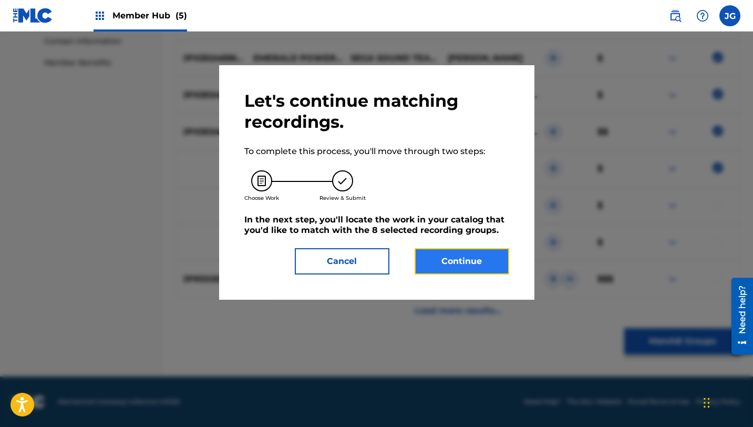
click at [452, 260] on button "Continue" at bounding box center [461, 261] width 95 height 26
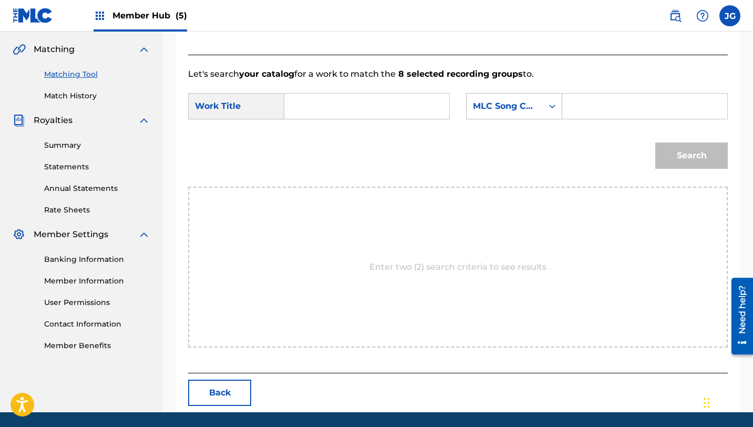
scroll to position [219, 0]
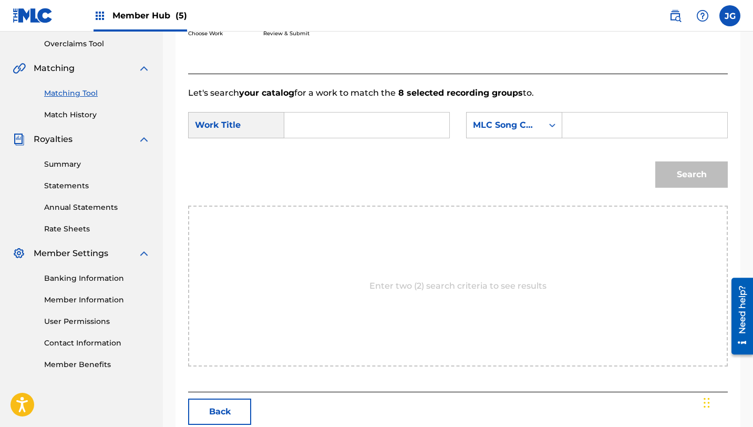
click at [295, 130] on input "Search Form" at bounding box center [366, 124] width 147 height 25
paste input "emerald power: super sonic"
click at [369, 124] on input "emerald power: super sonic" at bounding box center [366, 124] width 147 height 25
type input "emerald power super sonic"
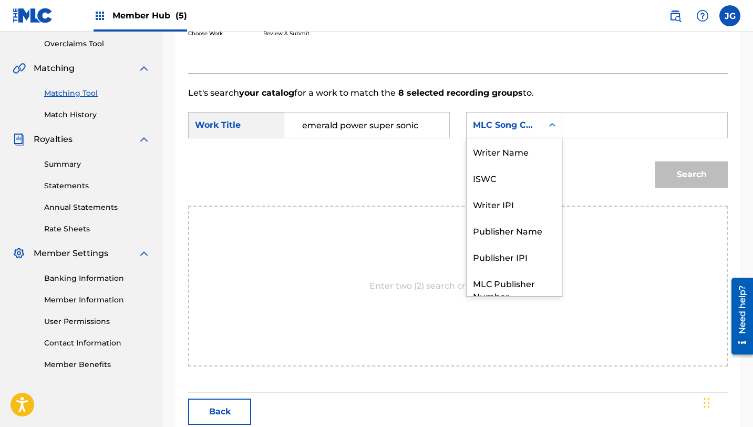
click at [546, 129] on div "Search Form" at bounding box center [552, 125] width 19 height 19
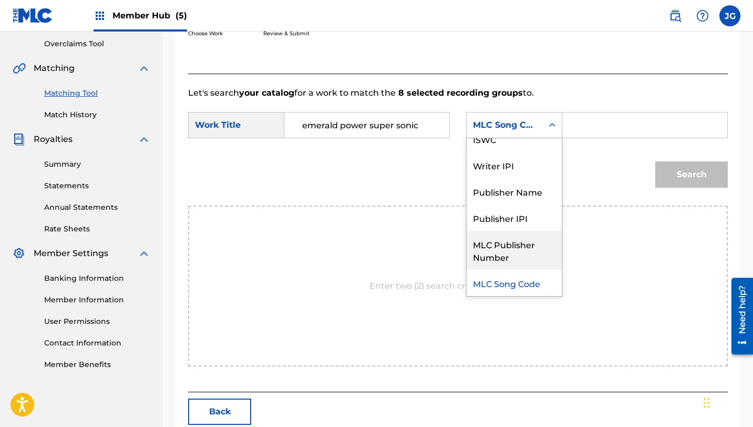
scroll to position [0, 0]
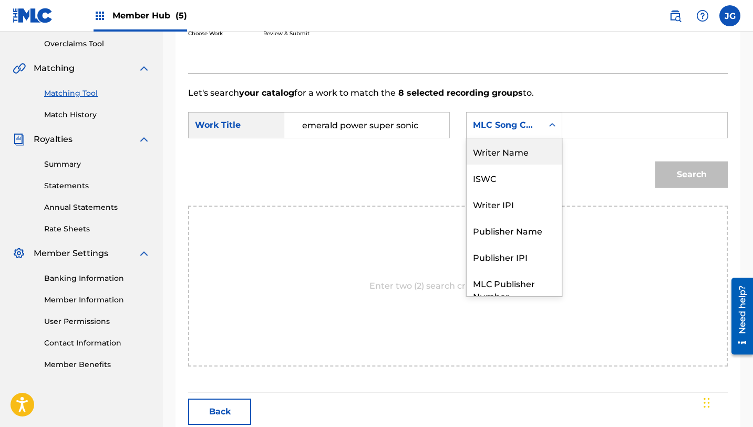
click at [504, 153] on div "Writer Name" at bounding box center [513, 151] width 95 height 26
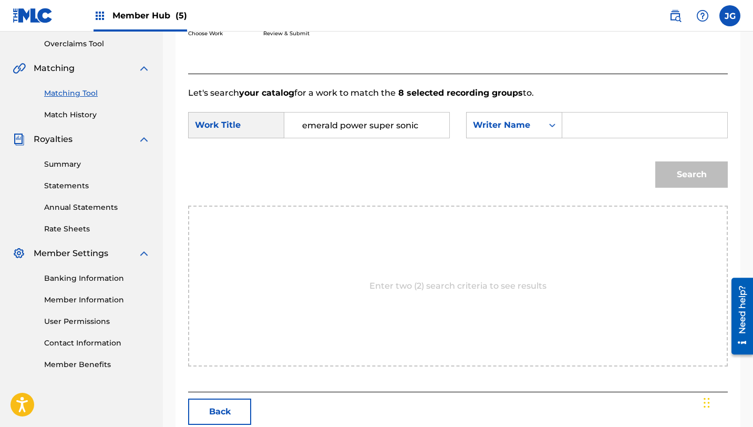
click at [573, 139] on div "SearchWithCriteriab65c3316-d121-4bc3-84fa-3fcd19b4b4d6 Work Title emerald power…" at bounding box center [457, 128] width 539 height 33
click at [587, 122] on input "Search Form" at bounding box center [644, 124] width 147 height 25
type input "[PERSON_NAME]"
click at [655, 161] on button "Search" at bounding box center [691, 174] width 72 height 26
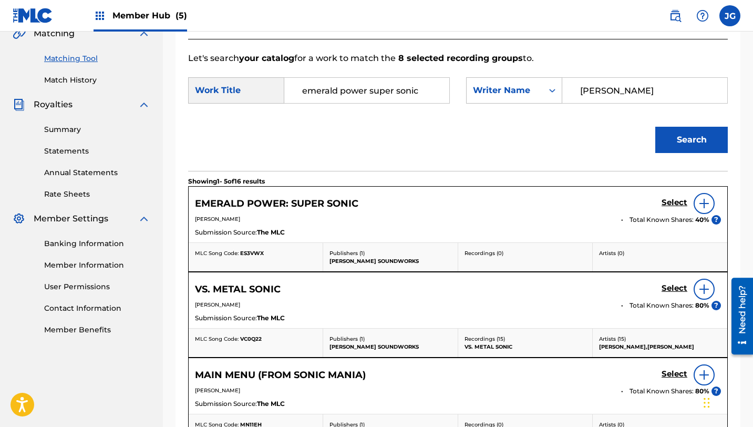
scroll to position [269, 0]
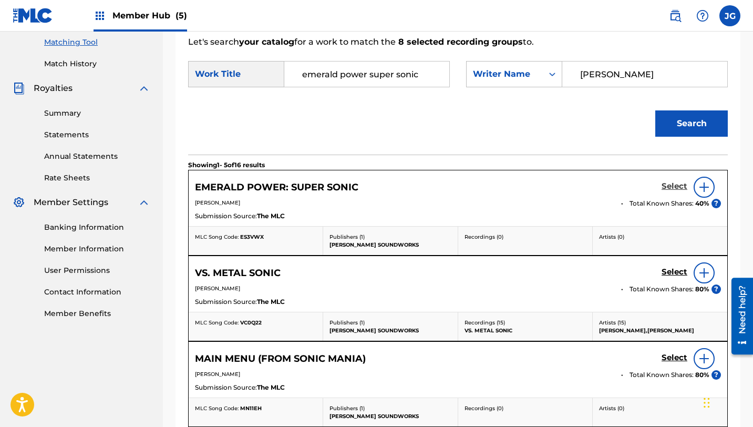
click at [676, 187] on h5 "Select" at bounding box center [674, 186] width 26 height 10
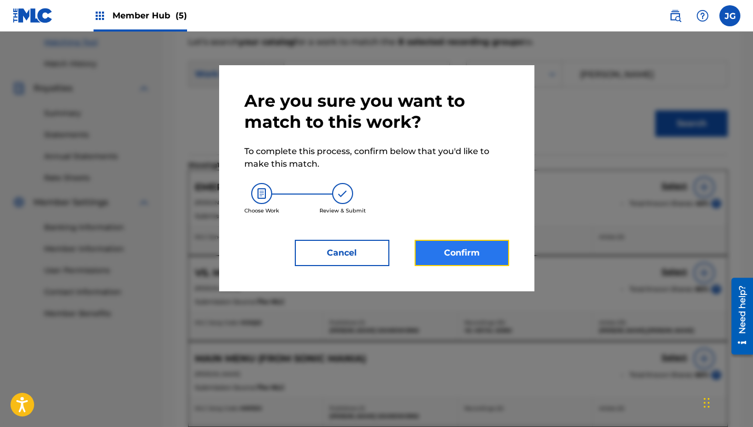
click at [484, 255] on button "Confirm" at bounding box center [461, 253] width 95 height 26
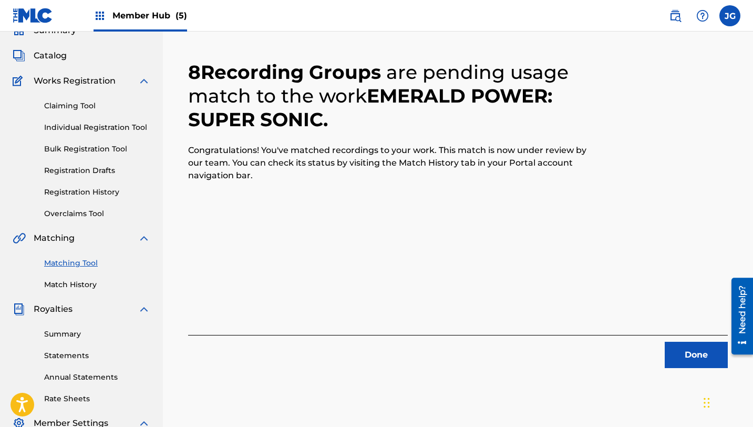
scroll to position [0, 0]
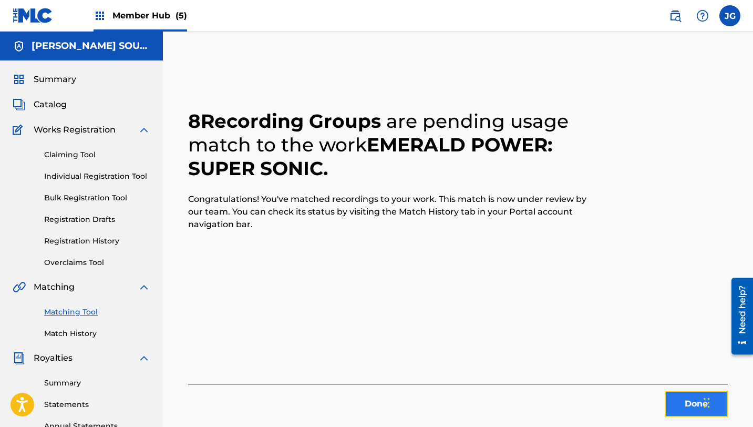
click at [673, 401] on button "Done" at bounding box center [695, 403] width 63 height 26
